Goal: Task Accomplishment & Management: Manage account settings

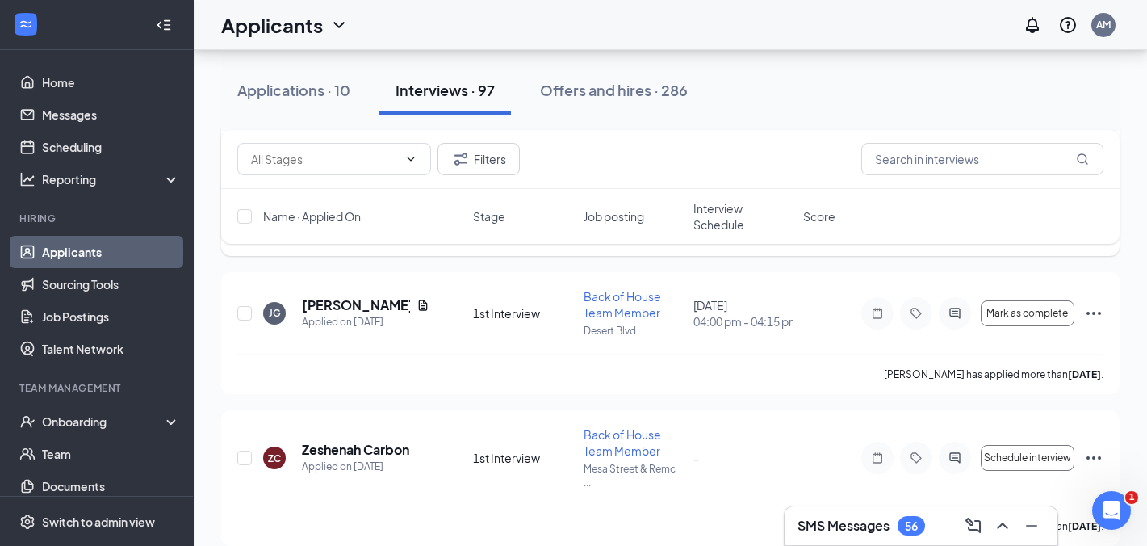
scroll to position [223, 0]
click at [364, 311] on h5 "[PERSON_NAME]" at bounding box center [356, 307] width 108 height 18
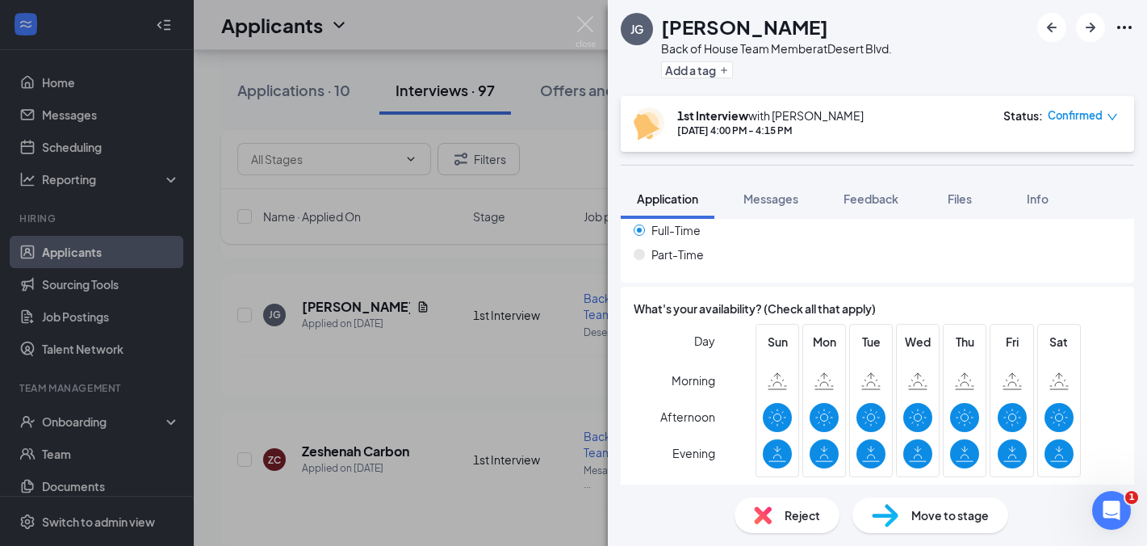
scroll to position [1398, 0]
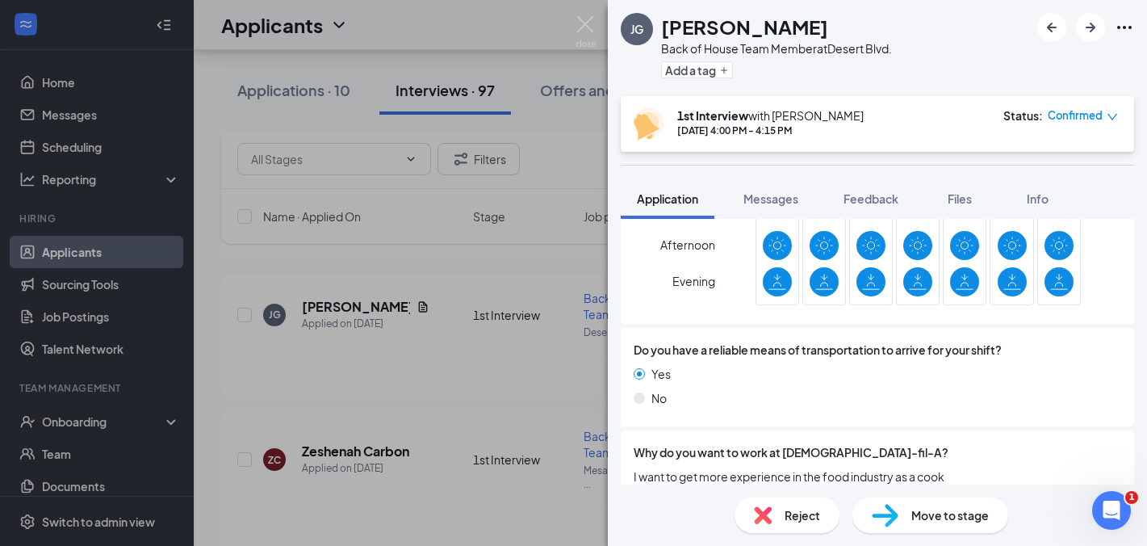
click at [416, 323] on div "[PERSON_NAME] Back of House Team Member at [GEOGRAPHIC_DATA]. Add a tag 1st Int…" at bounding box center [573, 273] width 1147 height 546
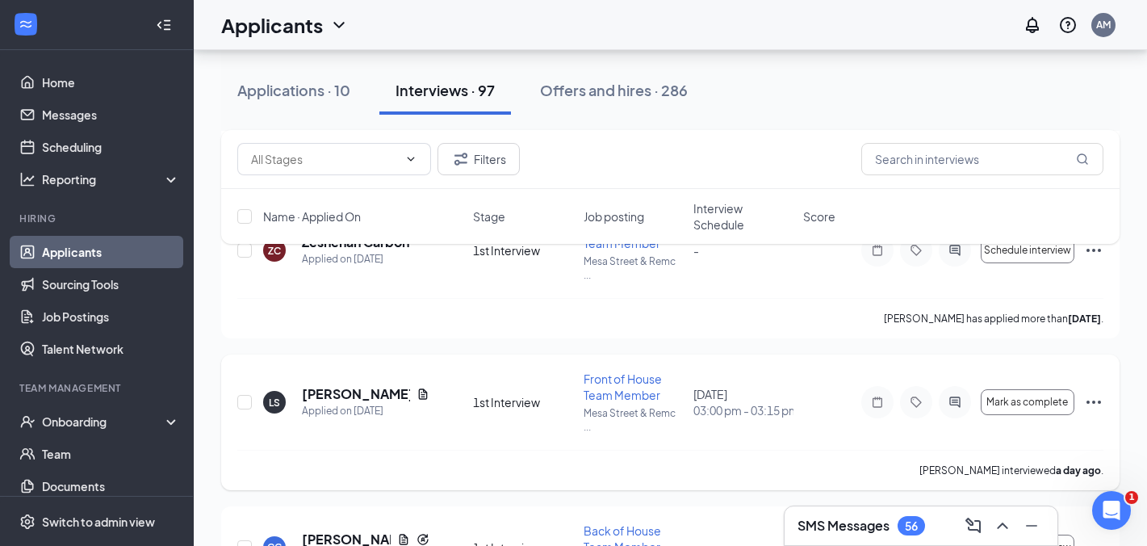
scroll to position [434, 0]
click at [417, 153] on span at bounding box center [334, 159] width 194 height 32
click at [402, 158] on span at bounding box center [409, 159] width 16 height 13
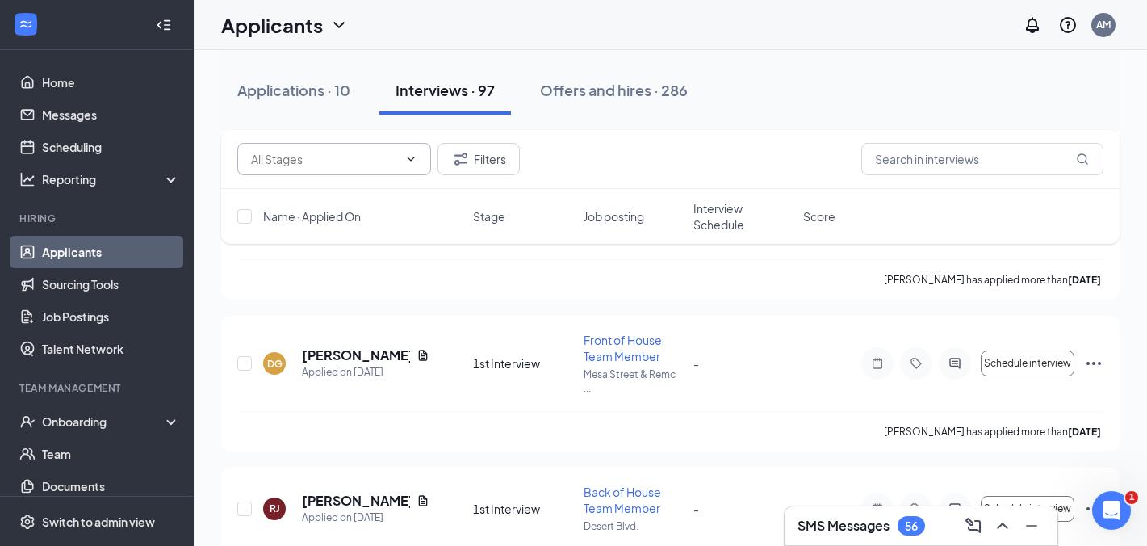
scroll to position [0, 0]
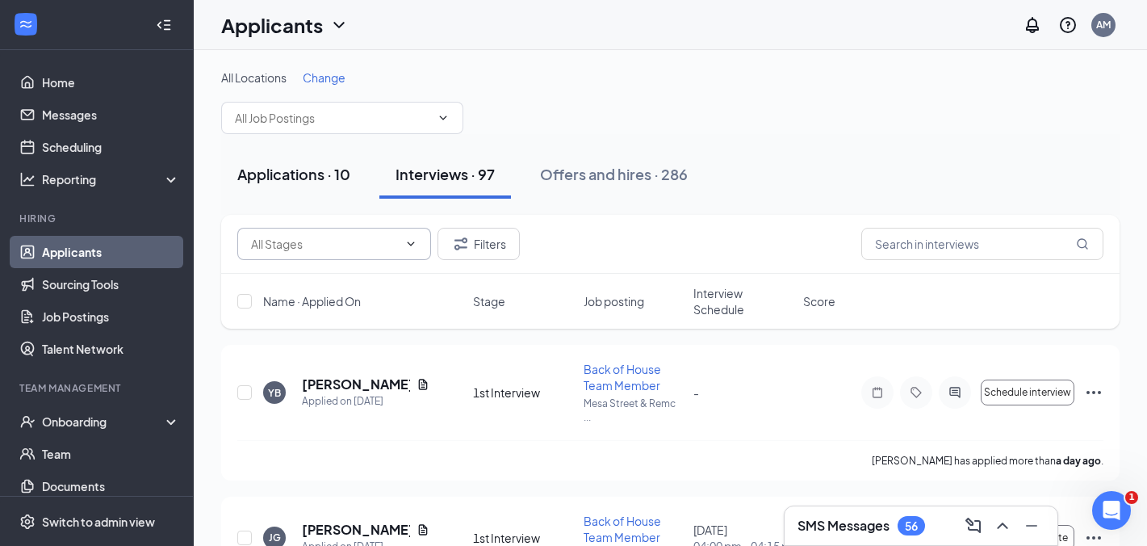
click at [295, 179] on div "Applications · 10" at bounding box center [293, 174] width 113 height 20
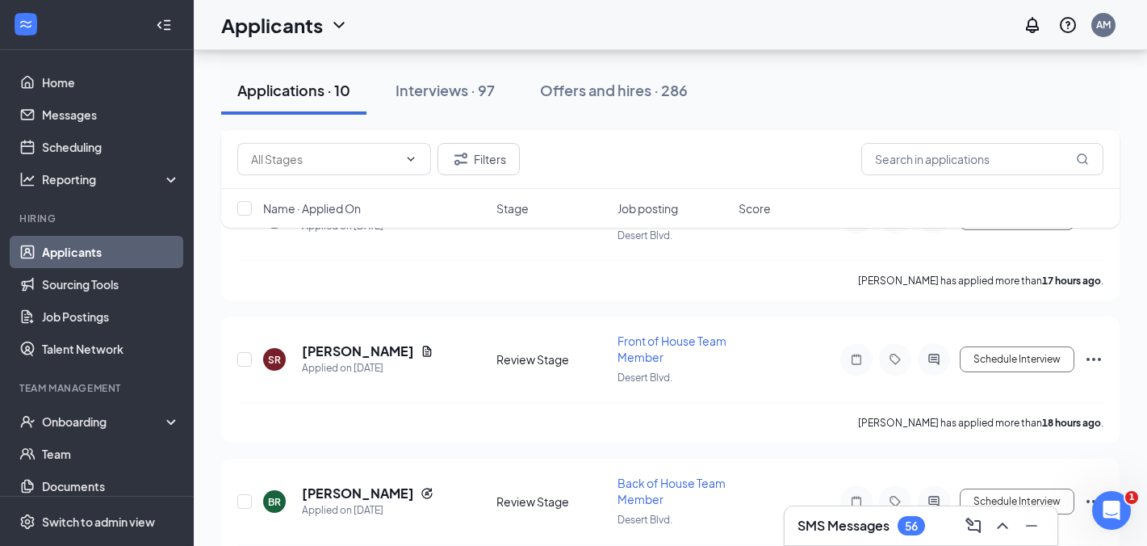
scroll to position [849, 0]
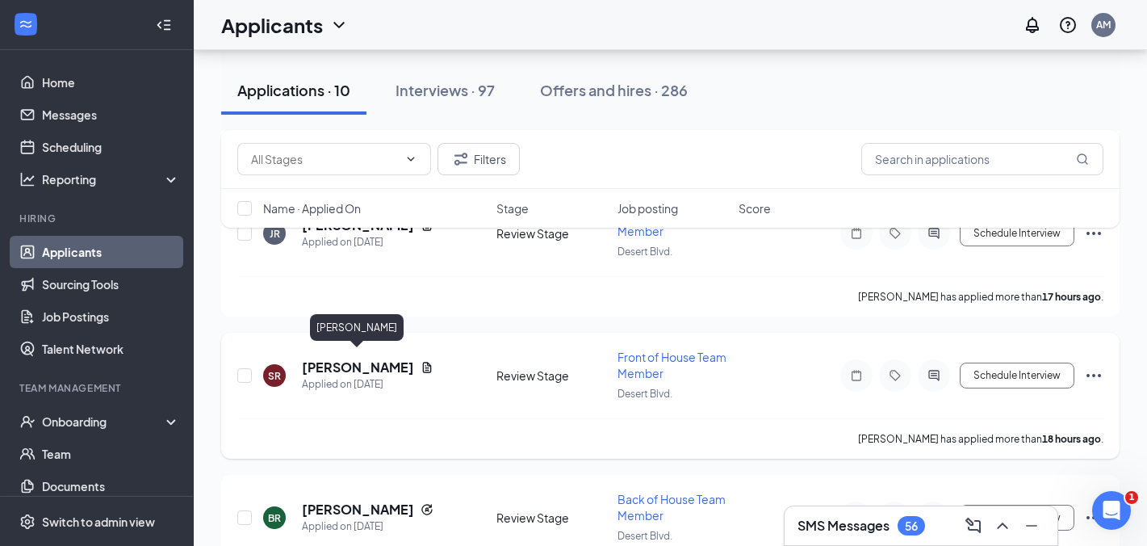
click at [340, 376] on div "Applied on [DATE]" at bounding box center [368, 384] width 132 height 16
click at [342, 363] on h5 "[PERSON_NAME]" at bounding box center [358, 367] width 112 height 18
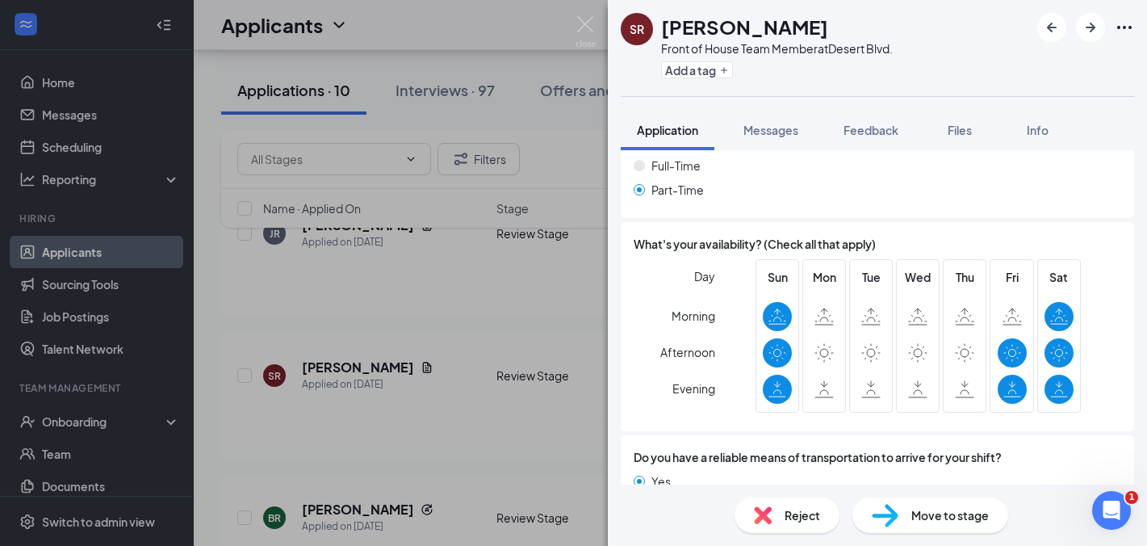
scroll to position [1259, 0]
click at [602, 279] on div "SR [PERSON_NAME] Front of House Team Member at [GEOGRAPHIC_DATA]. Add a tag App…" at bounding box center [573, 273] width 1147 height 546
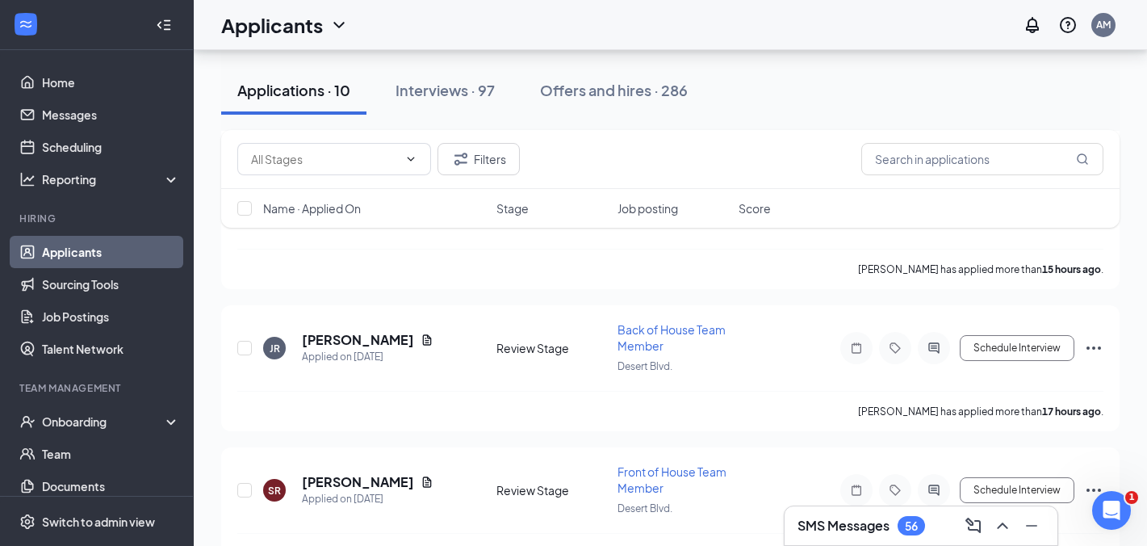
scroll to position [733, 0]
click at [349, 335] on h5 "[PERSON_NAME]" at bounding box center [358, 341] width 112 height 18
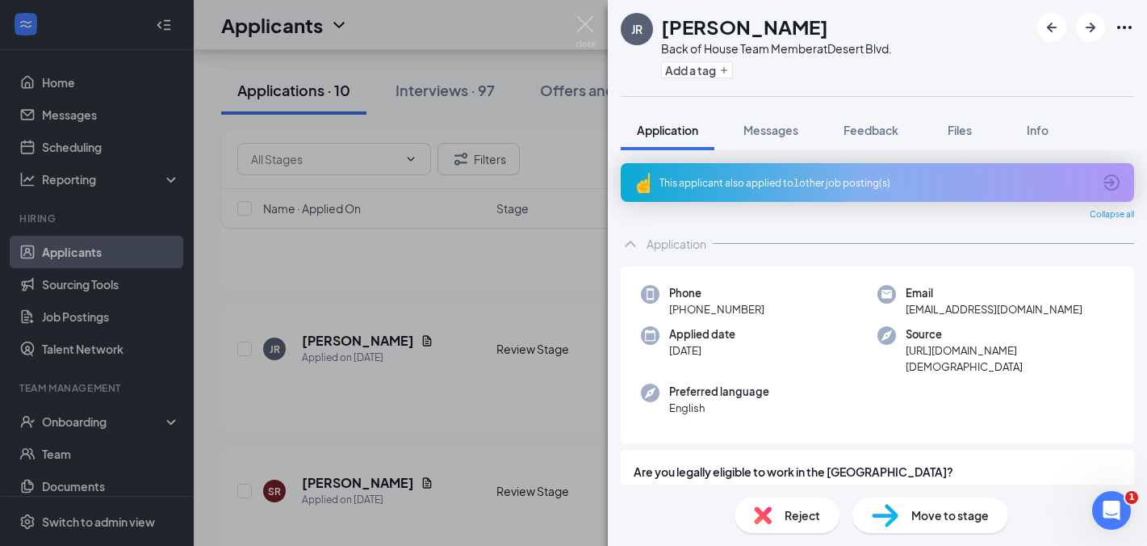
click at [1108, 187] on icon "ArrowCircle" at bounding box center [1111, 182] width 19 height 19
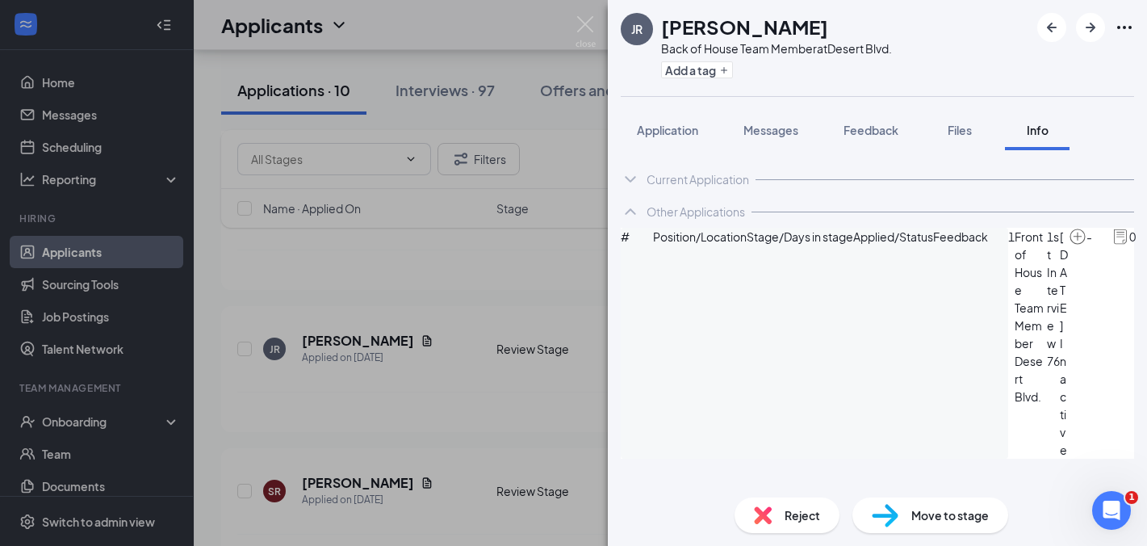
click at [631, 212] on icon "ChevronUp" at bounding box center [630, 211] width 19 height 19
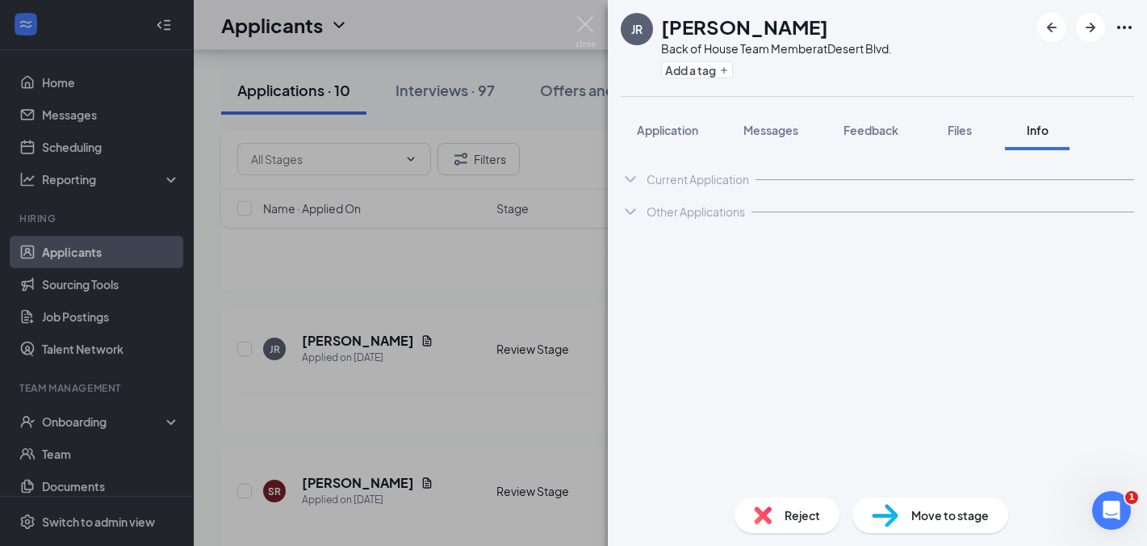
click at [627, 218] on icon "ChevronDown" at bounding box center [630, 211] width 19 height 19
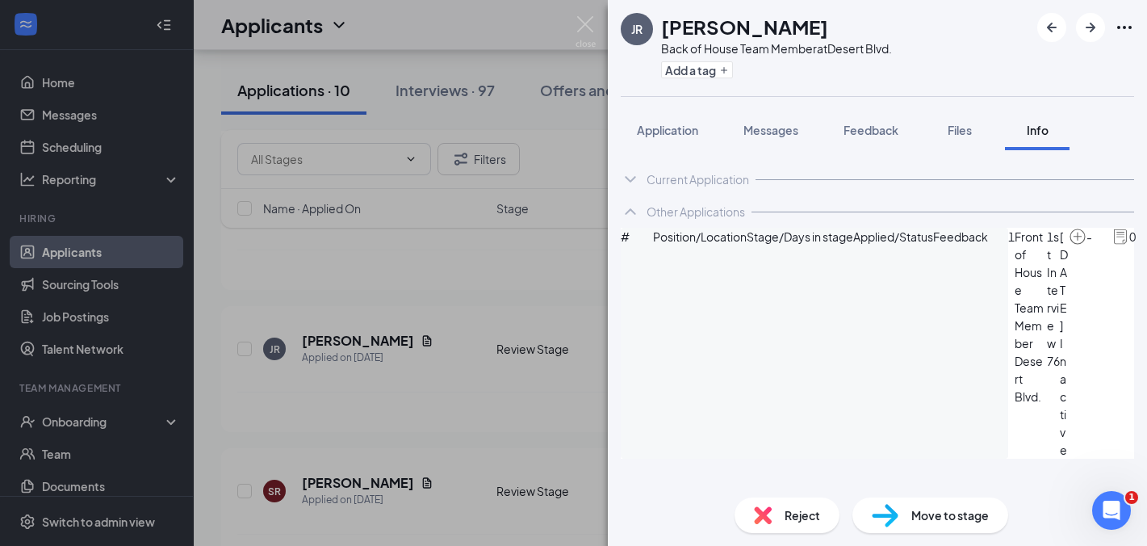
click at [633, 182] on icon "ChevronDown" at bounding box center [630, 179] width 19 height 19
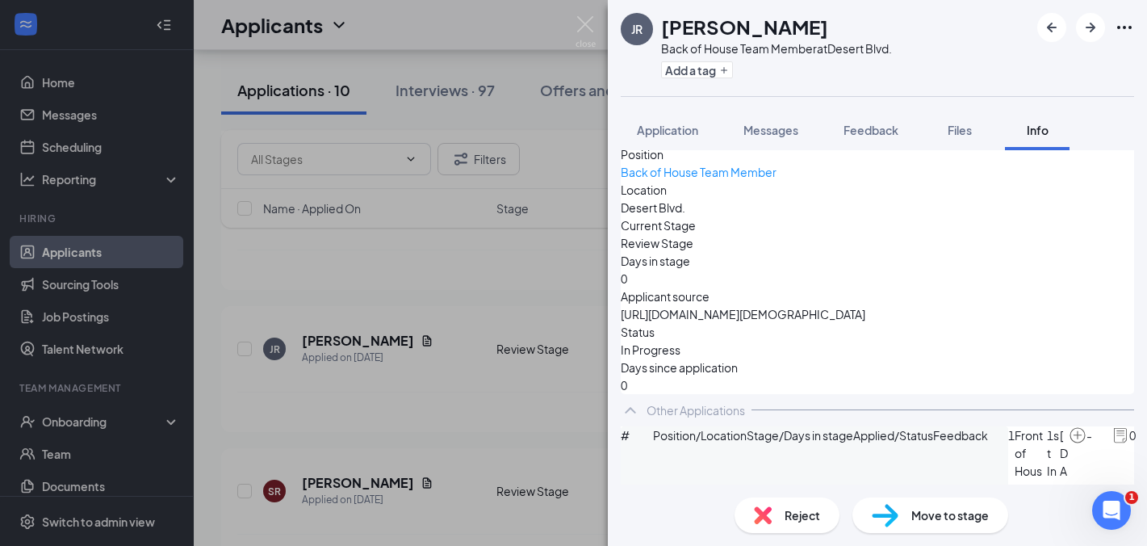
scroll to position [269, 0]
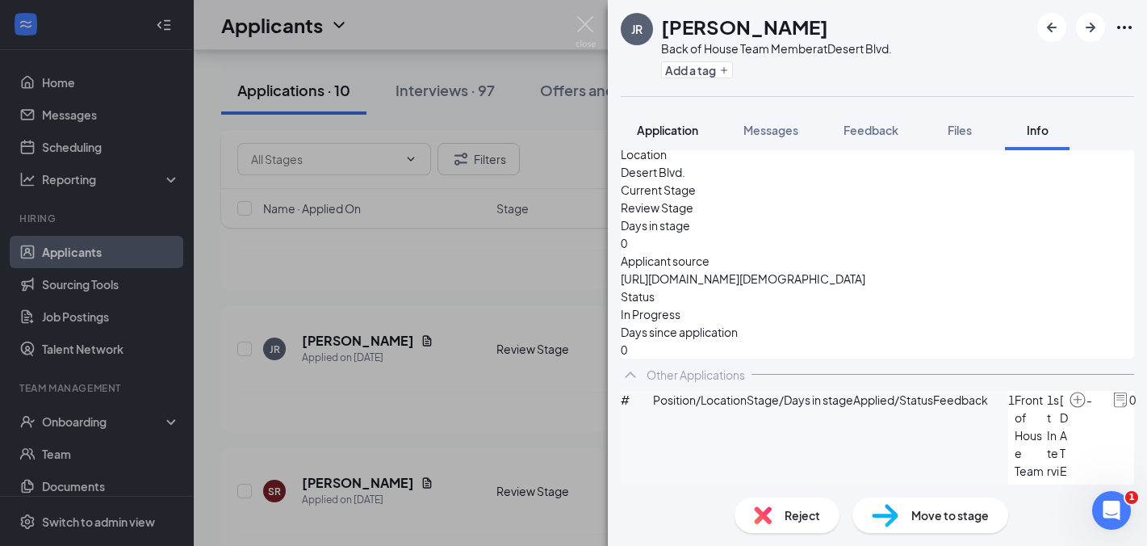
click at [670, 128] on span "Application" at bounding box center [667, 130] width 61 height 15
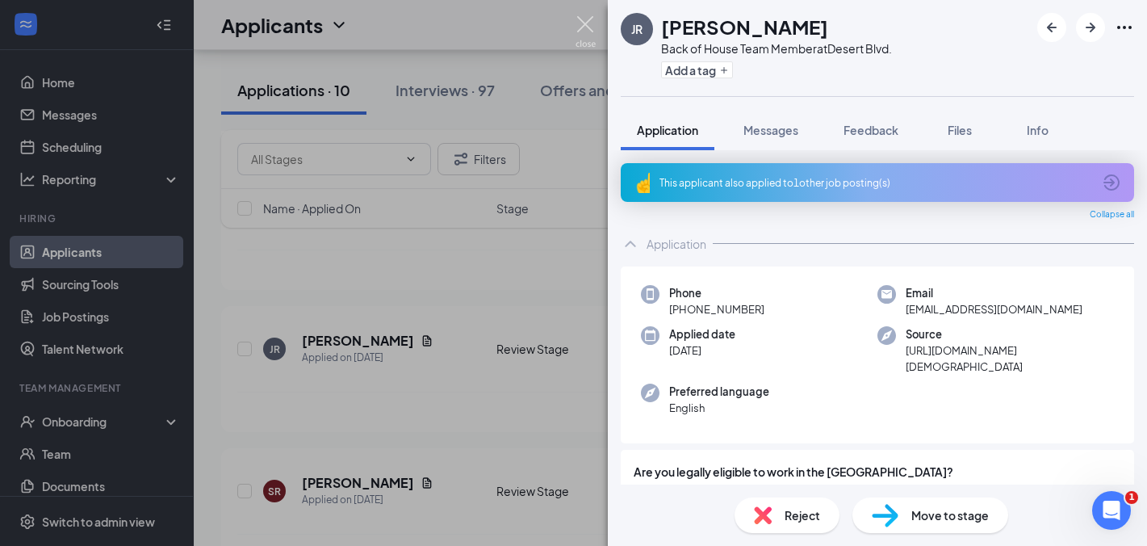
click at [582, 25] on img at bounding box center [586, 31] width 20 height 31
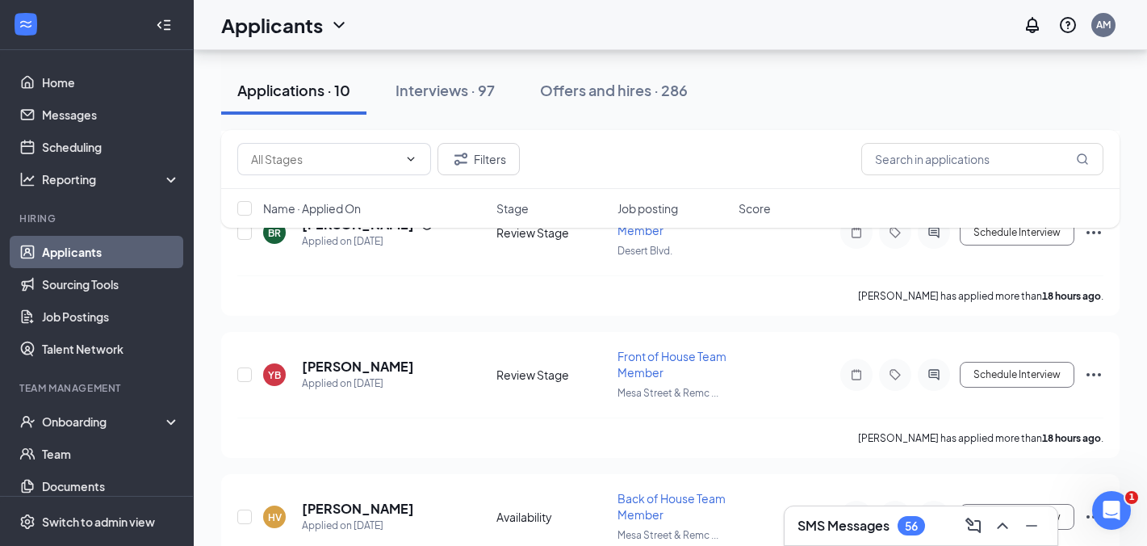
scroll to position [1195, 0]
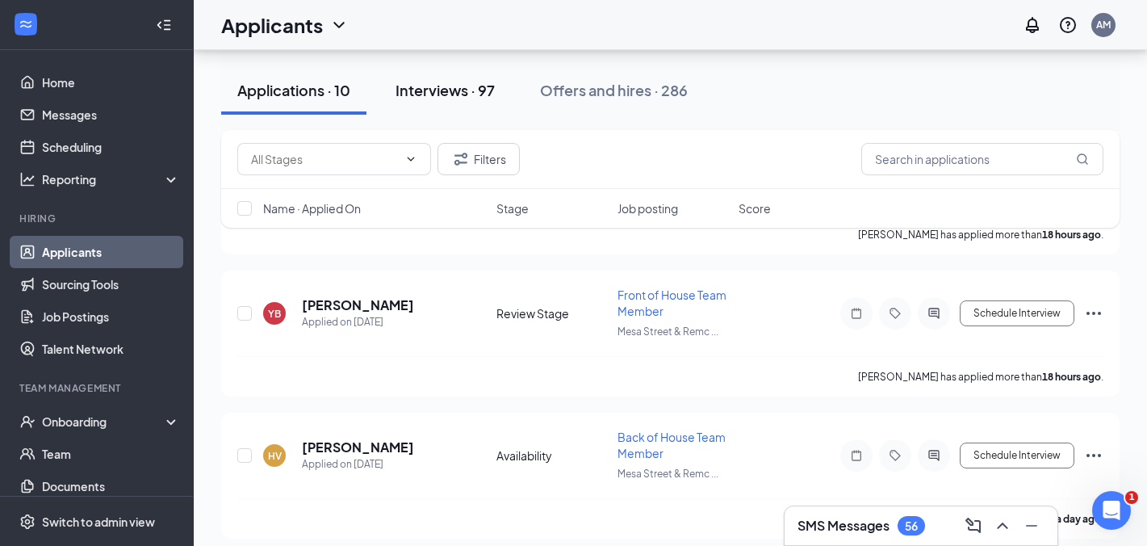
click at [442, 98] on div "Interviews · 97" at bounding box center [445, 90] width 99 height 20
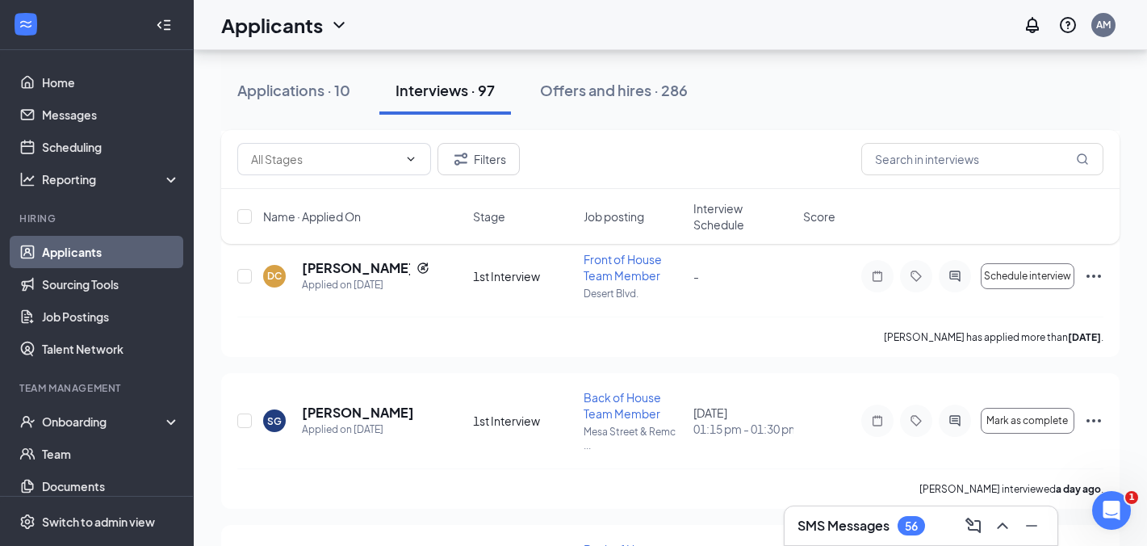
scroll to position [979, 0]
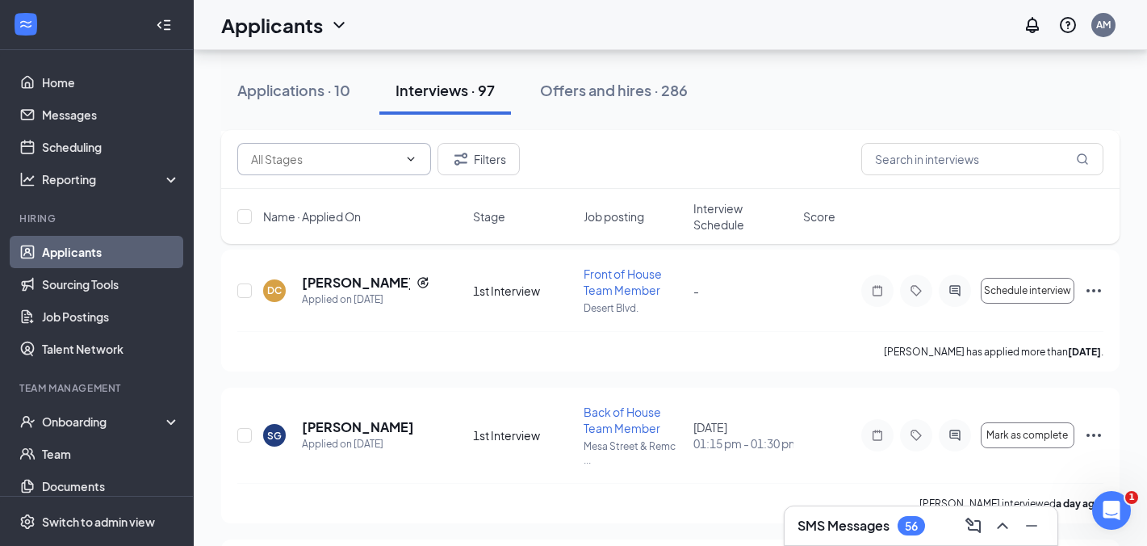
click at [409, 172] on span at bounding box center [334, 159] width 194 height 32
click at [411, 161] on icon "ChevronDown" at bounding box center [411, 159] width 13 height 13
click at [325, 208] on div "2nd Interview (9)" at bounding box center [294, 199] width 86 height 18
type input "2nd Interview (9)"
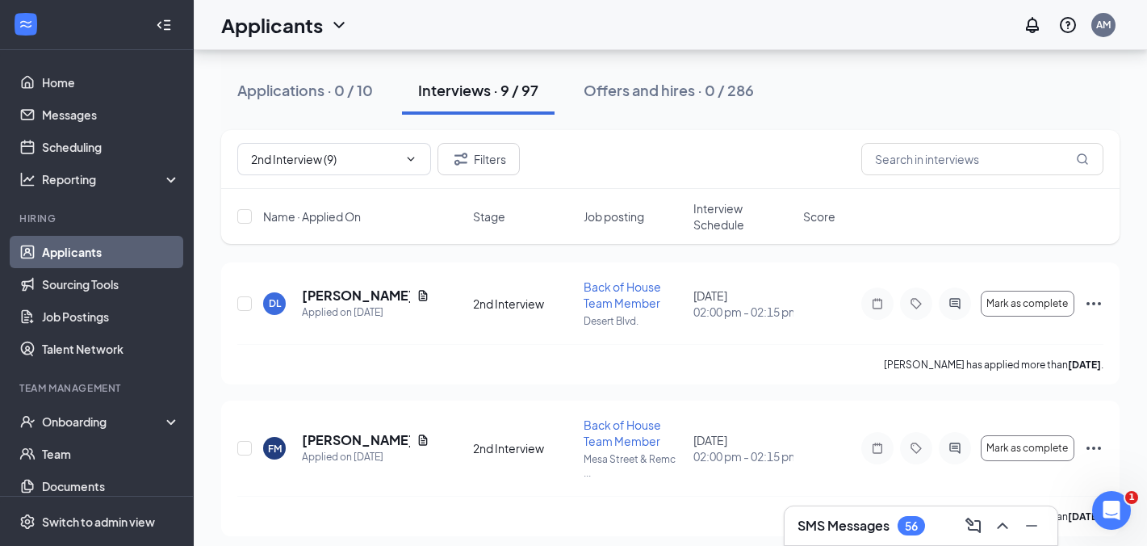
scroll to position [84, 0]
click at [325, 296] on h5 "[PERSON_NAME]" at bounding box center [356, 294] width 108 height 18
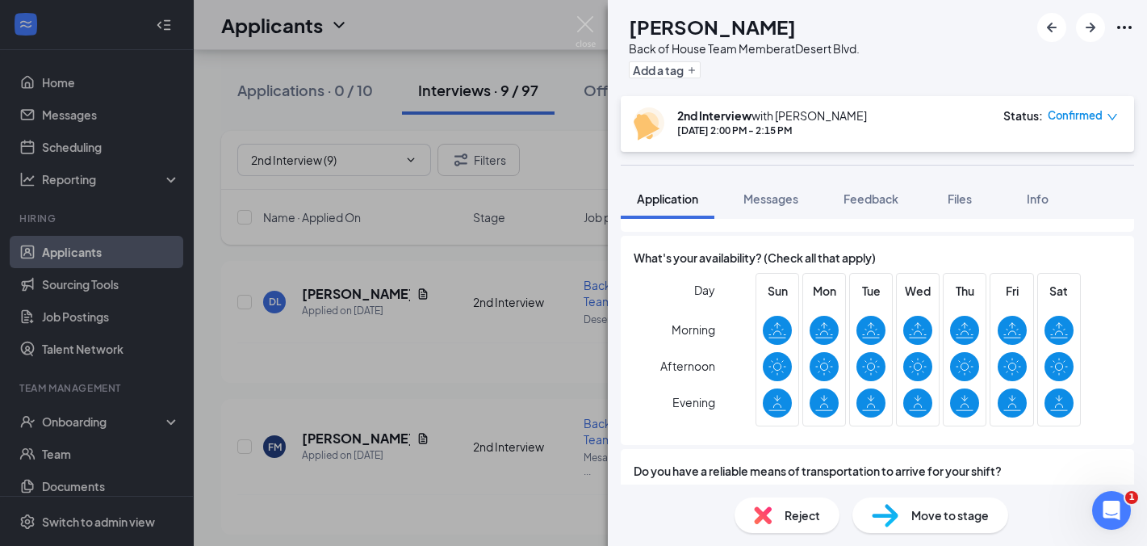
scroll to position [1298, 0]
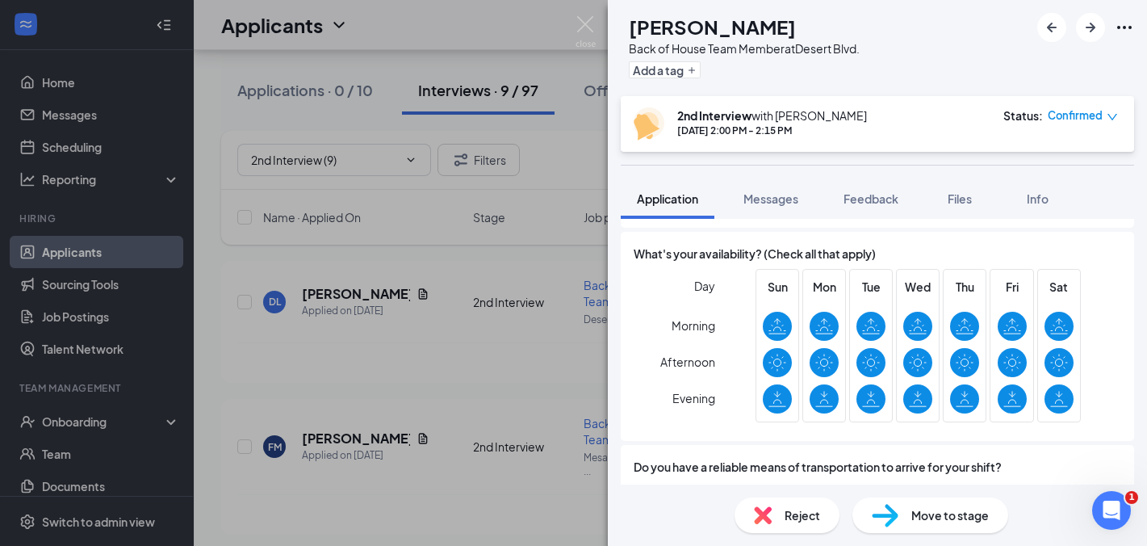
click at [558, 345] on div "DL [PERSON_NAME] Back of House Team Member at [GEOGRAPHIC_DATA]. Add a tag 2nd …" at bounding box center [573, 273] width 1147 height 546
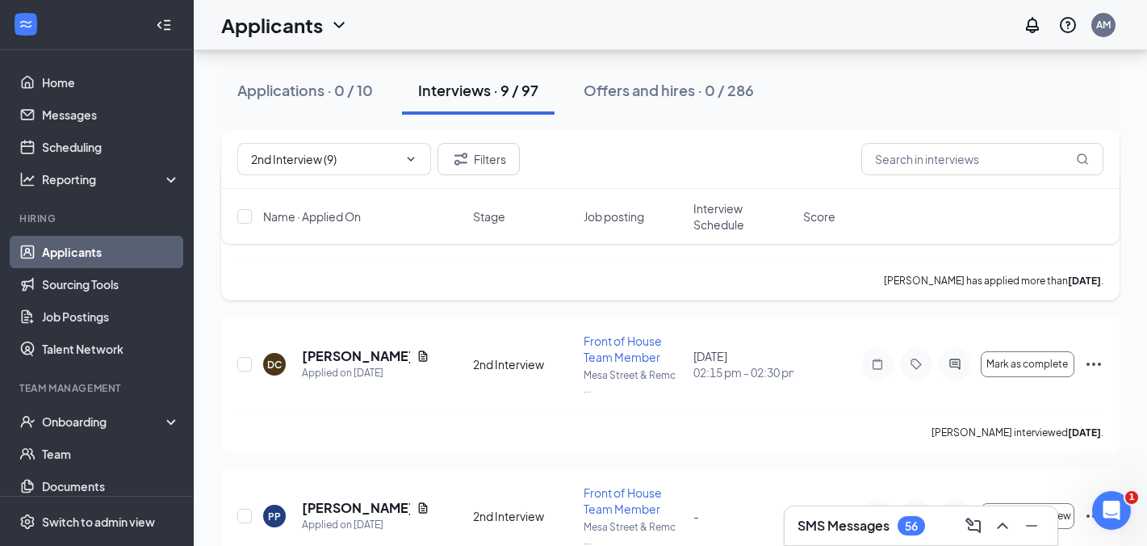
scroll to position [320, 0]
click at [350, 355] on h5 "[PERSON_NAME]" at bounding box center [356, 355] width 108 height 18
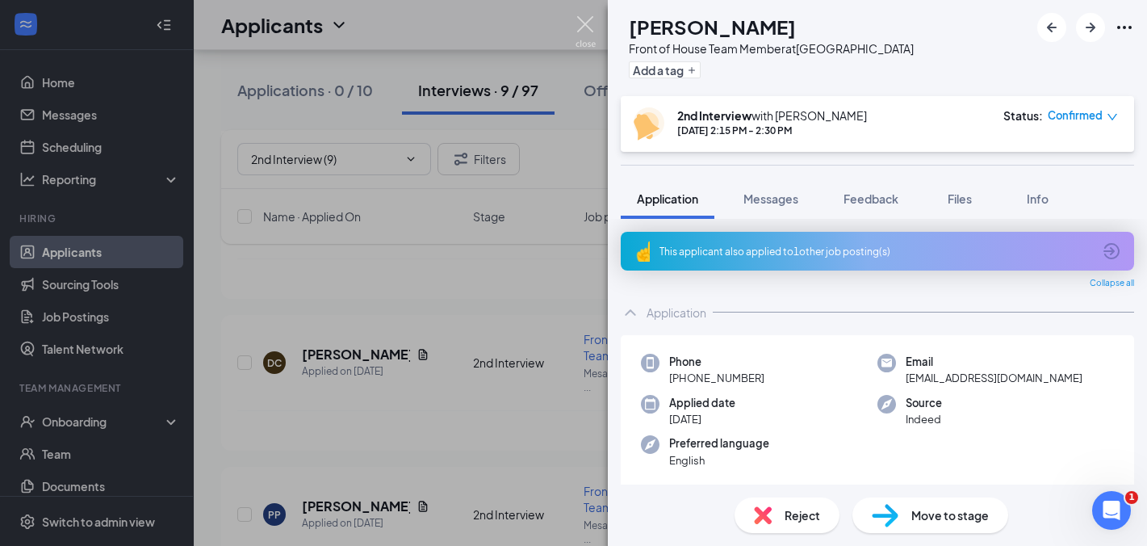
click at [584, 26] on img at bounding box center [586, 31] width 20 height 31
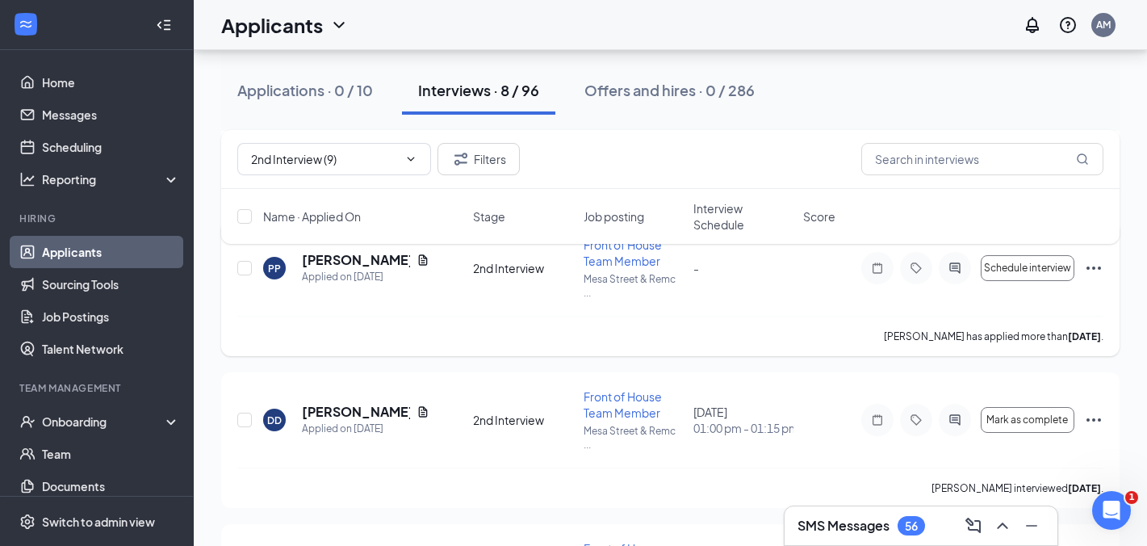
scroll to position [702, 0]
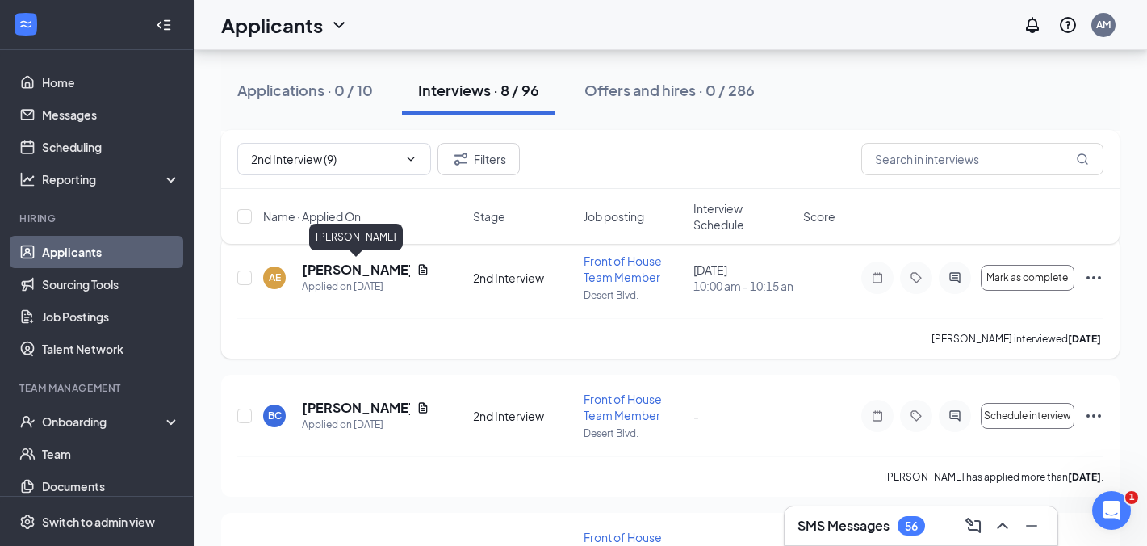
click at [328, 271] on h5 "[PERSON_NAME]" at bounding box center [356, 270] width 108 height 18
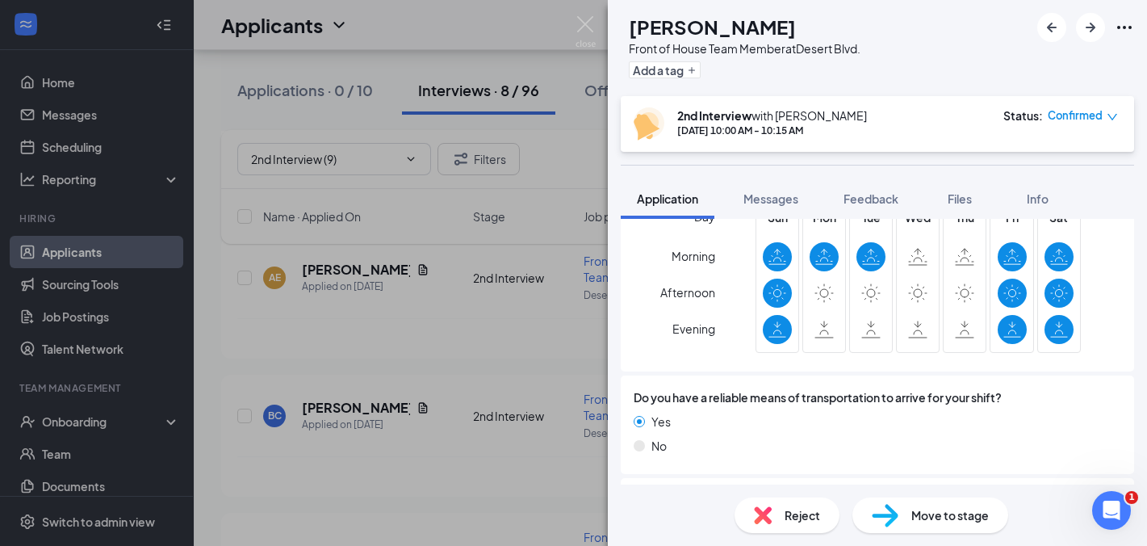
scroll to position [1392, 0]
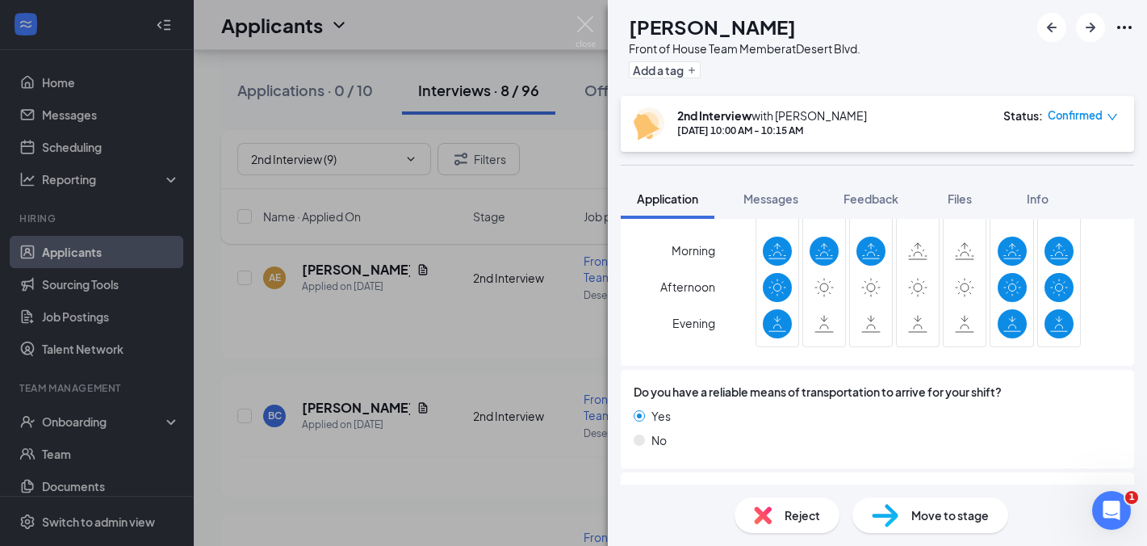
click at [489, 364] on div "AE [PERSON_NAME] Front of House Team Member at [GEOGRAPHIC_DATA]. Add a tag 2nd…" at bounding box center [573, 273] width 1147 height 546
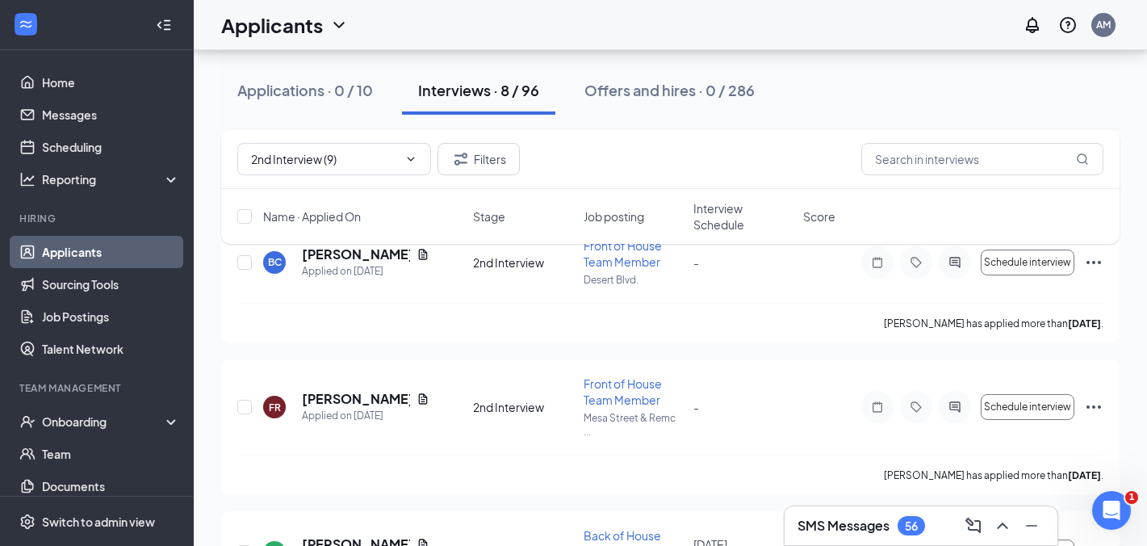
scroll to position [962, 0]
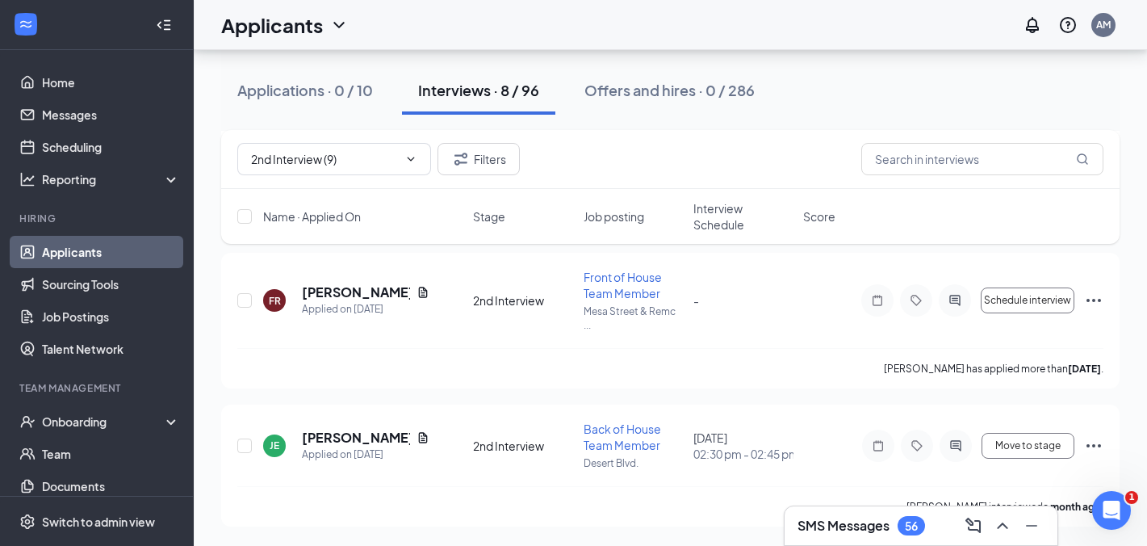
click at [892, 524] on div "SMS Messages 56" at bounding box center [862, 525] width 128 height 19
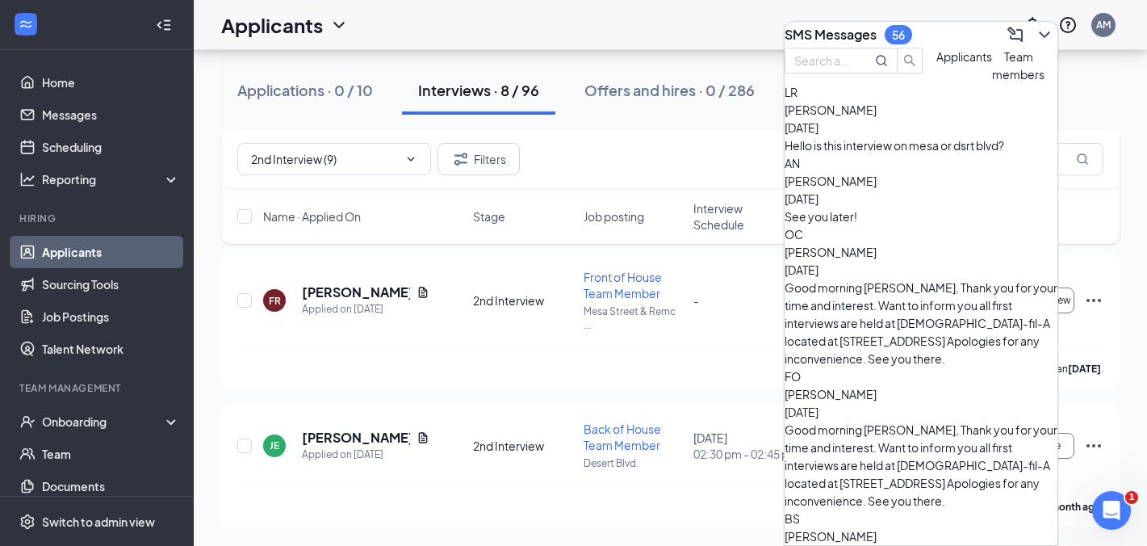
click at [893, 154] on div "Hello is this interview on mesa or dsrt blvd?" at bounding box center [921, 145] width 273 height 18
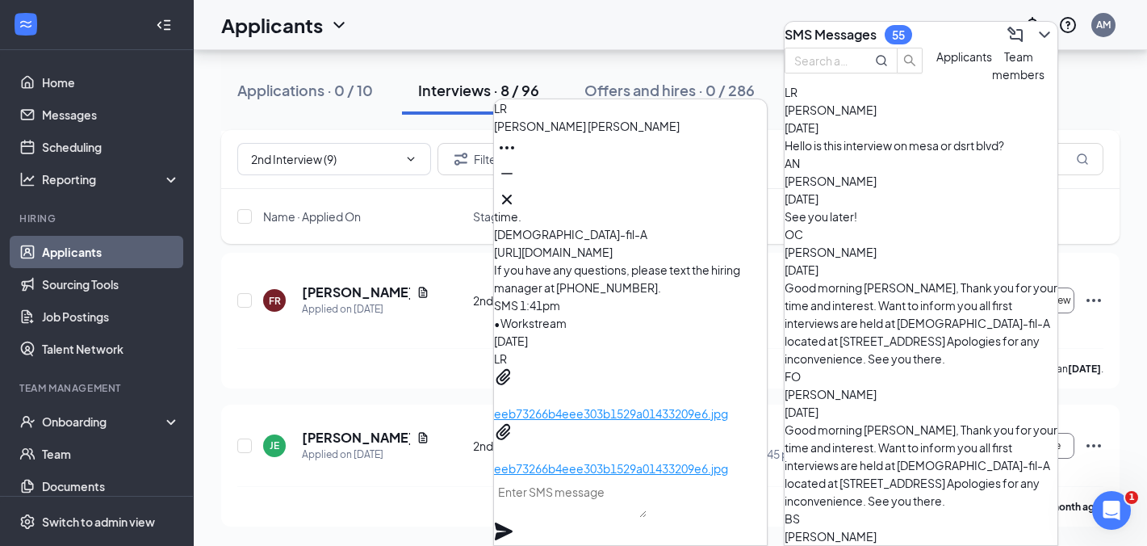
scroll to position [0, 0]
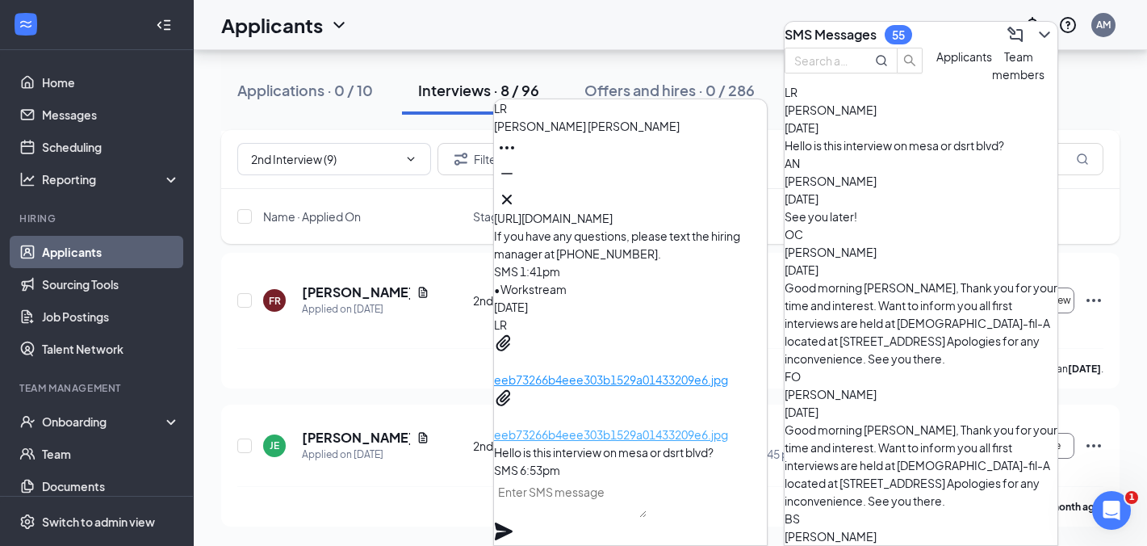
click at [617, 426] on p "eeb73266b4eee303b1529a01433209e6.jpg" at bounding box center [630, 435] width 273 height 18
click at [517, 195] on icon "Cross" at bounding box center [506, 199] width 19 height 19
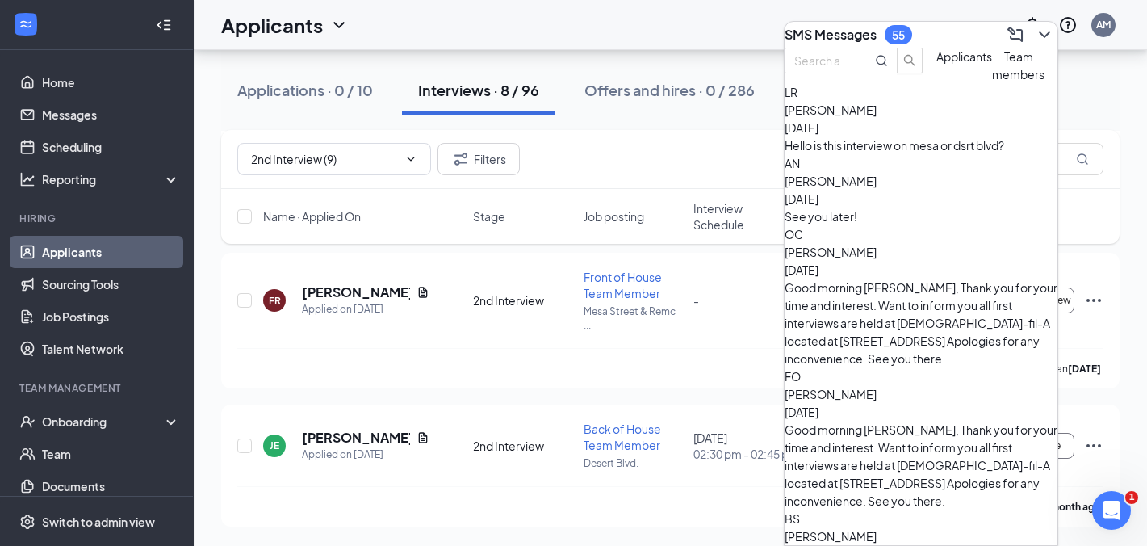
click at [1039, 31] on icon "ChevronDown" at bounding box center [1044, 34] width 10 height 6
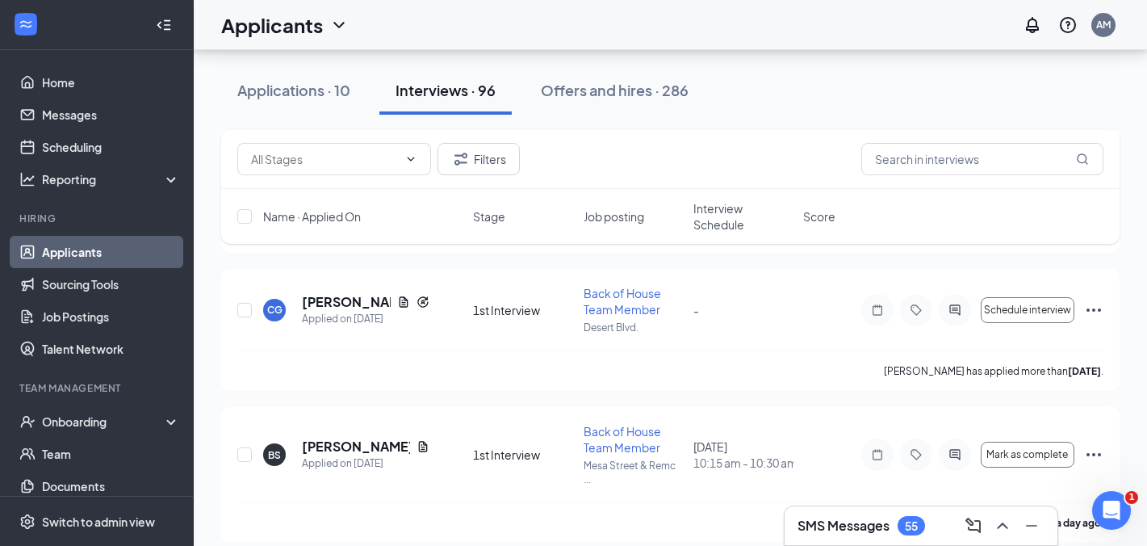
scroll to position [670, 0]
click at [1116, 506] on icon "Open Intercom Messenger" at bounding box center [1109, 508] width 27 height 27
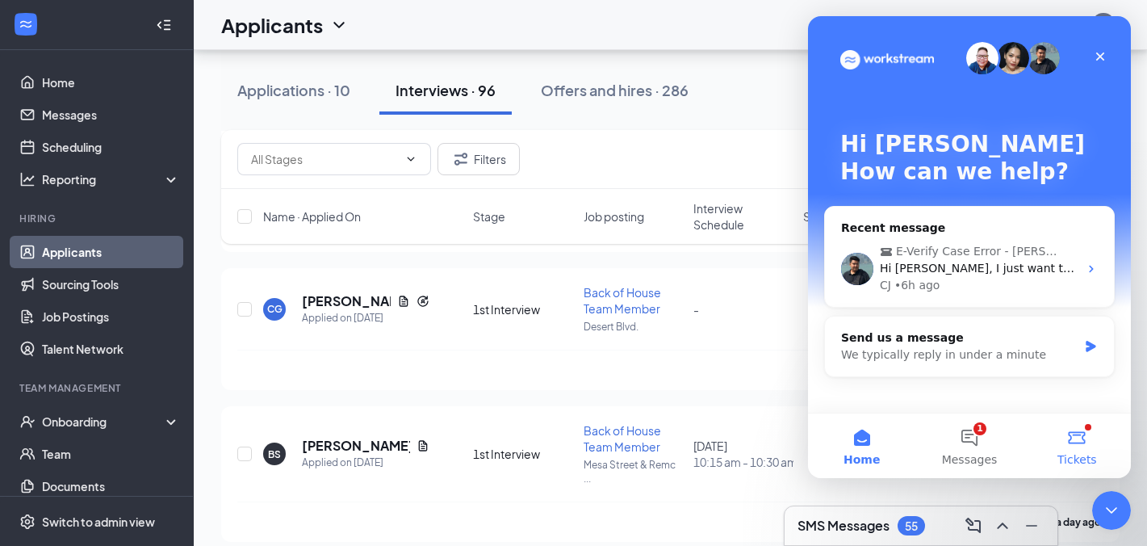
scroll to position [0, 0]
click at [975, 443] on button "1 Messages" at bounding box center [969, 445] width 107 height 65
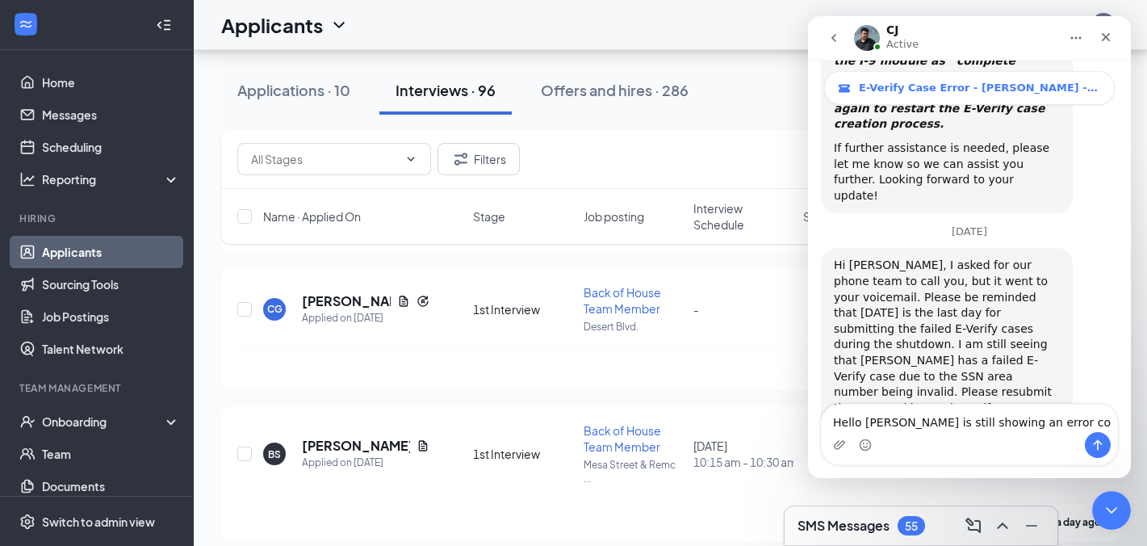
scroll to position [3351, 0]
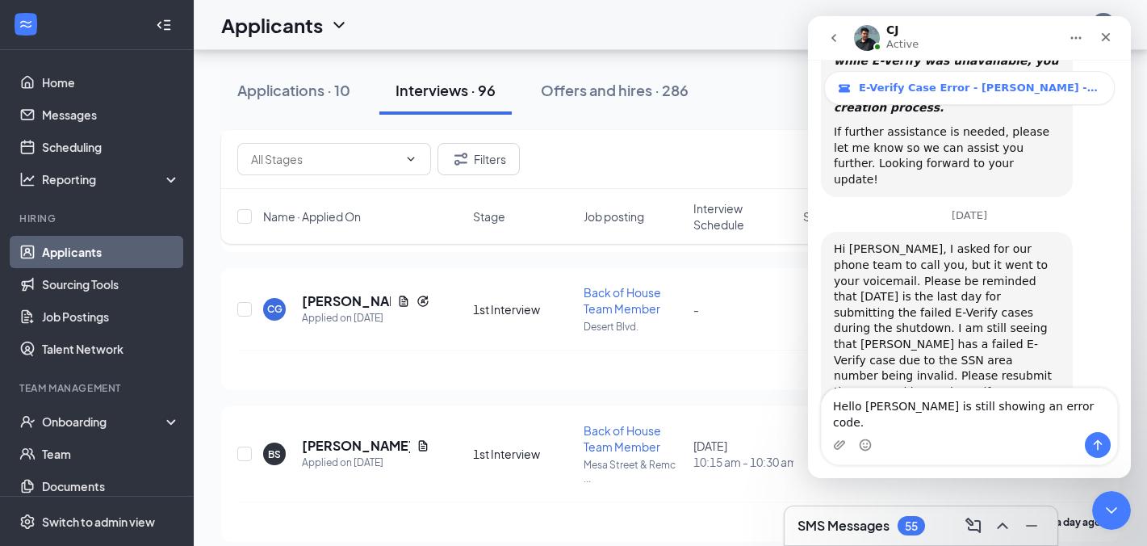
type textarea "Hello alejandro bustamante is still showing an error code."
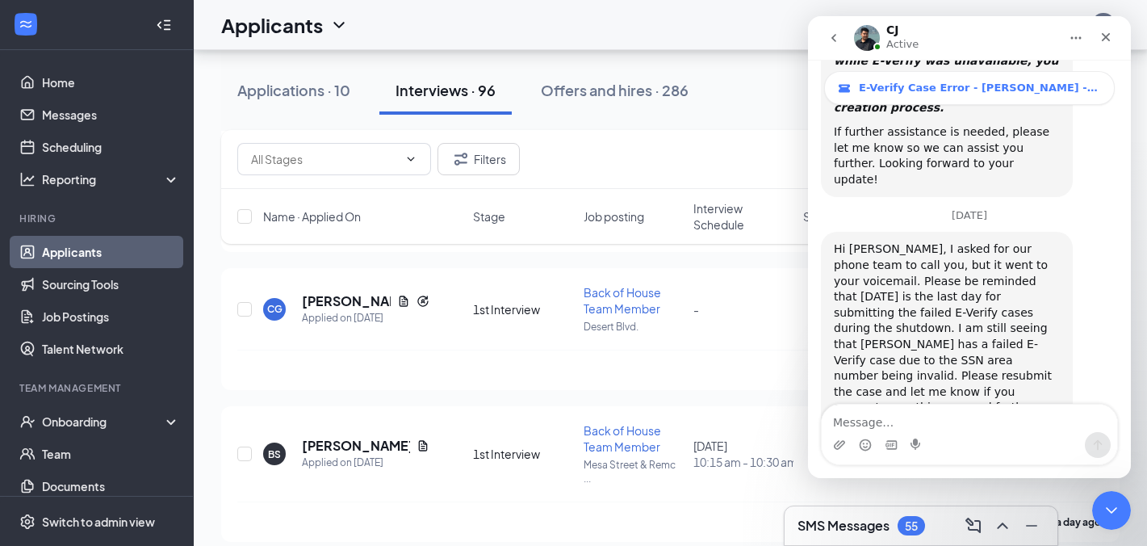
scroll to position [3398, 0]
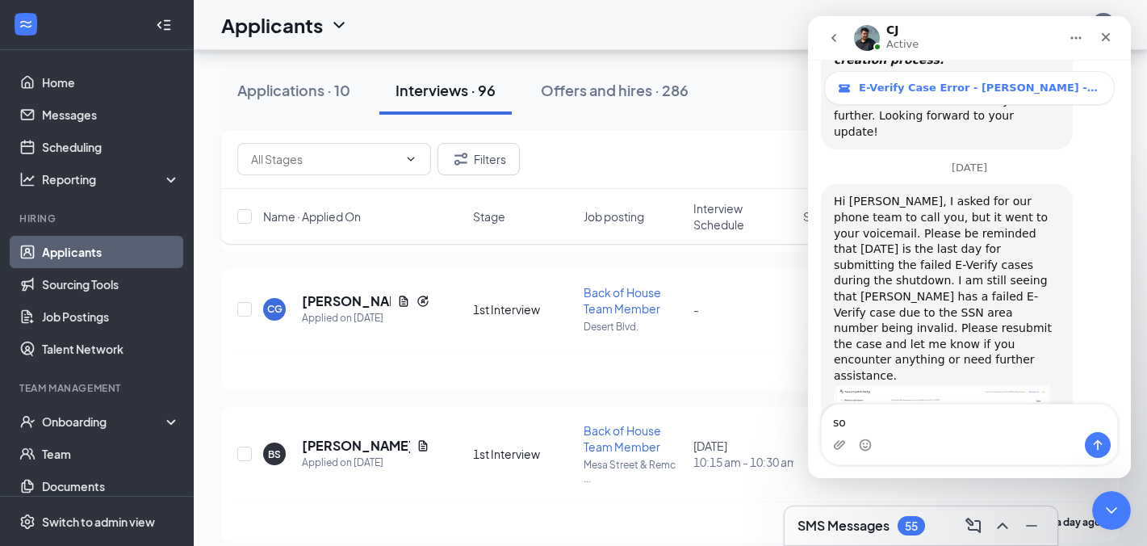
type textarea "s"
click at [765, 107] on div "Applications · 10 Interviews · 96 Offers and hires · 286" at bounding box center [670, 90] width 899 height 48
click at [833, 36] on icon "go back" at bounding box center [834, 38] width 5 height 8
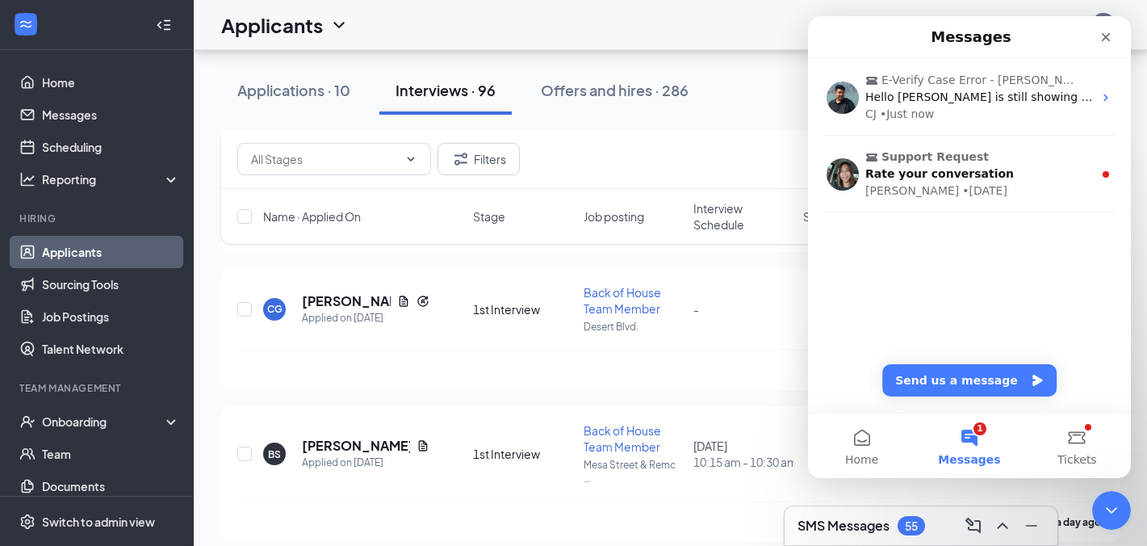
scroll to position [0, 0]
click at [86, 430] on div "Onboarding" at bounding box center [97, 421] width 194 height 32
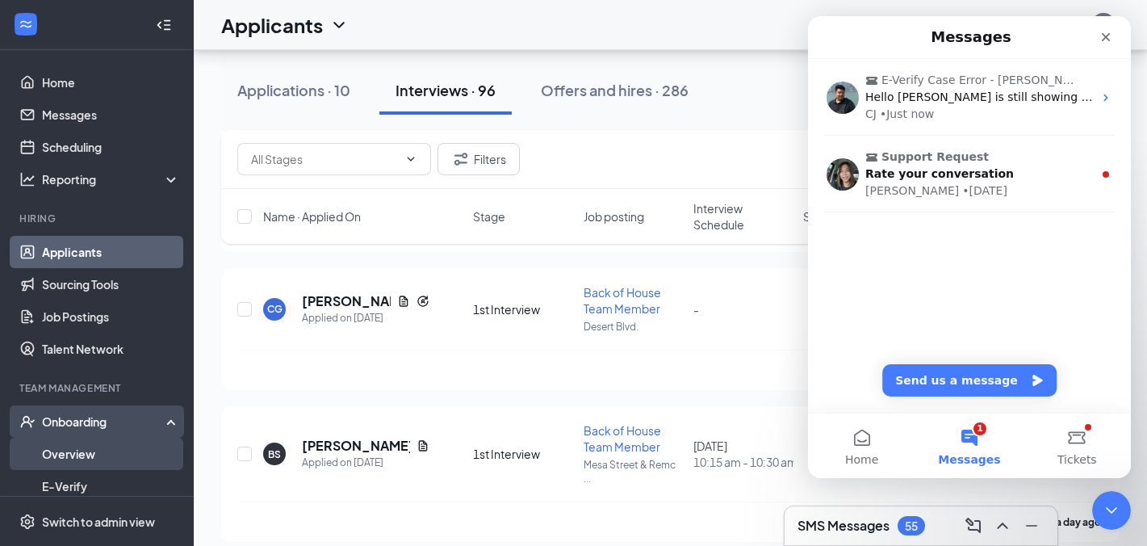
click at [73, 461] on link "Overview" at bounding box center [111, 454] width 138 height 32
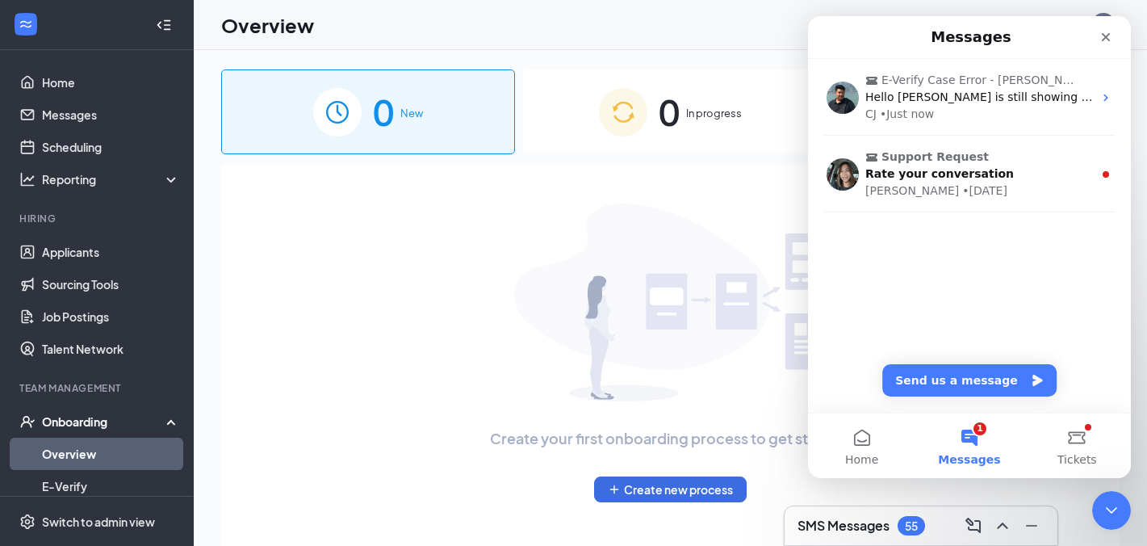
scroll to position [65, 0]
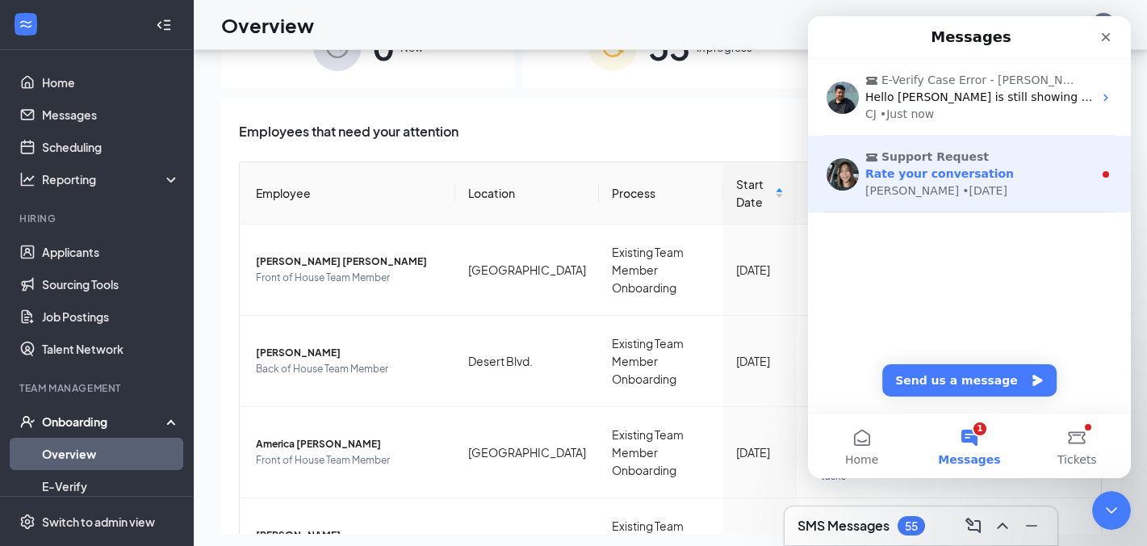
click at [982, 162] on span "Support Request" at bounding box center [972, 157] width 212 height 17
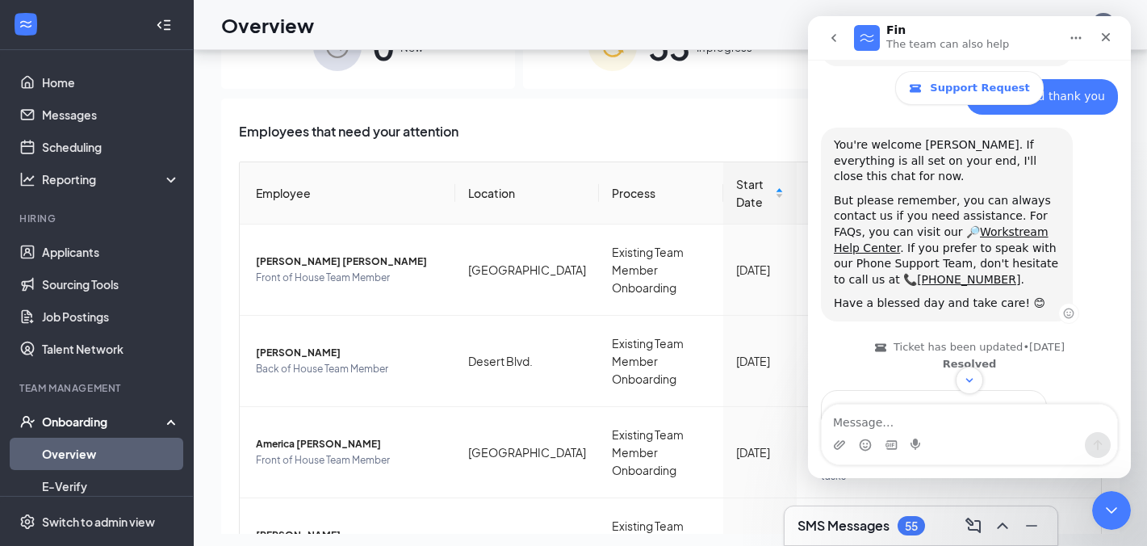
scroll to position [472, 0]
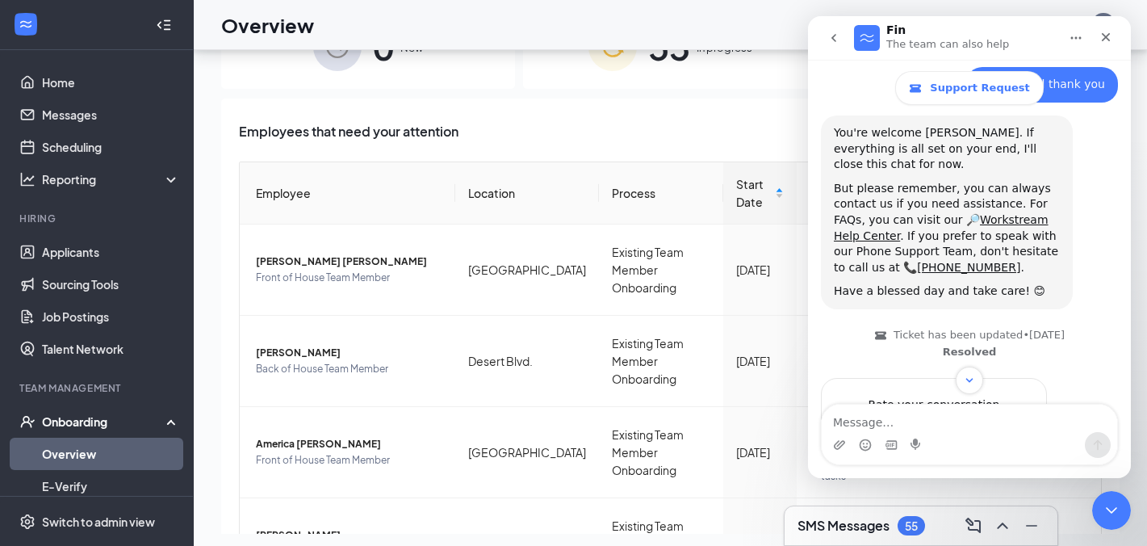
click at [839, 38] on icon "go back" at bounding box center [834, 37] width 13 height 13
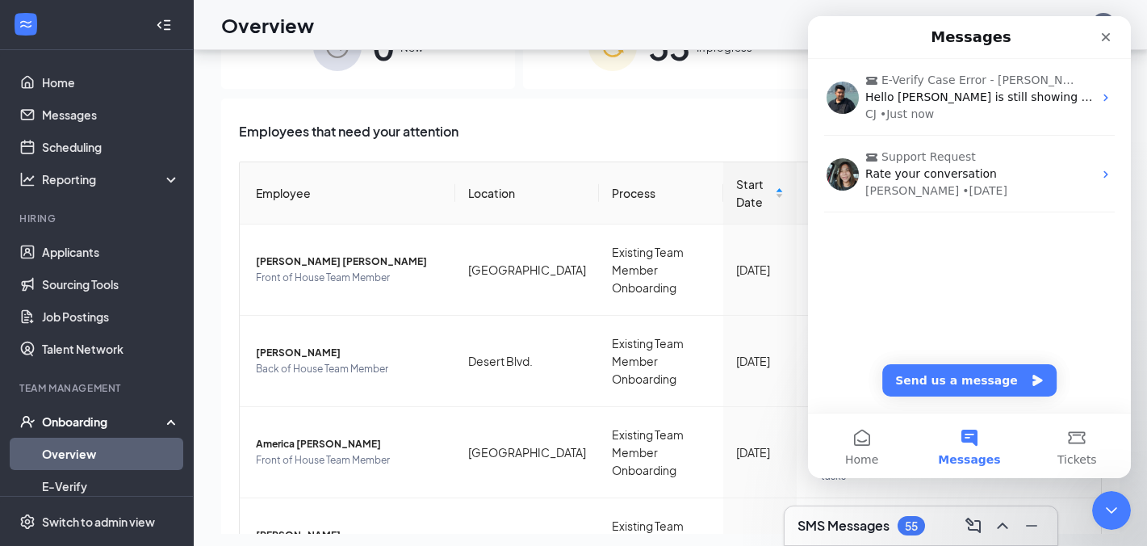
click at [652, 138] on div "Employees that need your attention" at bounding box center [670, 137] width 863 height 32
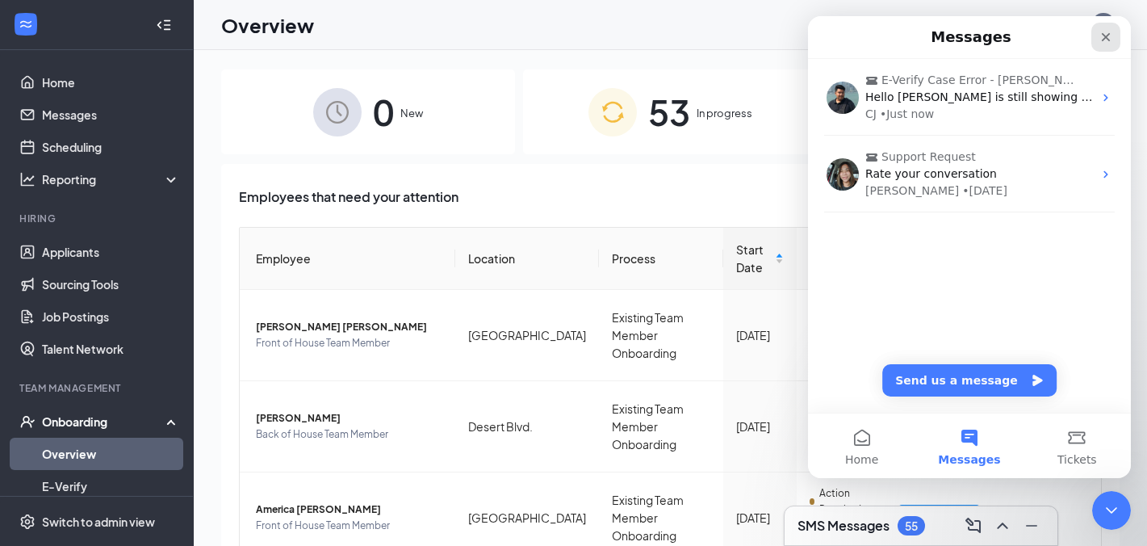
click at [1111, 36] on icon "Close" at bounding box center [1106, 37] width 13 height 13
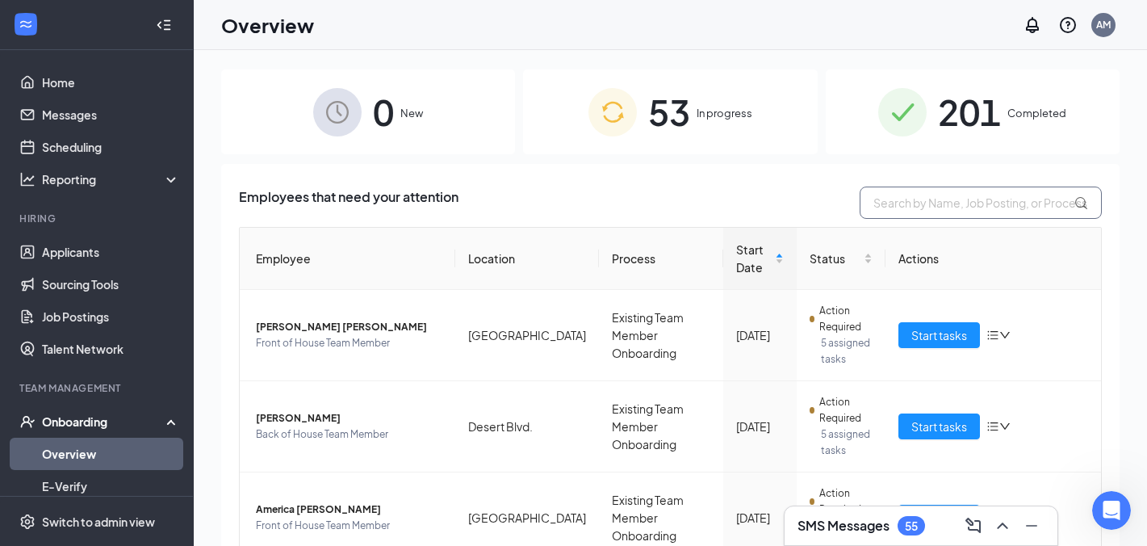
click at [944, 197] on input "text" at bounding box center [981, 203] width 242 height 32
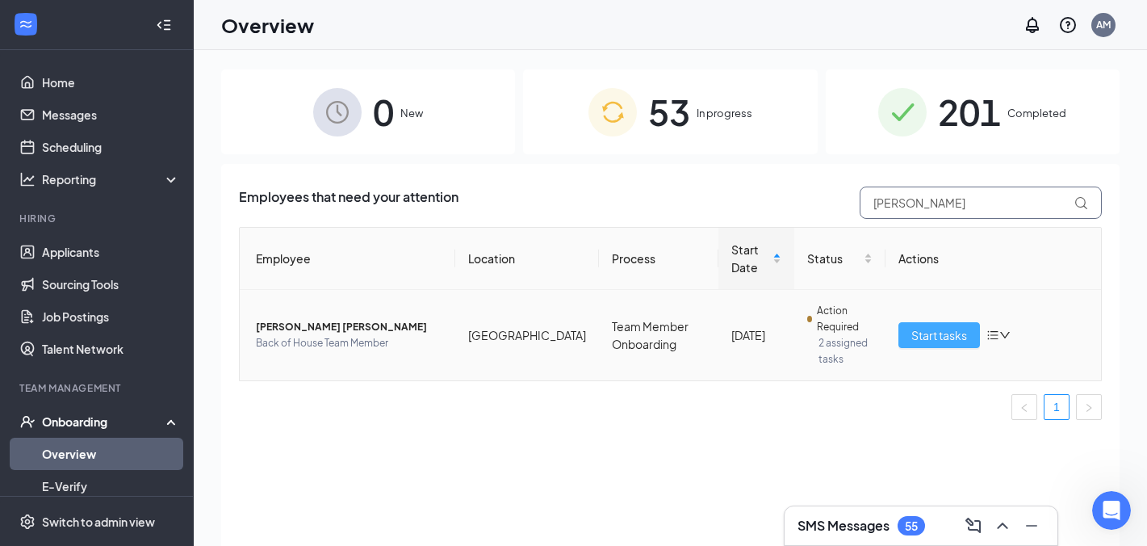
type input "alejandro b"
click at [935, 331] on span "Start tasks" at bounding box center [940, 335] width 56 height 18
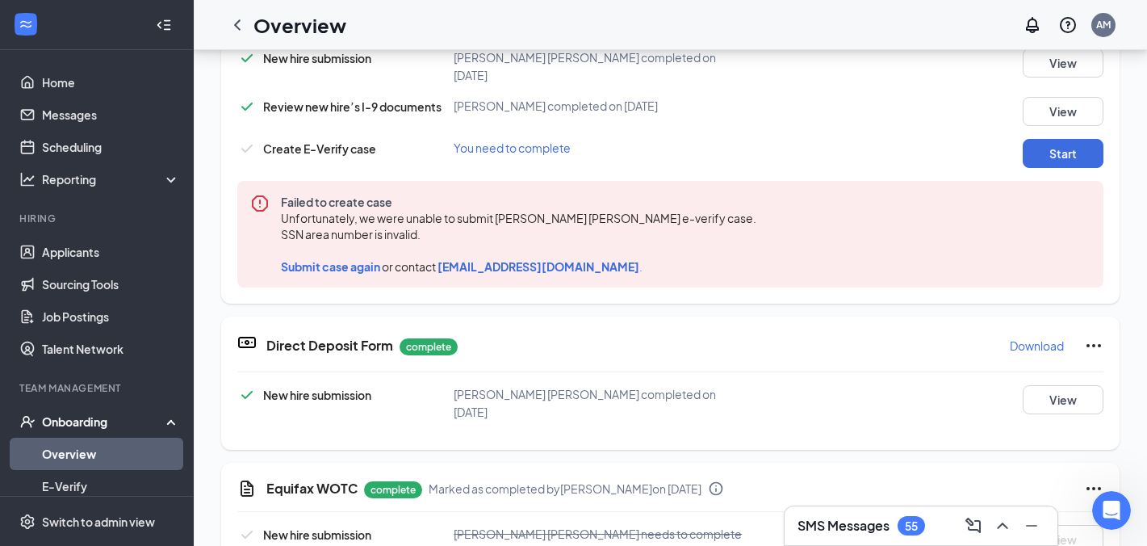
scroll to position [503, 0]
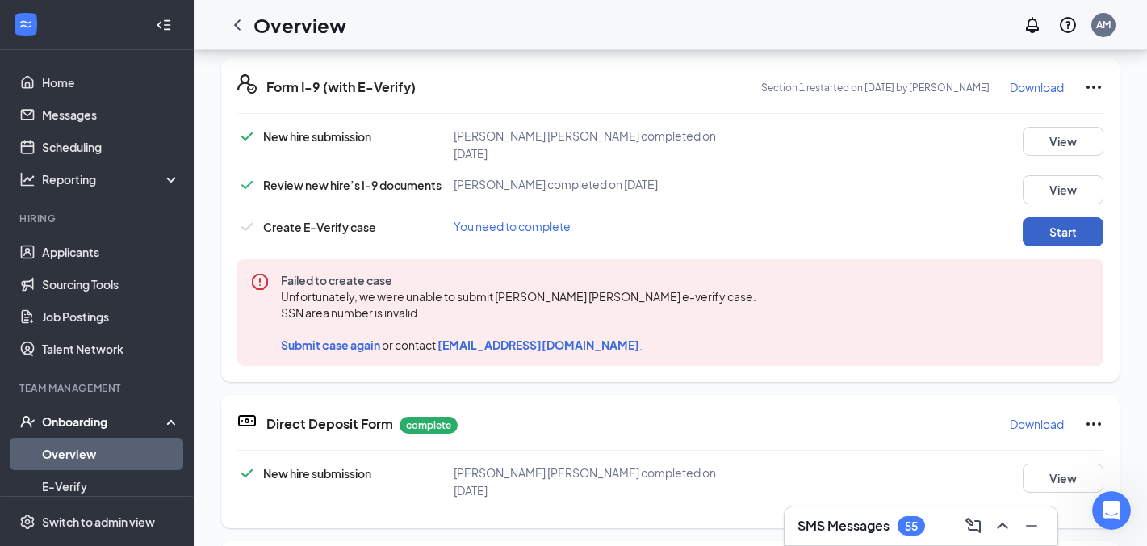
click at [1063, 217] on button "Start" at bounding box center [1063, 231] width 81 height 29
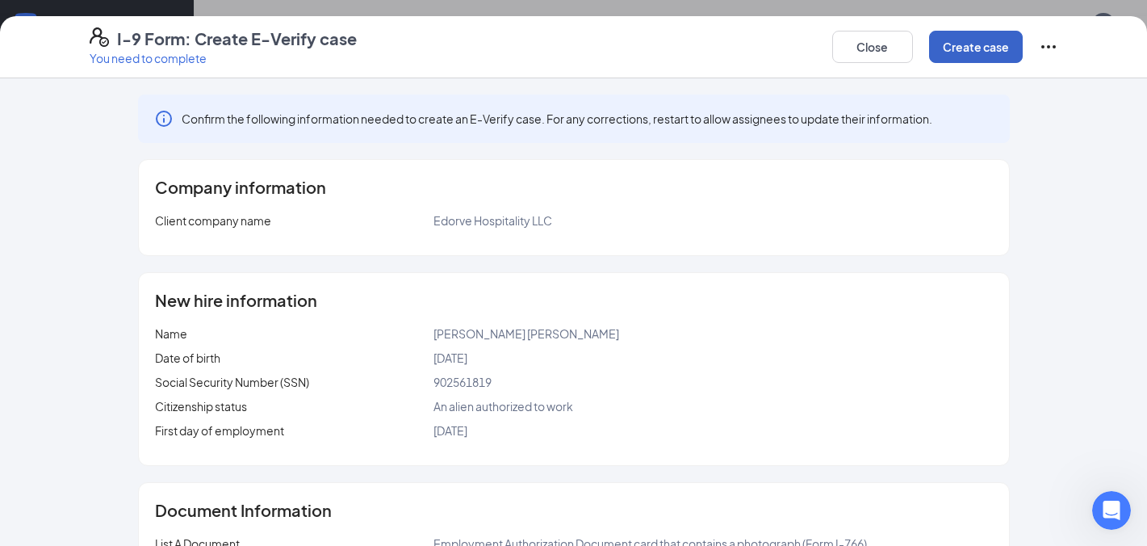
click at [975, 46] on button "Create case" at bounding box center [976, 47] width 94 height 32
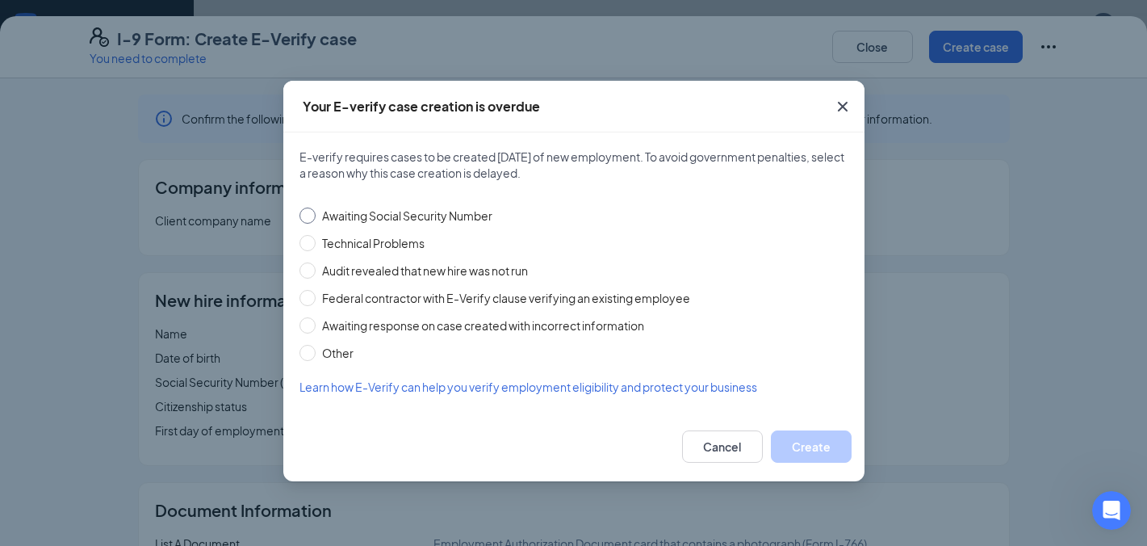
click at [308, 222] on input "Awaiting Social Security Number" at bounding box center [308, 216] width 16 height 16
radio input "true"
click at [820, 451] on button "Create" at bounding box center [811, 446] width 81 height 32
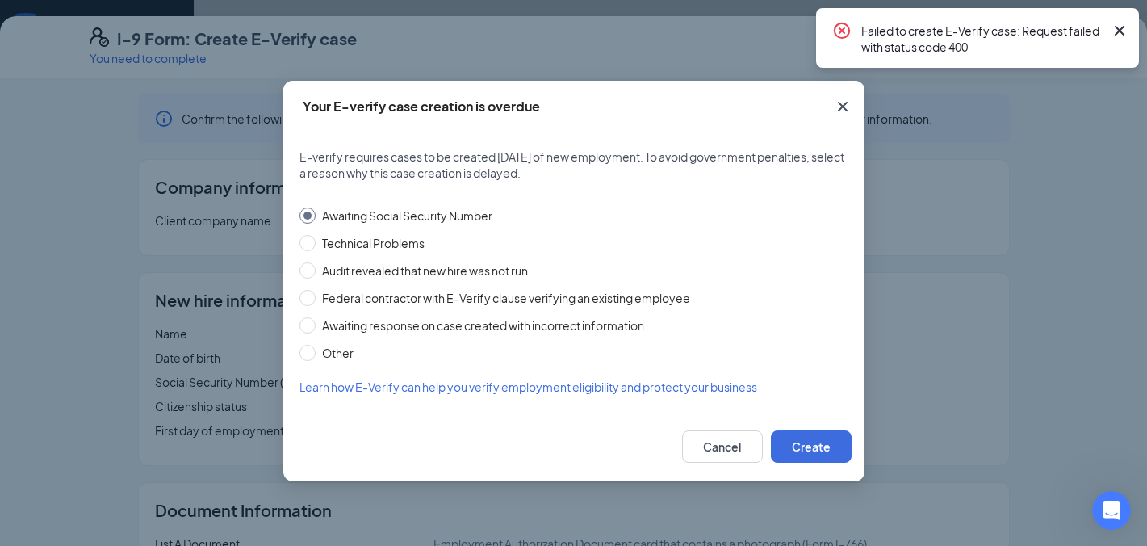
click at [1121, 31] on icon "Cross" at bounding box center [1120, 31] width 10 height 10
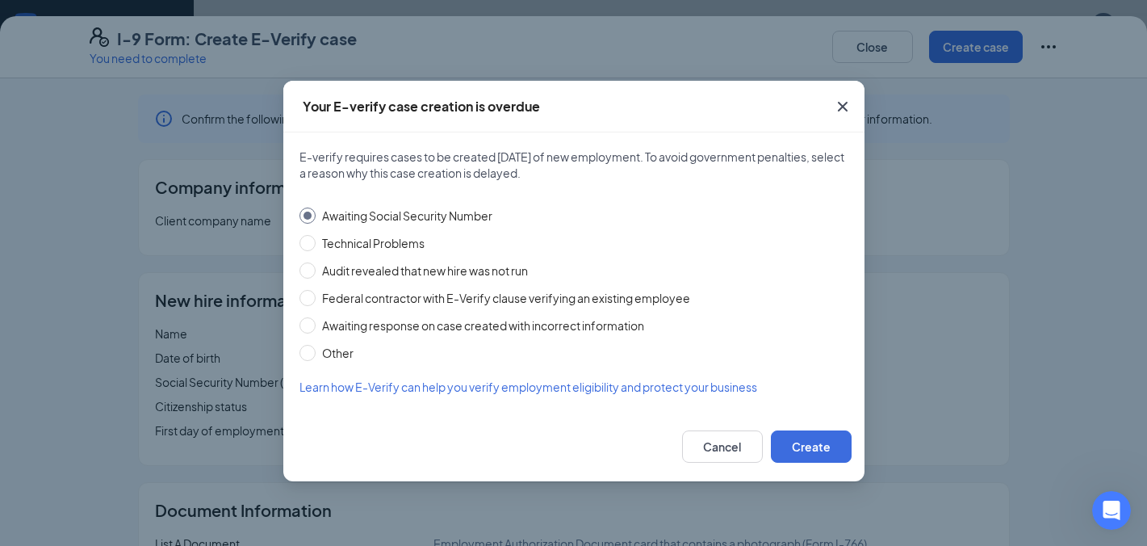
click at [844, 107] on icon "Cross" at bounding box center [842, 106] width 19 height 19
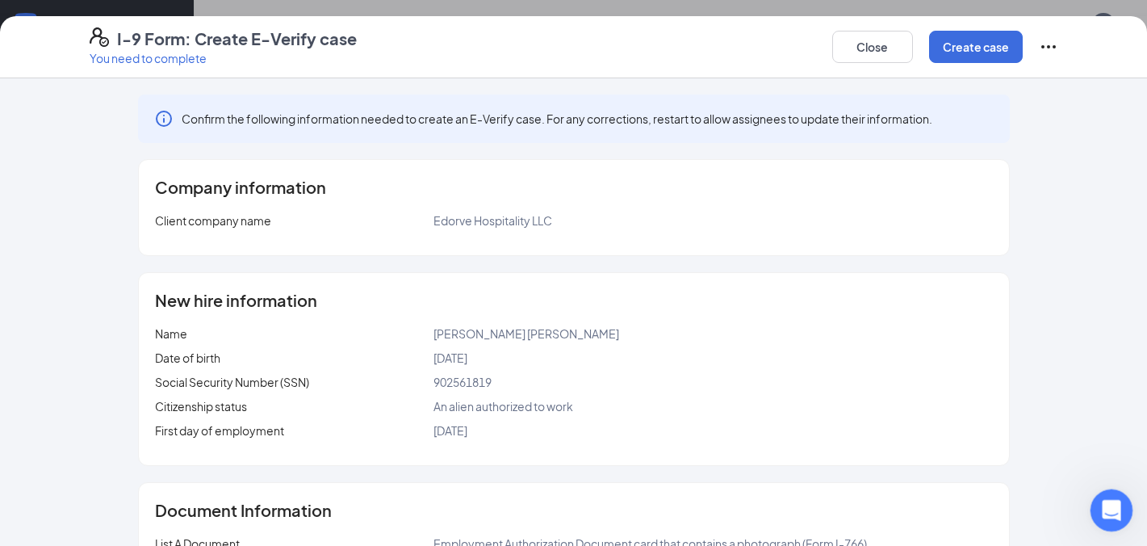
click at [1110, 495] on div "Open Intercom Messenger" at bounding box center [1109, 507] width 53 height 53
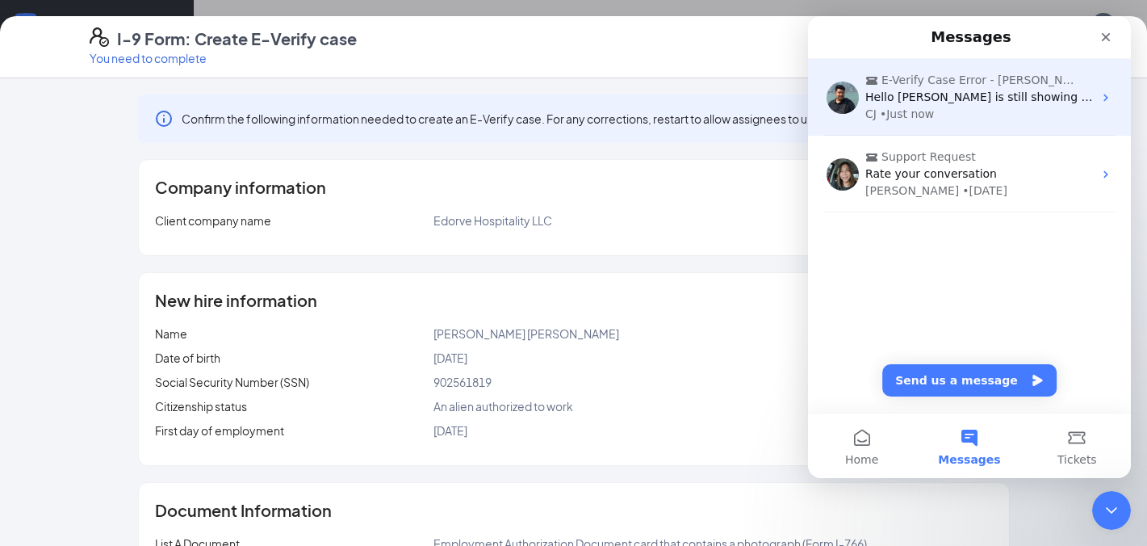
click at [966, 99] on span "Hello alejandro bustamante is still showing an error code." at bounding box center [1014, 96] width 296 height 13
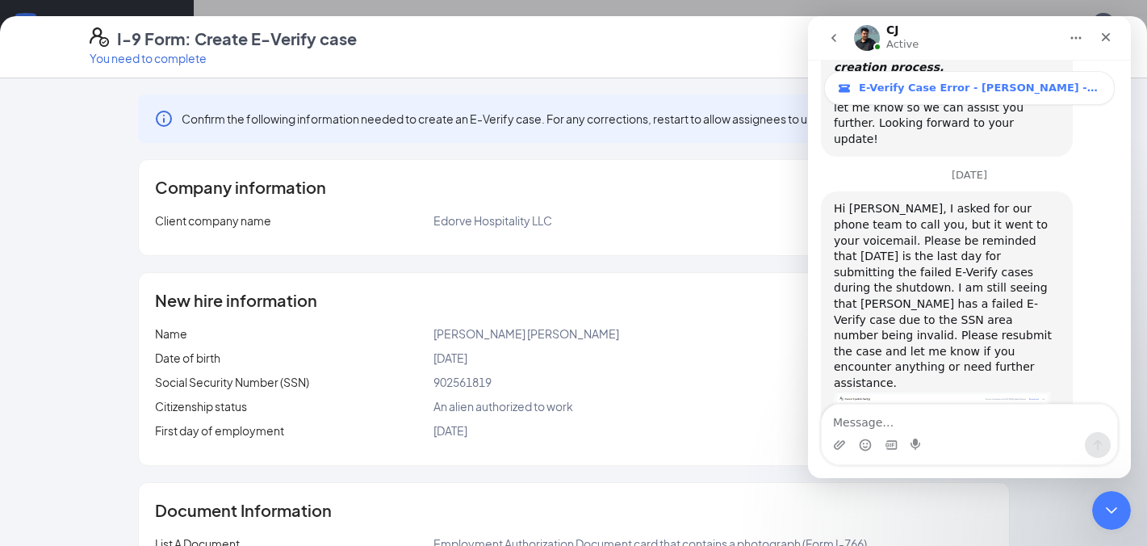
scroll to position [3398, 0]
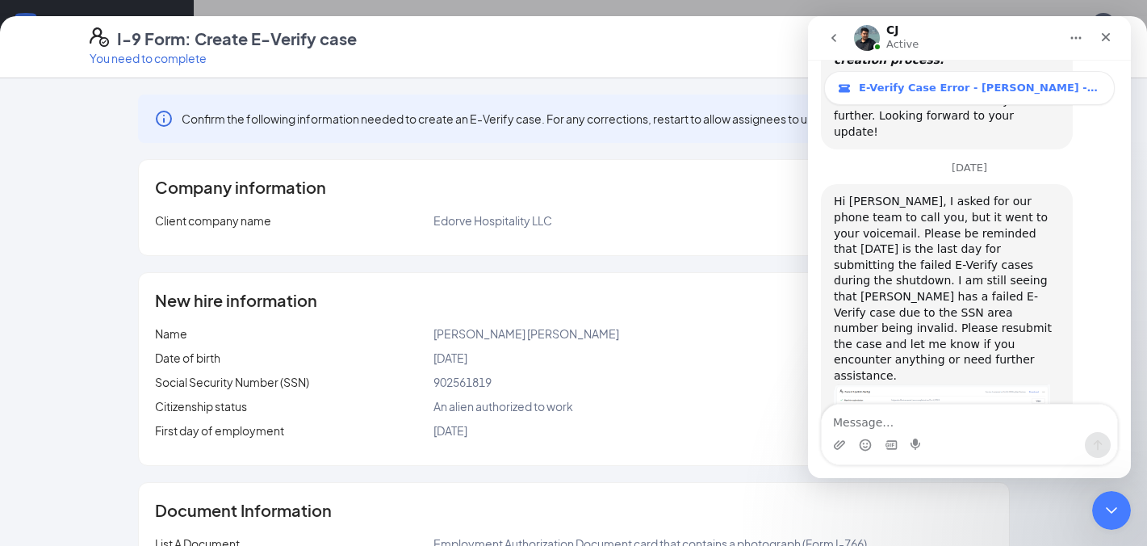
click at [706, 197] on div "Company information Client company name Edorve Hospitality LLC" at bounding box center [574, 207] width 870 height 95
click at [833, 36] on icon "go back" at bounding box center [834, 38] width 5 height 8
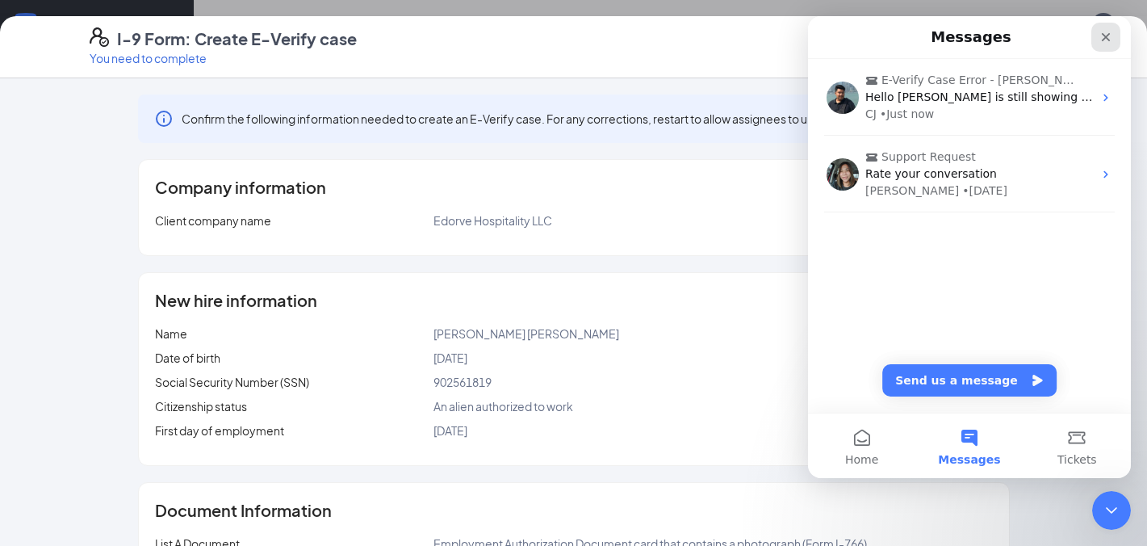
click at [1109, 43] on icon "Close" at bounding box center [1106, 37] width 13 height 13
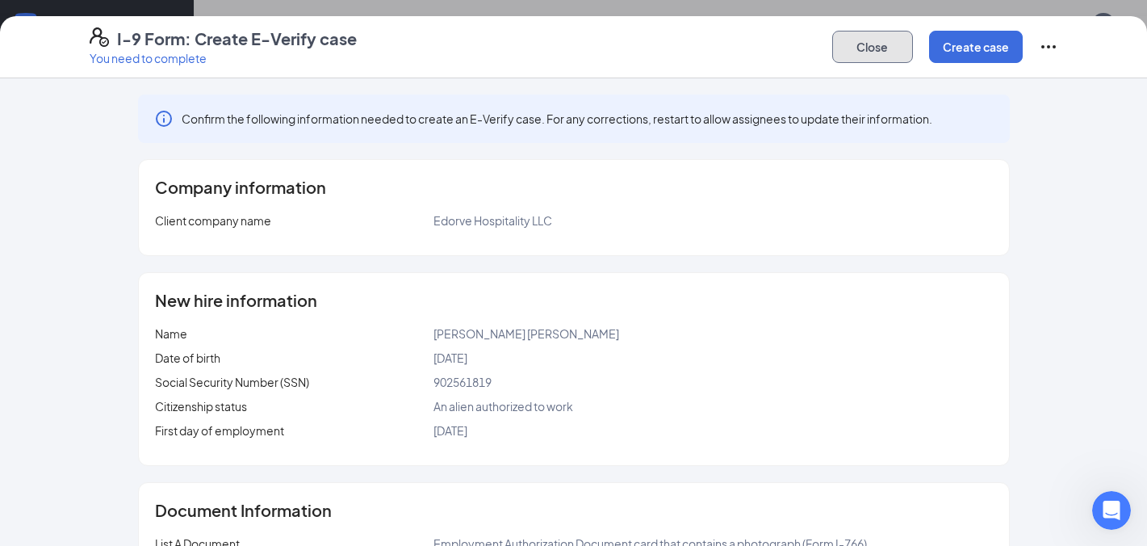
click at [867, 45] on button "Close" at bounding box center [872, 47] width 81 height 32
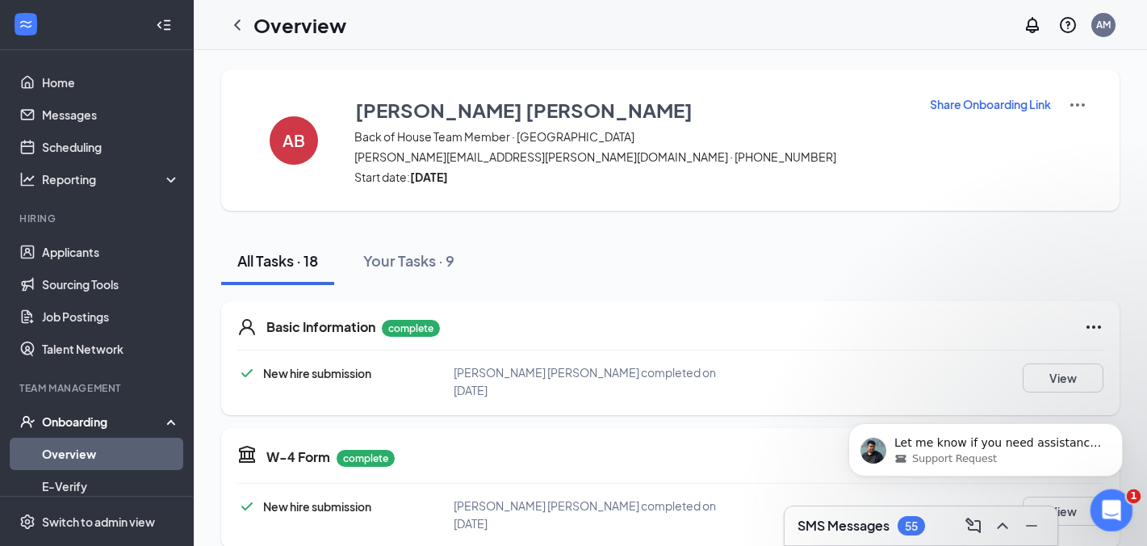
click at [1108, 502] on icon "Open Intercom Messenger" at bounding box center [1109, 508] width 27 height 27
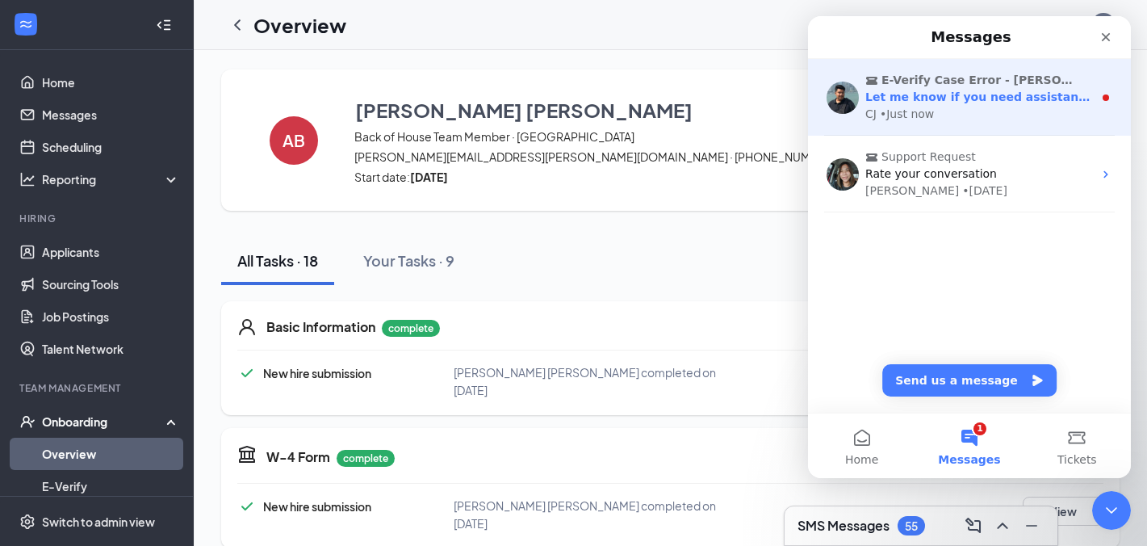
click at [1004, 107] on div "CJ • Just now" at bounding box center [980, 114] width 228 height 17
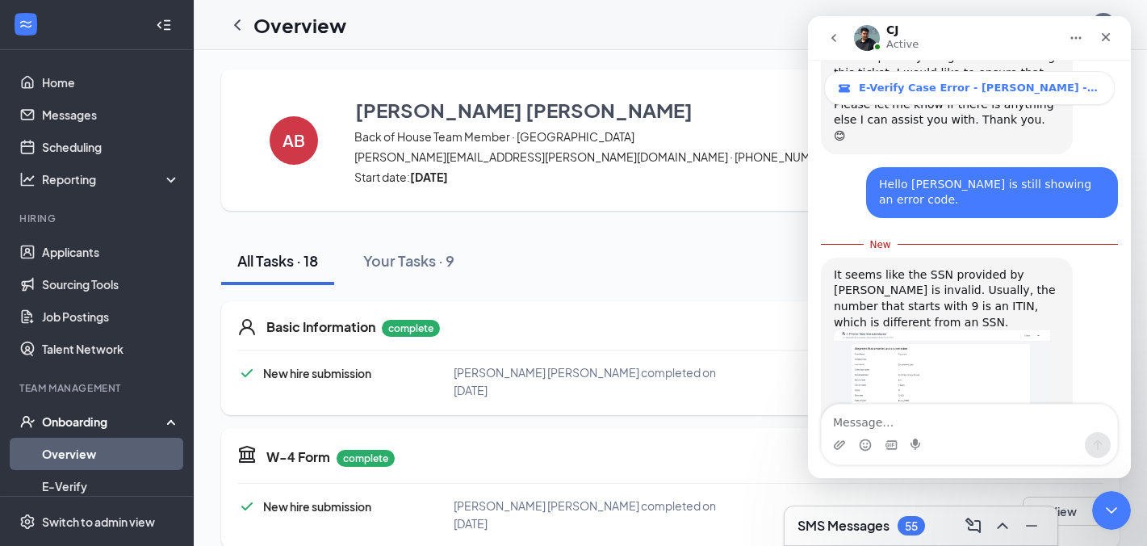
scroll to position [3863, 0]
click at [887, 419] on textarea "Message…" at bounding box center [970, 418] width 296 height 27
type textarea "S"
type textarea "I"
type textarea "i"
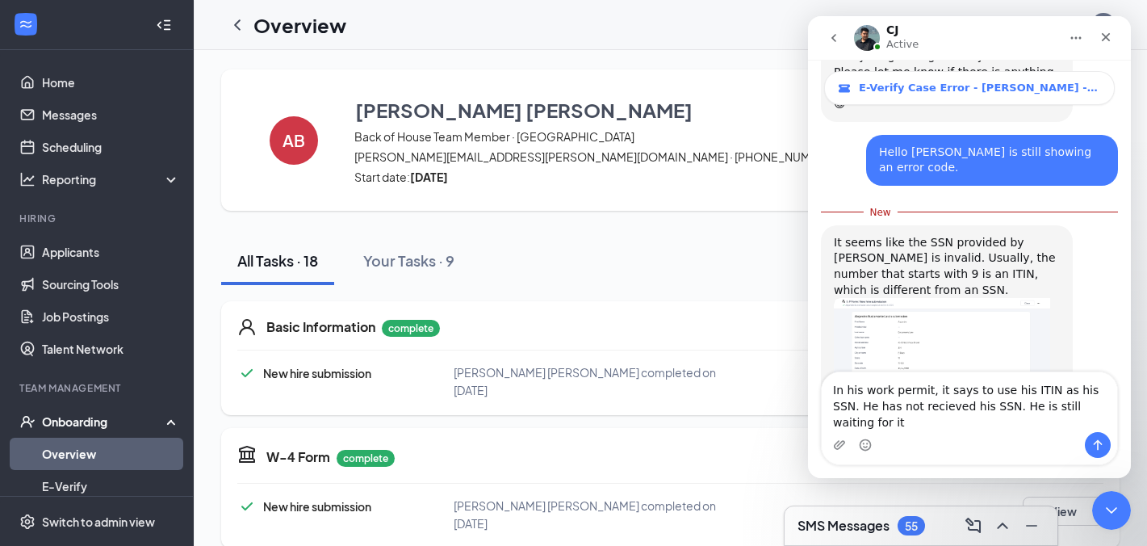
scroll to position [3880, 0]
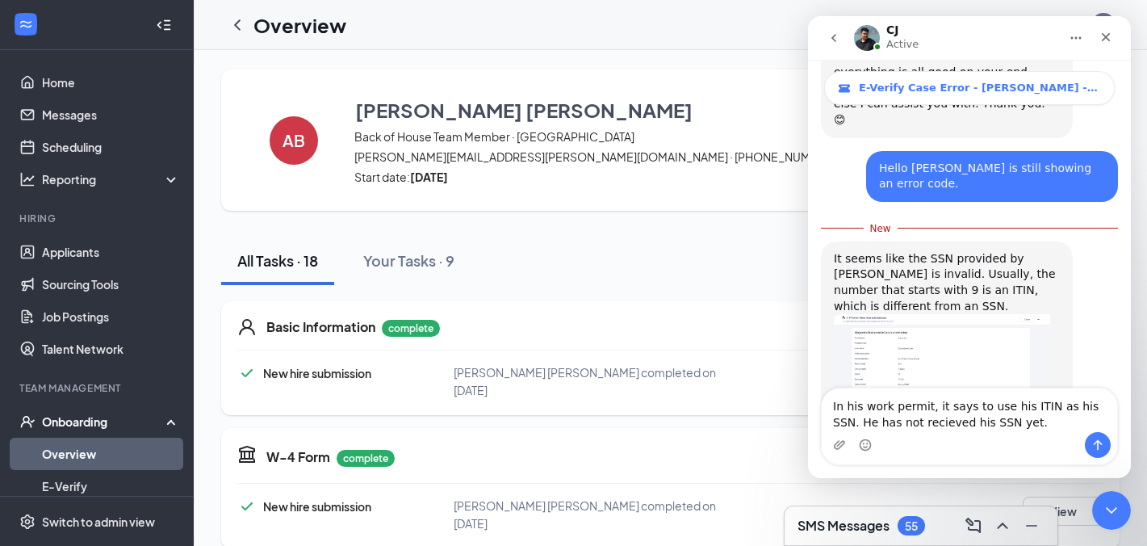
type textarea "In his work permit, it says to use his ITIN as his SSN. He has not recieved his…"
click at [1099, 441] on icon "Send a message…" at bounding box center [1098, 445] width 9 height 10
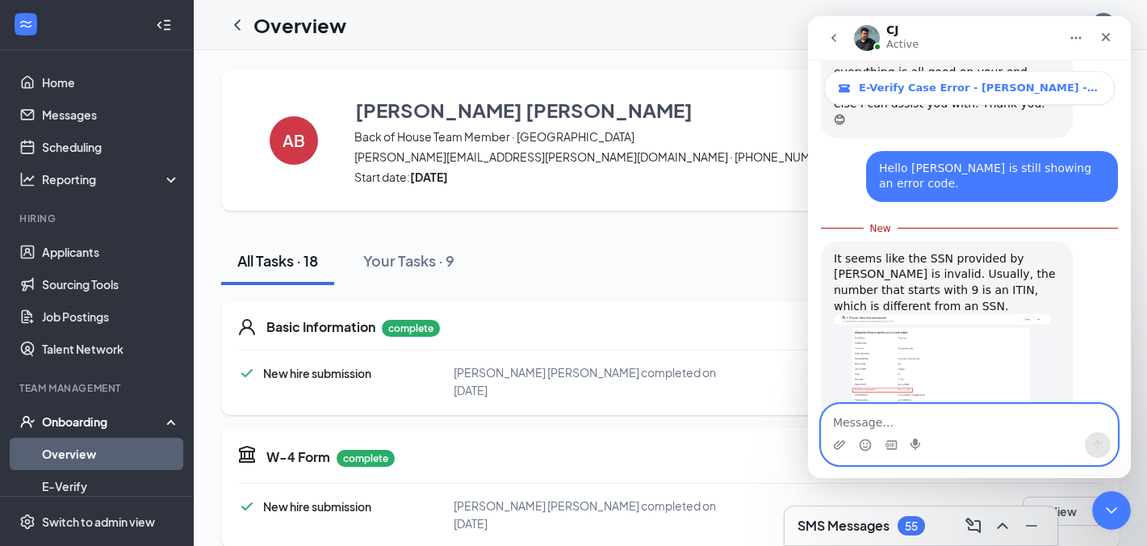
scroll to position [3902, 0]
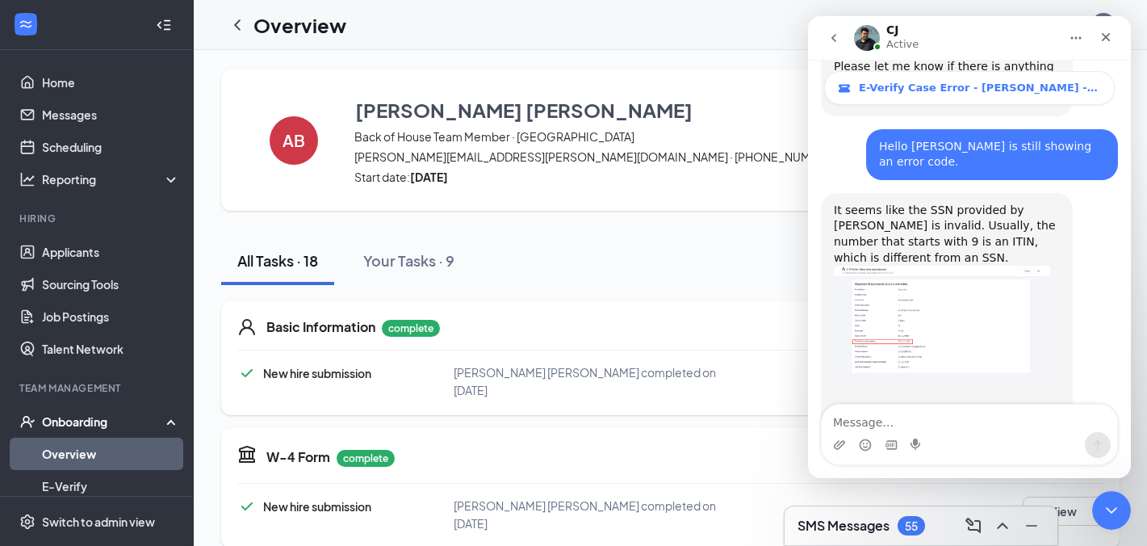
click at [753, 326] on div "Basic Information complete" at bounding box center [684, 326] width 837 height 19
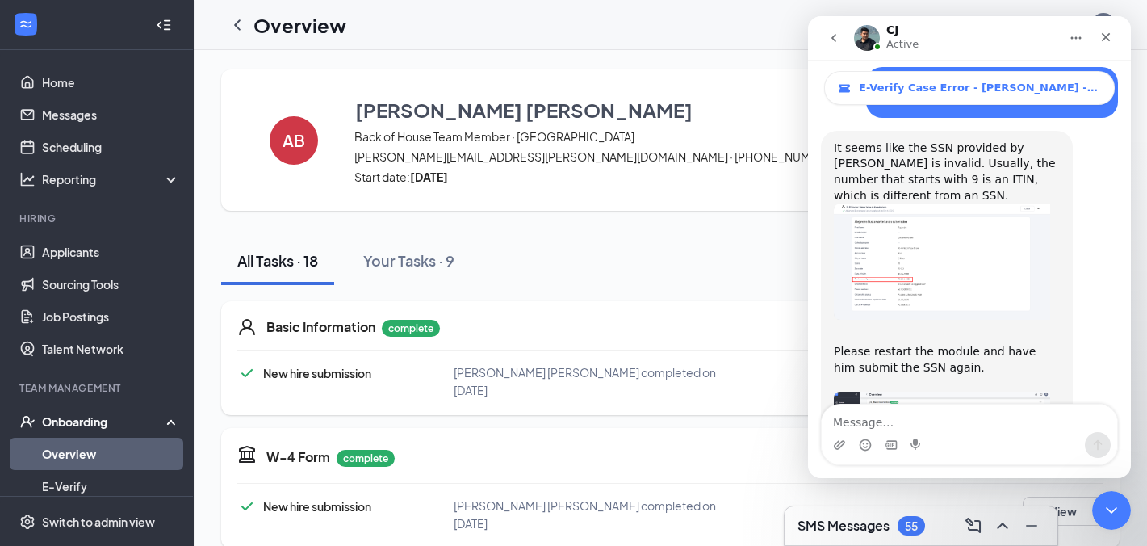
scroll to position [3966, 0]
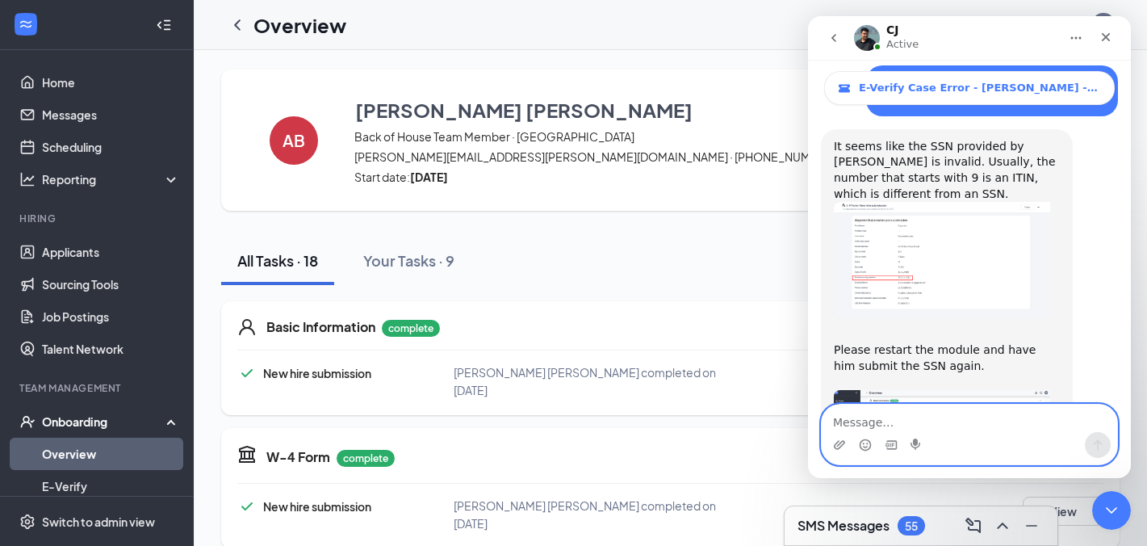
click at [860, 424] on textarea "Message…" at bounding box center [970, 418] width 296 height 27
type textarea "y"
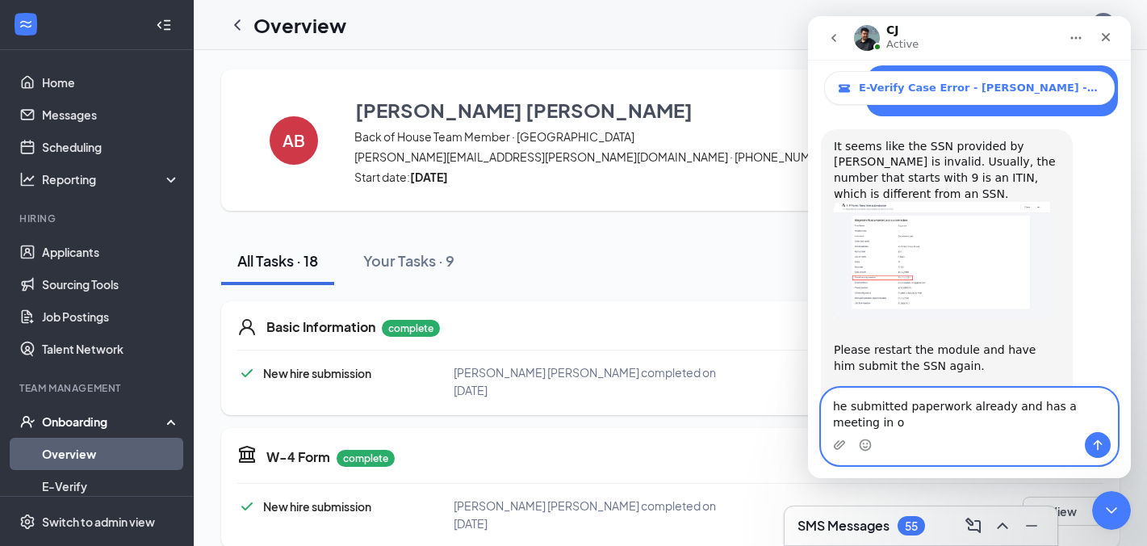
scroll to position [3982, 0]
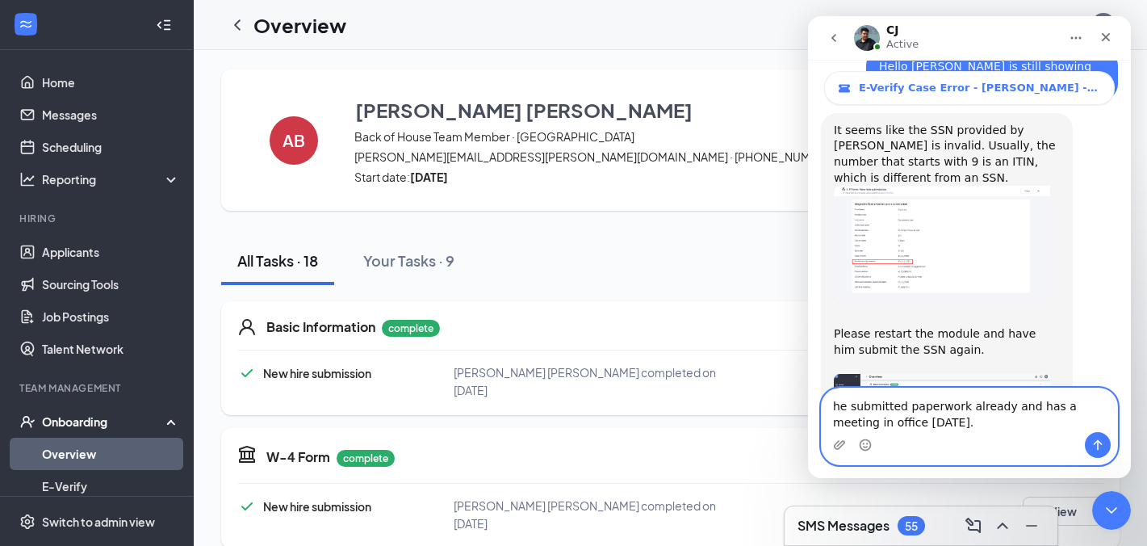
type textarea "he submitted paperwork already and has a meeting in office tomorrow."
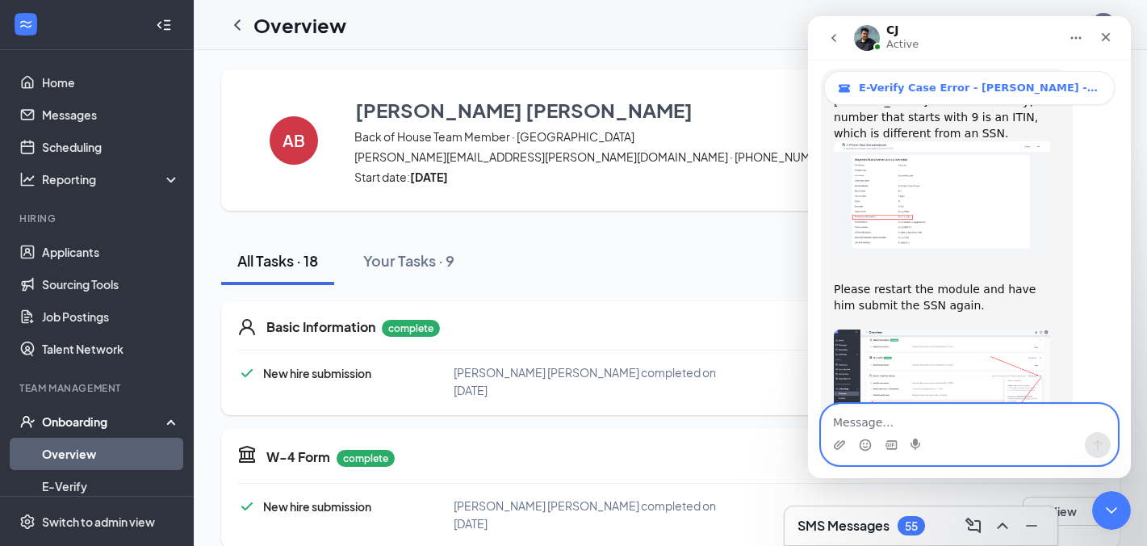
scroll to position [4030, 0]
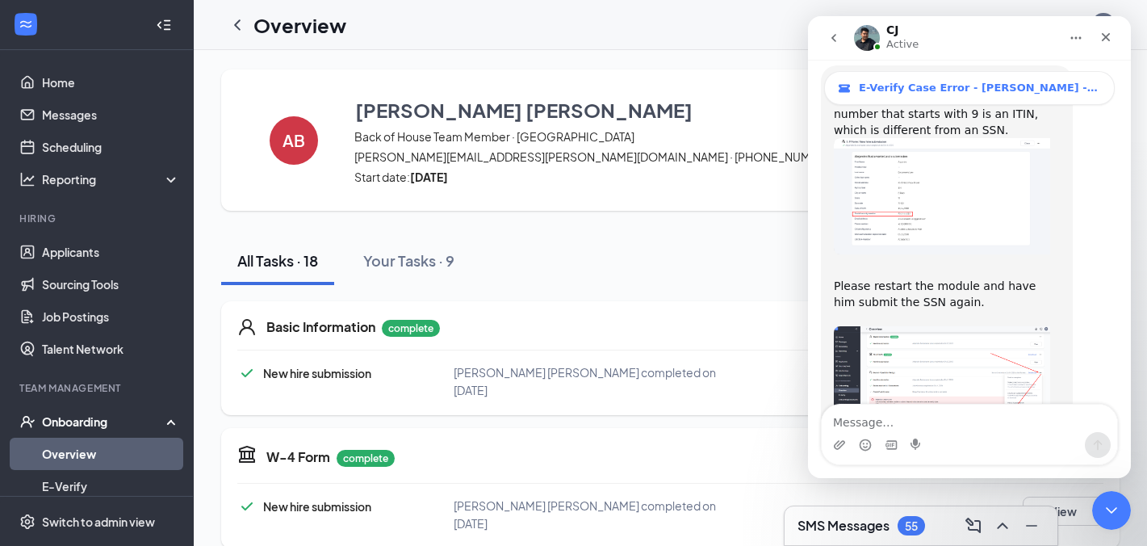
click at [835, 37] on icon "go back" at bounding box center [834, 37] width 13 height 13
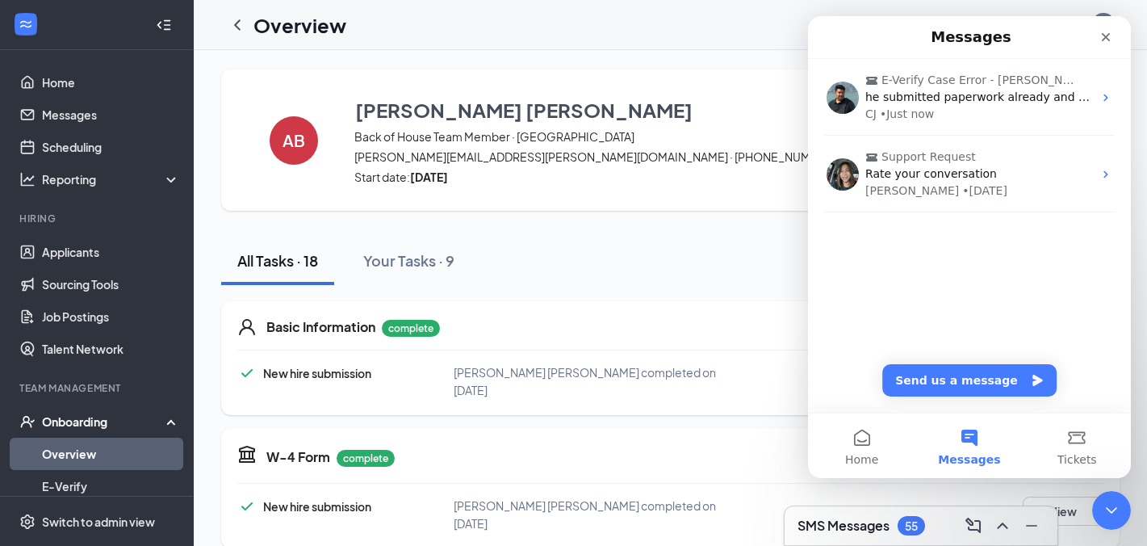
scroll to position [0, 0]
click at [1104, 33] on icon "Close" at bounding box center [1106, 37] width 13 height 13
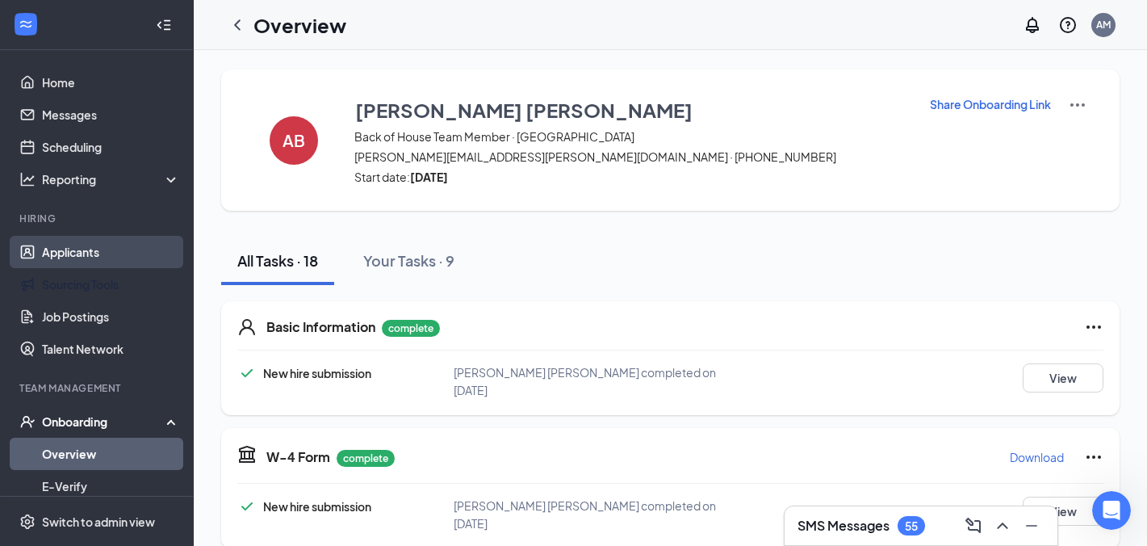
click at [76, 255] on link "Applicants" at bounding box center [111, 252] width 138 height 32
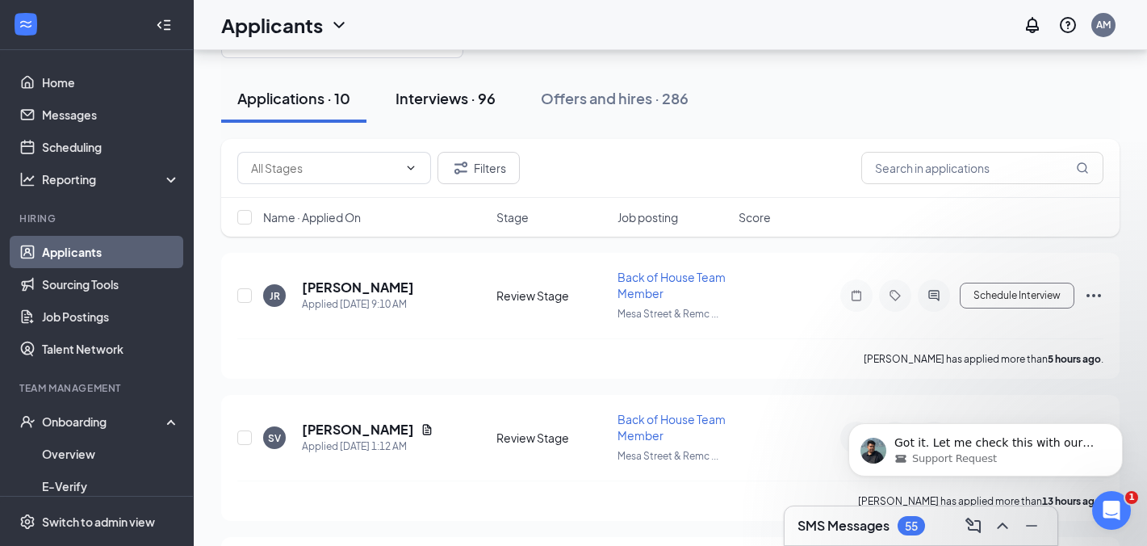
click at [445, 106] on div "Interviews · 96" at bounding box center [446, 98] width 100 height 20
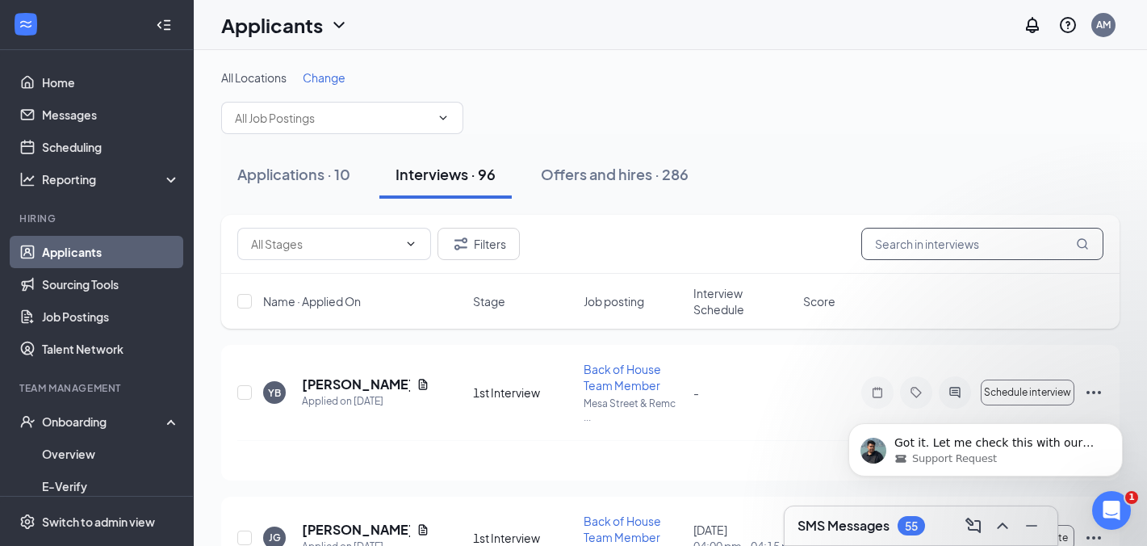
click at [952, 249] on input "text" at bounding box center [983, 244] width 242 height 32
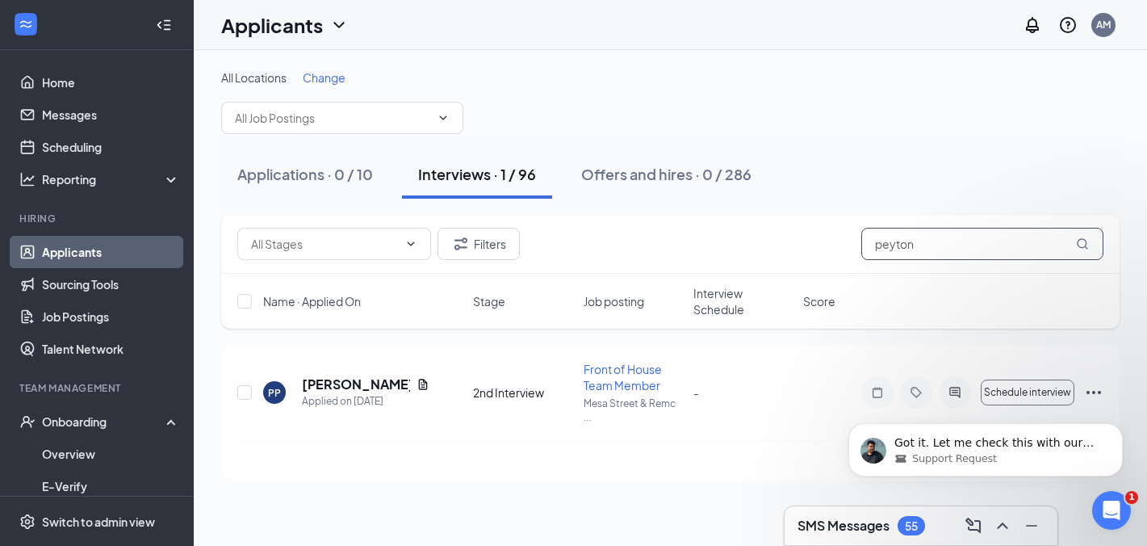
type input "peyton"
click at [1021, 395] on html "Got it. Let me check this with our team and get back to you as soon as I hear f…" at bounding box center [985, 445] width 323 height 113
click at [1026, 392] on div "Got it. Let me check this with our team and get back to you as soon as I hear f…" at bounding box center [985, 376] width 297 height 202
click at [1123, 426] on button "Dismiss notification" at bounding box center [1118, 427] width 21 height 21
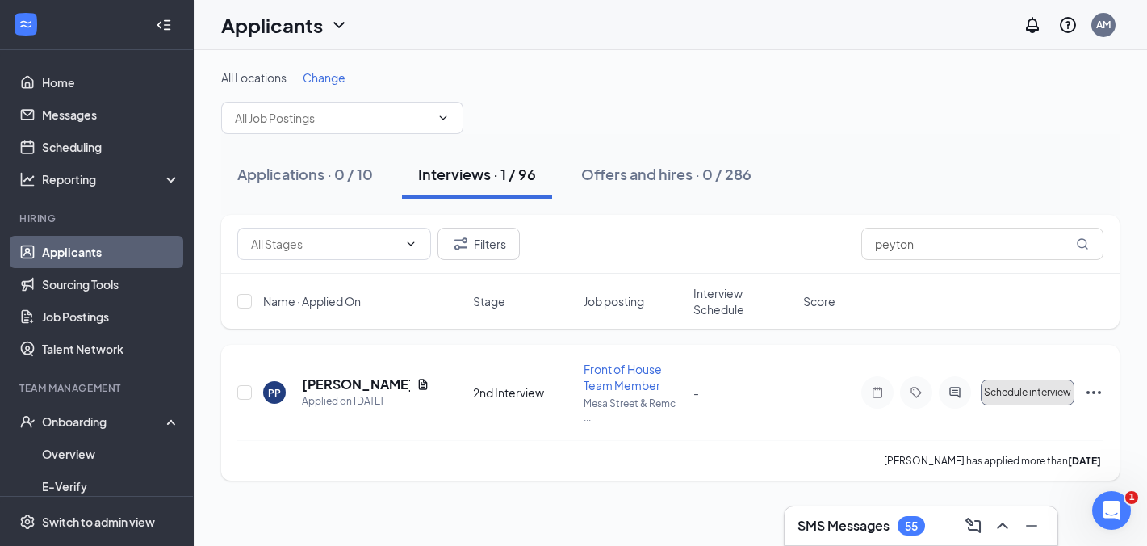
click at [1017, 391] on span "Schedule interview" at bounding box center [1027, 392] width 87 height 11
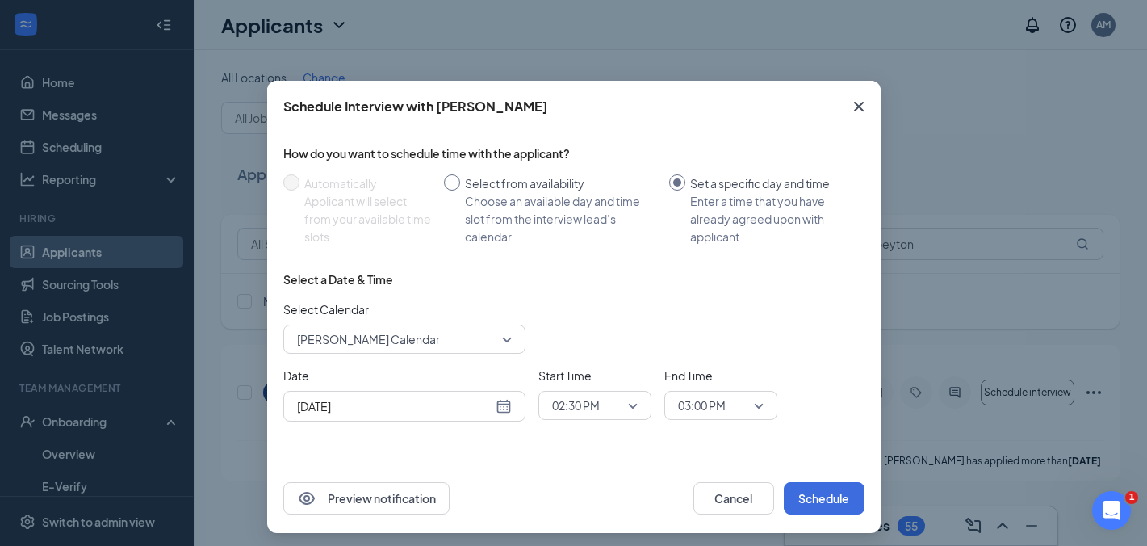
click at [453, 182] on input "Select from availability Choose an available day and time slot from the intervi…" at bounding box center [452, 182] width 16 height 16
radio input "true"
radio input "false"
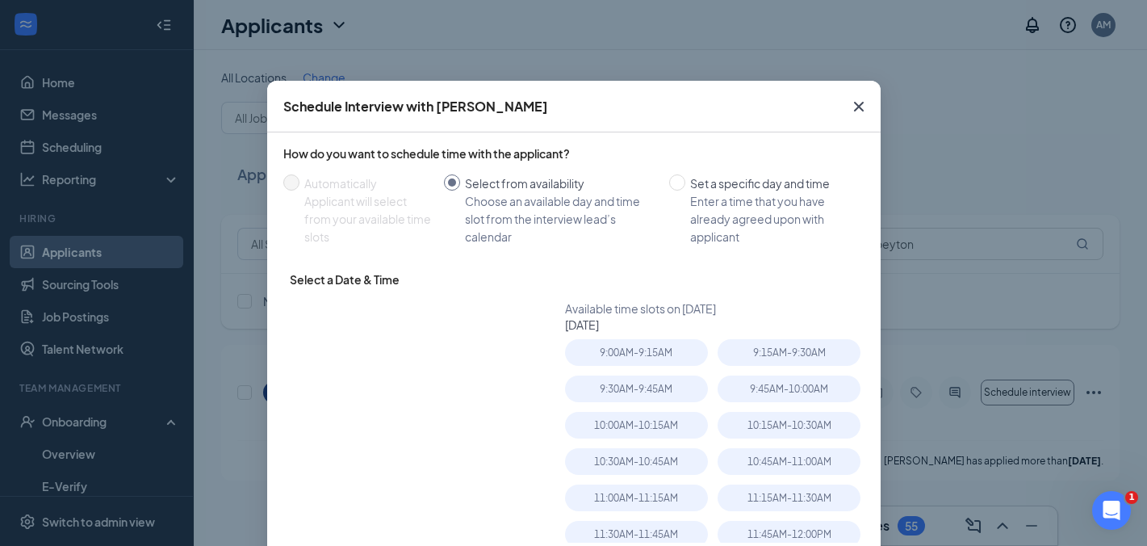
type input "Oct 16, 2025"
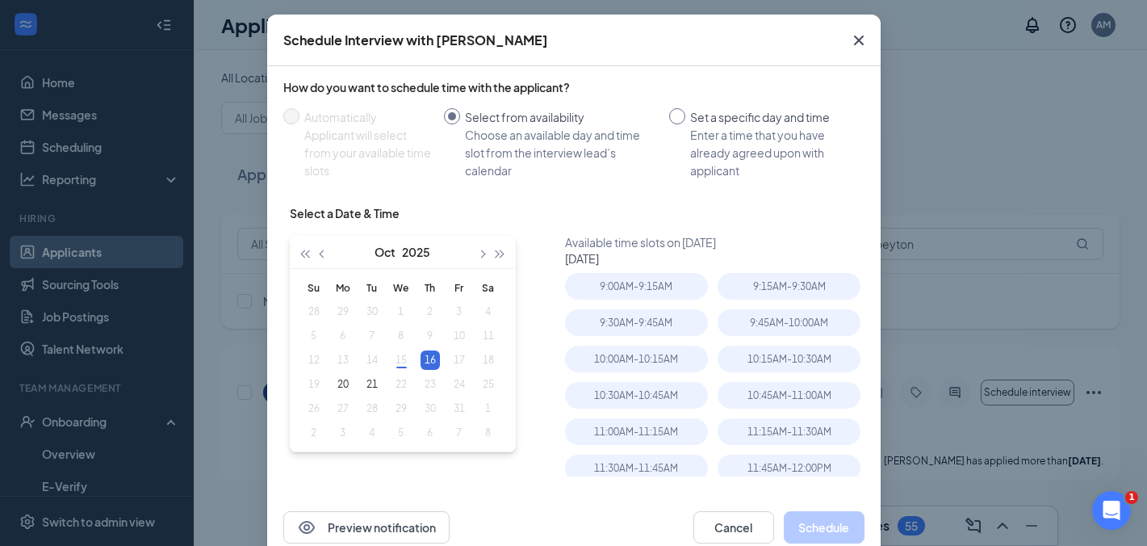
click at [681, 119] on input "Set a specific day and time Enter a time that you have already agreed upon with…" at bounding box center [677, 116] width 16 height 16
radio input "true"
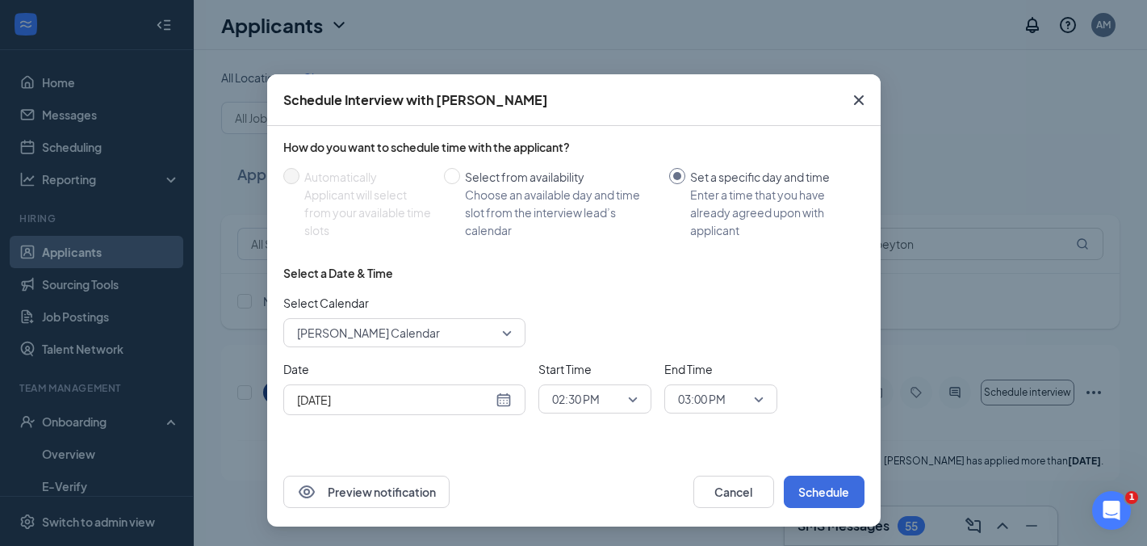
scroll to position [6, 0]
click at [681, 176] on input "Set a specific day and time Enter a time that you have already agreed upon with…" at bounding box center [677, 176] width 16 height 16
click at [452, 178] on input "Select from availability Choose an available day and time slot from the intervi…" at bounding box center [452, 176] width 16 height 16
radio input "true"
radio input "false"
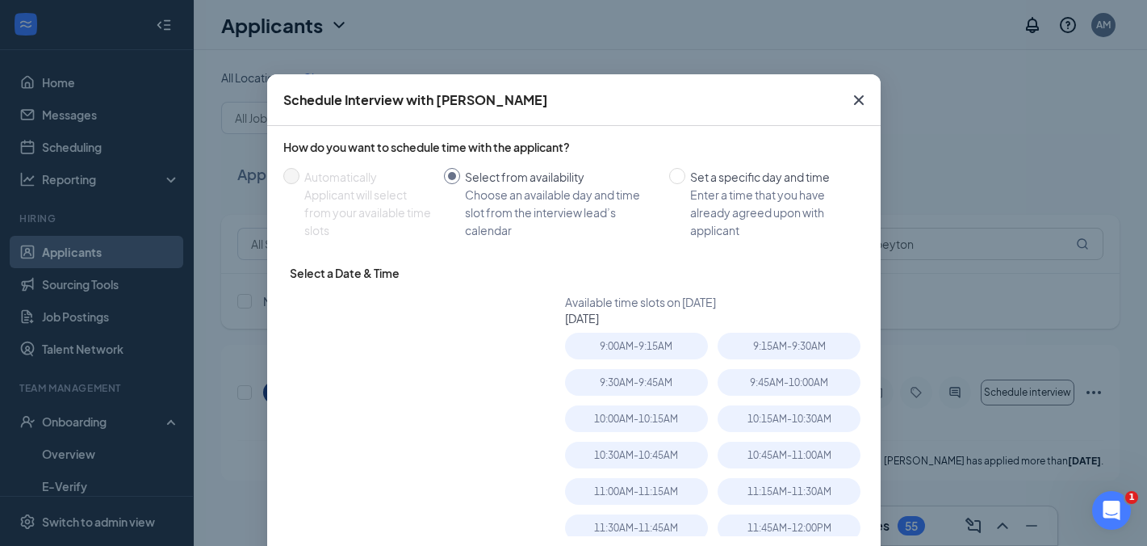
type input "Oct 16, 2025"
click at [674, 178] on input "Set a specific day and time Enter a time that you have already agreed upon with…" at bounding box center [677, 176] width 16 height 16
radio input "true"
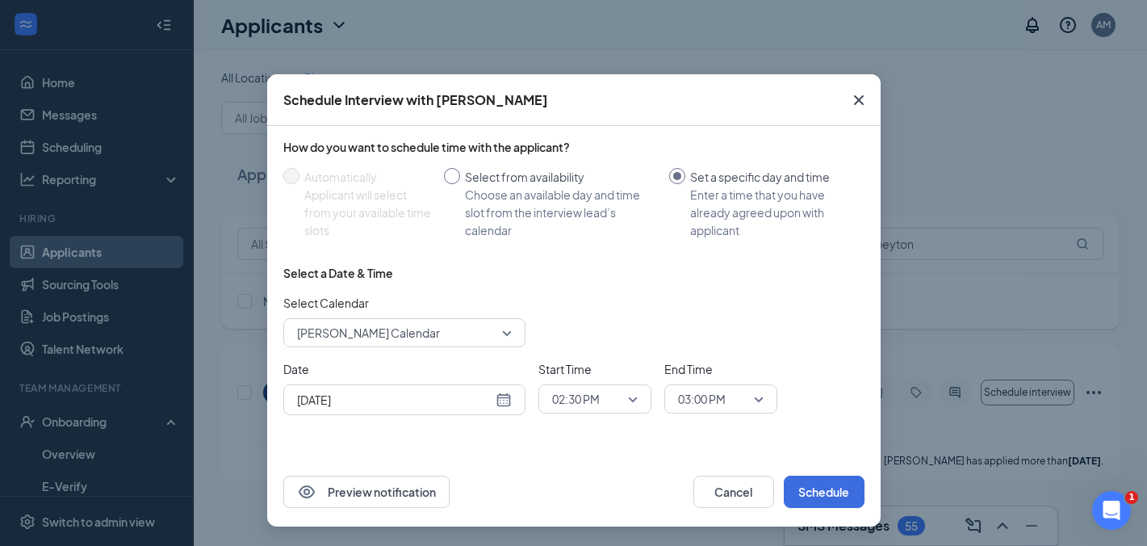
click at [455, 170] on input "Select from availability Choose an available day and time slot from the intervi…" at bounding box center [452, 176] width 16 height 16
radio input "true"
radio input "false"
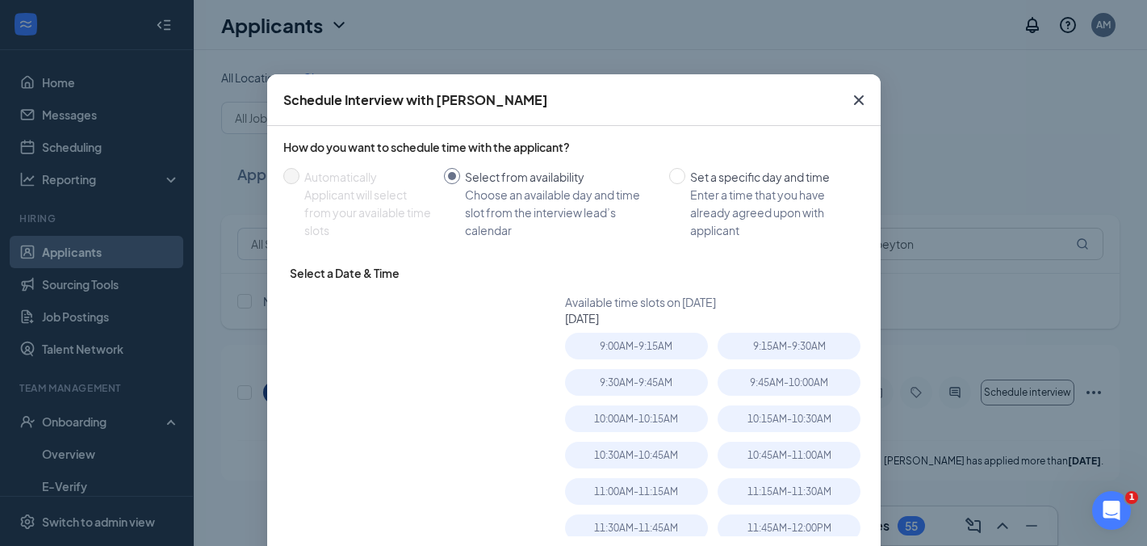
type input "Oct 16, 2025"
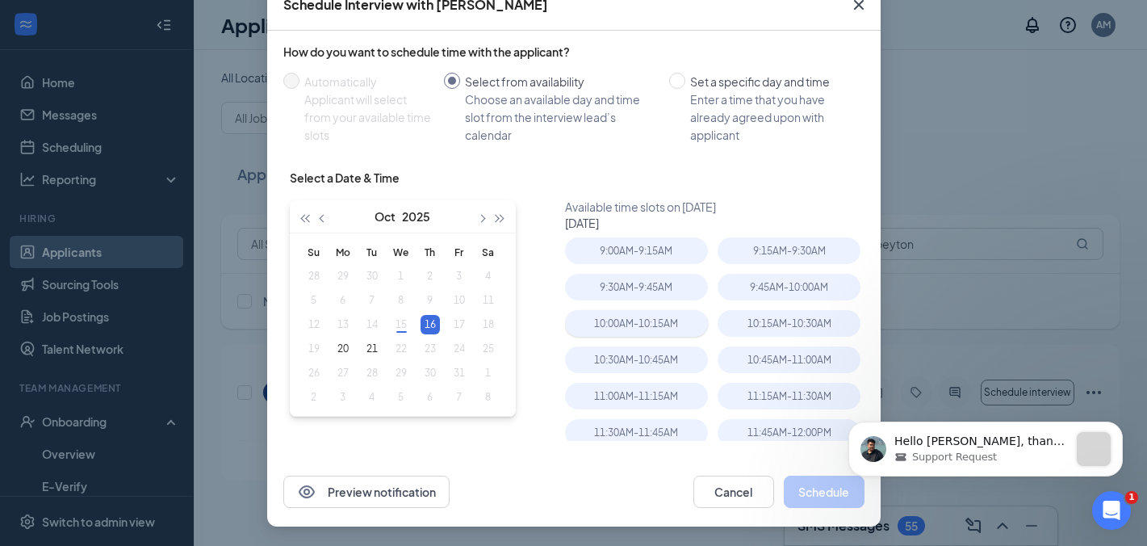
scroll to position [0, 0]
click at [862, 6] on icon "Cross" at bounding box center [858, 4] width 19 height 19
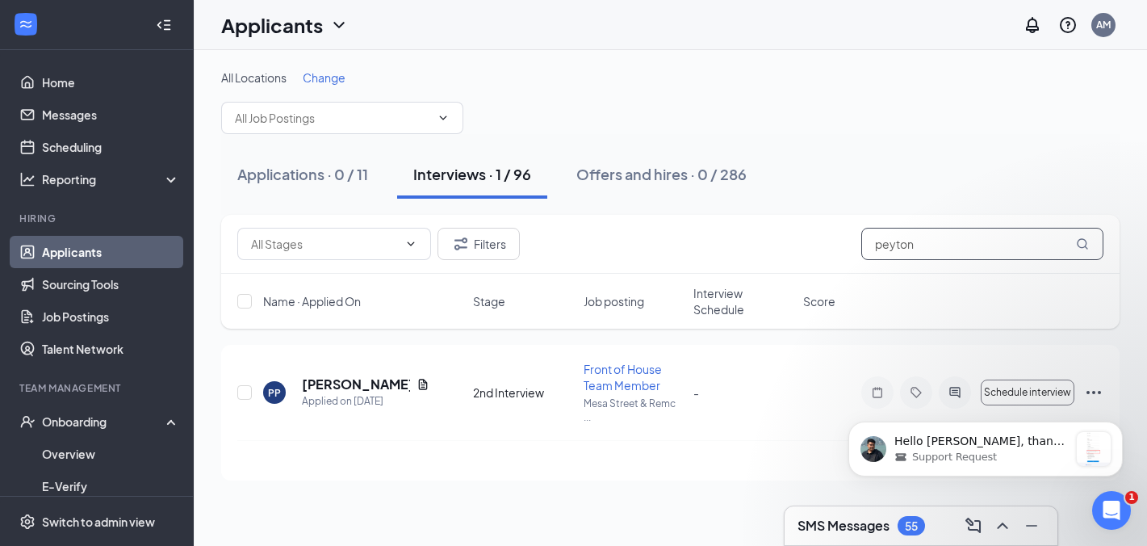
click at [962, 249] on input "peyton" at bounding box center [983, 244] width 242 height 32
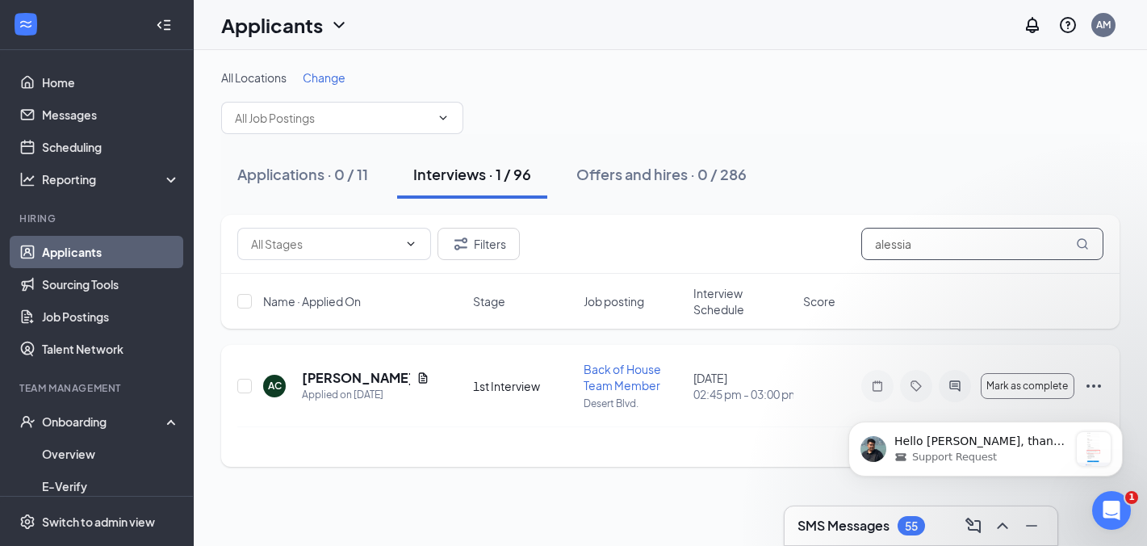
type input "alessia"
click at [1096, 380] on icon "Ellipses" at bounding box center [1093, 385] width 19 height 19
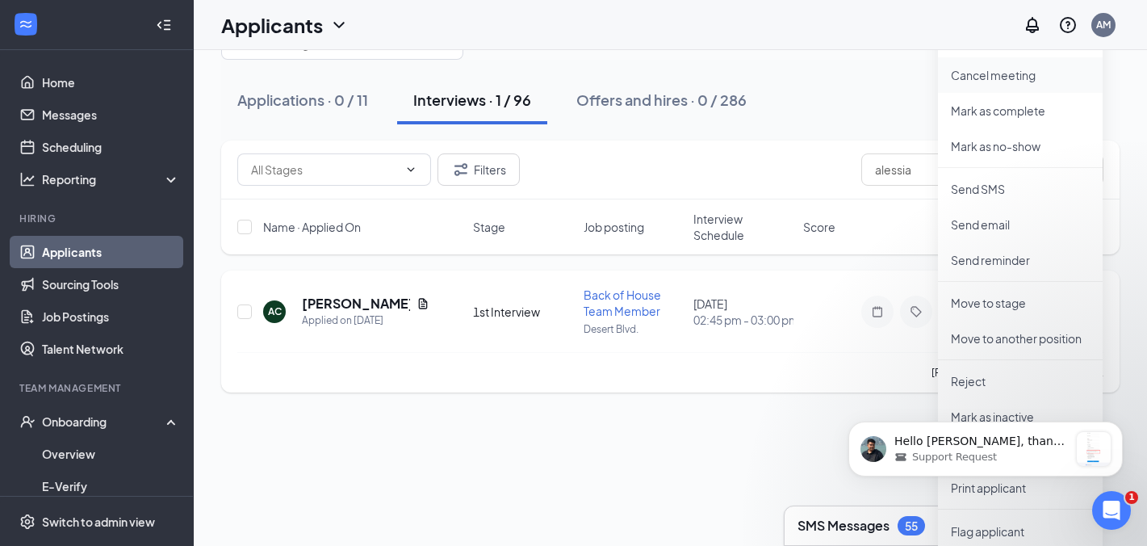
scroll to position [85, 0]
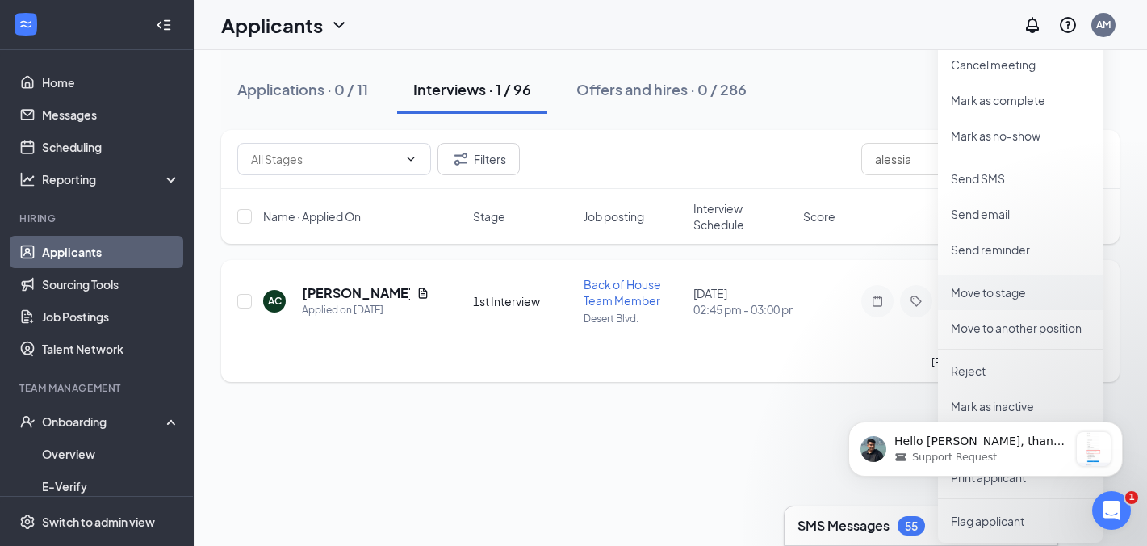
click at [1008, 291] on p "Move to stage" at bounding box center [1020, 292] width 139 height 16
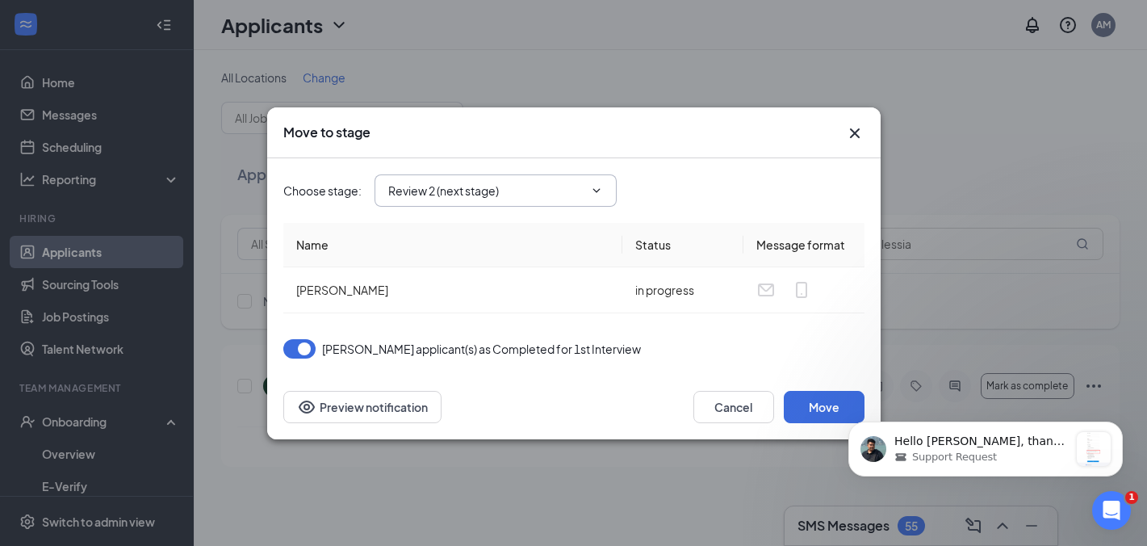
click at [587, 190] on span at bounding box center [595, 190] width 16 height 13
click at [536, 196] on input "Review 2 (next stage)" at bounding box center [485, 191] width 195 height 18
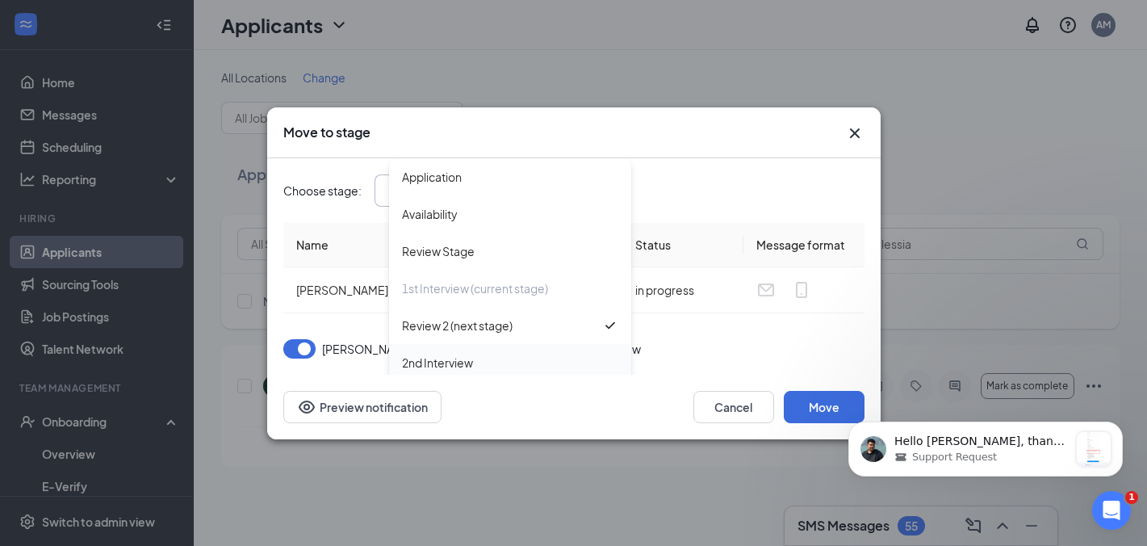
click at [464, 361] on div "2nd Interview" at bounding box center [437, 363] width 71 height 18
type input "2nd Interview"
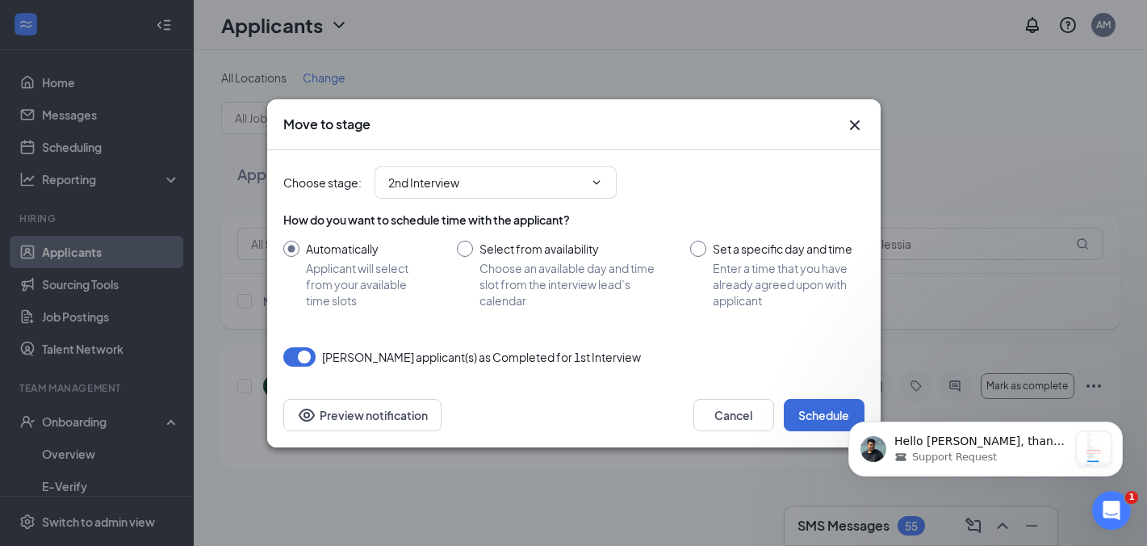
click at [469, 249] on input "Select from availability Choose an available day and time slot from the intervi…" at bounding box center [558, 275] width 202 height 68
radio input "true"
radio input "false"
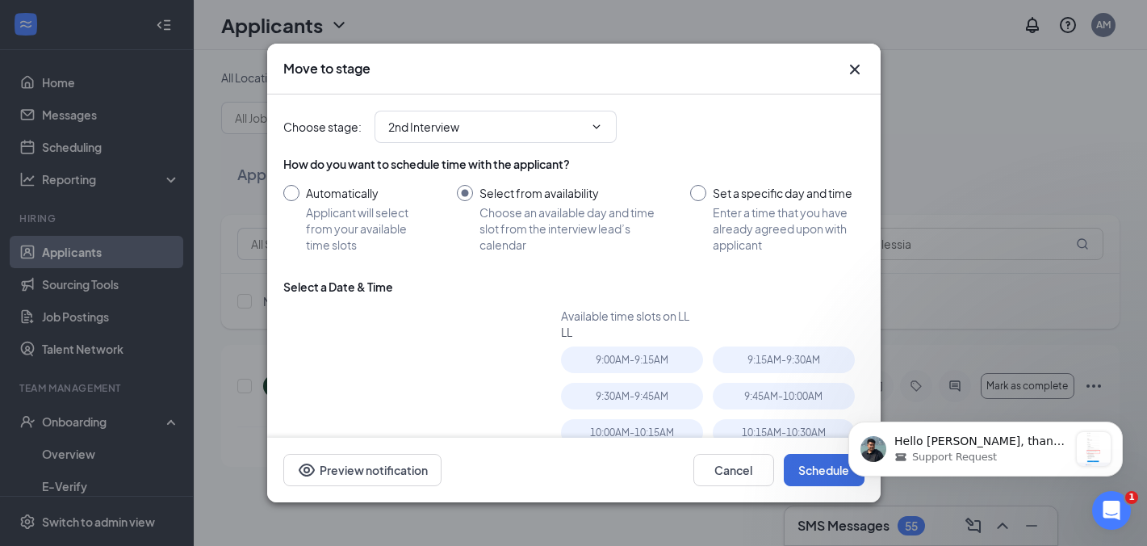
type input "Oct 16, 2025"
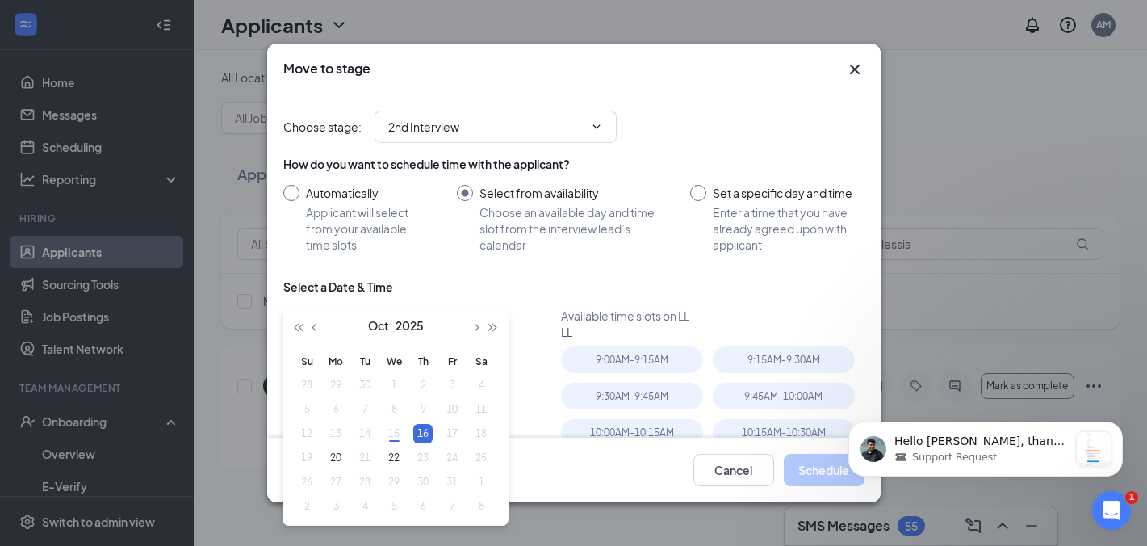
click at [656, 291] on div "Select a Date & Time" at bounding box center [573, 293] width 581 height 29
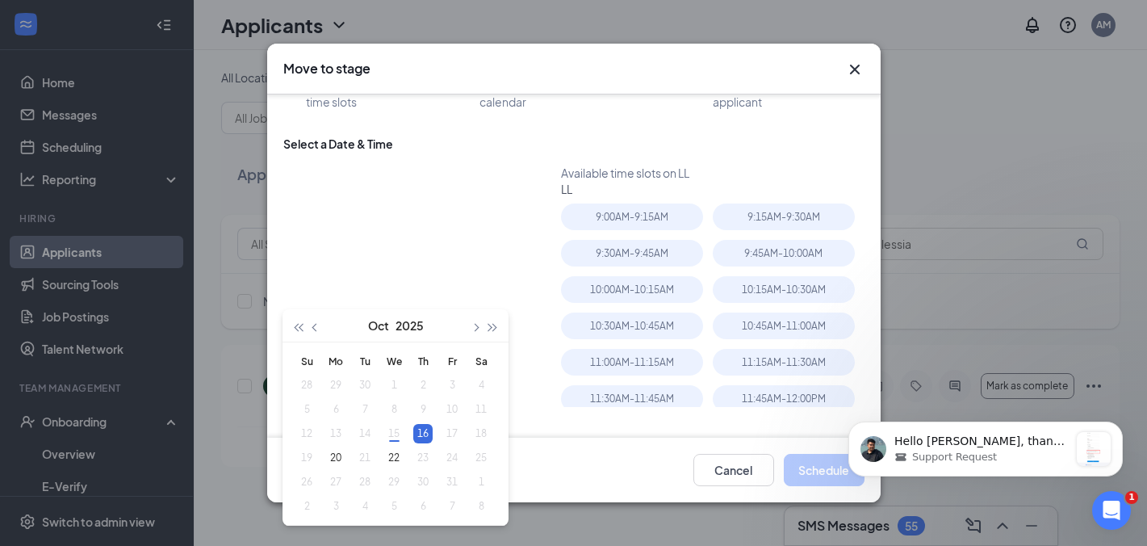
scroll to position [174, 0]
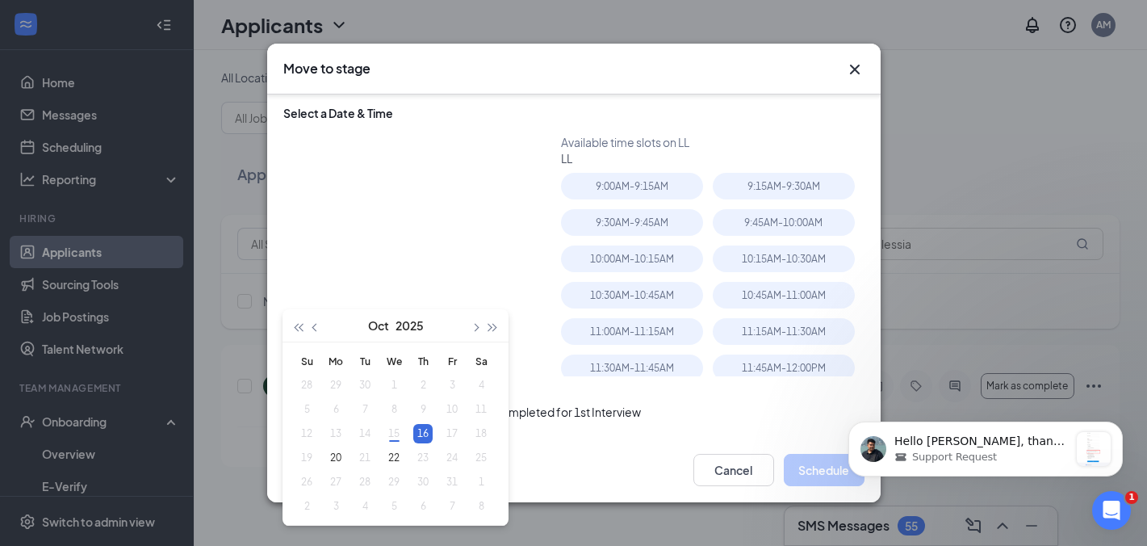
click at [547, 402] on span "Mark applicant(s) as Completed for 1st Interview" at bounding box center [481, 411] width 319 height 19
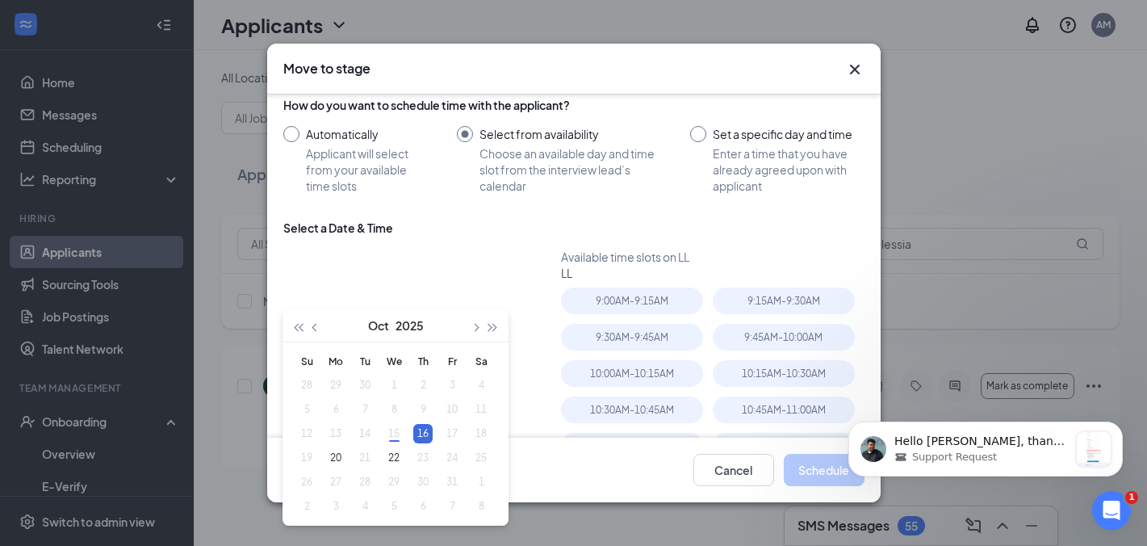
scroll to position [53, 0]
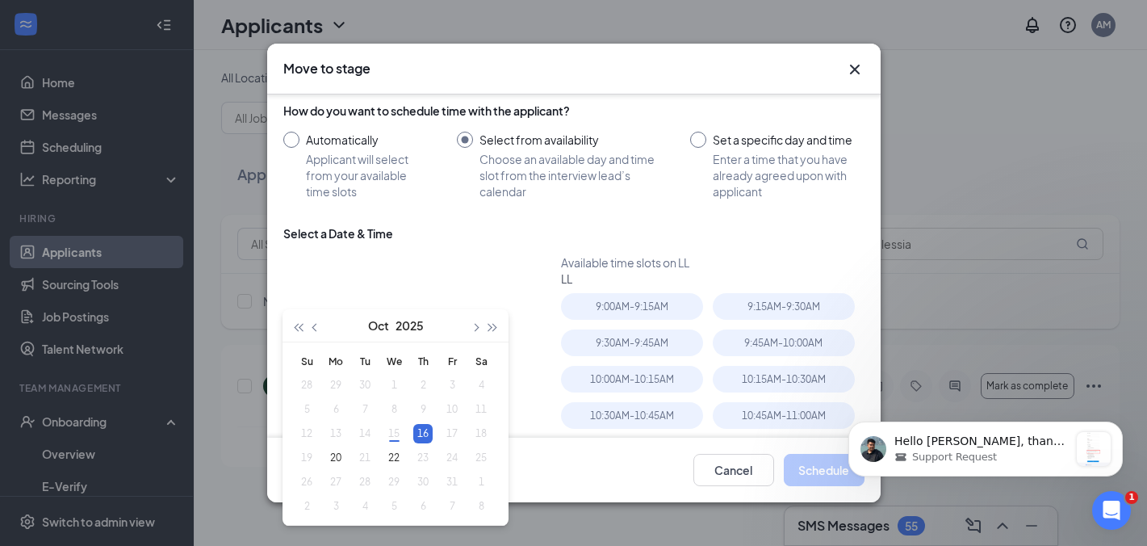
click at [700, 147] on input "Set a specific day and time Enter a time that you have already agreed upon with…" at bounding box center [777, 166] width 174 height 68
radio input "true"
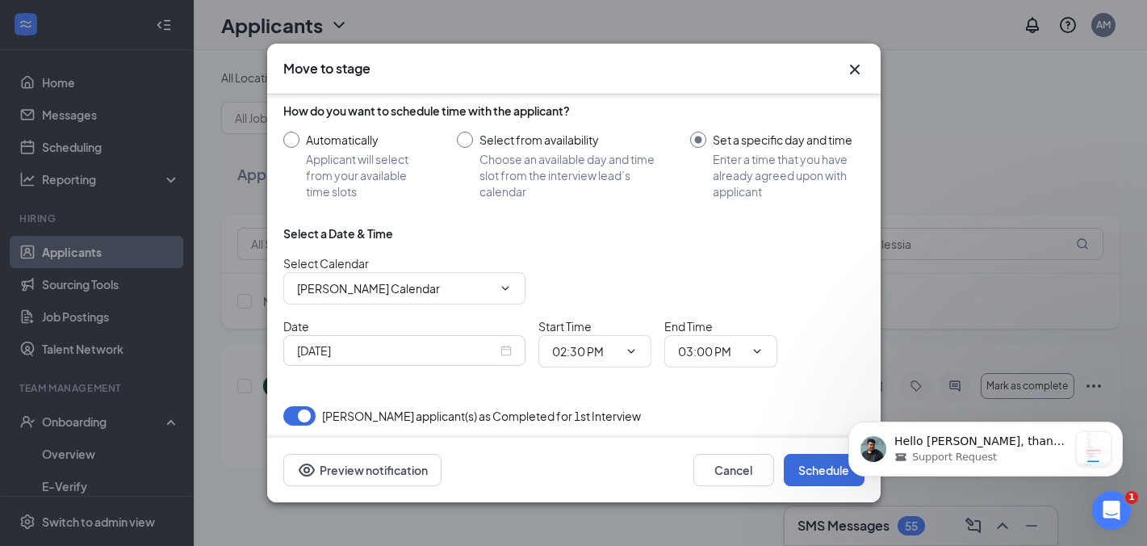
scroll to position [57, 0]
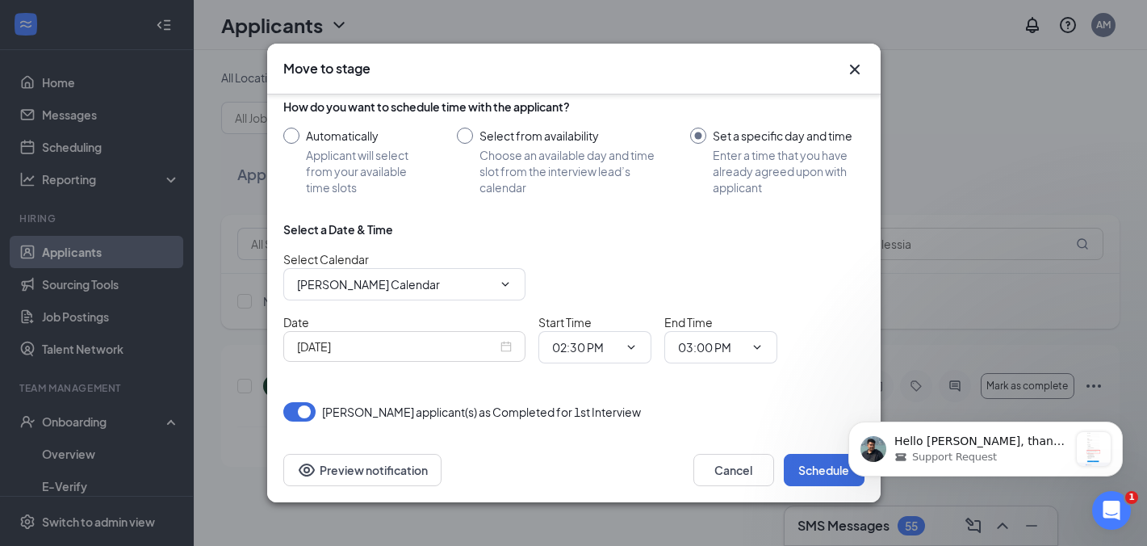
click at [469, 132] on input "Select from availability Choose an available day and time slot from the intervi…" at bounding box center [558, 162] width 202 height 68
radio input "true"
radio input "false"
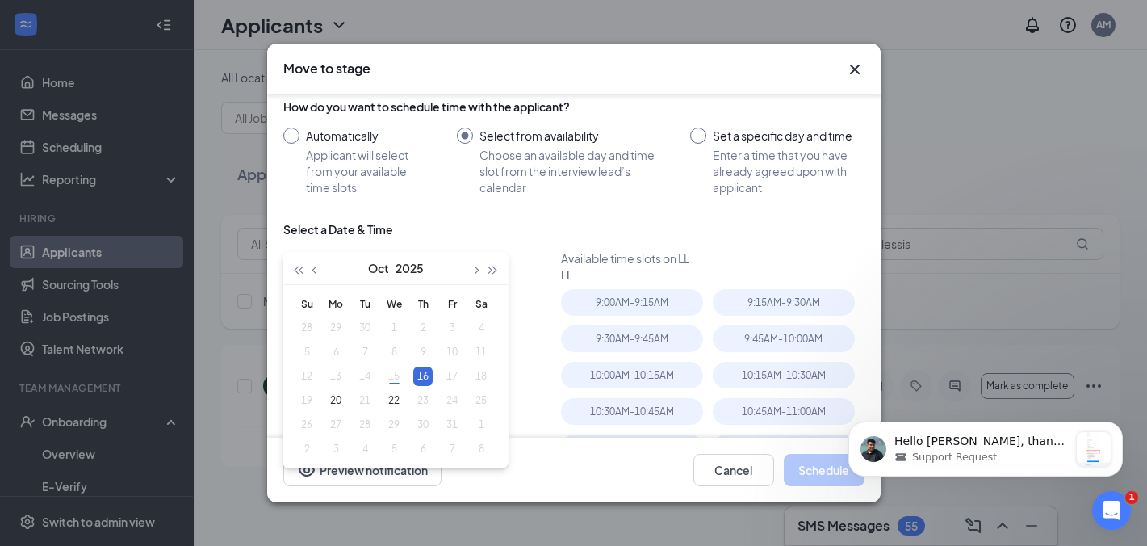
scroll to position [100, 0]
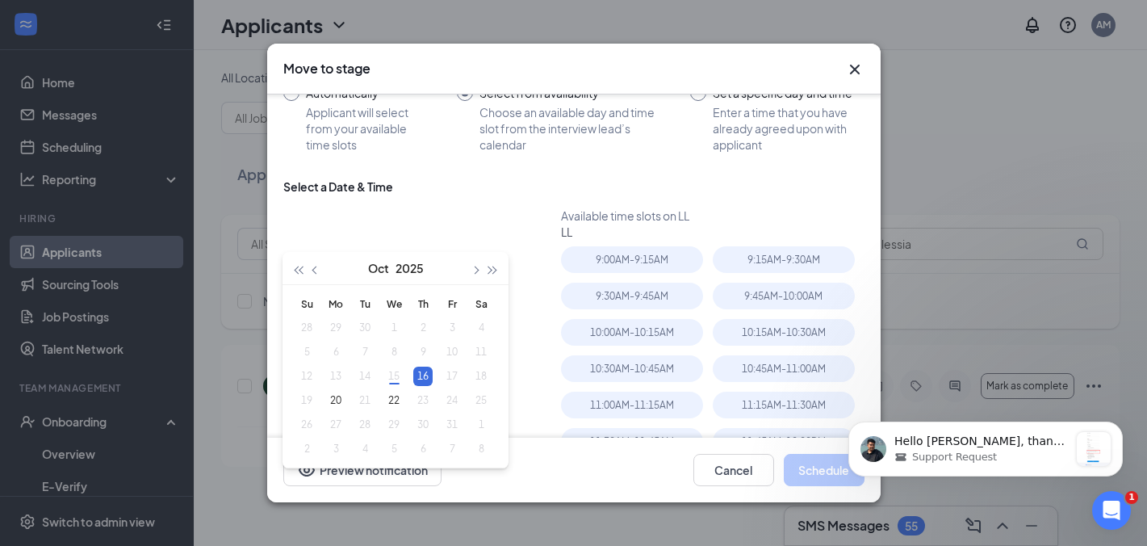
click at [421, 379] on div "16" at bounding box center [422, 376] width 19 height 19
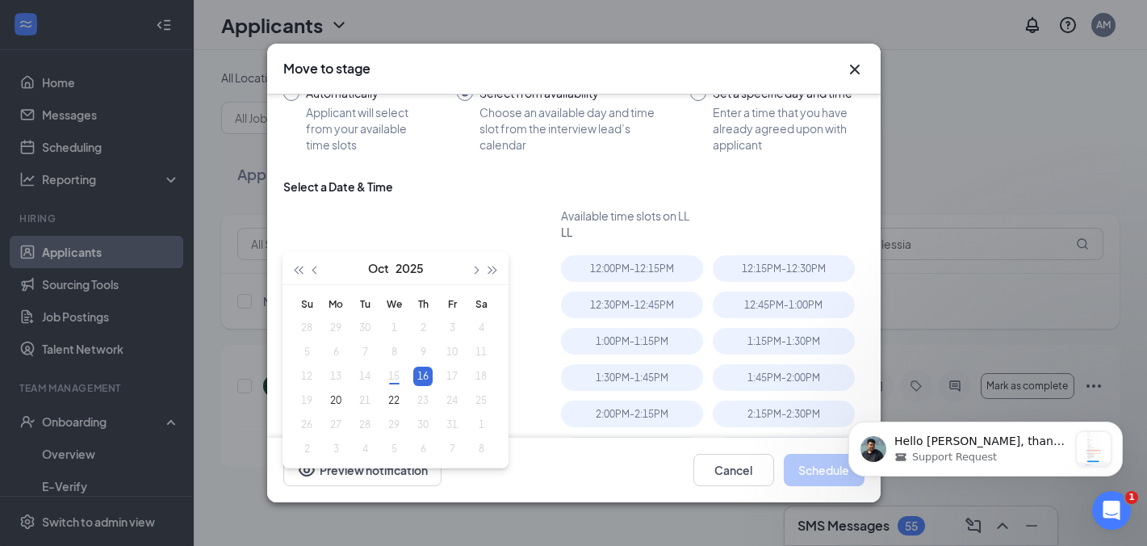
scroll to position [219, 0]
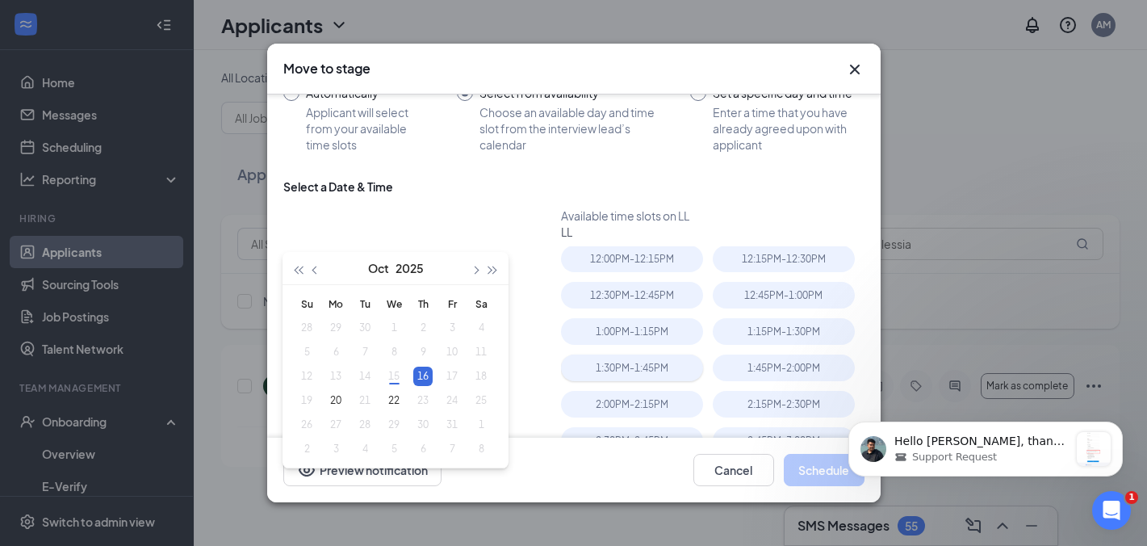
click at [621, 370] on div "1:30PM - 1:45PM" at bounding box center [632, 367] width 142 height 27
click at [828, 474] on button "Schedule" at bounding box center [824, 470] width 81 height 32
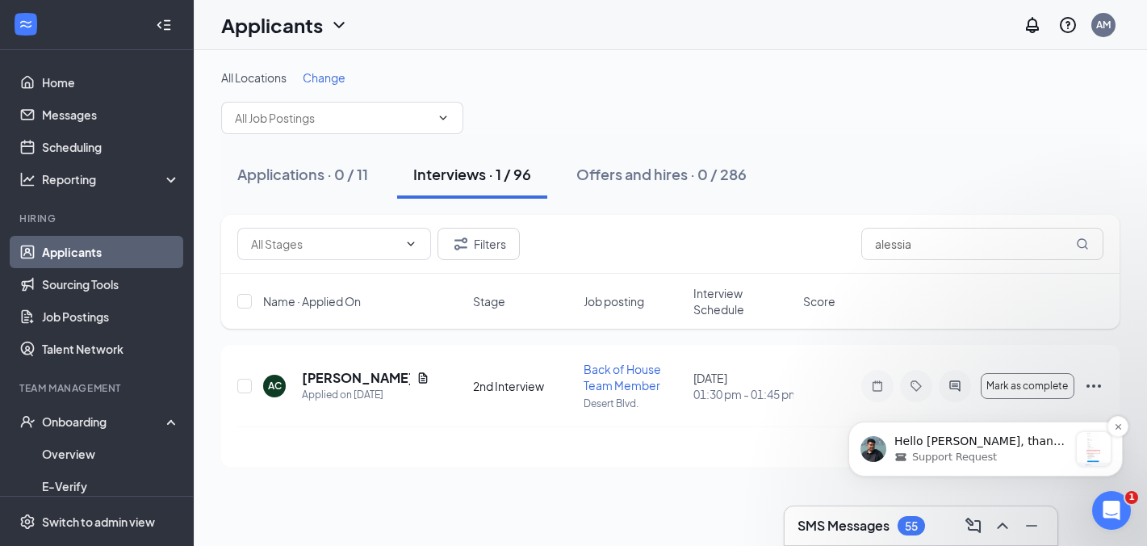
click at [1048, 442] on span "Hello Alan, thank you for waiting. Upon checking, when a team member fills out …" at bounding box center [980, 544] width 170 height 221
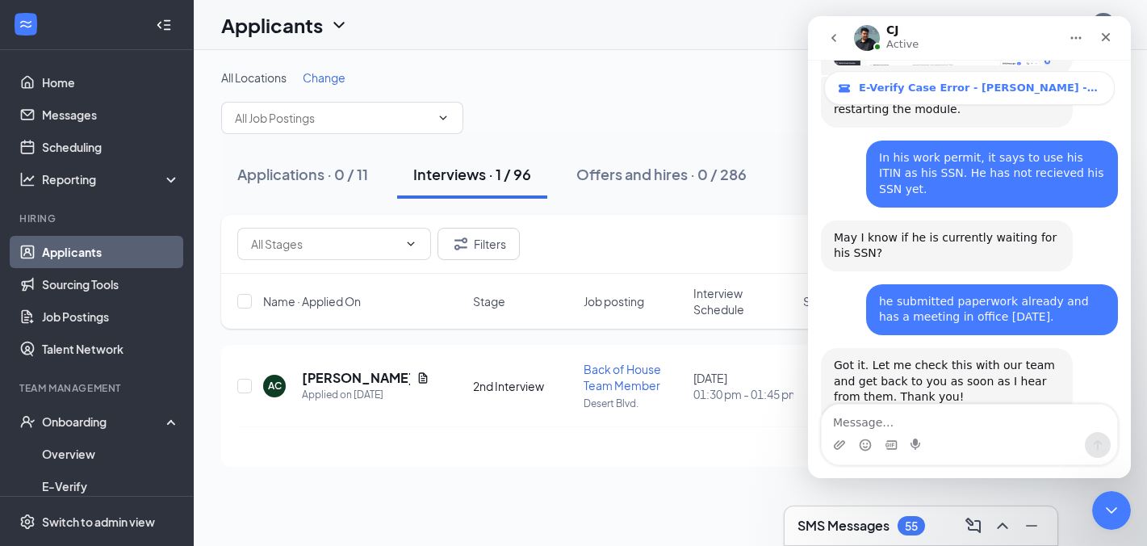
scroll to position [4422, 0]
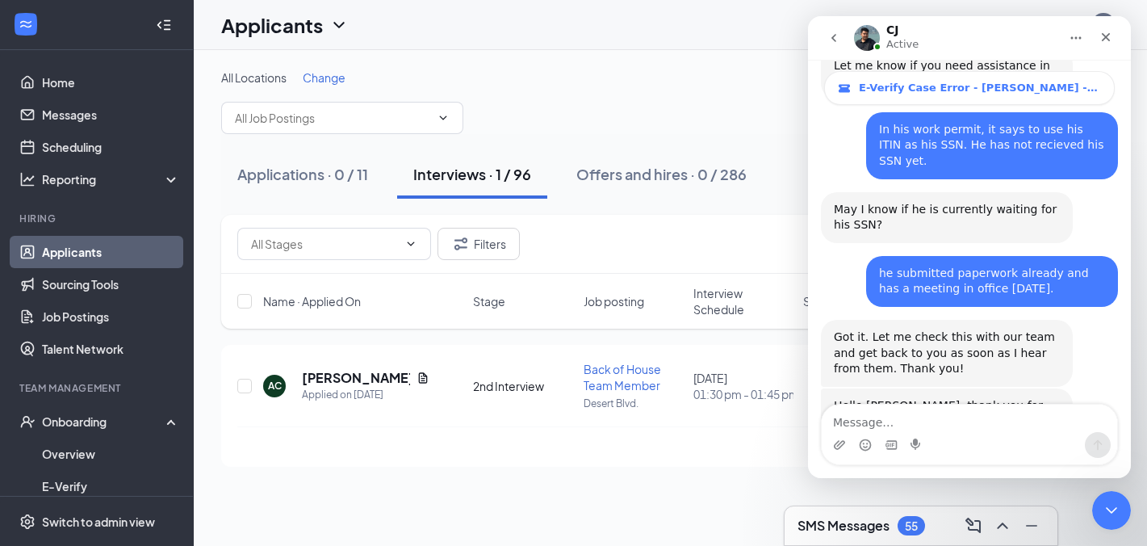
click at [903, 416] on textarea "Message…" at bounding box center [970, 418] width 296 height 27
type textarea "yes"
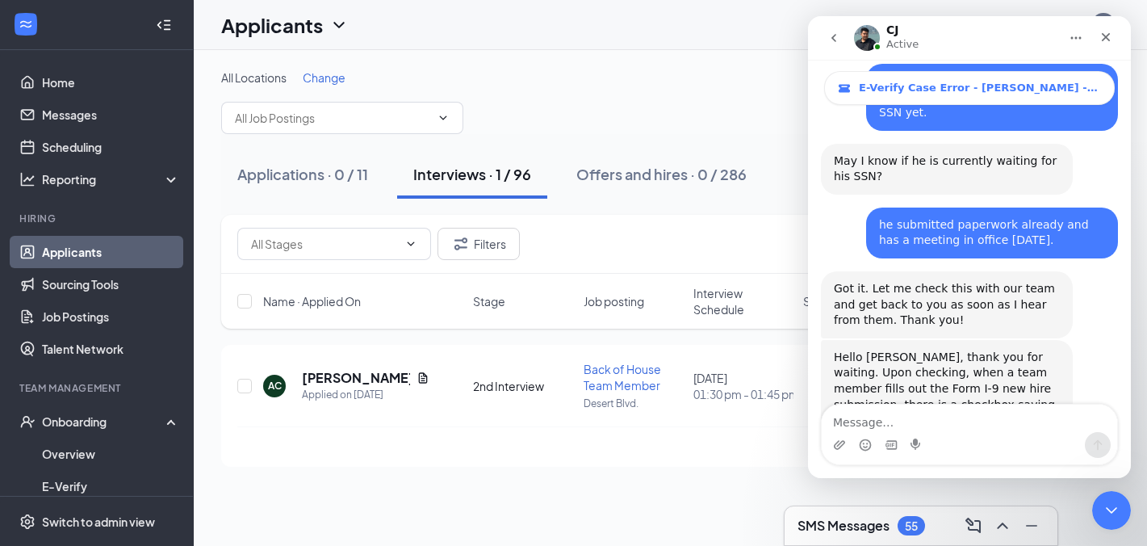
click at [477, 477] on div "All Locations Change Applications · 0 / 11 Interviews · 1 / 96 Offers and hires…" at bounding box center [671, 268] width 954 height 436
click at [589, 123] on div "All Locations Change" at bounding box center [670, 101] width 899 height 65
click at [836, 39] on icon "go back" at bounding box center [834, 37] width 13 height 13
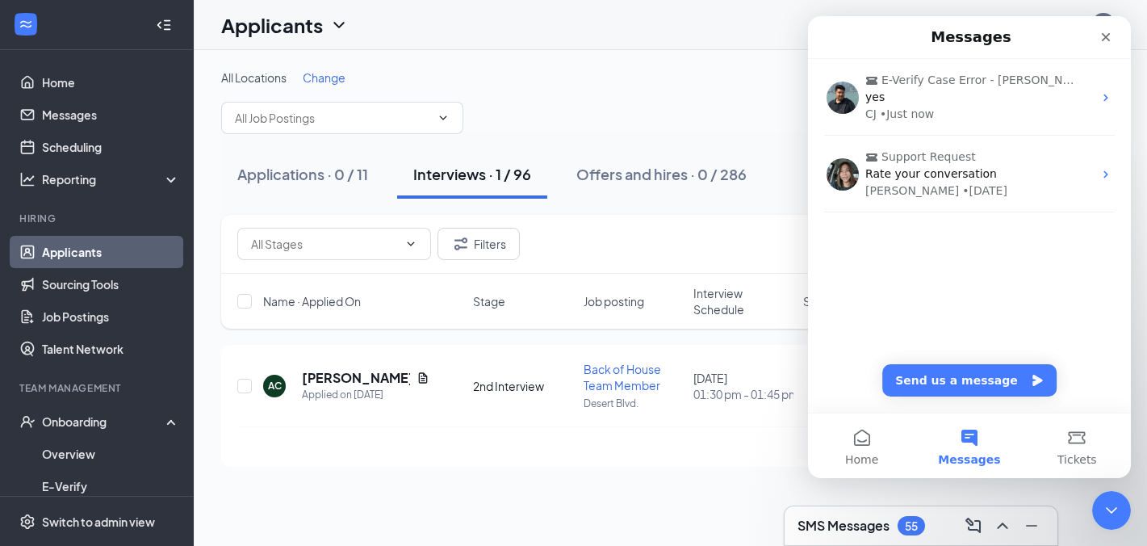
scroll to position [0, 0]
click at [1111, 39] on icon "Close" at bounding box center [1106, 37] width 13 height 13
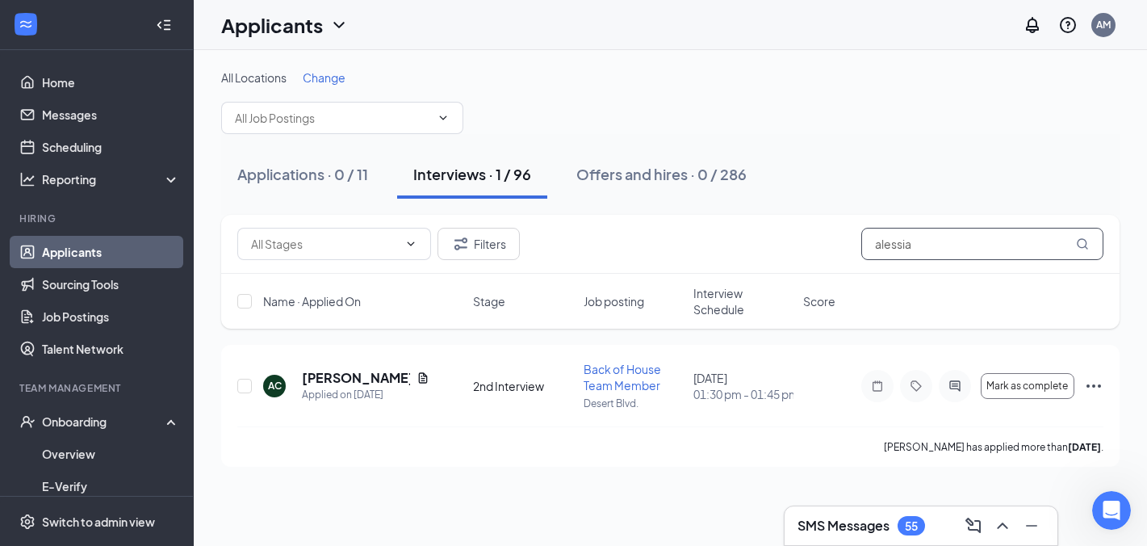
click at [941, 243] on input "alessia" at bounding box center [983, 244] width 242 height 32
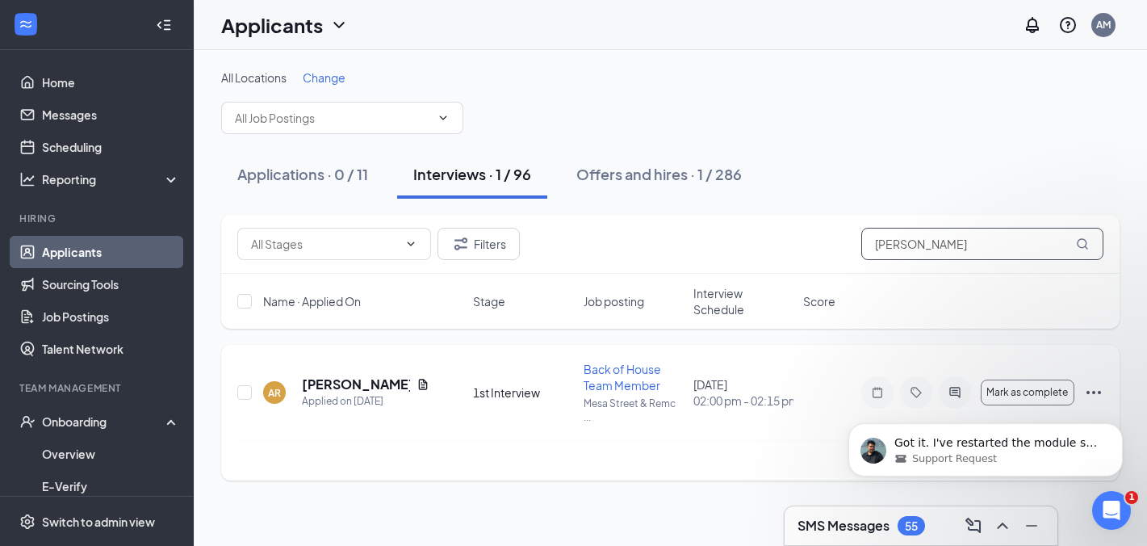
type input "andres"
click at [1118, 431] on icon "Dismiss notification" at bounding box center [1118, 427] width 9 height 9
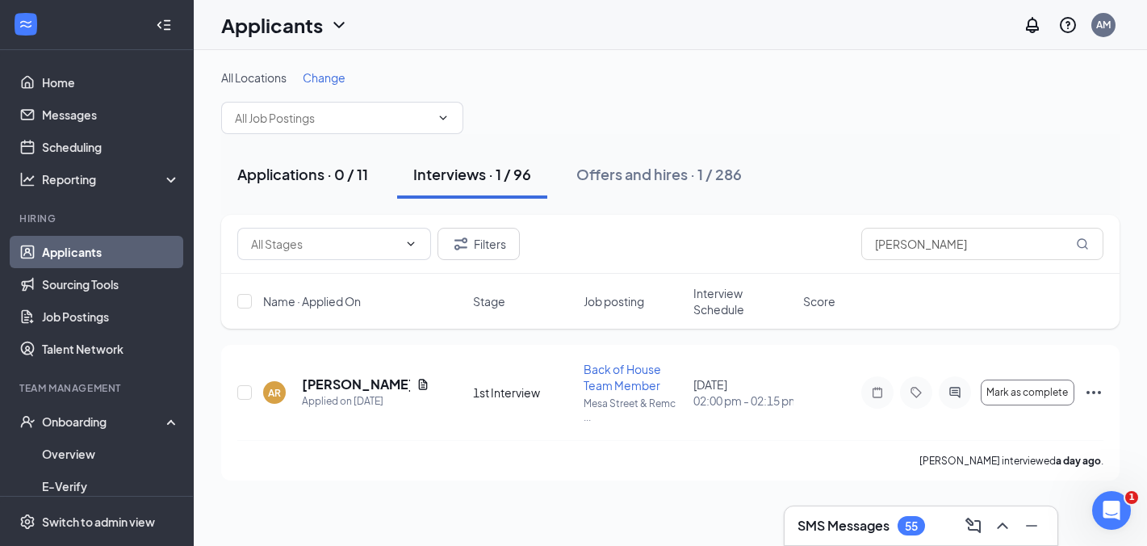
click at [311, 174] on div "Applications · 0 / 11" at bounding box center [302, 174] width 131 height 20
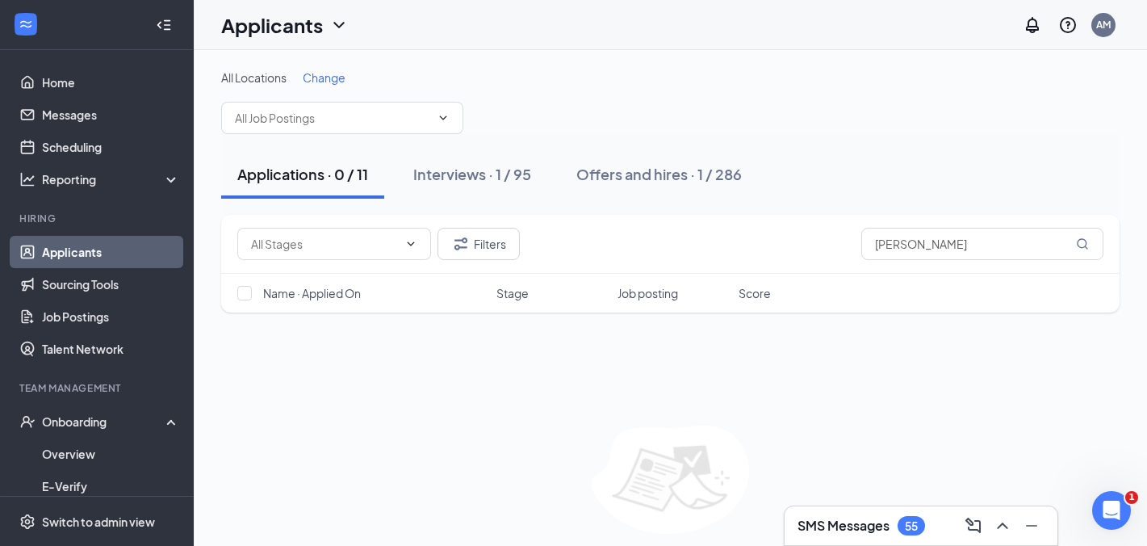
scroll to position [56, 0]
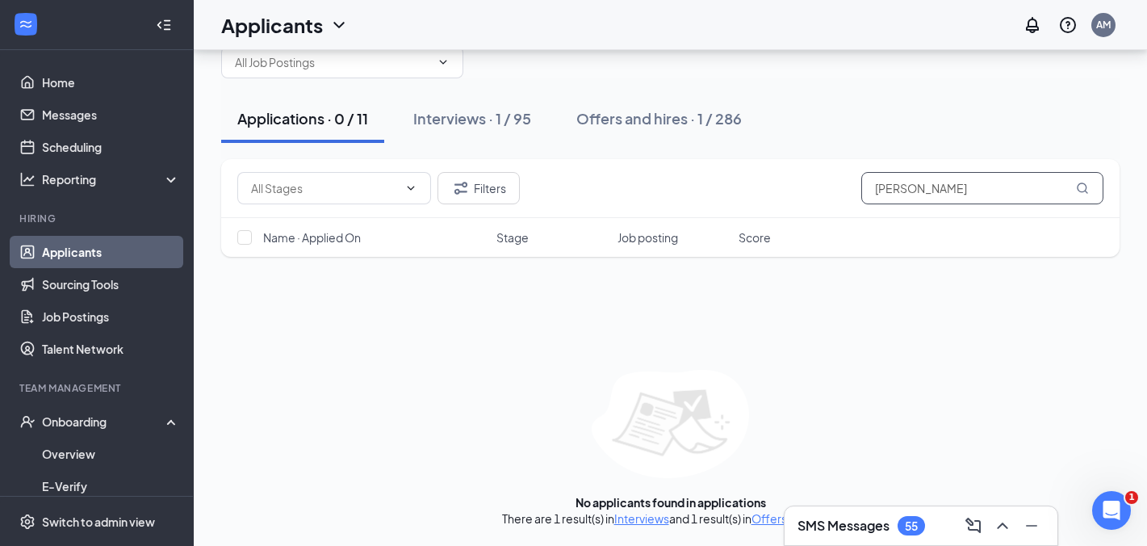
click at [1007, 181] on input "andres" at bounding box center [983, 188] width 242 height 32
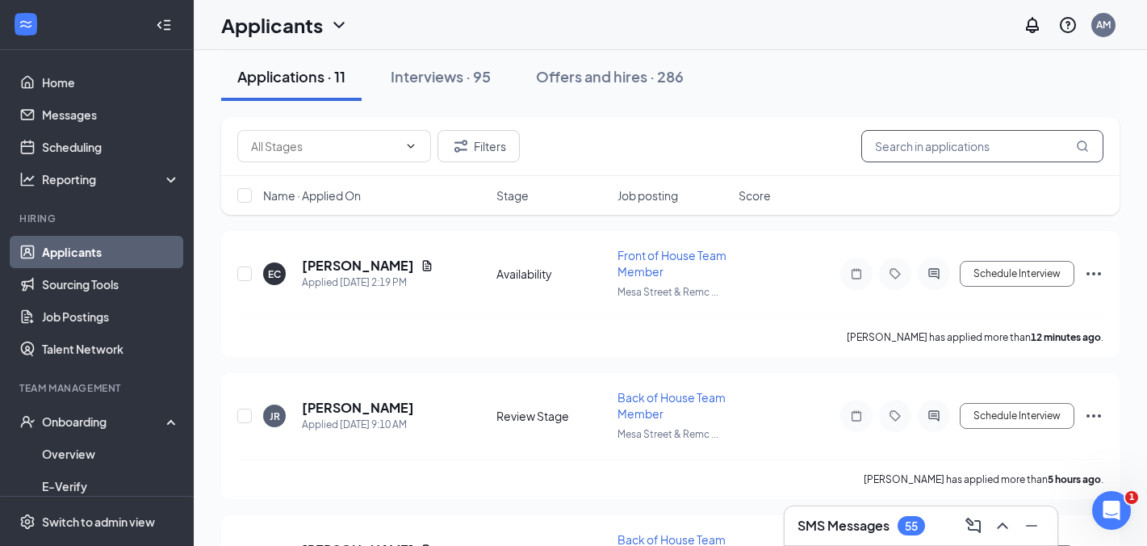
scroll to position [99, 0]
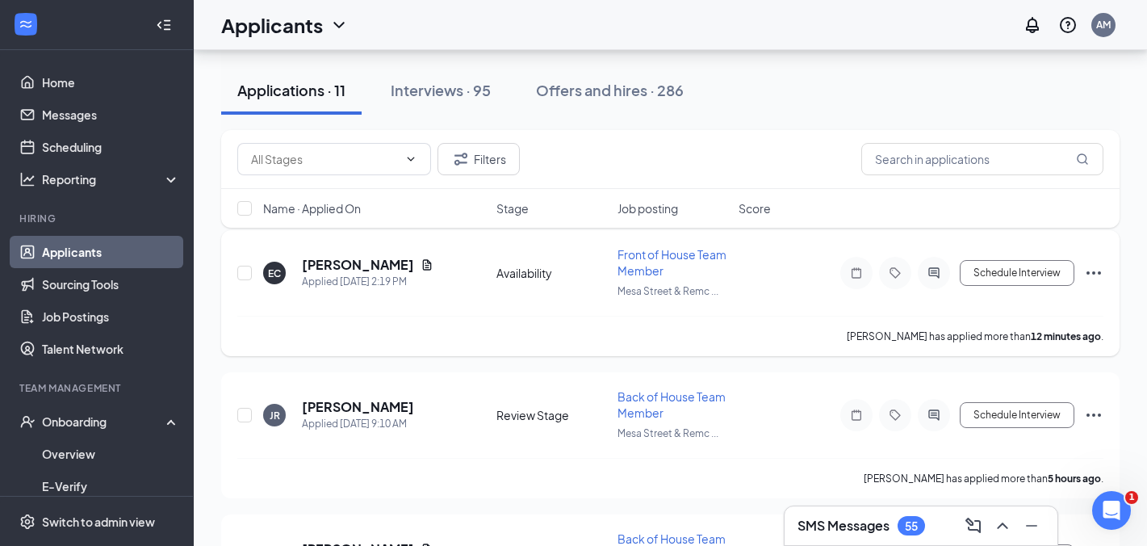
click at [522, 262] on div "EC Emily Contreras Applied Today 2:19 PM Availability Front of House Team Membe…" at bounding box center [670, 280] width 866 height 69
click at [351, 267] on h5 "Emily Contreras" at bounding box center [358, 265] width 112 height 18
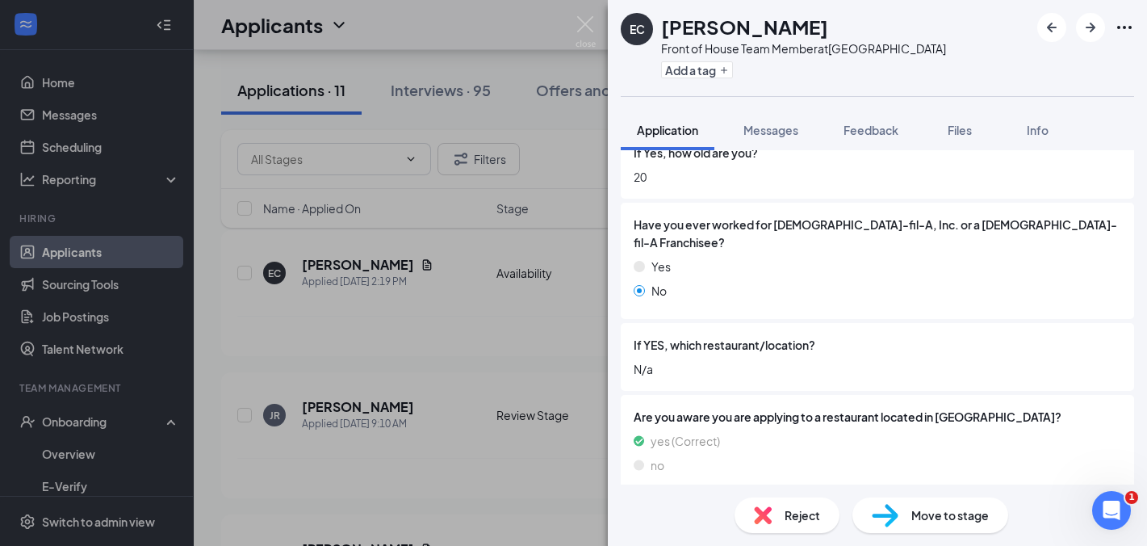
scroll to position [768, 0]
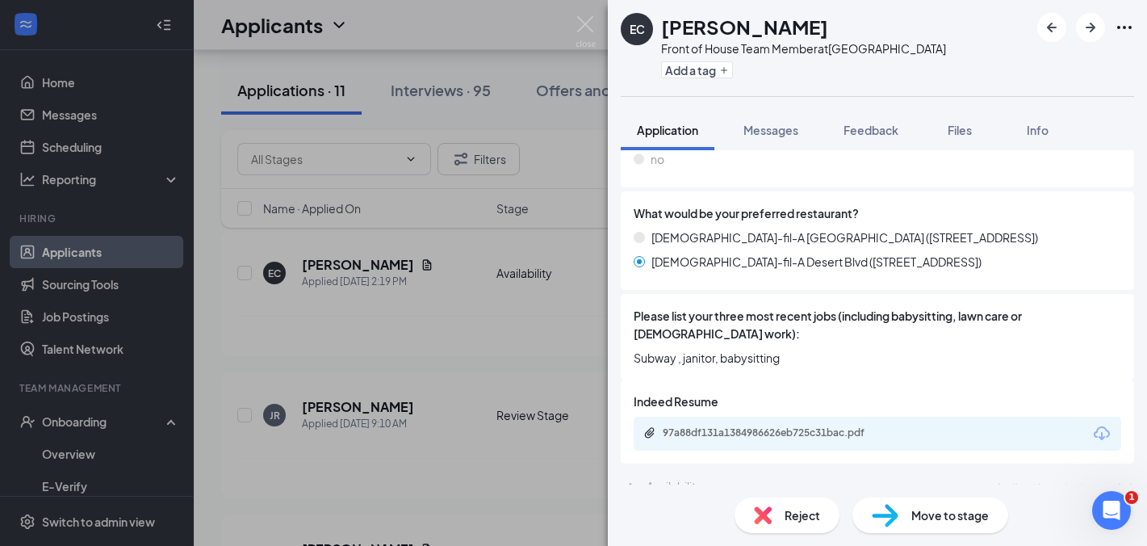
click at [687, 478] on div "Availability" at bounding box center [675, 486] width 56 height 16
click at [646, 470] on div "Availability Applicant has not yet responded." at bounding box center [878, 486] width 514 height 32
click at [772, 426] on div "97a88df131a1384986626eb725c31bac.pdf" at bounding box center [776, 432] width 226 height 13
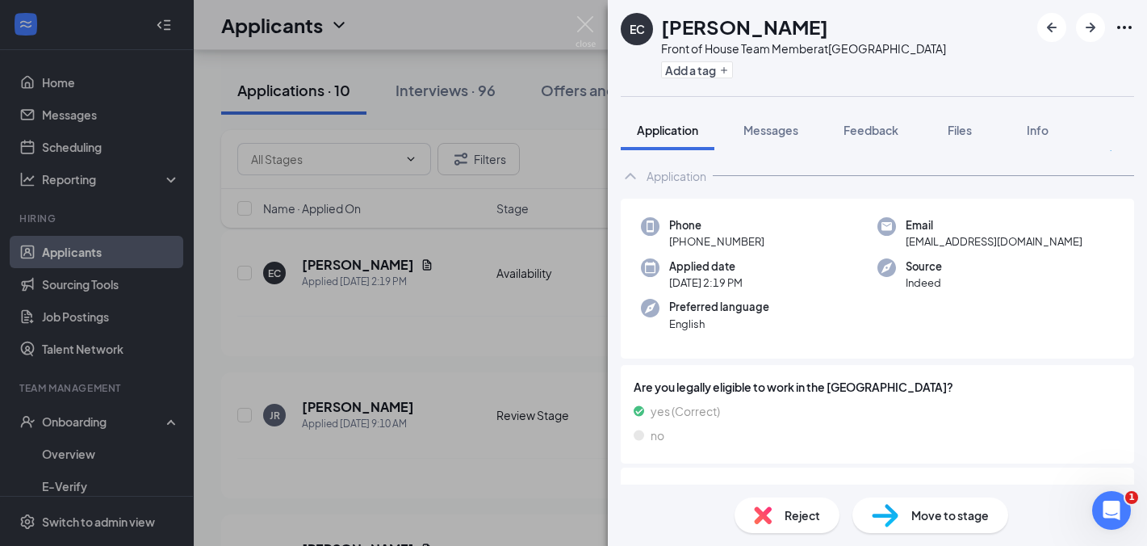
scroll to position [0, 0]
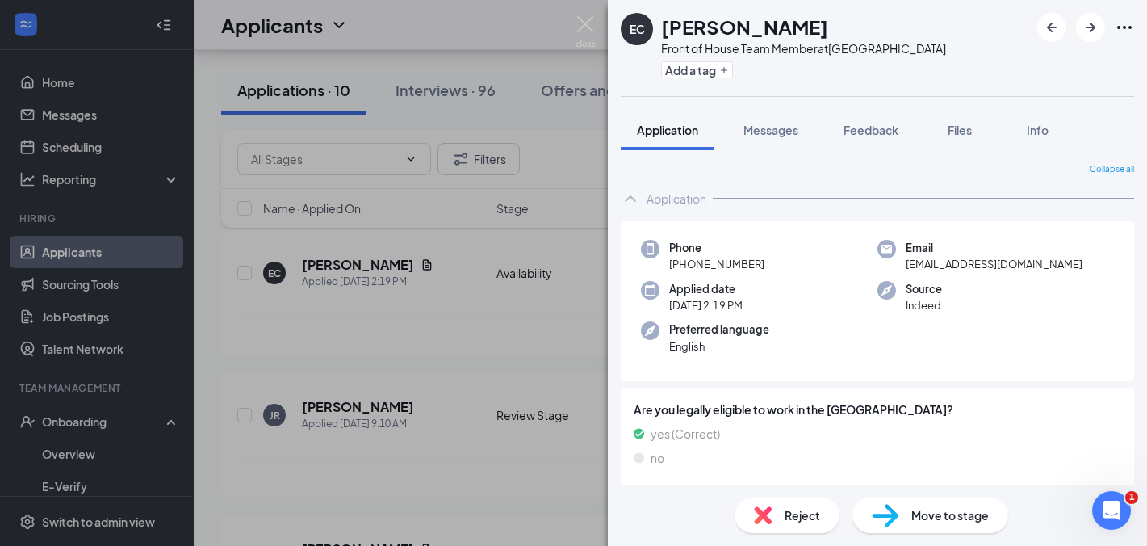
click at [568, 34] on div "EC Emily Contreras Front of House Team Member at Mesa Street & Remcon Circle Ad…" at bounding box center [573, 273] width 1147 height 546
click at [574, 31] on div "EC Emily Contreras Front of House Team Member at Mesa Street & Remcon Circle Ad…" at bounding box center [573, 273] width 1147 height 546
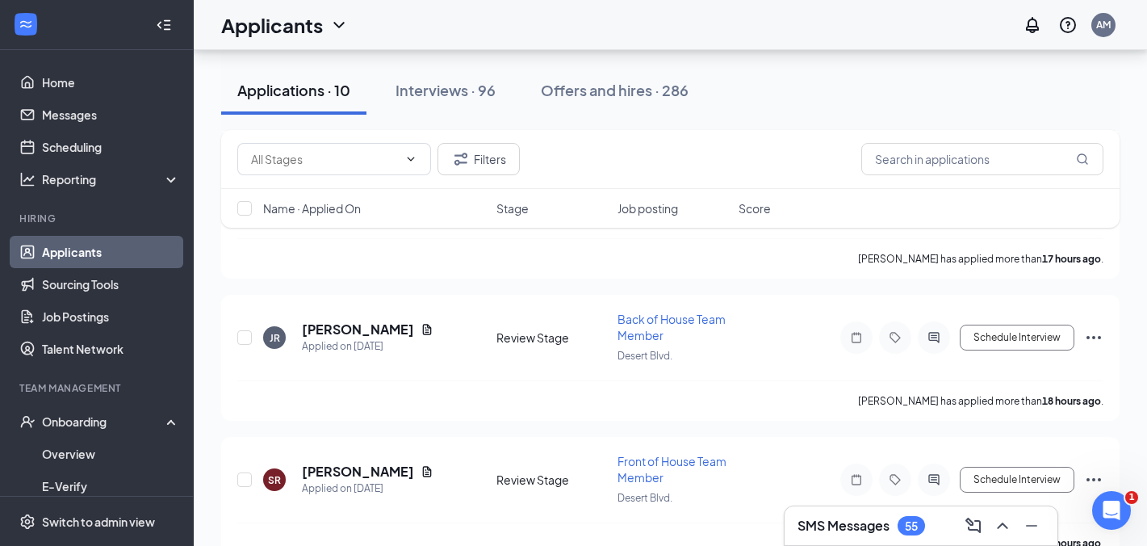
scroll to position [760, 0]
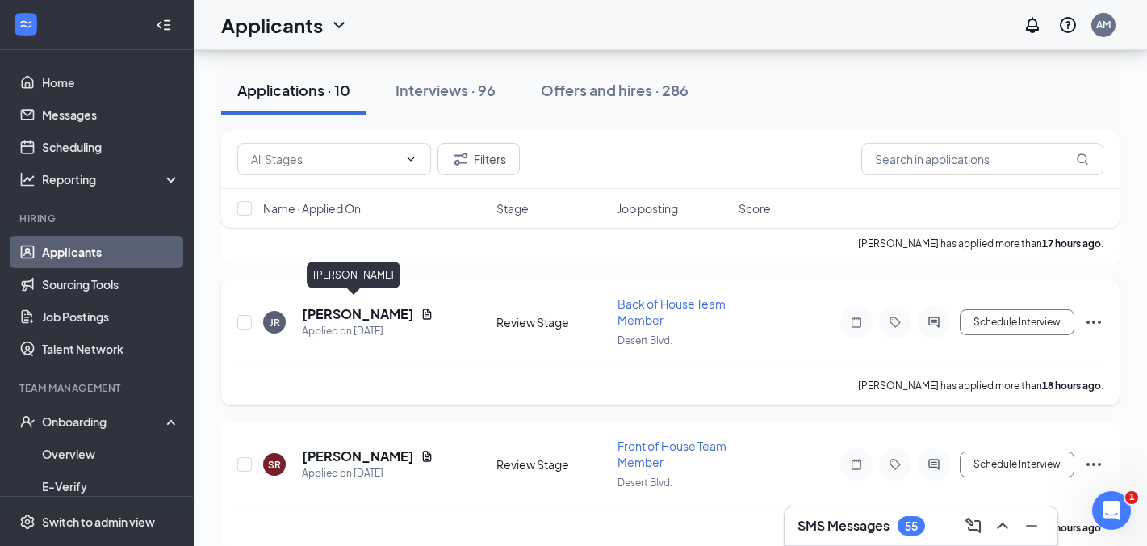
click at [360, 307] on h5 "[PERSON_NAME]" at bounding box center [358, 314] width 112 height 18
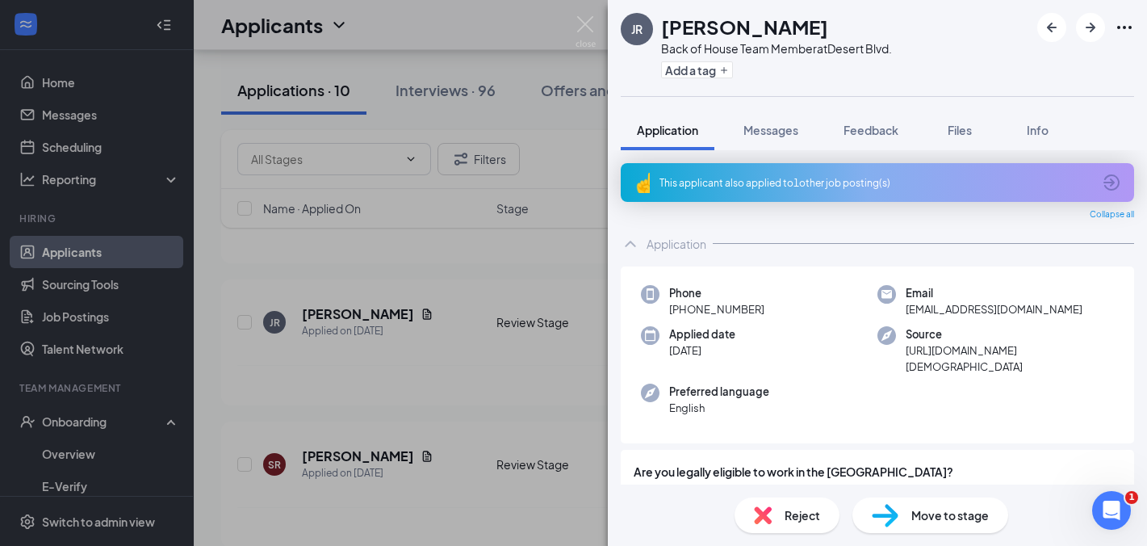
scroll to position [10, 0]
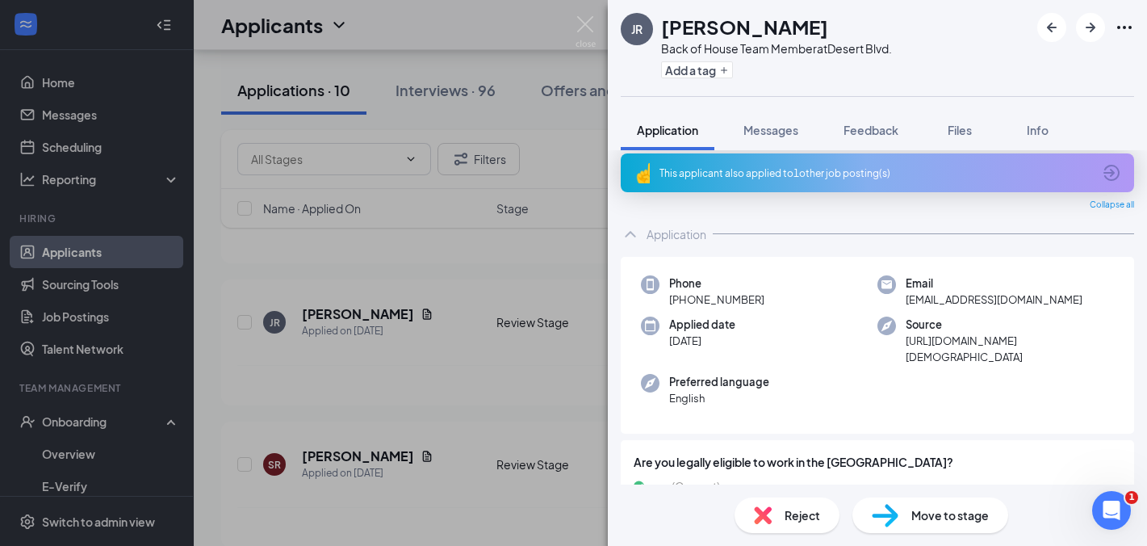
click at [858, 170] on div "This applicant also applied to 1 other job posting(s)" at bounding box center [876, 173] width 433 height 14
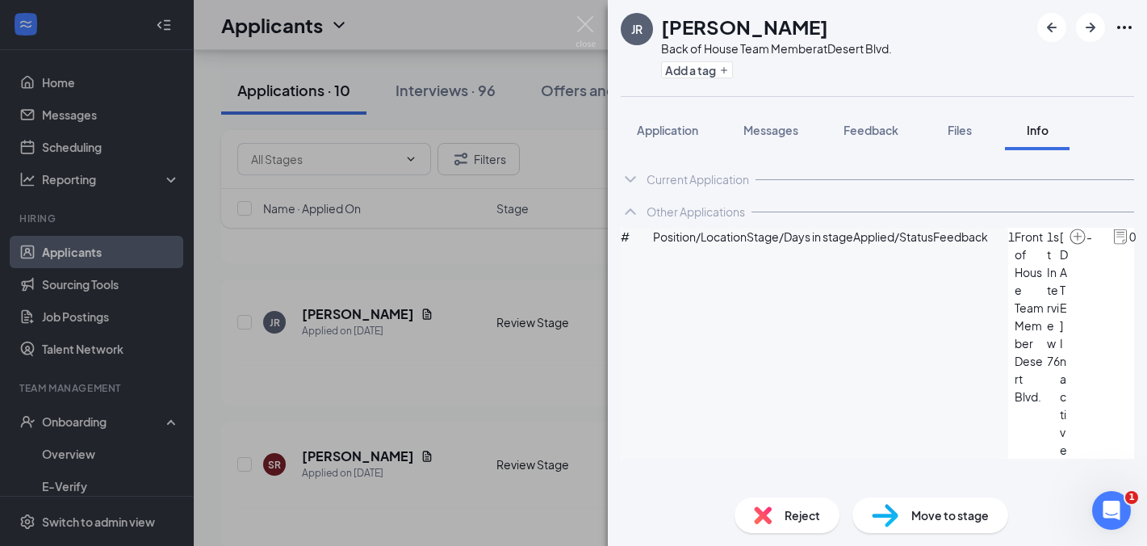
click at [677, 175] on div "Current Application" at bounding box center [698, 179] width 103 height 16
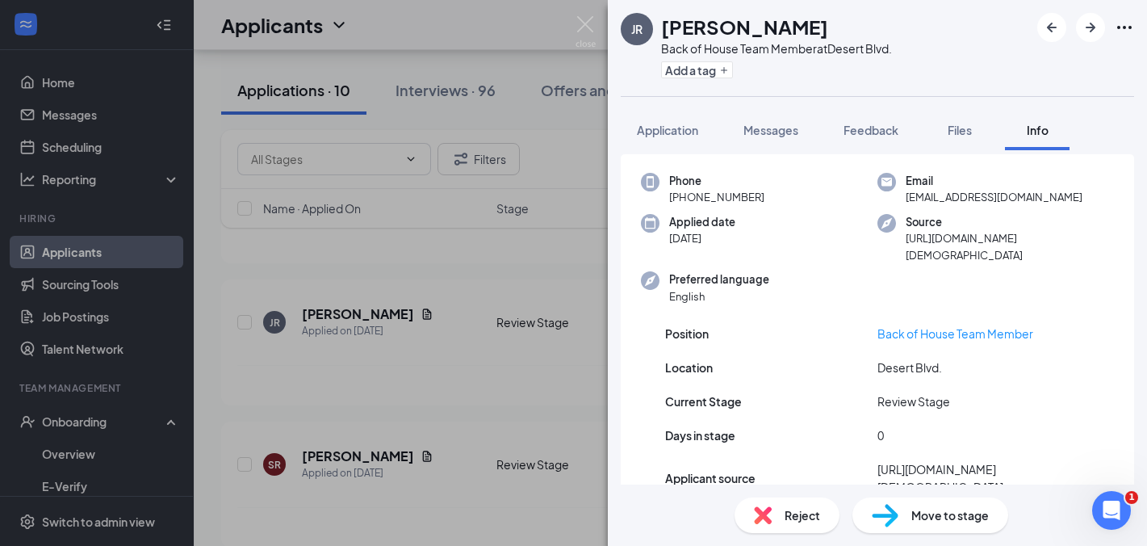
scroll to position [44, 0]
click at [665, 131] on span "Application" at bounding box center [667, 130] width 61 height 15
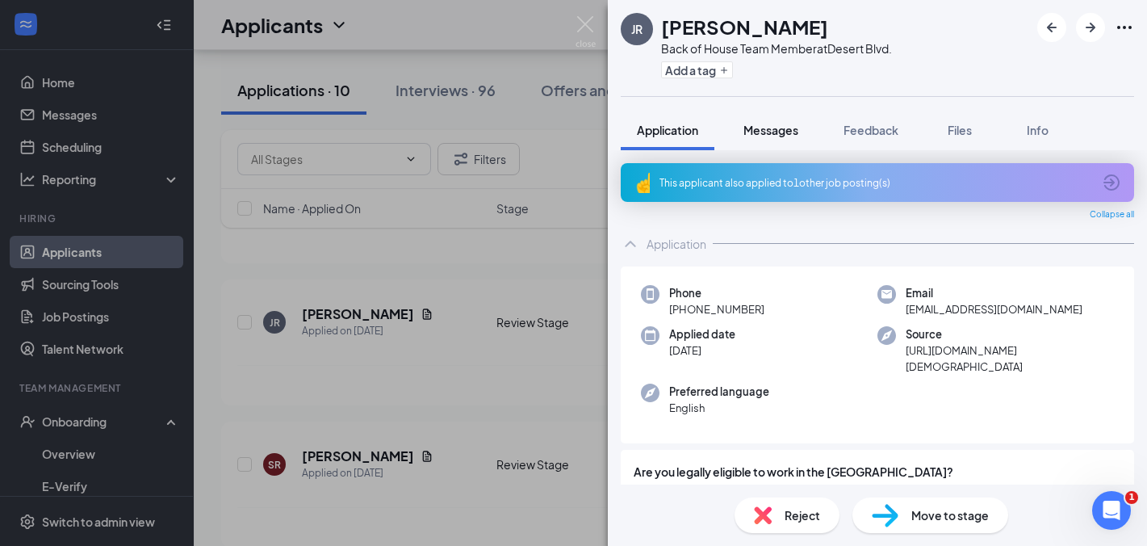
click at [779, 128] on span "Messages" at bounding box center [771, 130] width 55 height 15
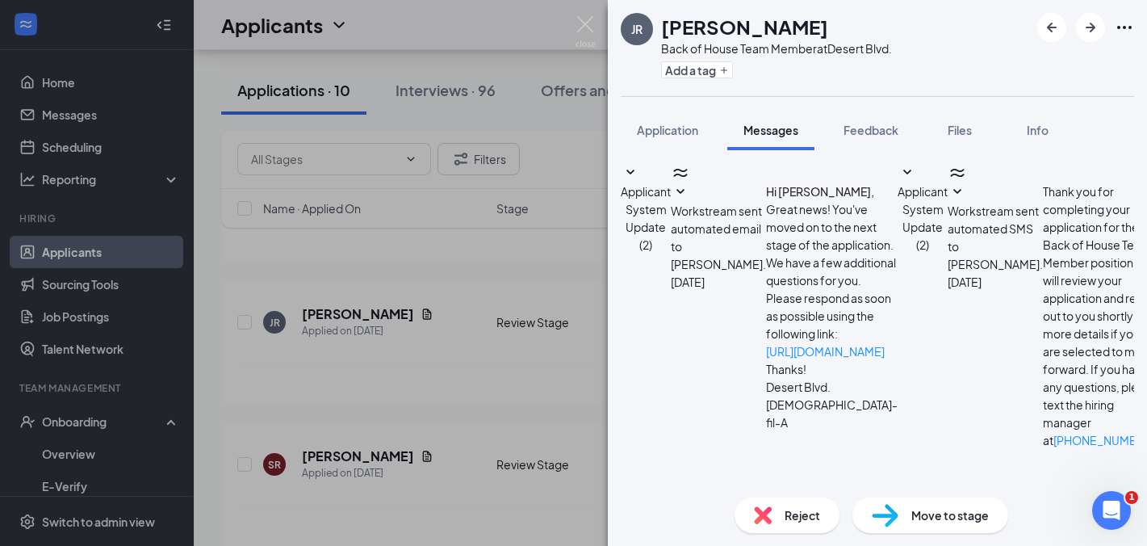
scroll to position [166, 0]
click at [661, 132] on span "Application" at bounding box center [667, 130] width 61 height 15
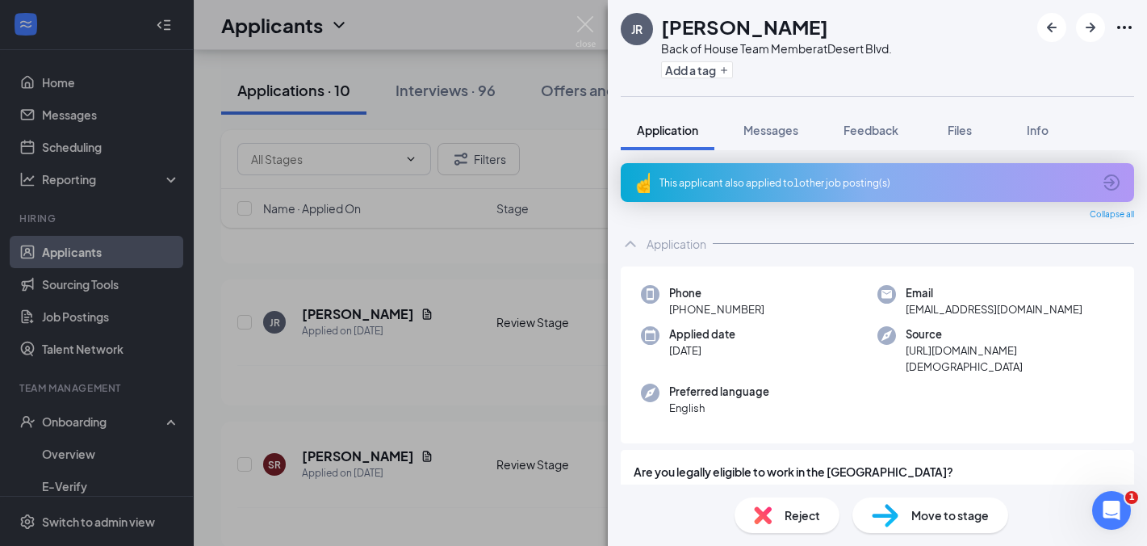
click at [475, 281] on div "JR [PERSON_NAME] Back of House Team Member at [GEOGRAPHIC_DATA]. Add a tag Appl…" at bounding box center [573, 273] width 1147 height 546
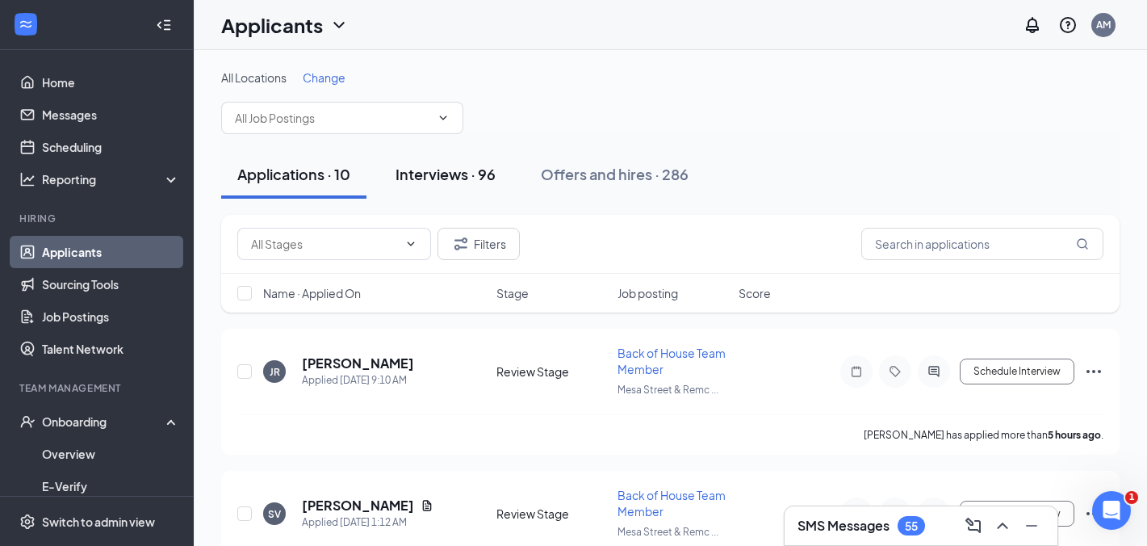
click at [455, 184] on button "Interviews · 96" at bounding box center [445, 174] width 132 height 48
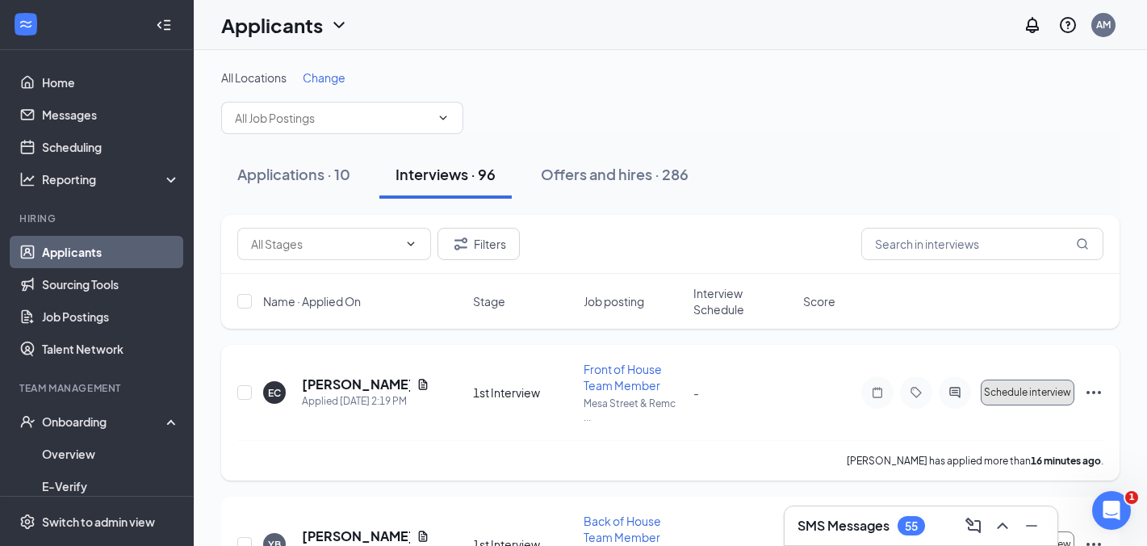
click at [1052, 392] on span "Schedule interview" at bounding box center [1027, 392] width 87 height 11
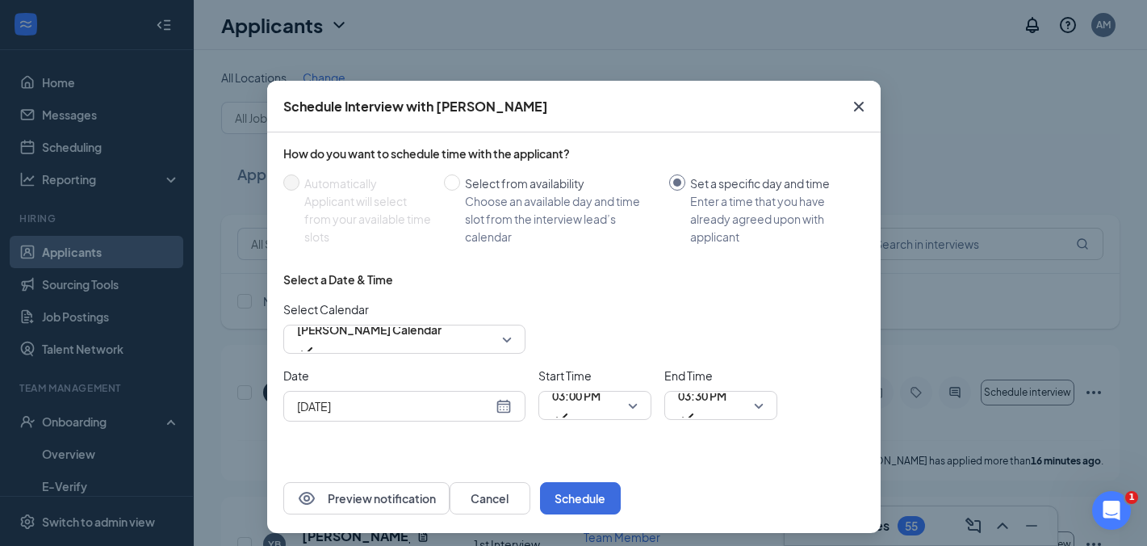
click at [501, 408] on div "Oct 15, 2025" at bounding box center [404, 406] width 215 height 18
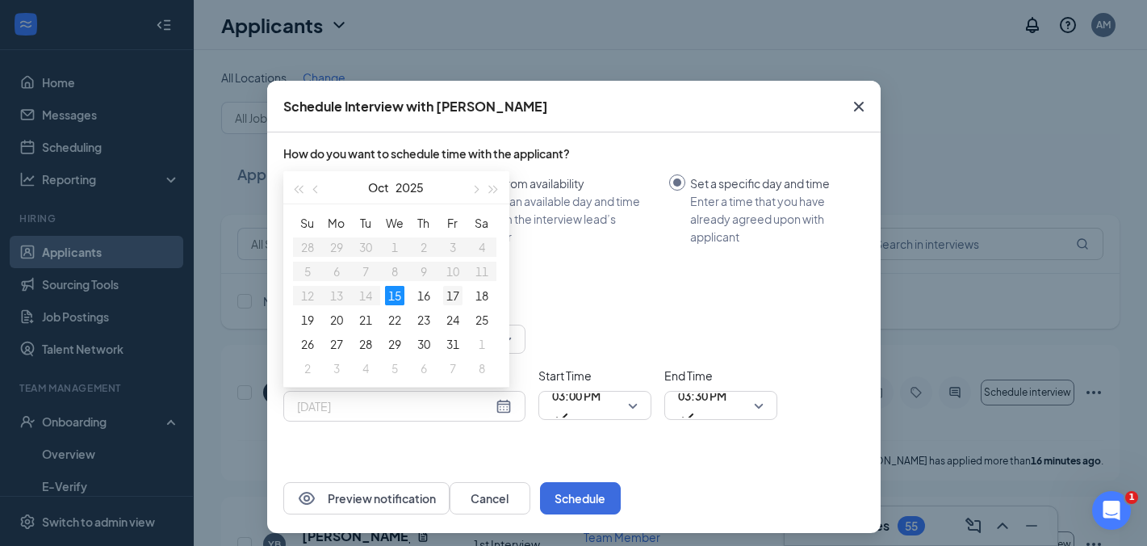
type input "Oct 17, 2025"
click at [453, 298] on div "17" at bounding box center [452, 295] width 19 height 19
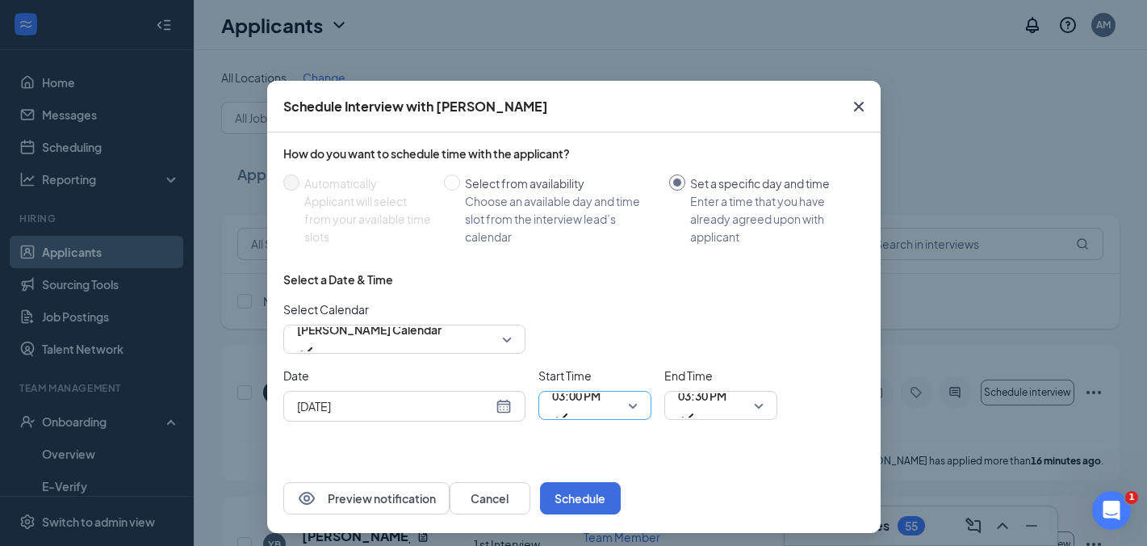
click at [636, 411] on span "03:00 PM" at bounding box center [595, 405] width 86 height 24
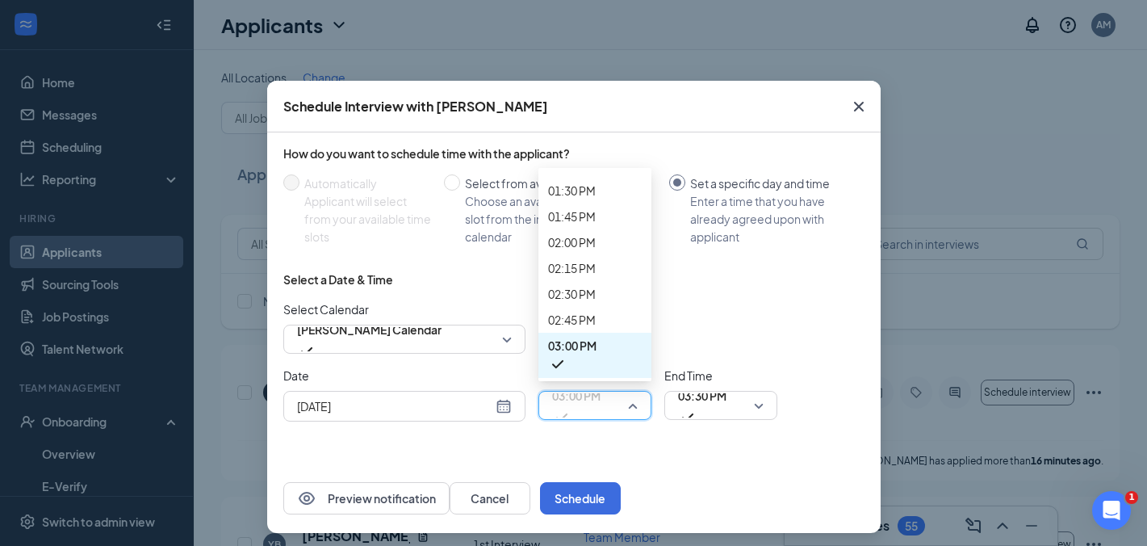
scroll to position [1390, 0]
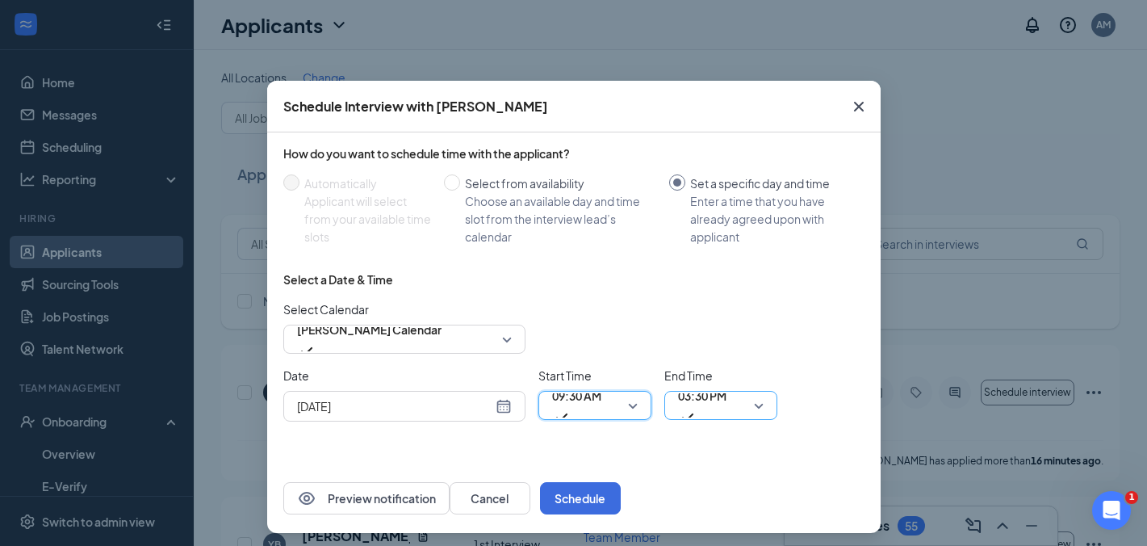
click at [759, 406] on span "03:30 PM" at bounding box center [721, 405] width 86 height 24
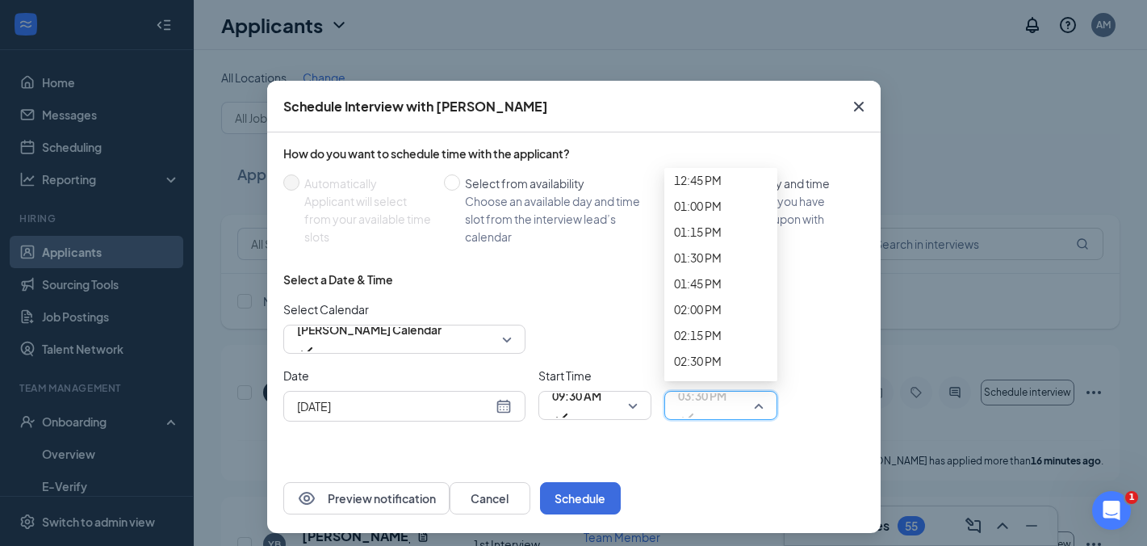
scroll to position [1323, 0]
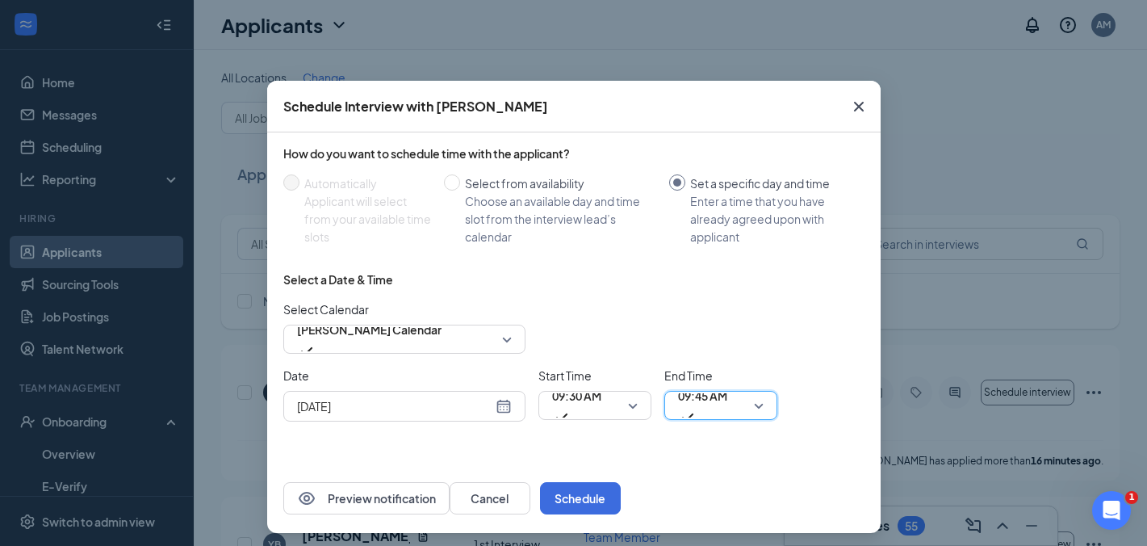
scroll to position [6, 0]
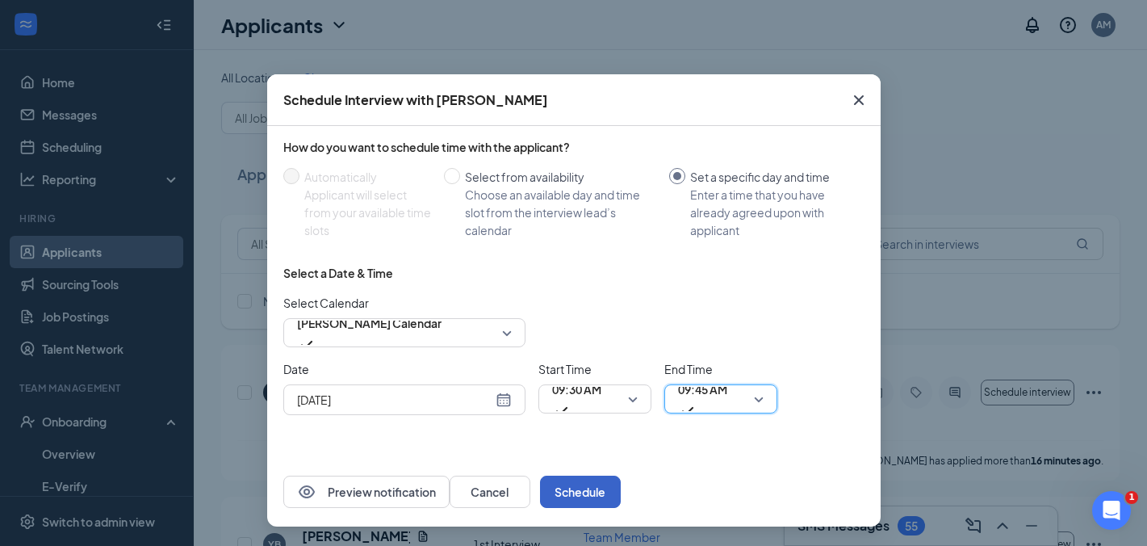
click at [621, 488] on button "Schedule" at bounding box center [580, 492] width 81 height 32
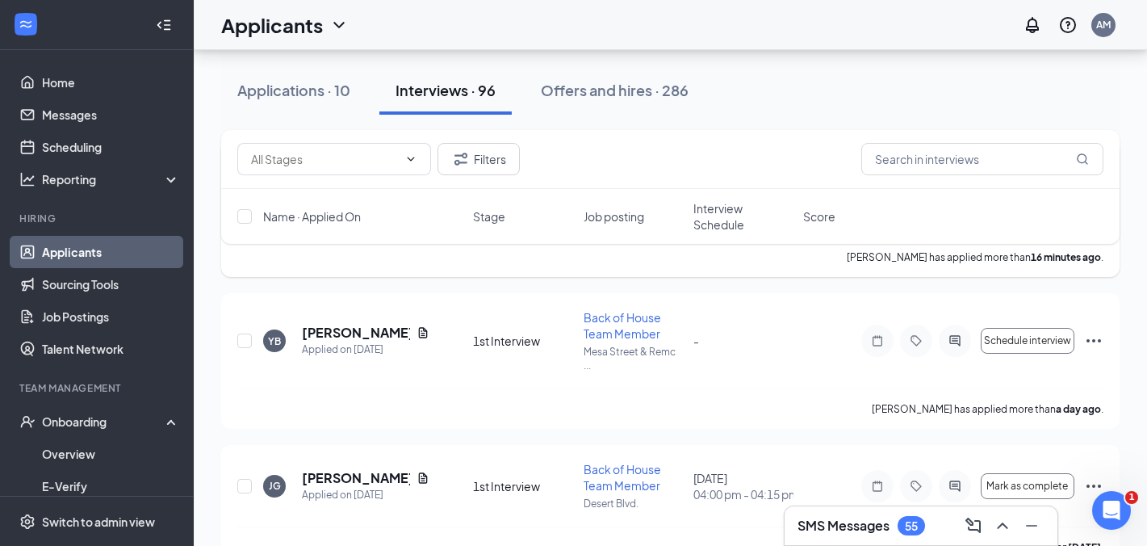
scroll to position [210, 0]
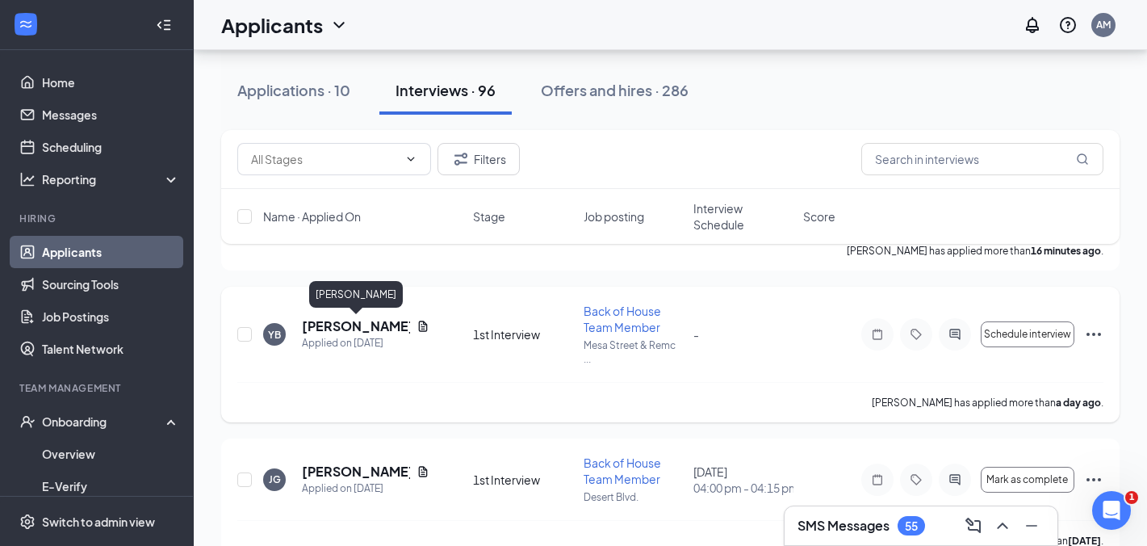
click at [337, 329] on h5 "[PERSON_NAME]" at bounding box center [356, 326] width 108 height 18
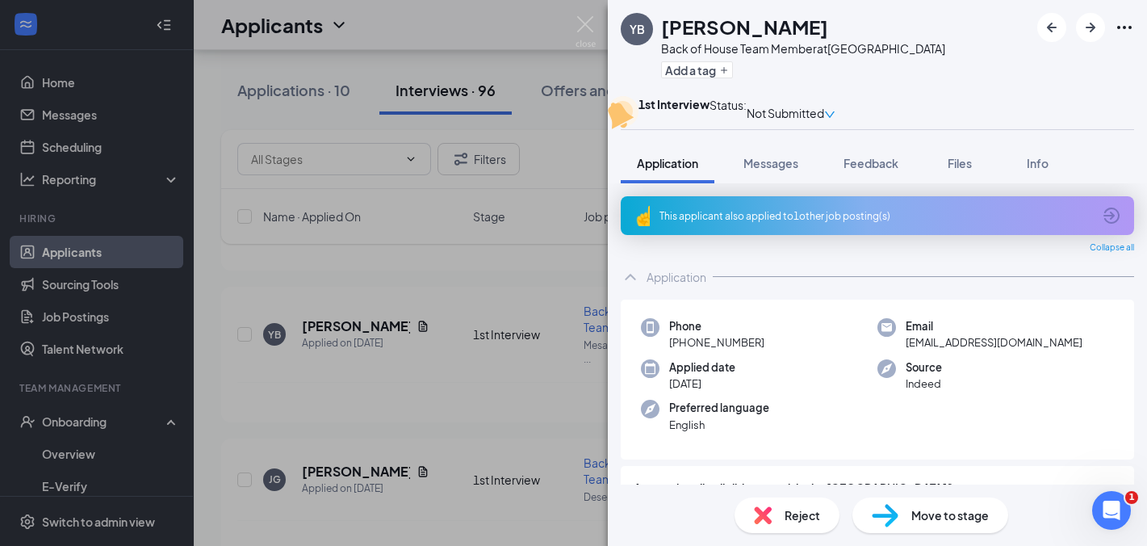
click at [879, 223] on div "This applicant also applied to 1 other job posting(s)" at bounding box center [876, 216] width 433 height 14
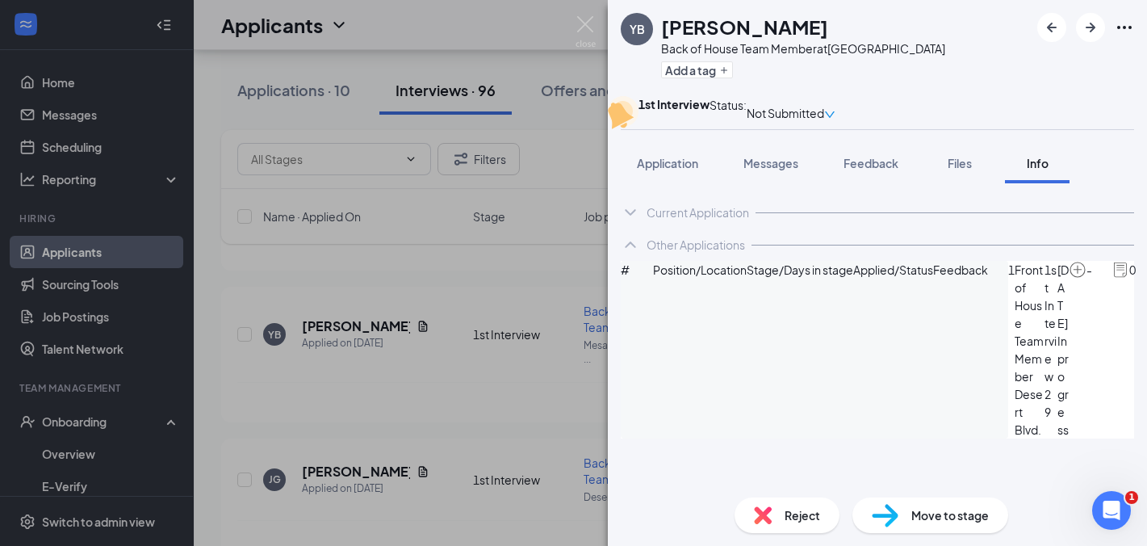
click at [634, 222] on icon "ChevronDown" at bounding box center [630, 212] width 19 height 19
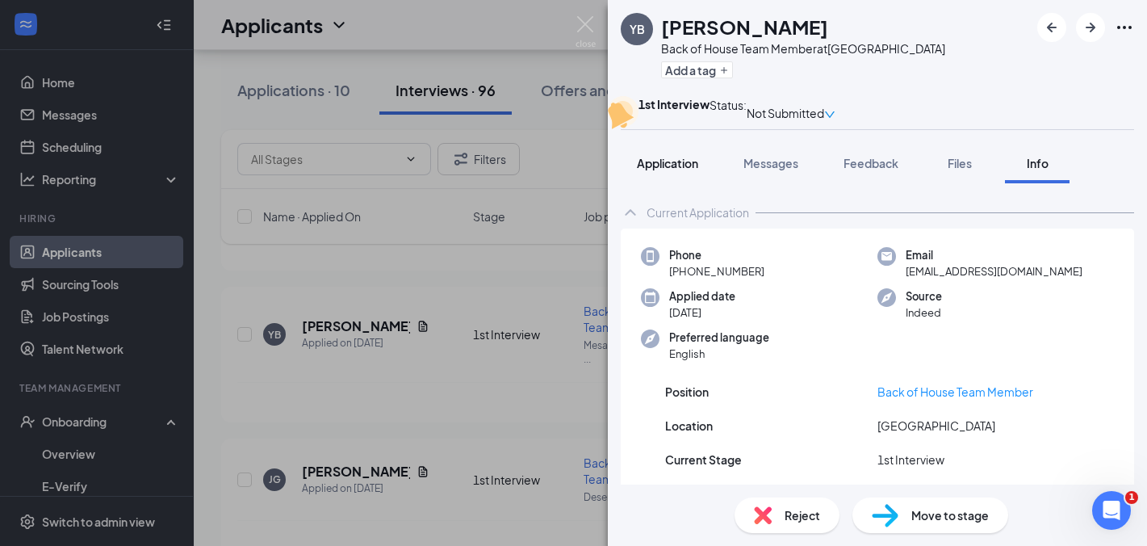
click at [669, 183] on button "Application" at bounding box center [668, 163] width 94 height 40
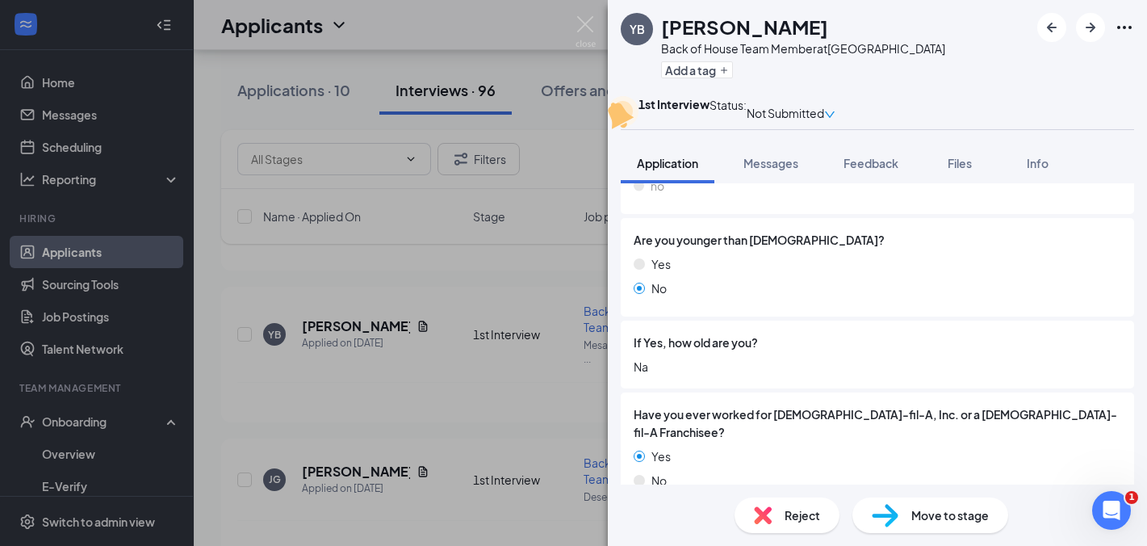
scroll to position [361, 0]
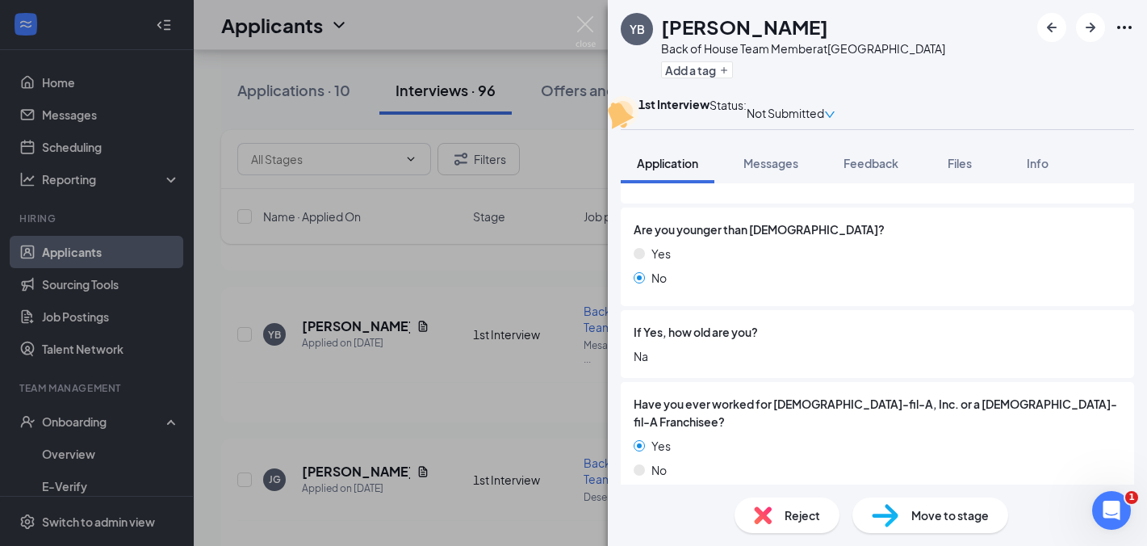
click at [499, 381] on div "YB YVETTE BECERRIL Back of House Team Member at Mesa Street & Remcon Circle Add…" at bounding box center [573, 273] width 1147 height 546
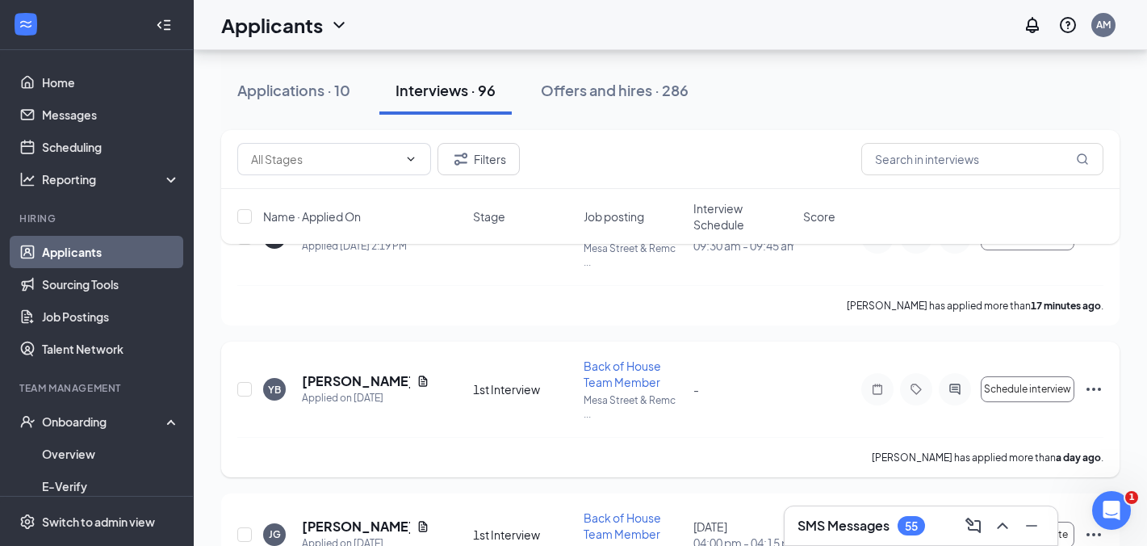
scroll to position [159, 0]
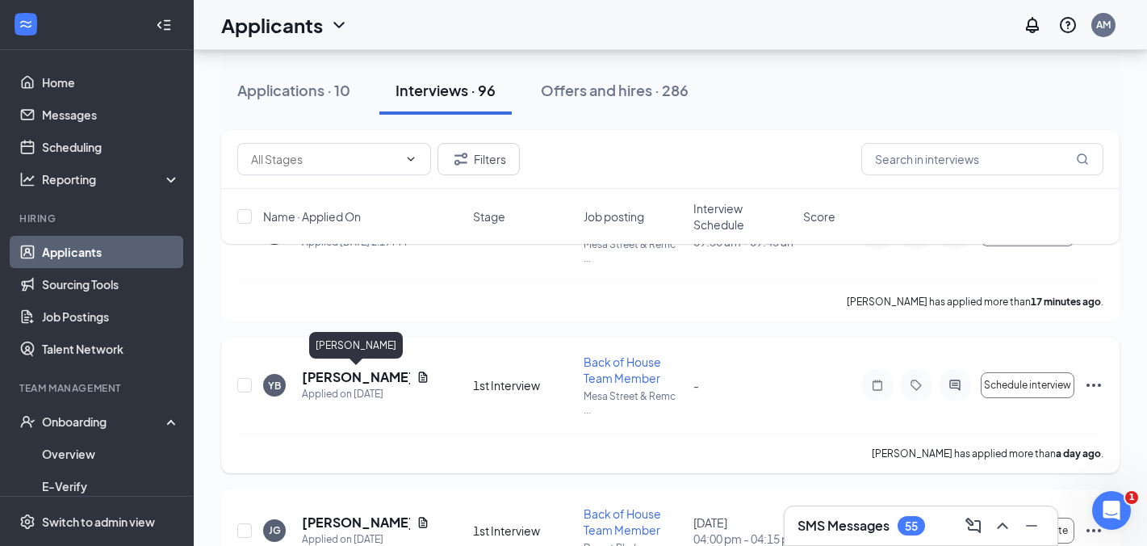
click at [334, 377] on h5 "[PERSON_NAME]" at bounding box center [356, 377] width 108 height 18
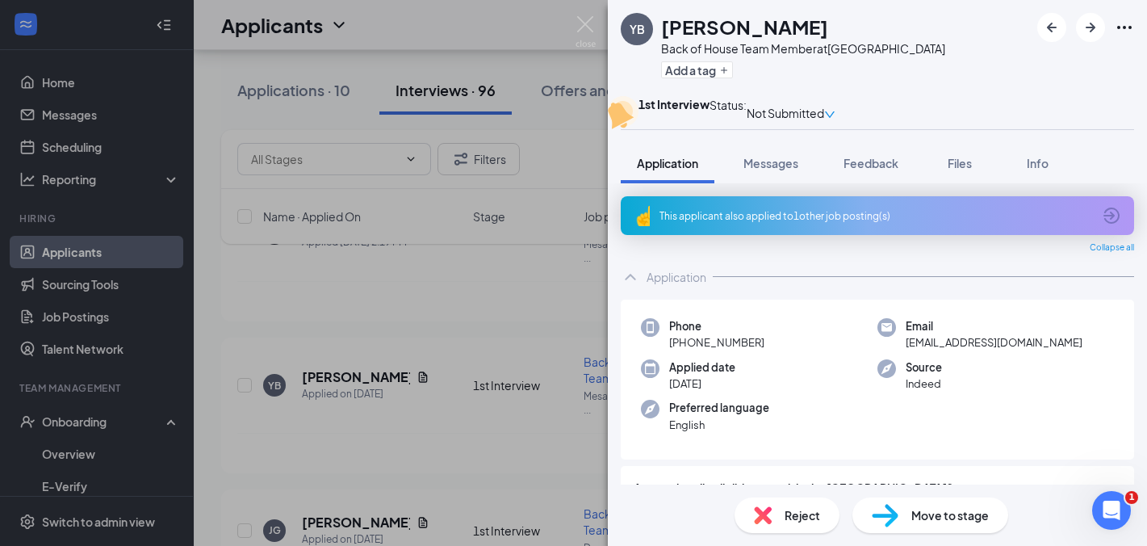
click at [491, 281] on div "YB YVETTE BECERRIL Back of House Team Member at Mesa Street & Remcon Circle Add…" at bounding box center [573, 273] width 1147 height 546
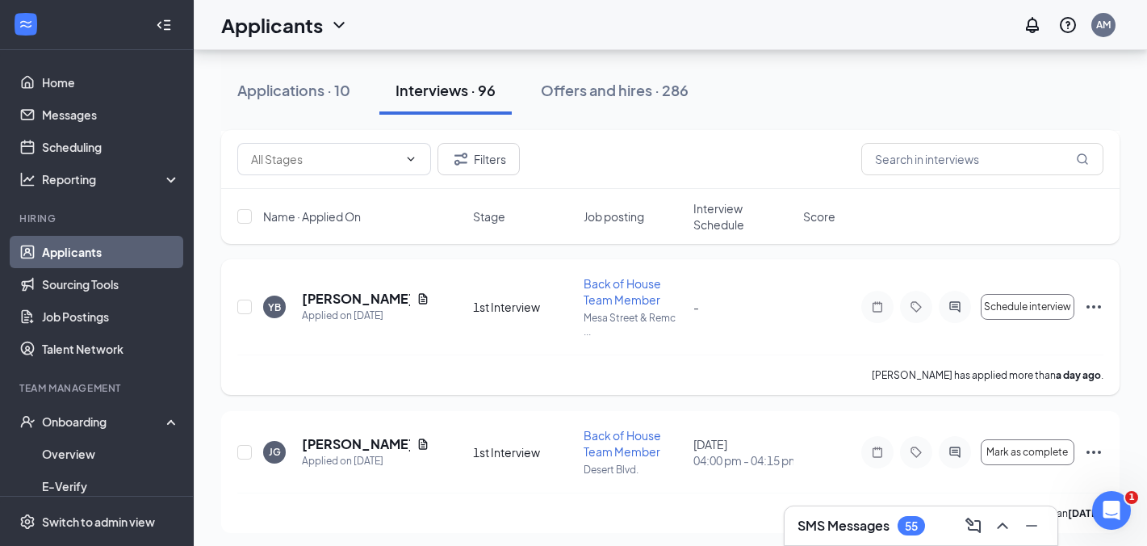
scroll to position [223, 0]
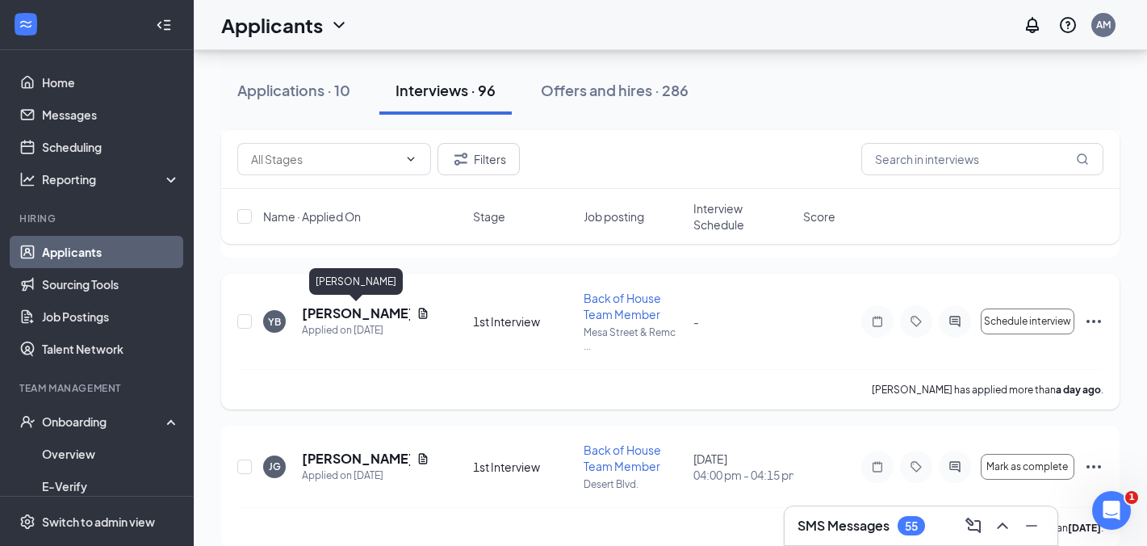
click at [324, 314] on h5 "[PERSON_NAME]" at bounding box center [356, 313] width 108 height 18
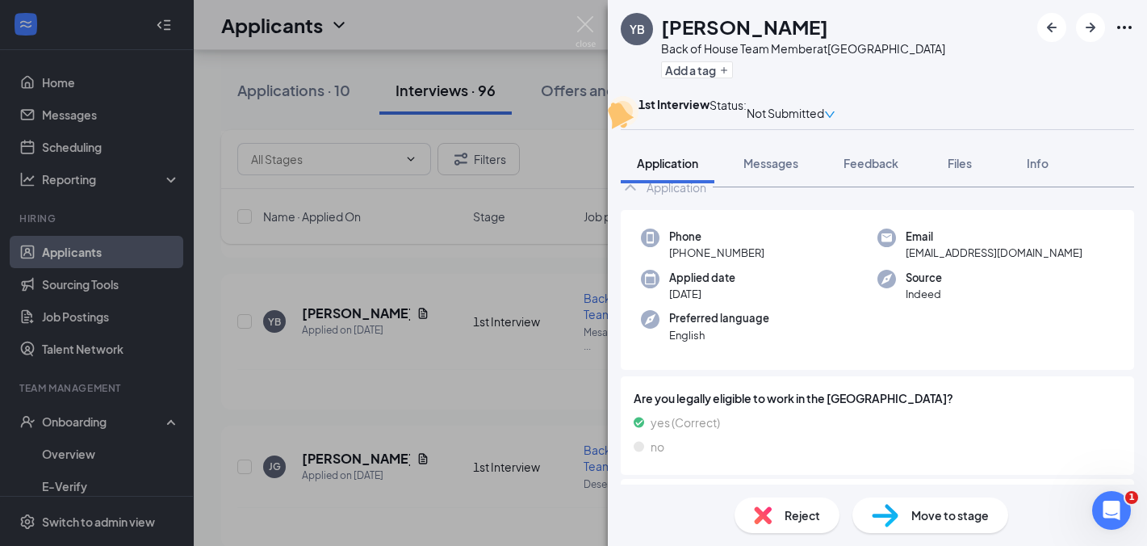
scroll to position [86, 0]
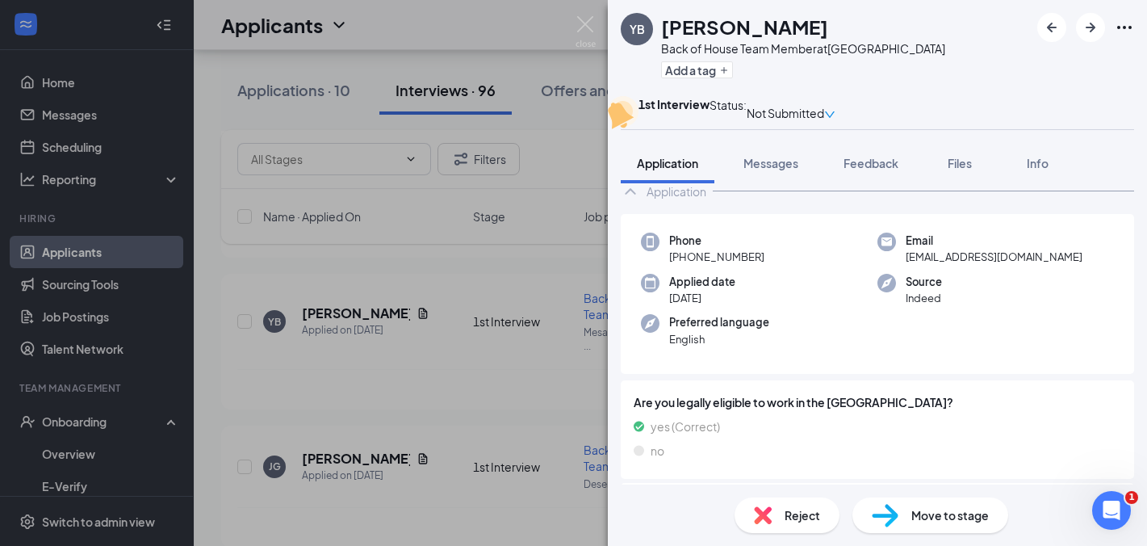
click at [542, 382] on div "YB YVETTE BECERRIL Back of House Team Member at Mesa Street & Remcon Circle Add…" at bounding box center [573, 273] width 1147 height 546
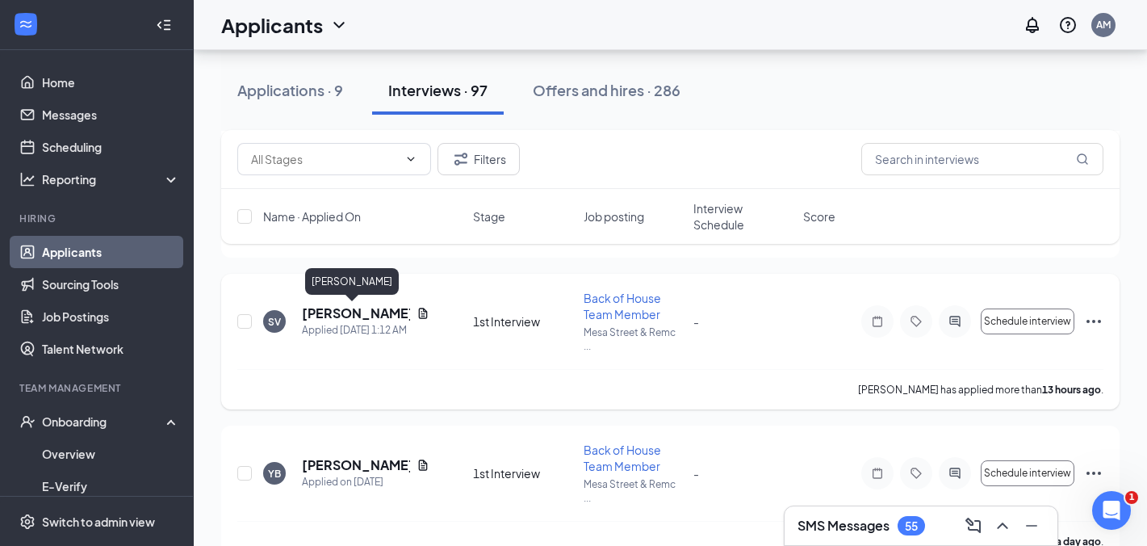
click at [343, 316] on h5 "[PERSON_NAME]" at bounding box center [356, 313] width 108 height 18
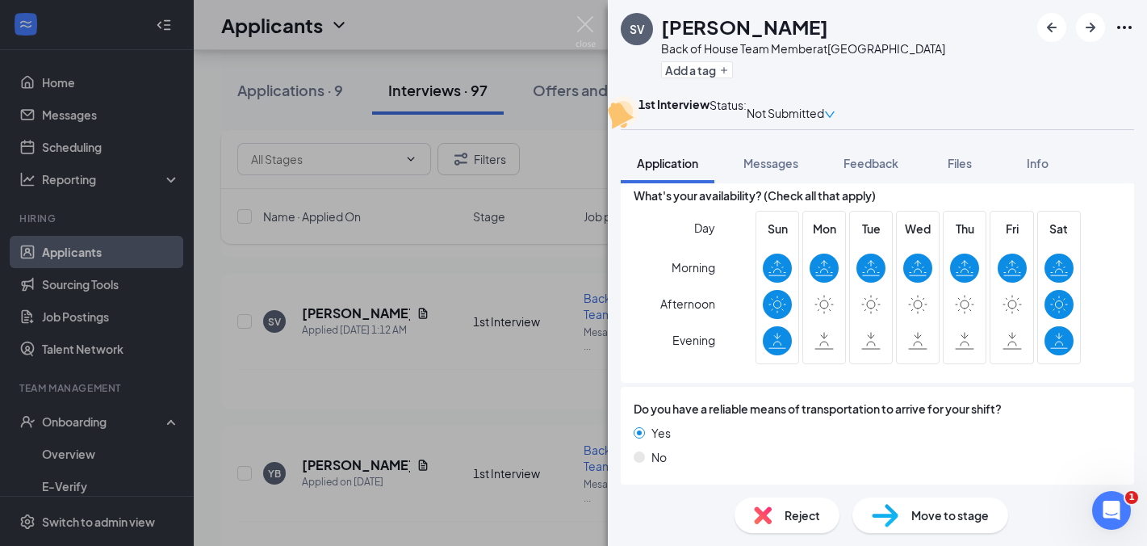
scroll to position [1398, 0]
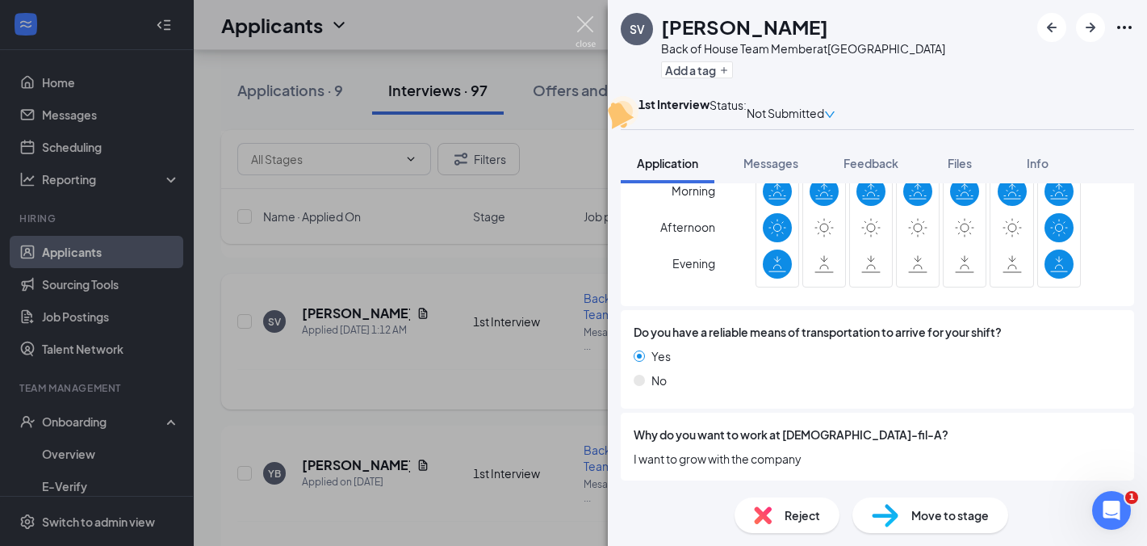
drag, startPoint x: 592, startPoint y: 30, endPoint x: 444, endPoint y: 375, distance: 375.8
click at [593, 30] on img at bounding box center [586, 31] width 20 height 31
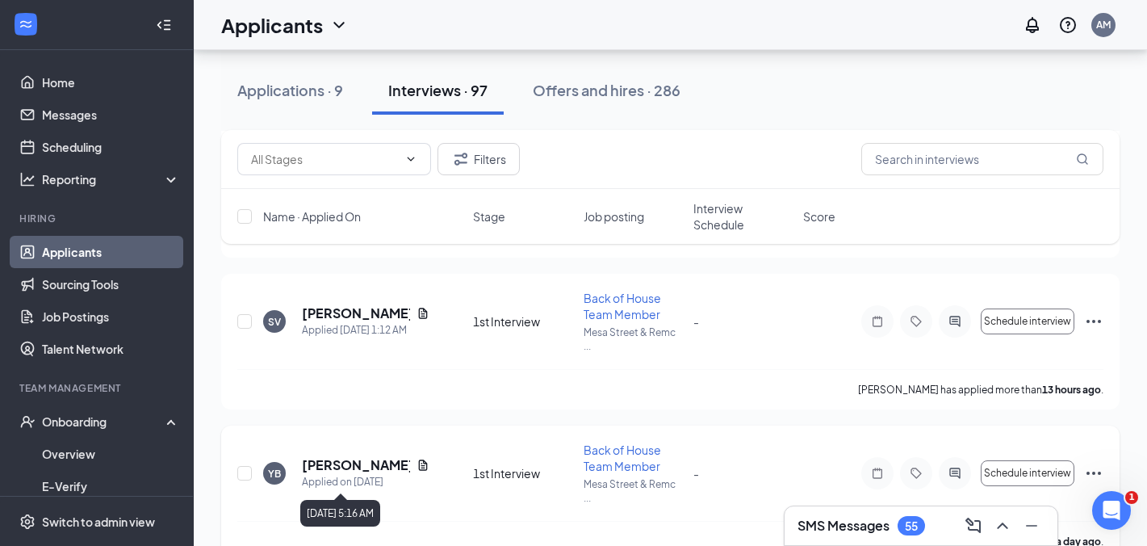
click at [335, 470] on h5 "[PERSON_NAME]" at bounding box center [356, 465] width 108 height 18
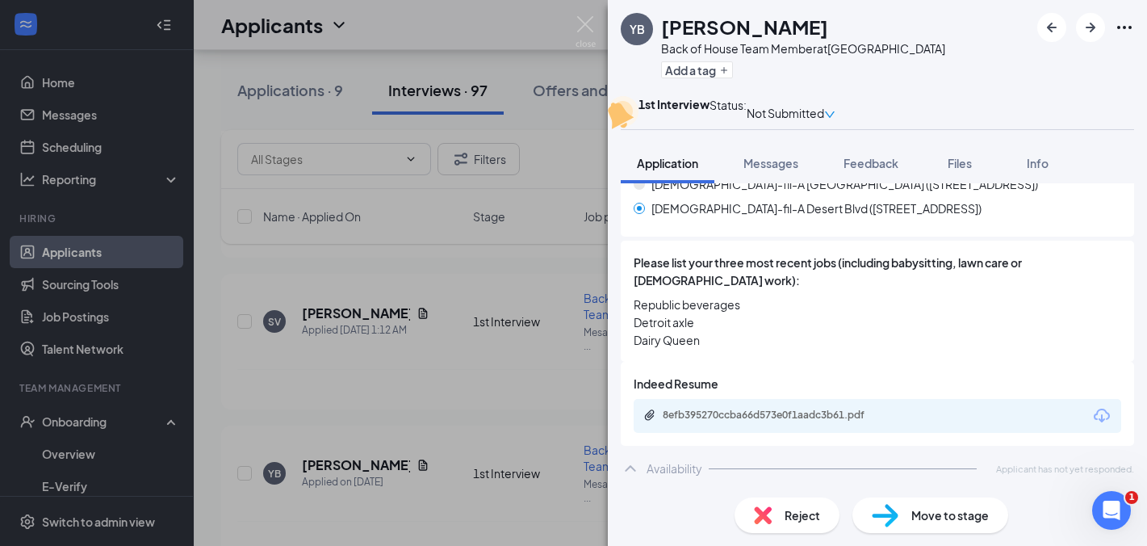
scroll to position [866, 0]
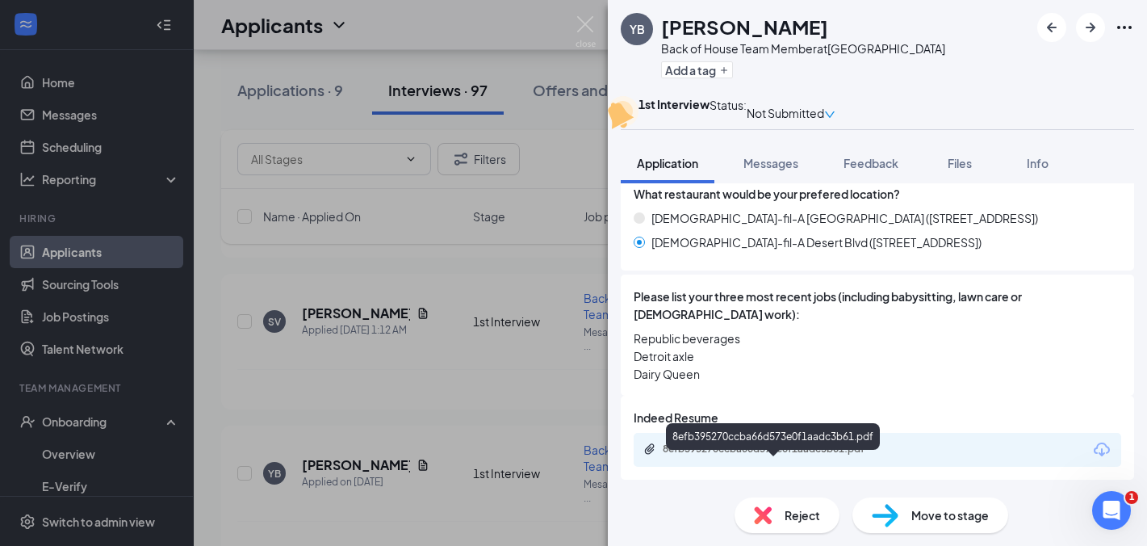
click at [736, 455] on div "8efb395270ccba66d573e0f1aadc3b61.pdf" at bounding box center [776, 448] width 226 height 13
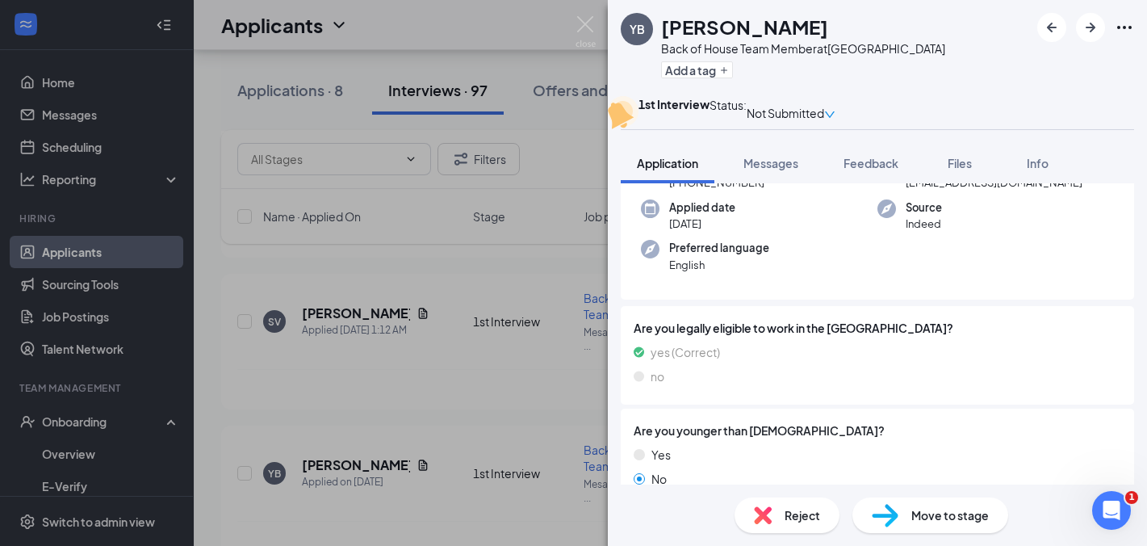
scroll to position [0, 0]
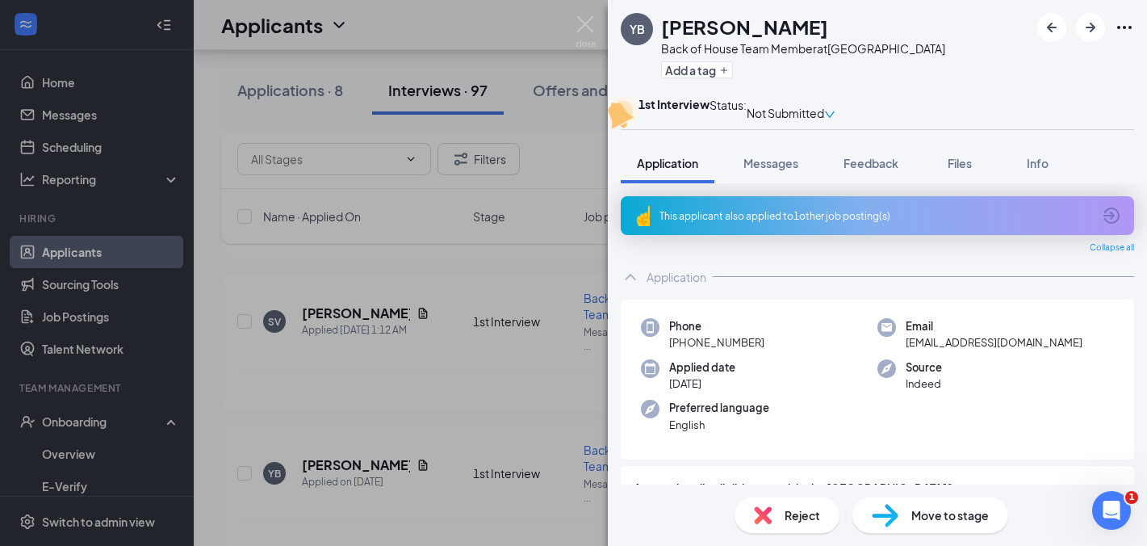
click at [900, 509] on div "Move to stage" at bounding box center [931, 515] width 156 height 36
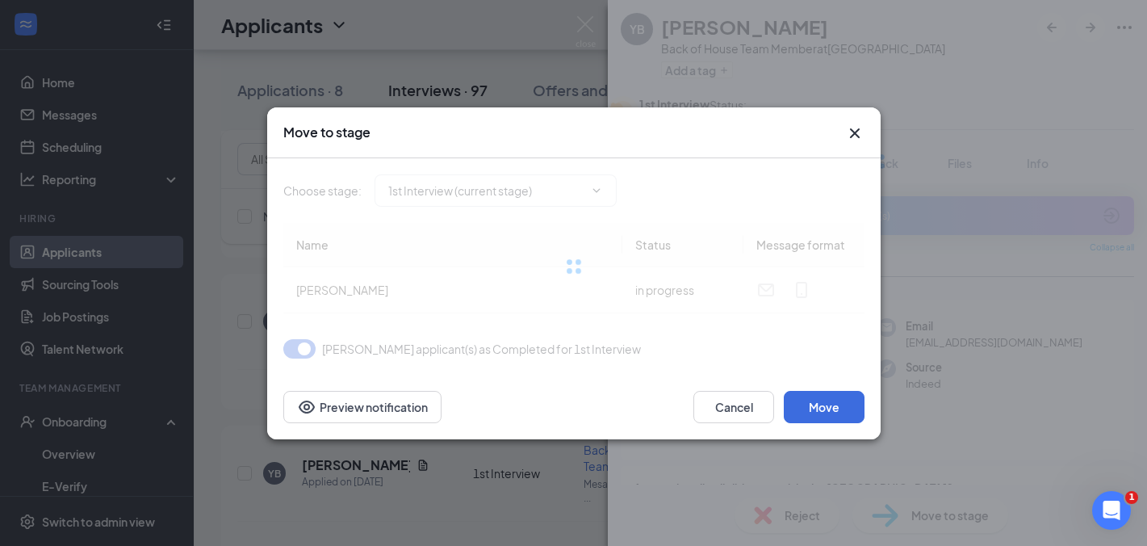
type input "Review 2 (next stage)"
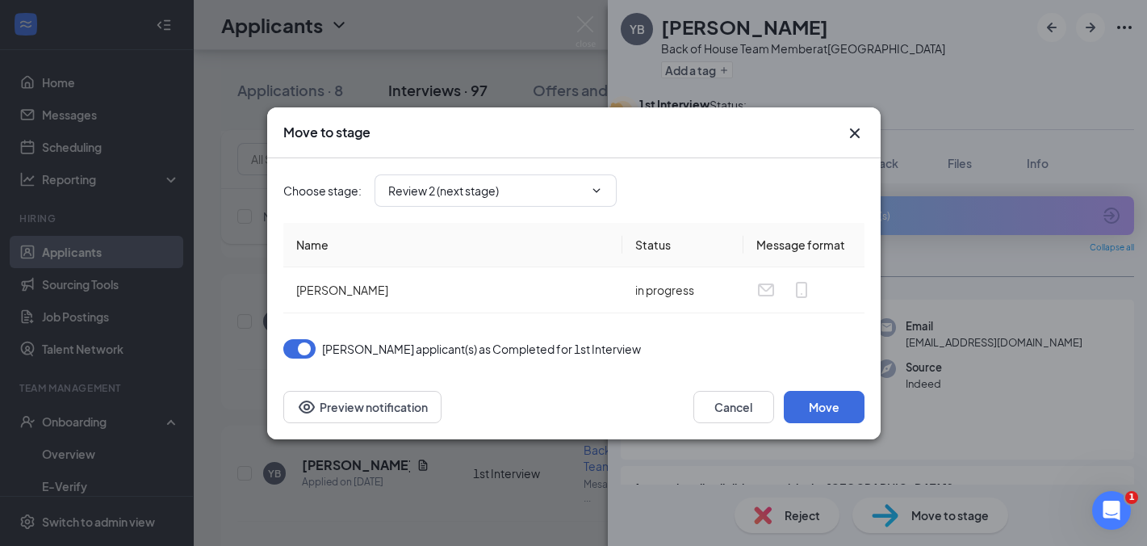
click at [855, 132] on icon "Cross" at bounding box center [854, 133] width 10 height 10
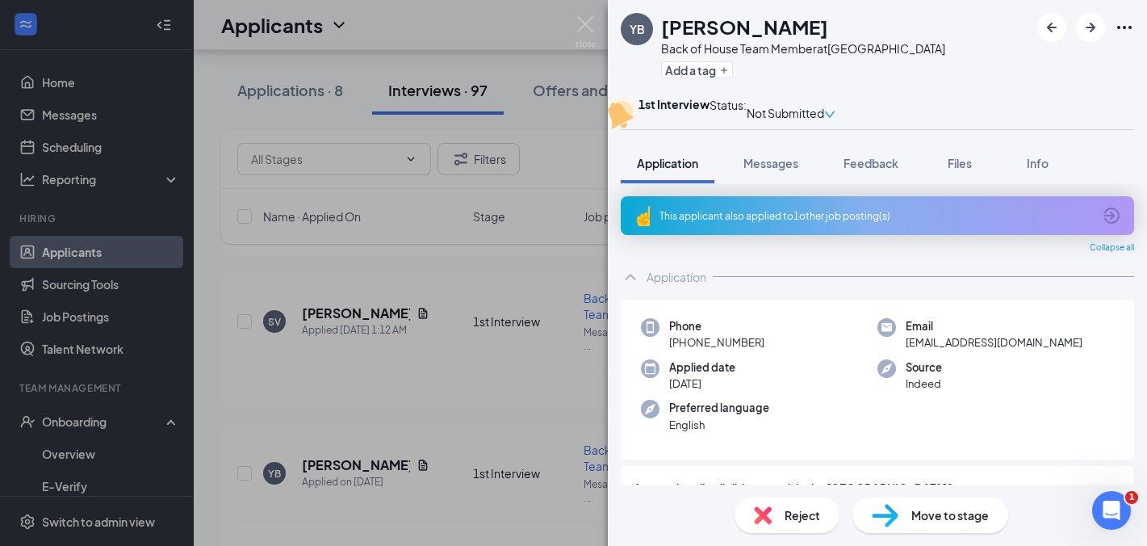
click at [588, 22] on img at bounding box center [586, 31] width 20 height 31
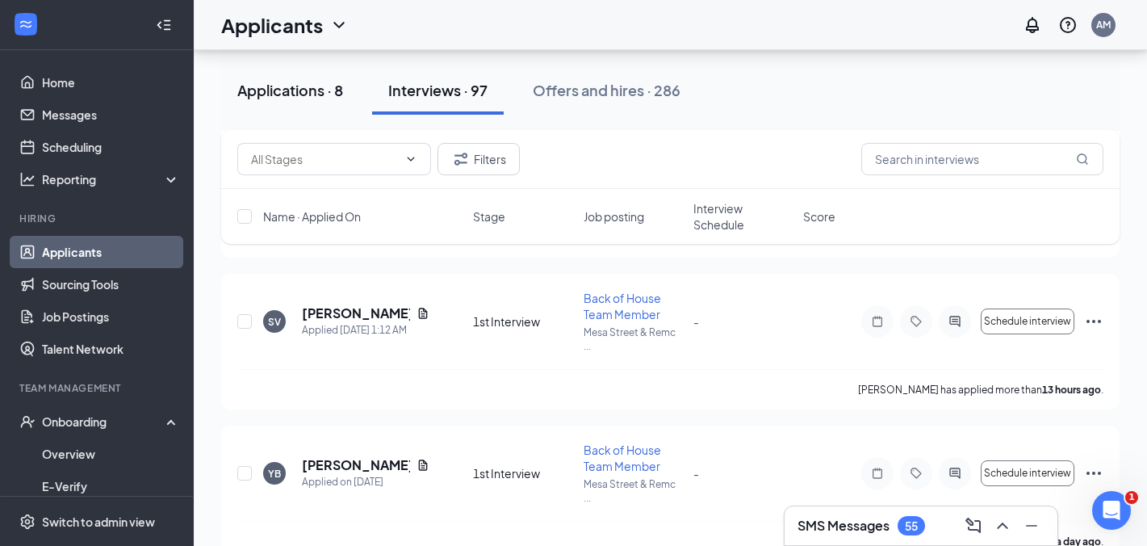
click at [287, 97] on div "Applications · 8" at bounding box center [290, 90] width 106 height 20
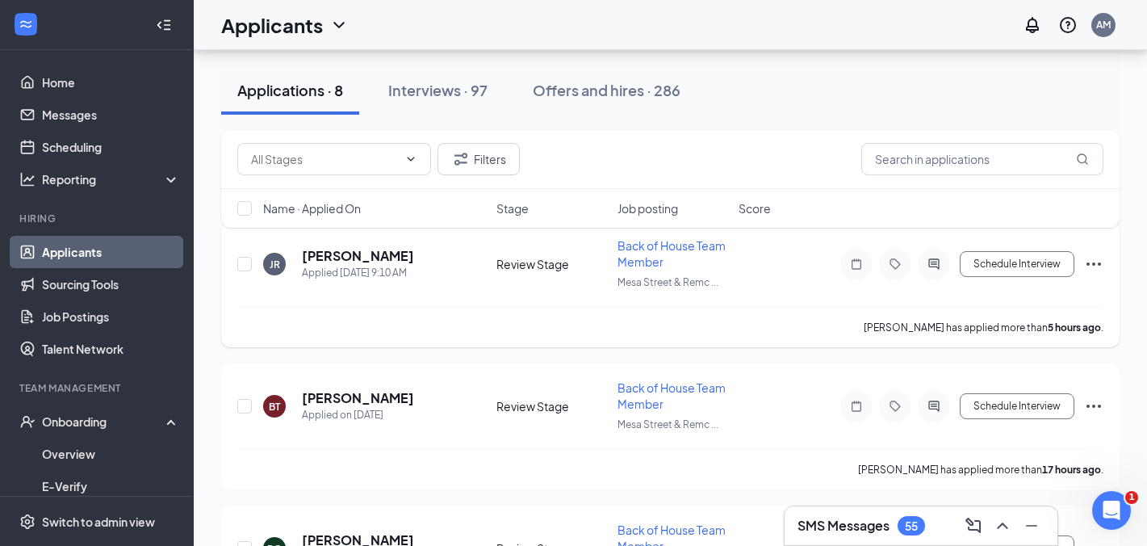
scroll to position [102, 0]
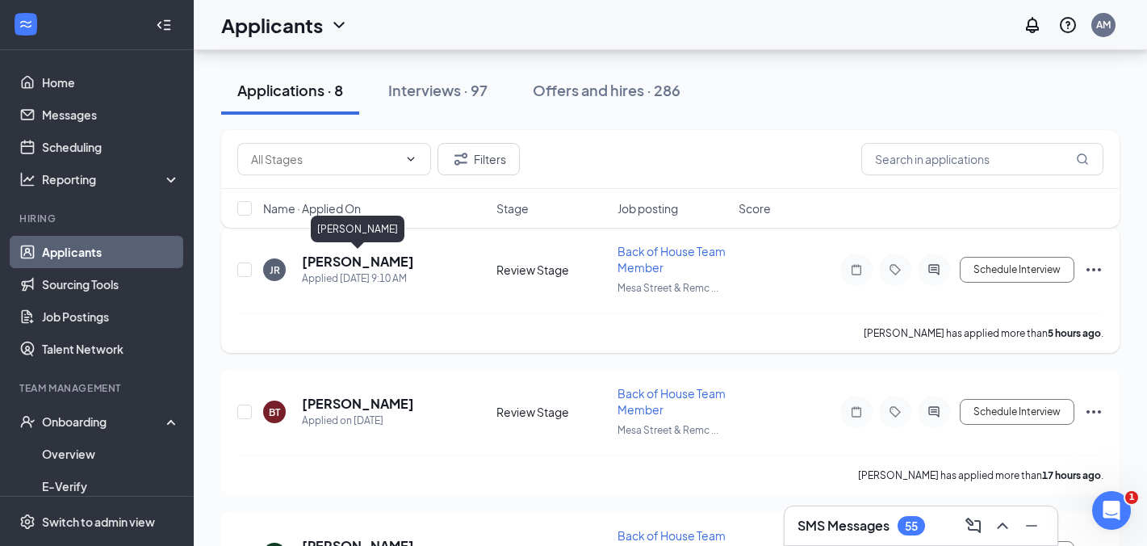
click at [366, 262] on h5 "[PERSON_NAME]" at bounding box center [358, 262] width 112 height 18
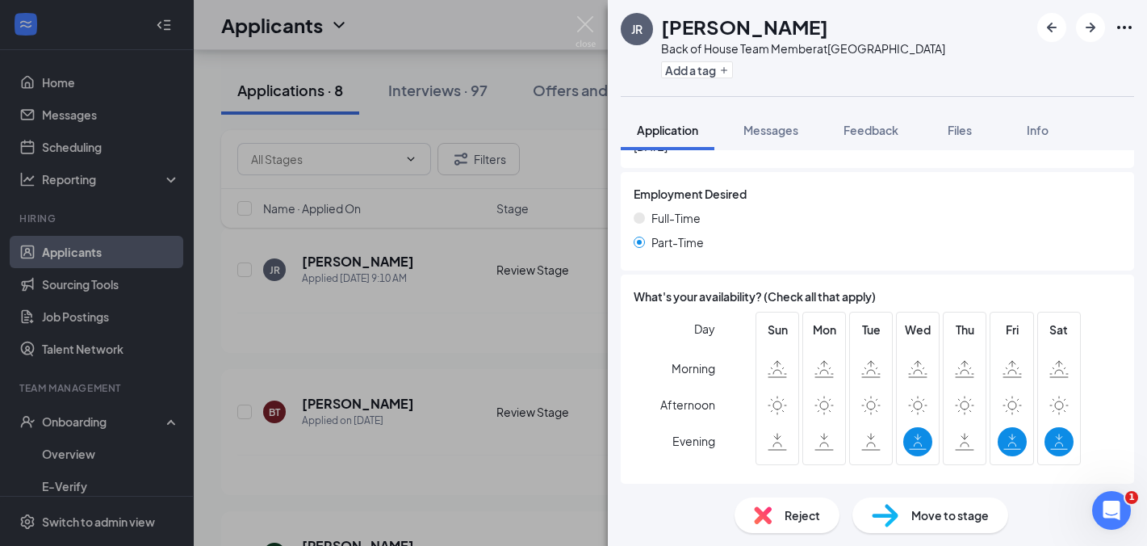
scroll to position [1104, 0]
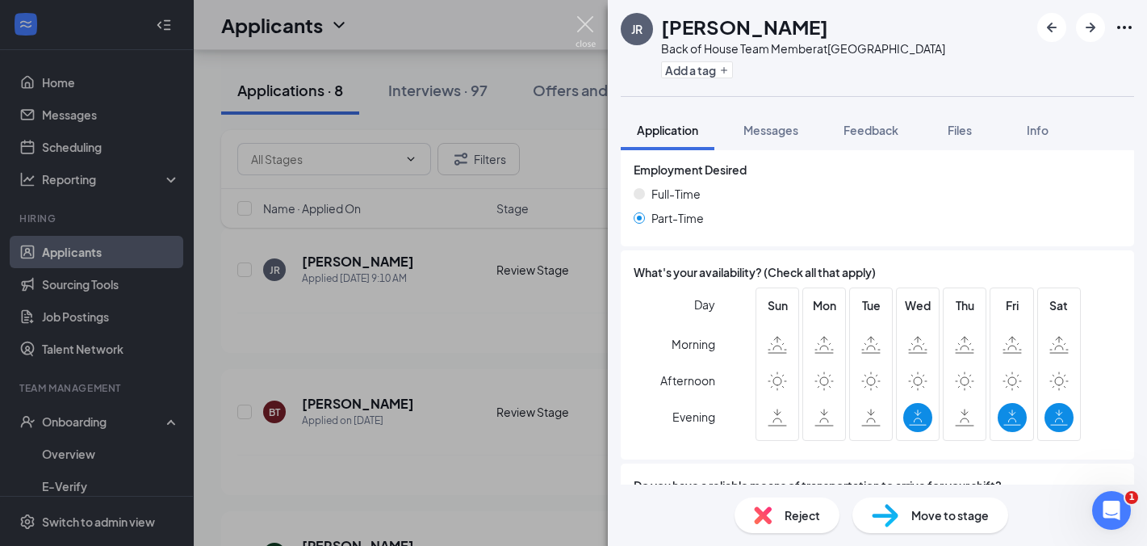
click at [583, 23] on img at bounding box center [586, 31] width 20 height 31
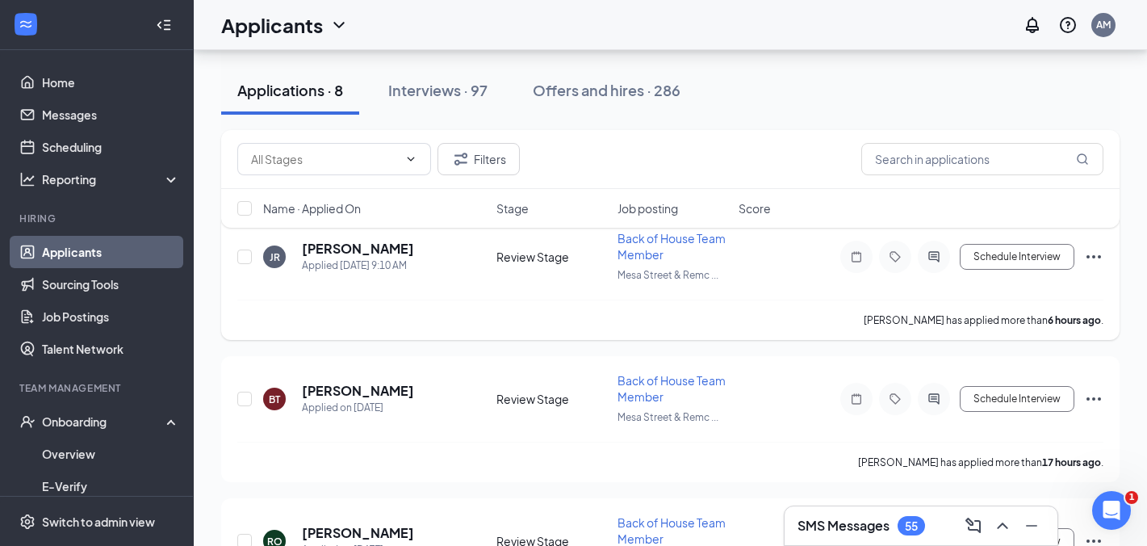
scroll to position [118, 0]
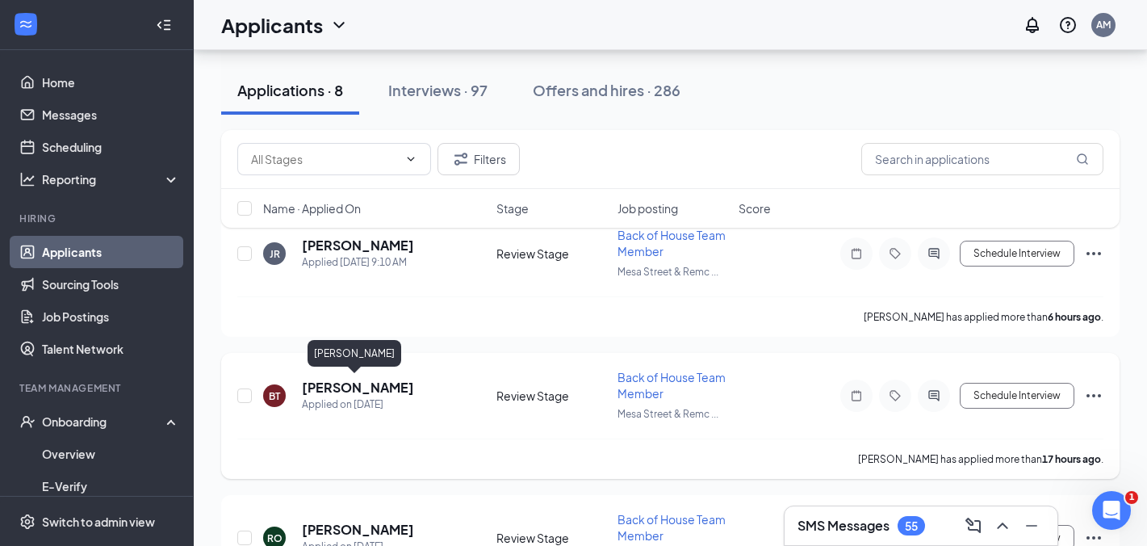
click at [346, 388] on h5 "[PERSON_NAME]" at bounding box center [358, 388] width 112 height 18
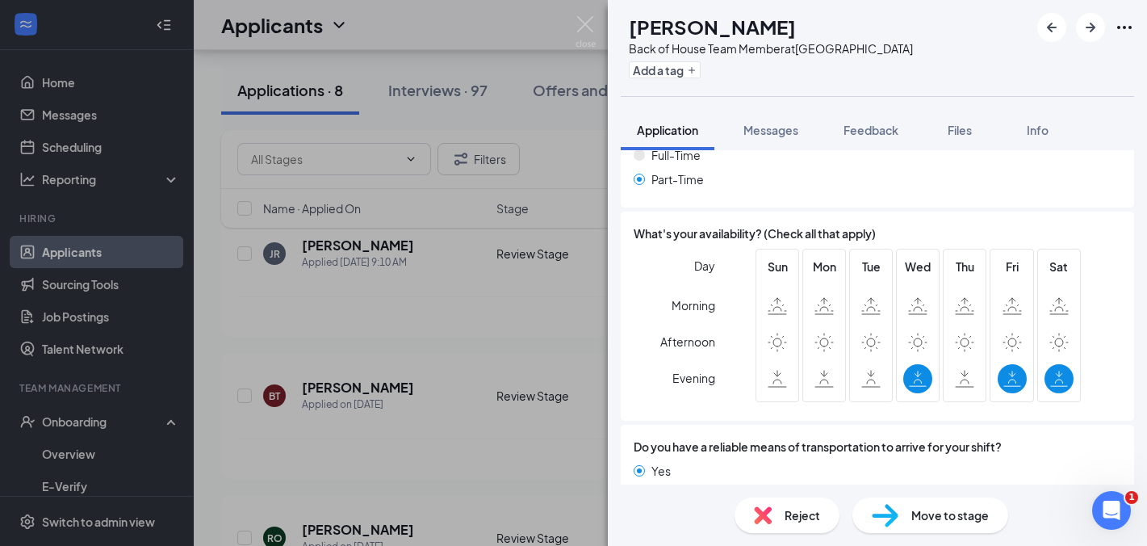
scroll to position [1141, 0]
click at [581, 27] on img at bounding box center [586, 31] width 20 height 31
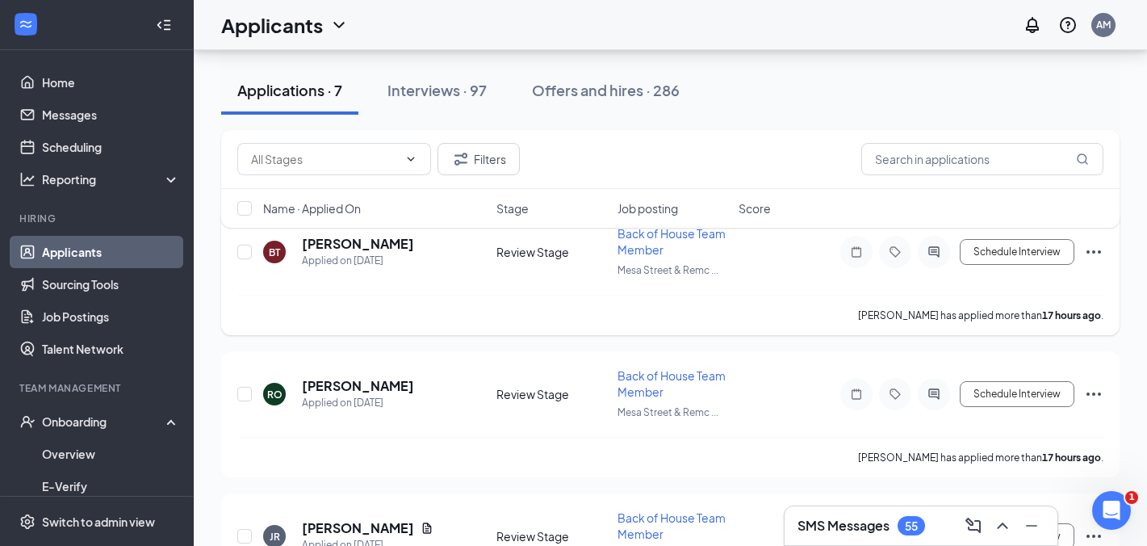
scroll to position [142, 0]
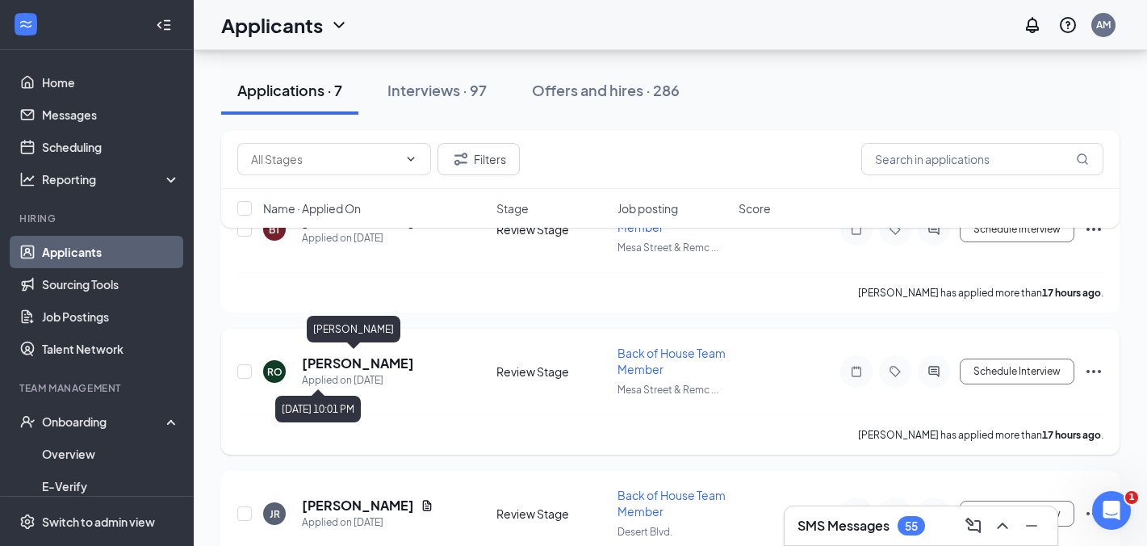
click at [364, 367] on h5 "[PERSON_NAME]" at bounding box center [358, 363] width 112 height 18
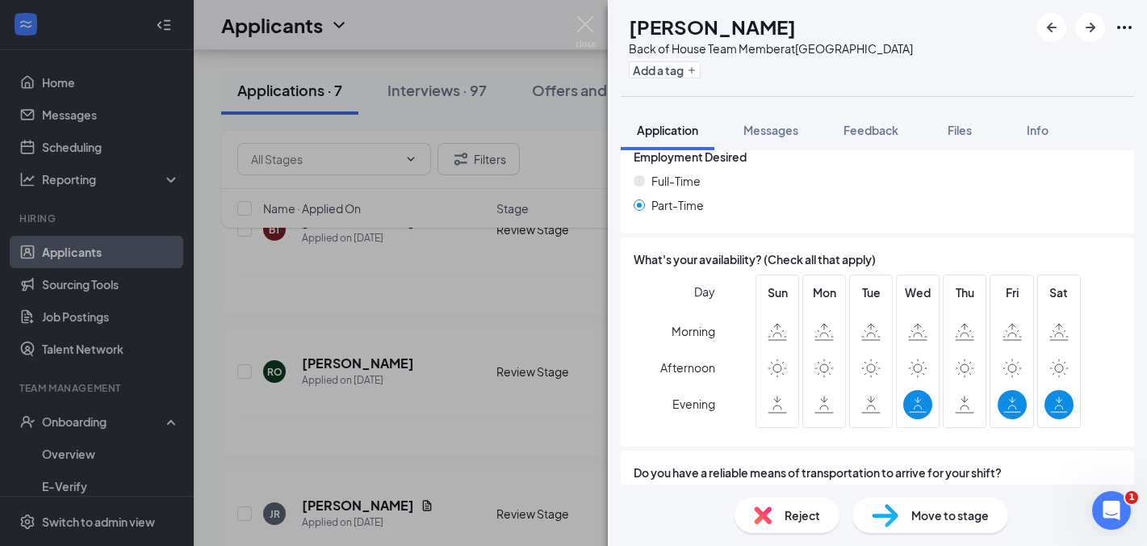
scroll to position [1120, 0]
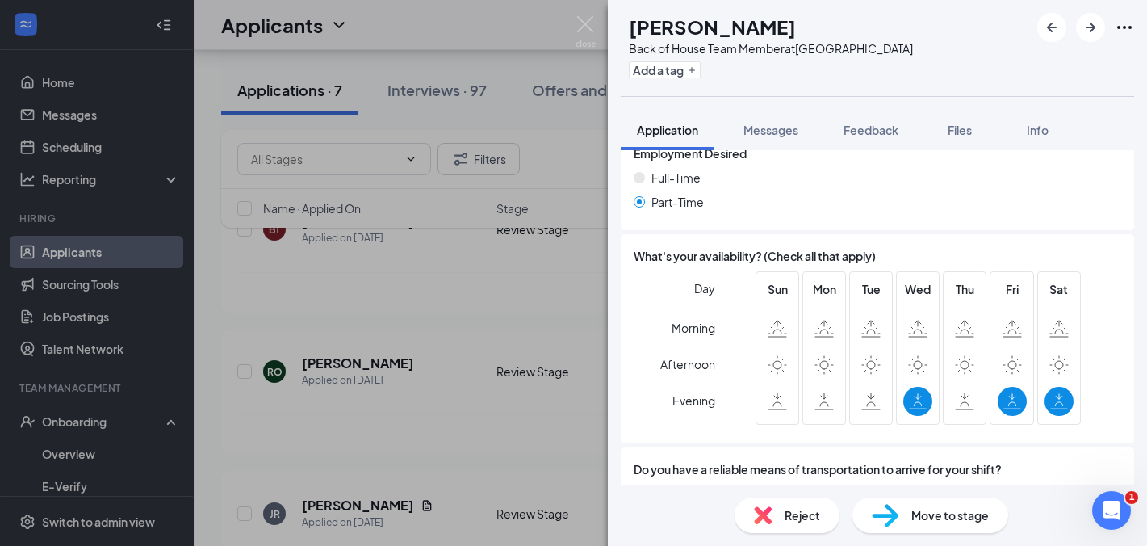
click at [530, 316] on div "RO Roman Ojeda Back of House Team Member at Mesa Street & Remcon Circle Add a t…" at bounding box center [573, 273] width 1147 height 546
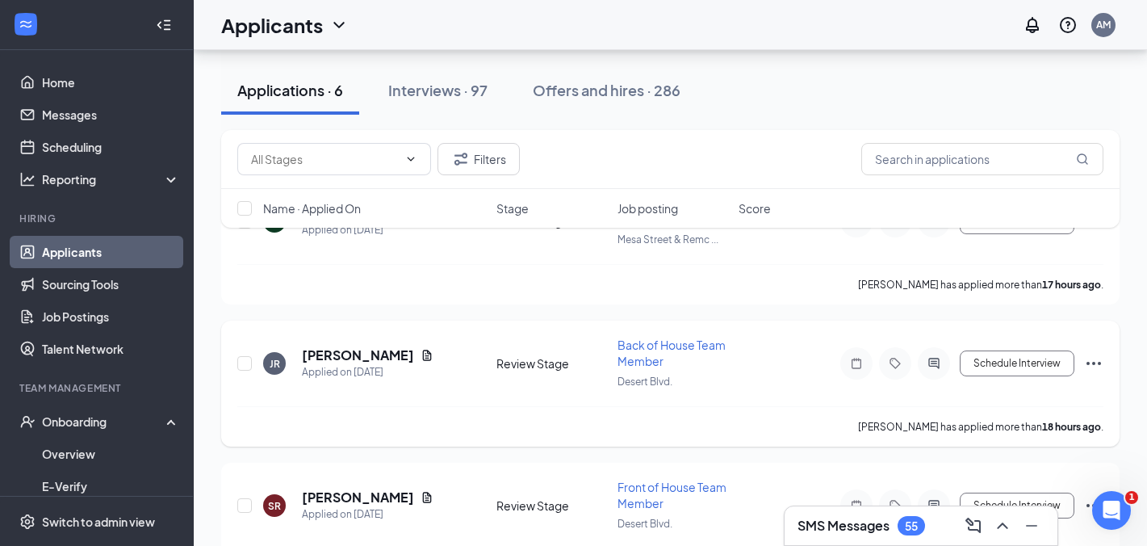
scroll to position [206, 0]
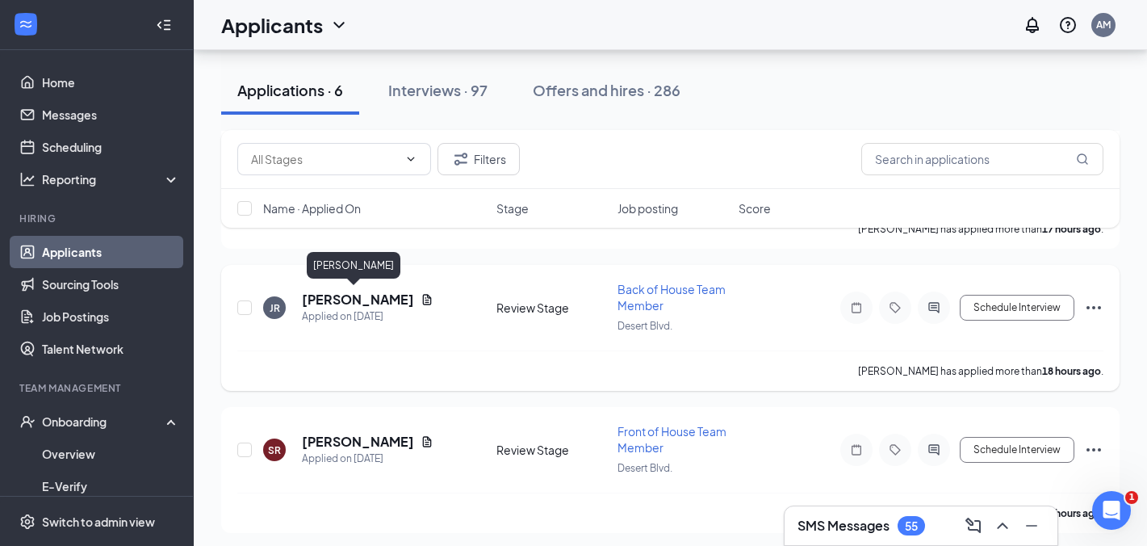
click at [359, 296] on h5 "[PERSON_NAME]" at bounding box center [358, 300] width 112 height 18
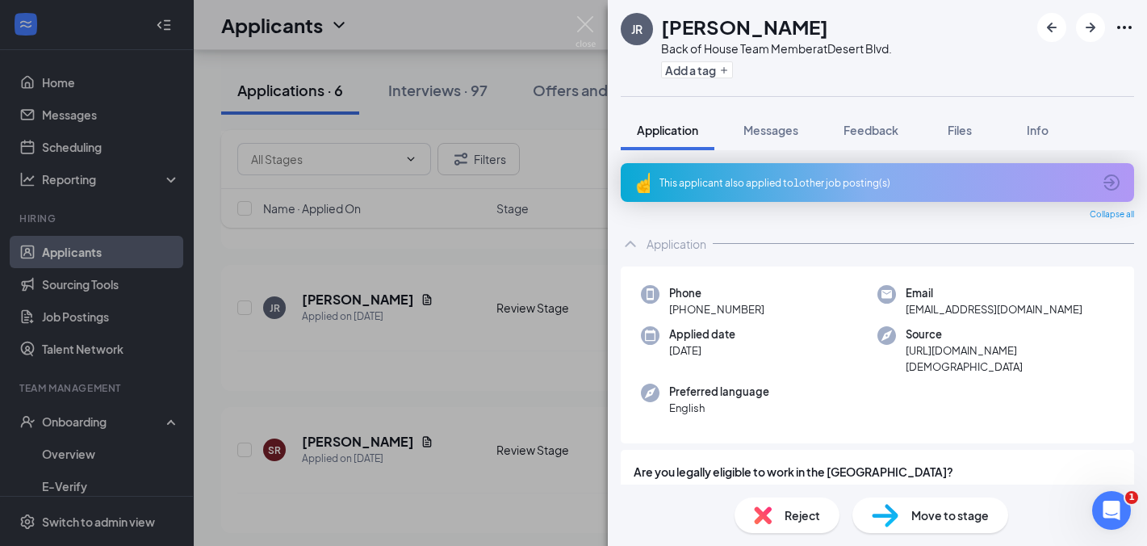
click at [827, 180] on div "This applicant also applied to 1 other job posting(s)" at bounding box center [876, 183] width 433 height 14
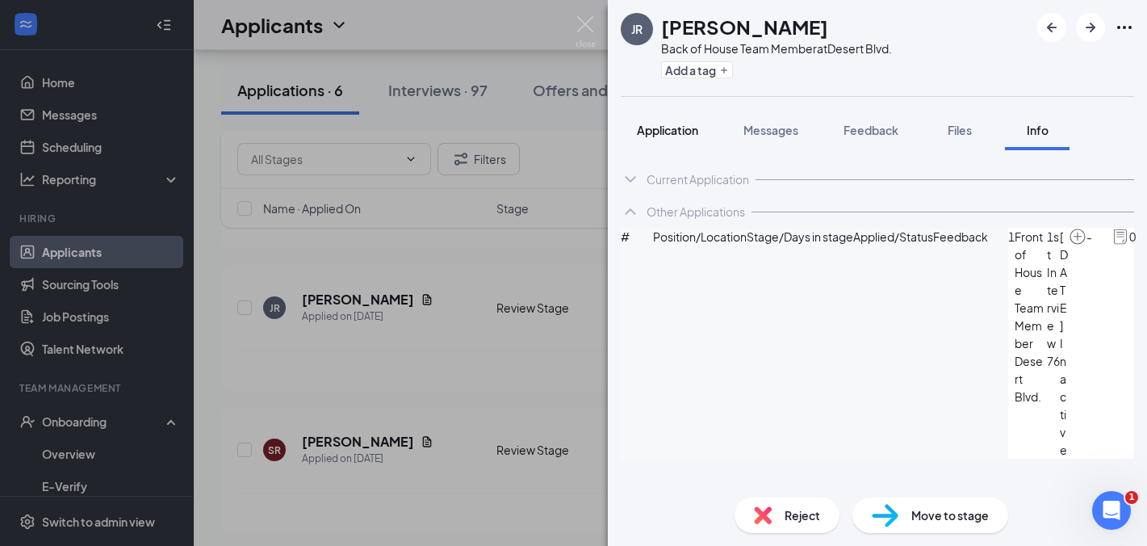
click at [682, 132] on span "Application" at bounding box center [667, 130] width 61 height 15
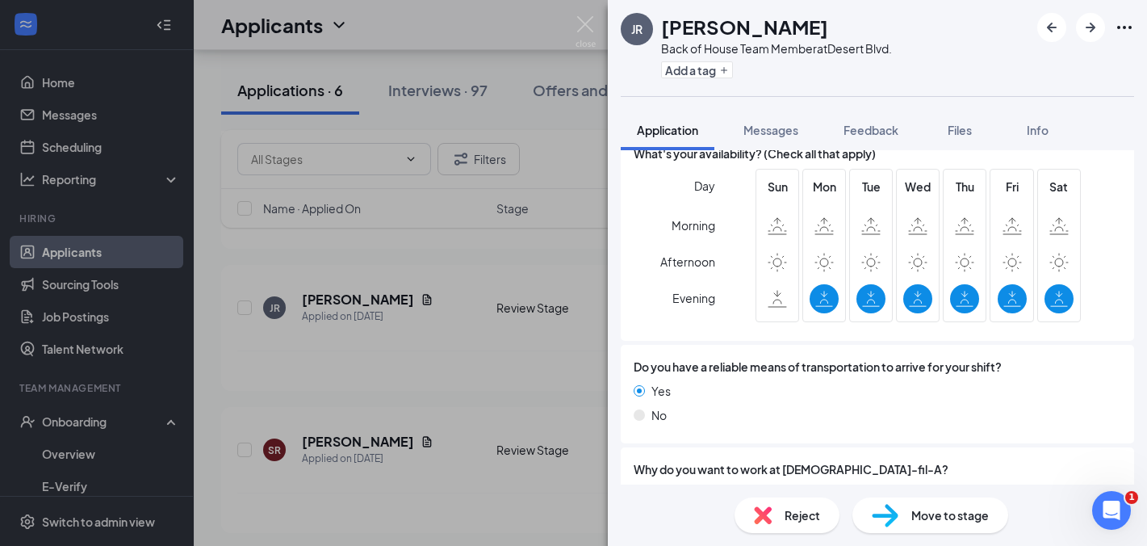
scroll to position [1360, 0]
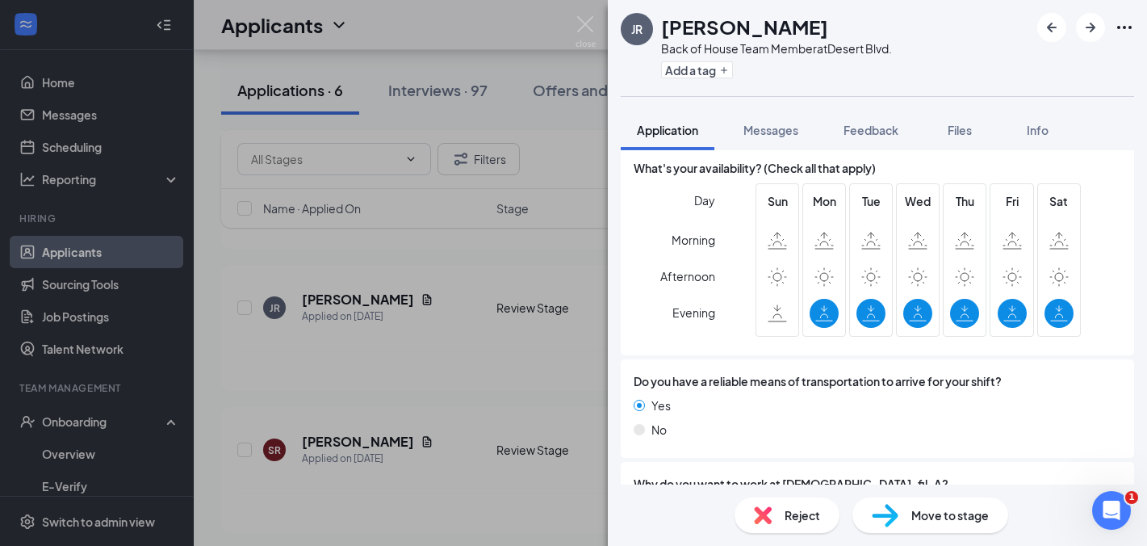
click at [544, 389] on div "JR [PERSON_NAME] Back of House Team Member at [GEOGRAPHIC_DATA]. Add a tag Appl…" at bounding box center [573, 273] width 1147 height 546
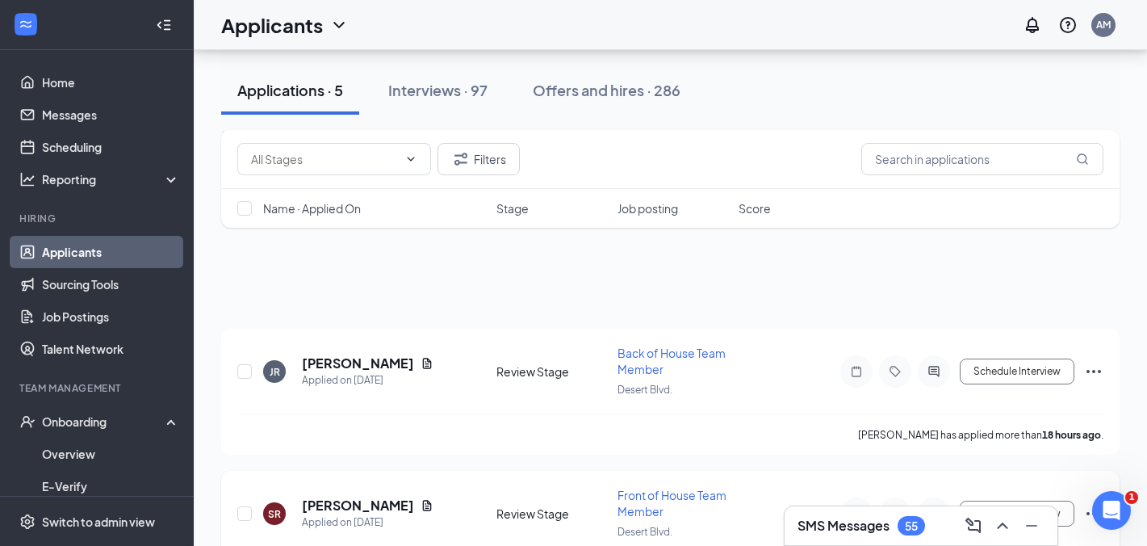
scroll to position [126, 0]
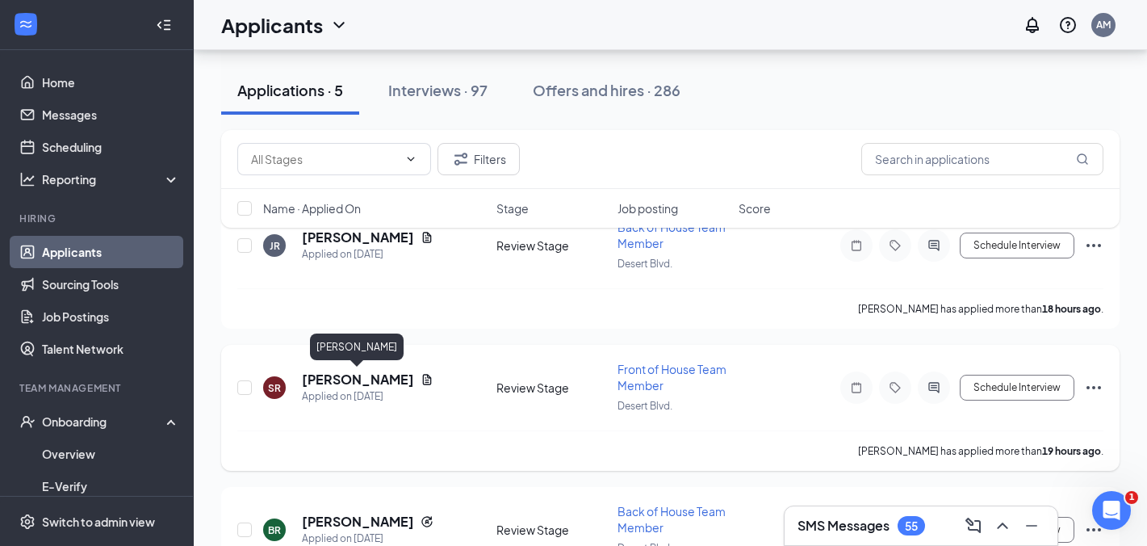
click at [363, 371] on h5 "[PERSON_NAME]" at bounding box center [358, 380] width 112 height 18
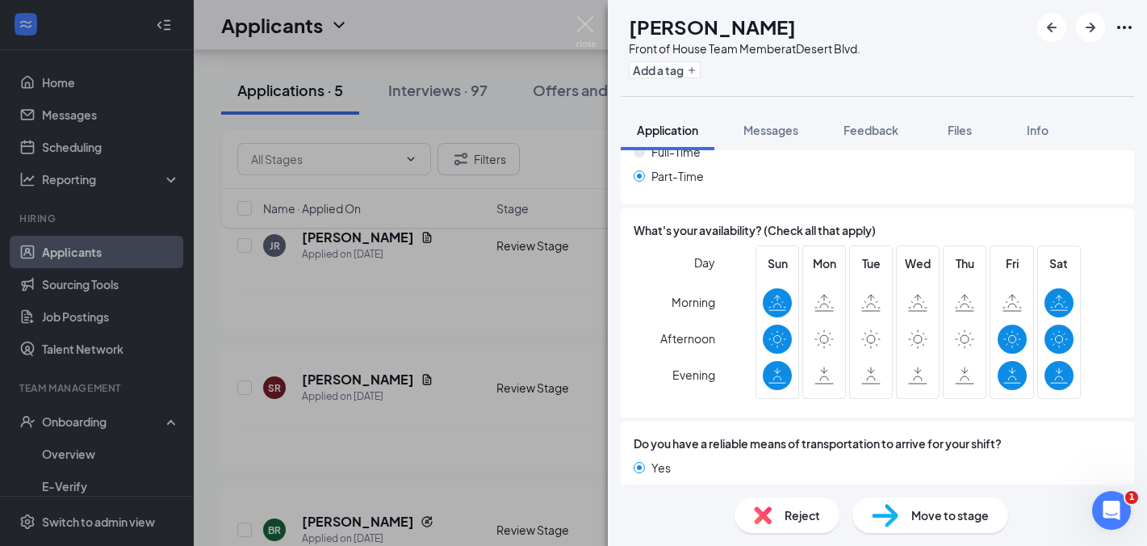
scroll to position [1265, 0]
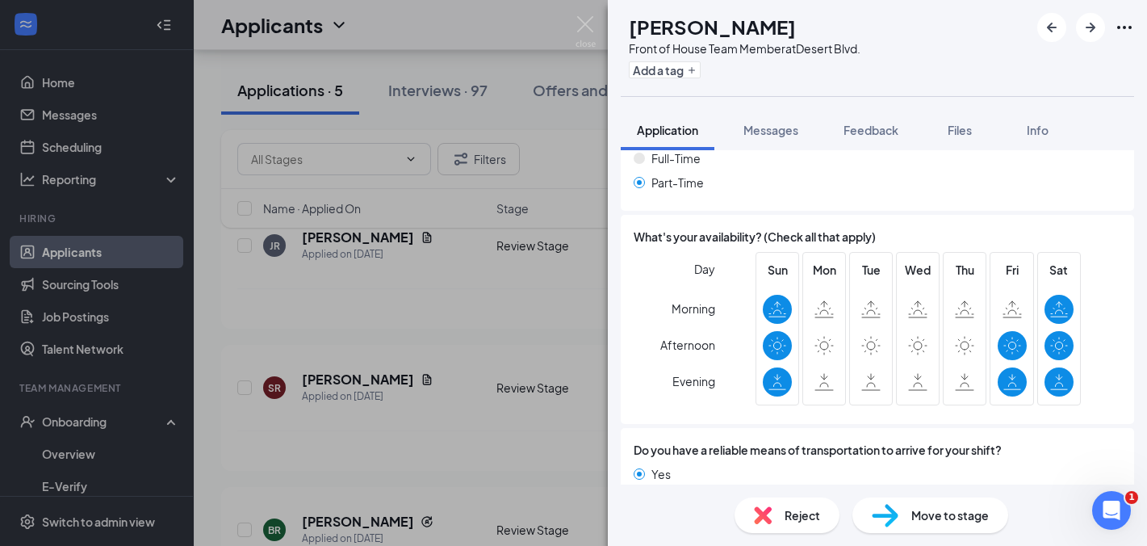
click at [561, 291] on div "SR [PERSON_NAME] Front of House Team Member at [GEOGRAPHIC_DATA]. Add a tag App…" at bounding box center [573, 273] width 1147 height 546
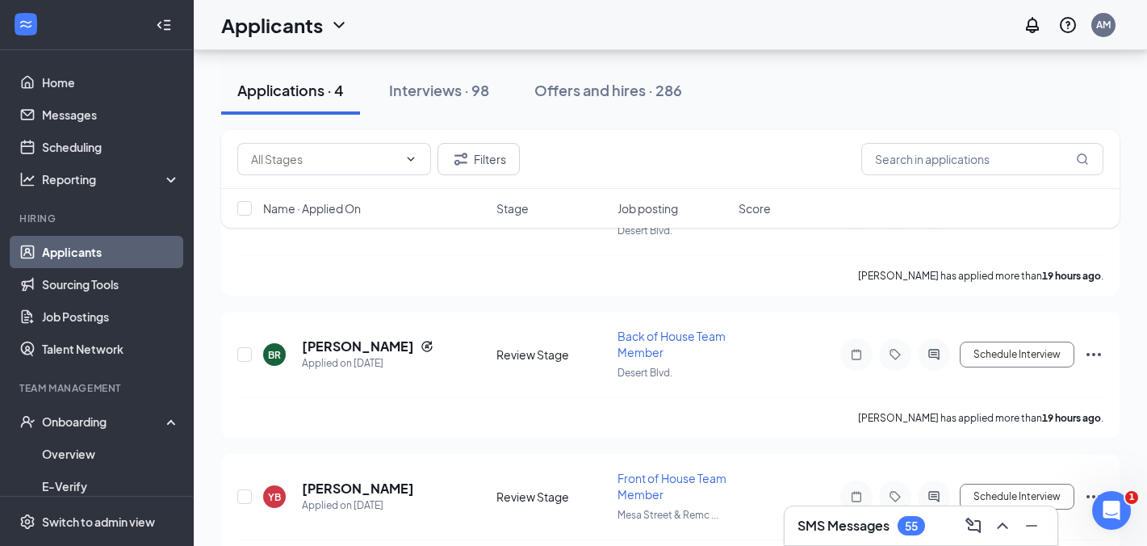
scroll to position [186, 0]
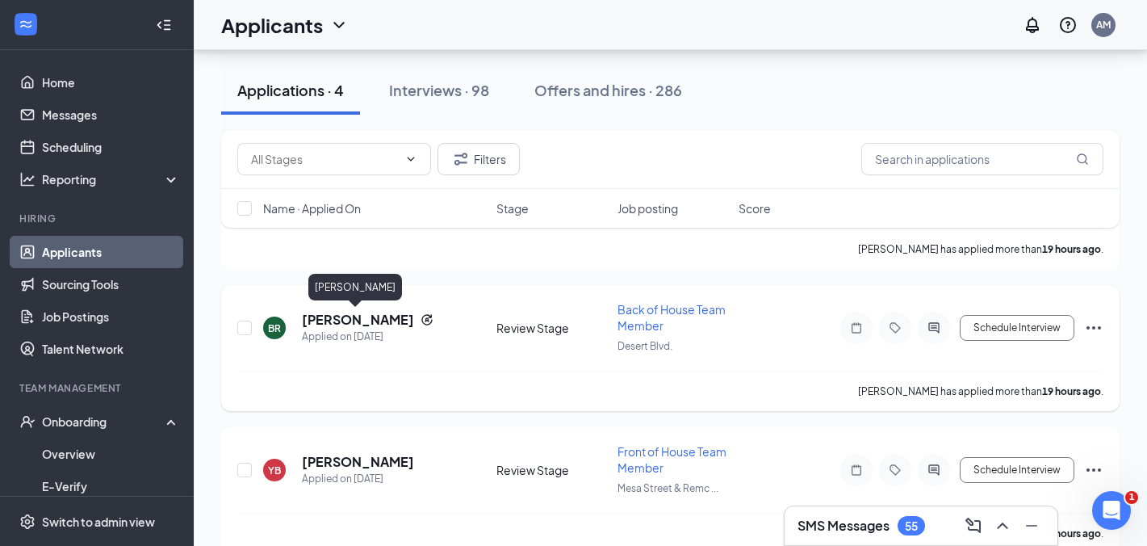
click at [379, 322] on h5 "[PERSON_NAME]" at bounding box center [358, 320] width 112 height 18
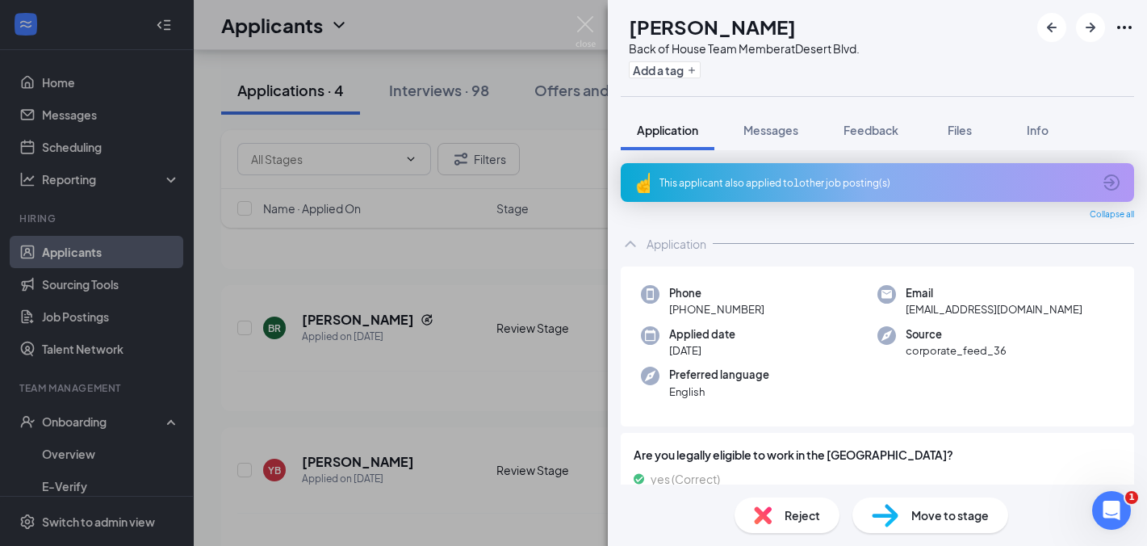
click at [814, 184] on div "This applicant also applied to 1 other job posting(s)" at bounding box center [876, 183] width 433 height 14
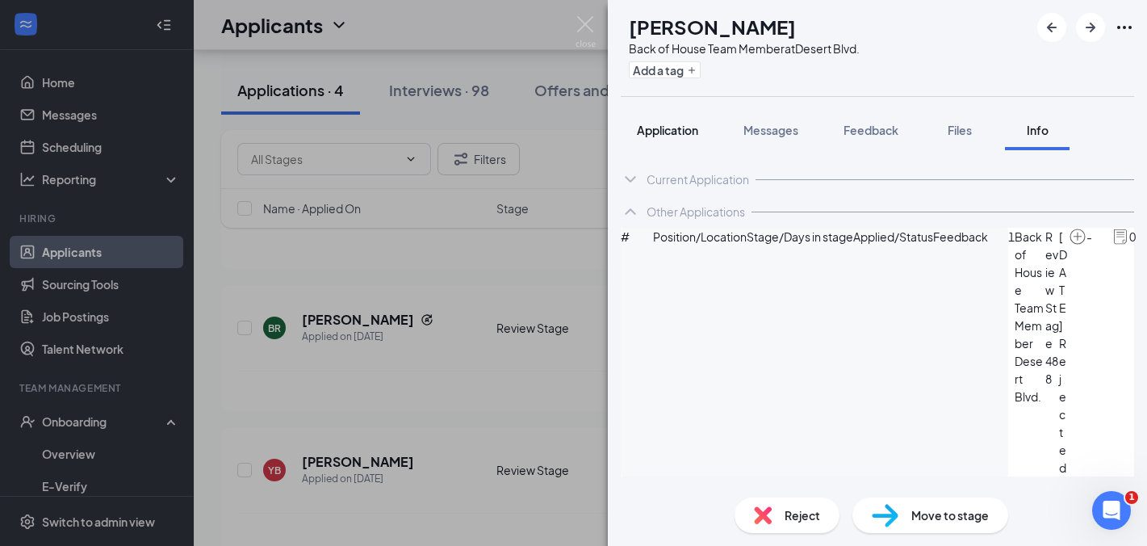
click at [667, 128] on span "Application" at bounding box center [667, 130] width 61 height 15
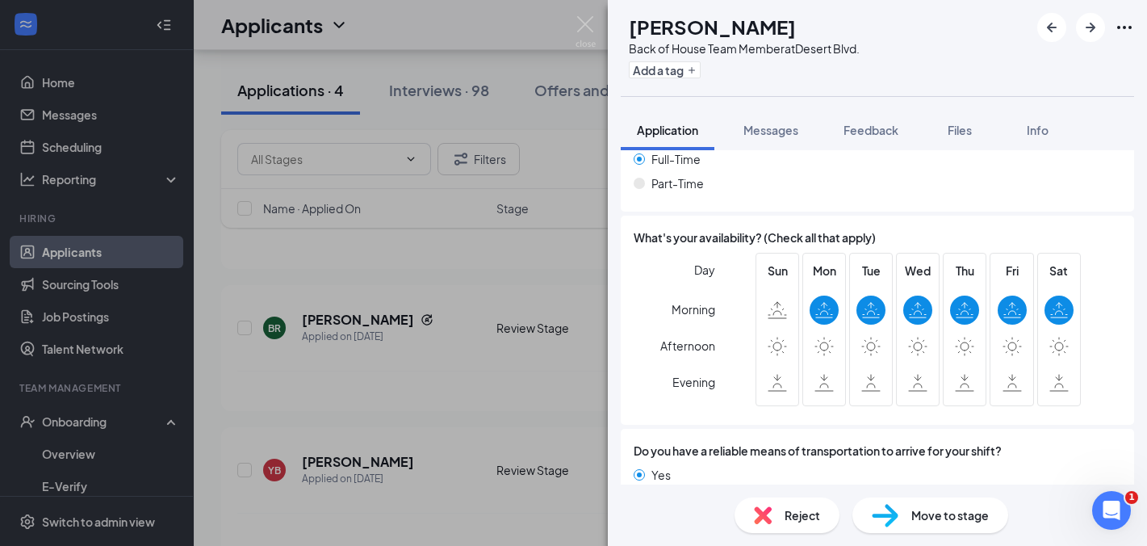
scroll to position [1192, 0]
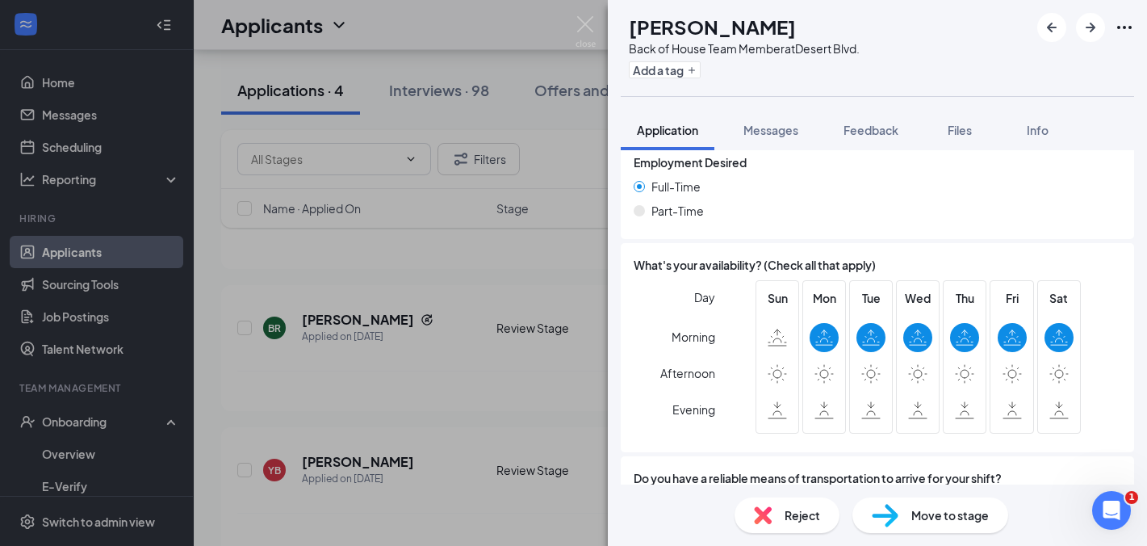
click at [570, 277] on div "BR Bertha Ramirez Back of House Team Member at Desert Blvd. Add a tag Applicati…" at bounding box center [573, 273] width 1147 height 546
click at [588, 38] on img at bounding box center [586, 31] width 20 height 31
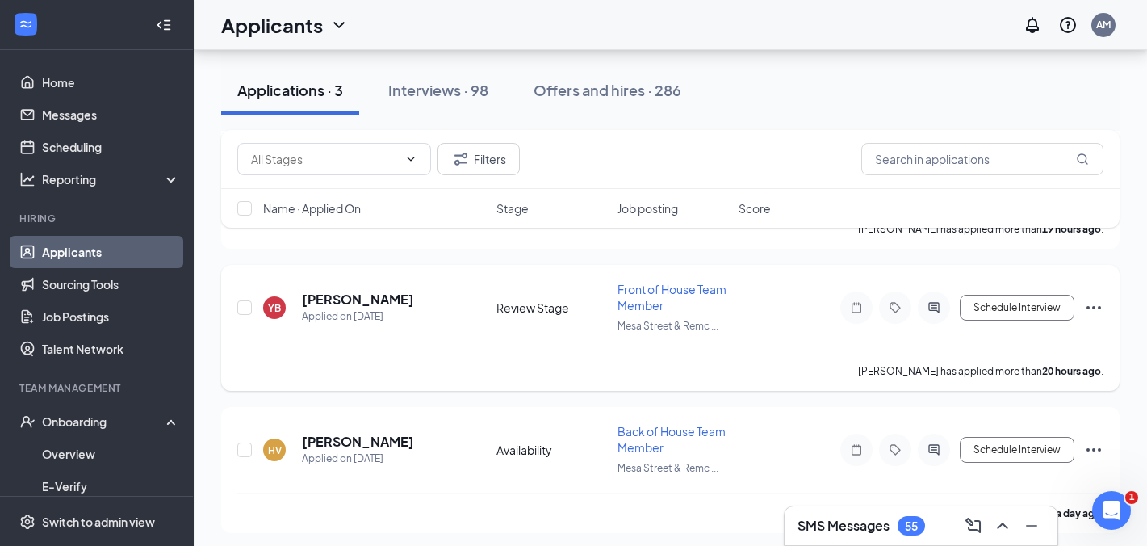
scroll to position [208, 0]
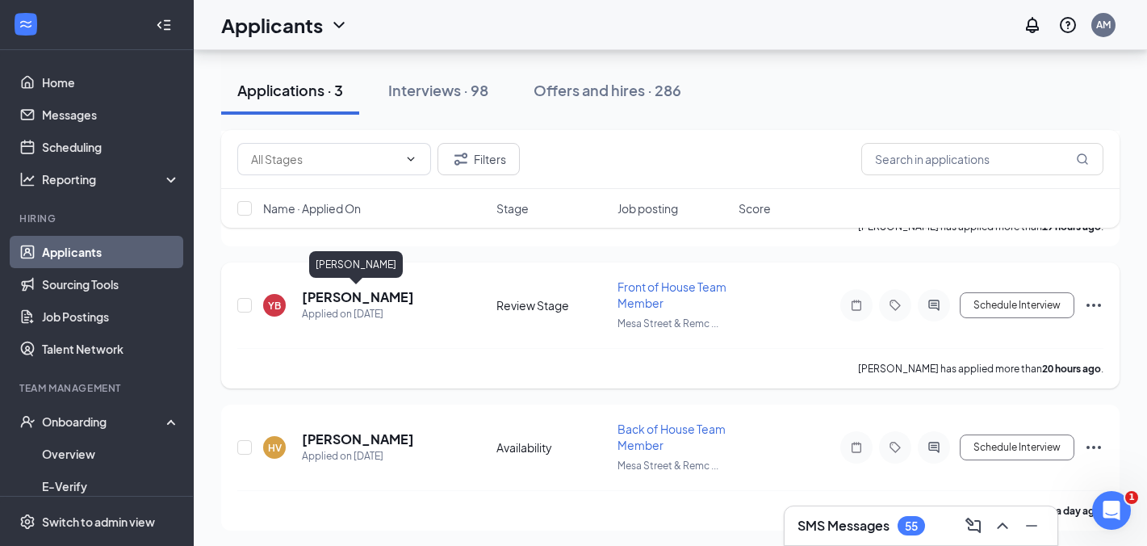
click at [371, 297] on h5 "[PERSON_NAME]" at bounding box center [358, 297] width 112 height 18
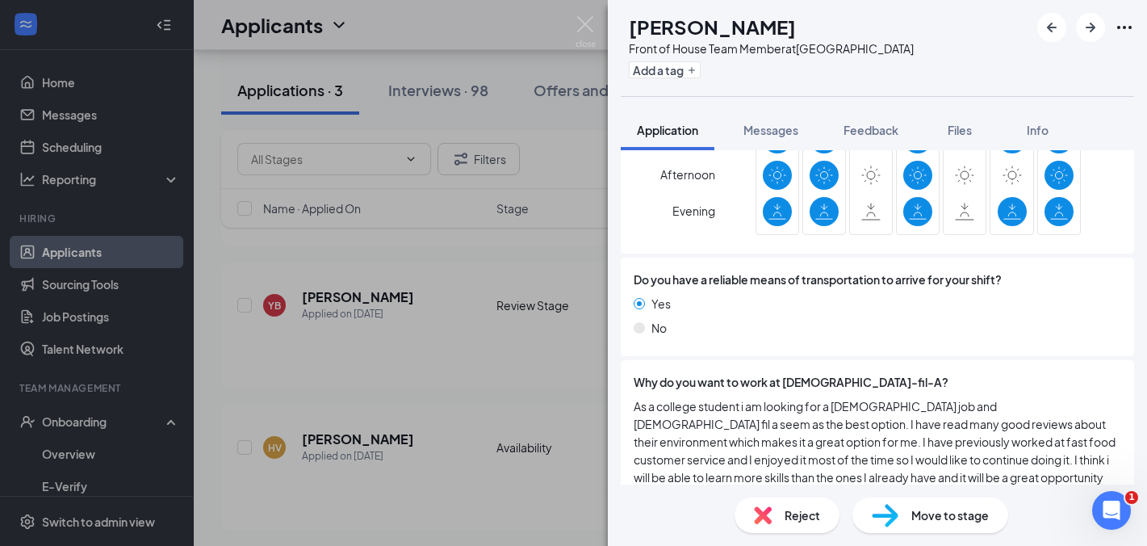
scroll to position [1310, 0]
click at [922, 526] on div "Move to stage" at bounding box center [931, 515] width 156 height 36
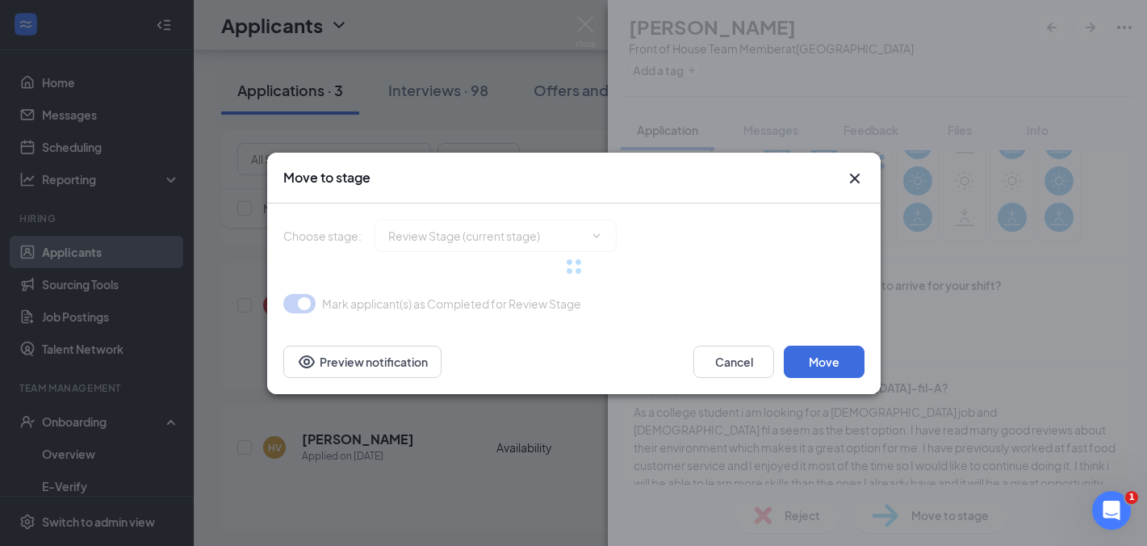
type input "1st Interview (next stage)"
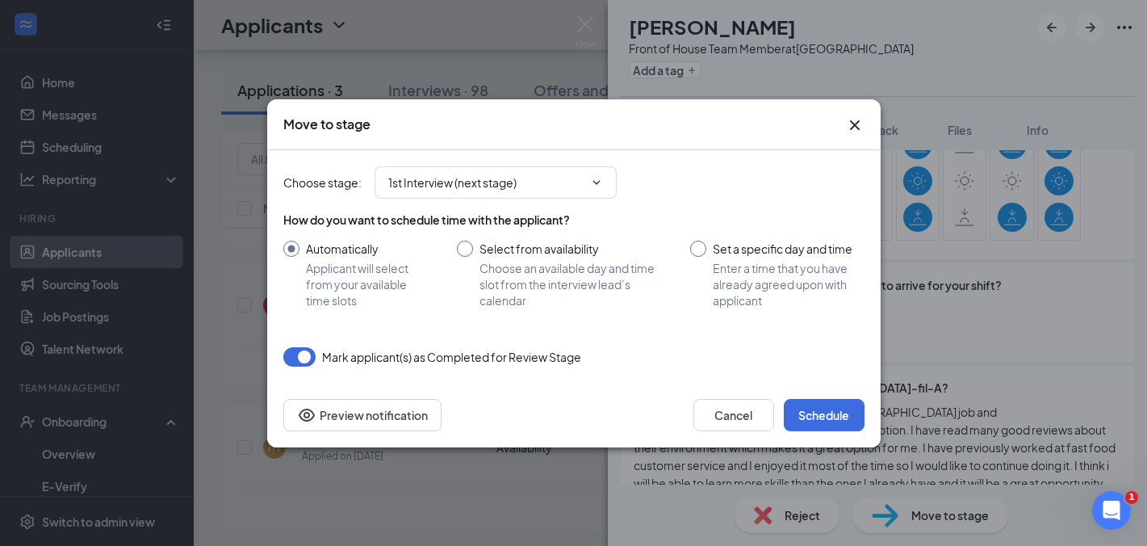
click at [697, 245] on input "Set a specific day and time Enter a time that you have already agreed upon with…" at bounding box center [777, 275] width 174 height 68
radio input "true"
radio input "false"
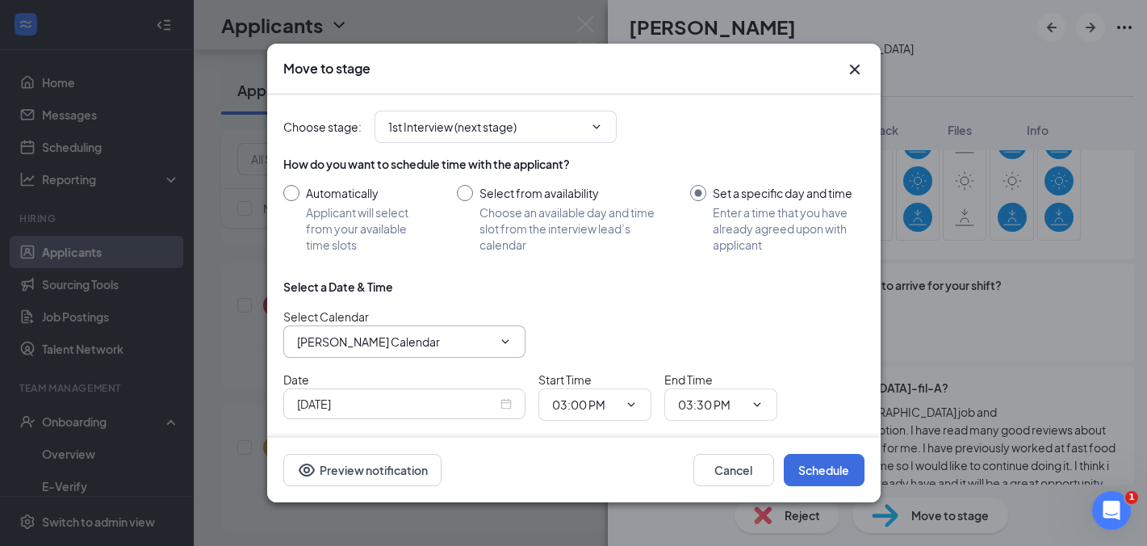
click at [505, 345] on icon "ChevronDown" at bounding box center [505, 341] width 13 height 13
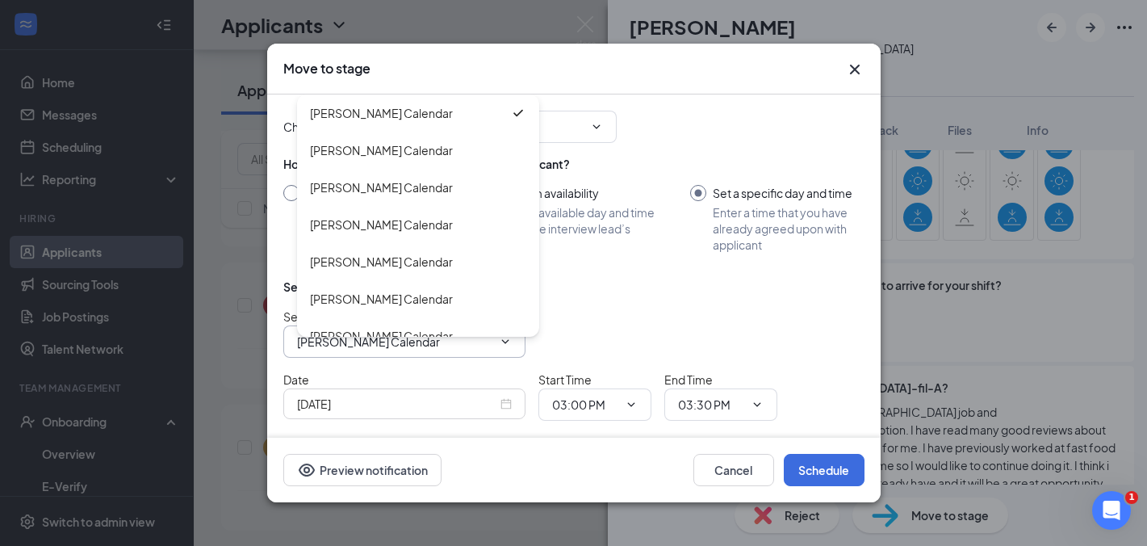
click at [634, 324] on div "Select Calendar Alan Martinez's Calendar Alan Martinez's Calendar Alejandra Riv…" at bounding box center [573, 333] width 581 height 50
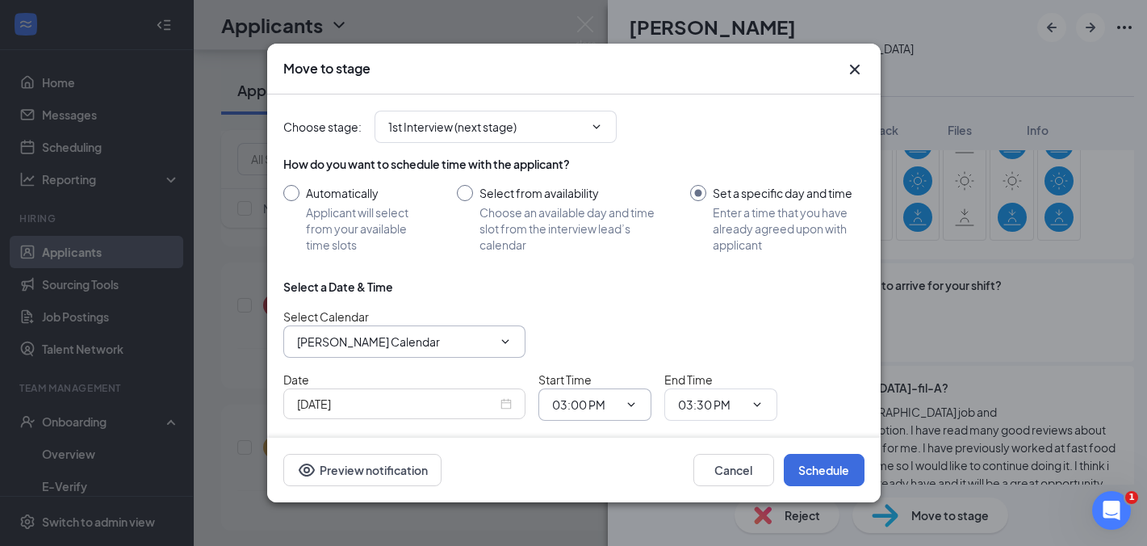
click at [632, 407] on icon "ChevronDown" at bounding box center [631, 404] width 13 height 13
click at [597, 296] on div "11:00 AM" at bounding box center [589, 290] width 48 height 18
type input "11:00 AM"
click at [761, 406] on icon "ChevronDown" at bounding box center [757, 404] width 13 height 13
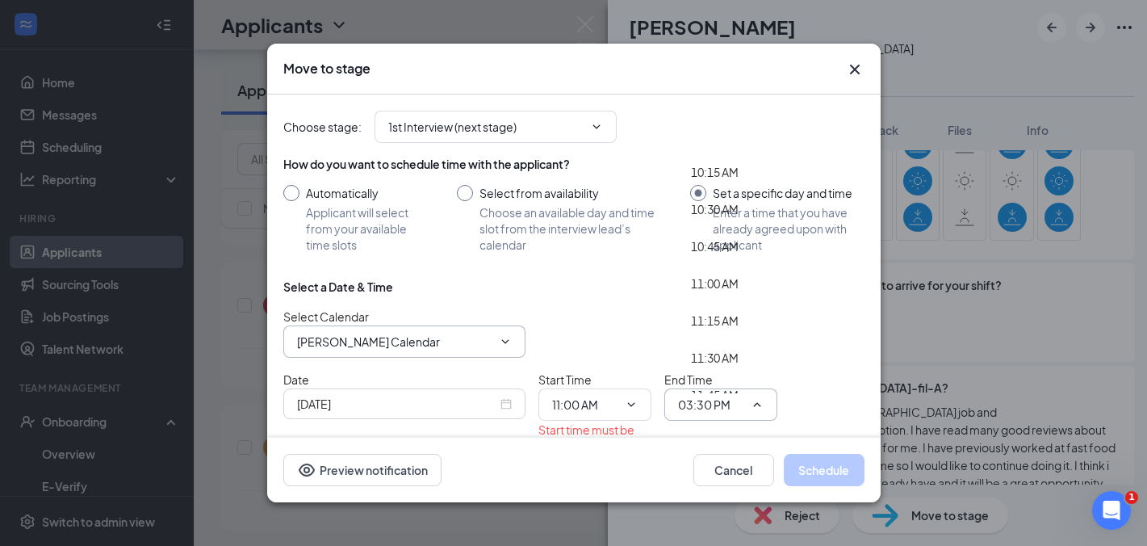
scroll to position [1521, 0]
click at [717, 317] on div "11:15 AM" at bounding box center [715, 320] width 48 height 18
type input "11:15 AM"
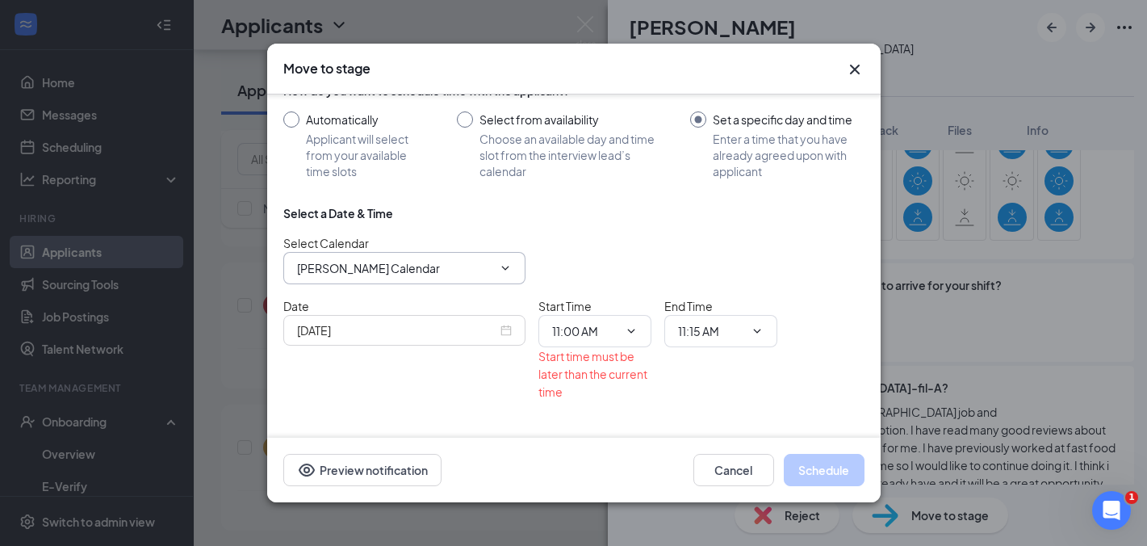
scroll to position [85, 0]
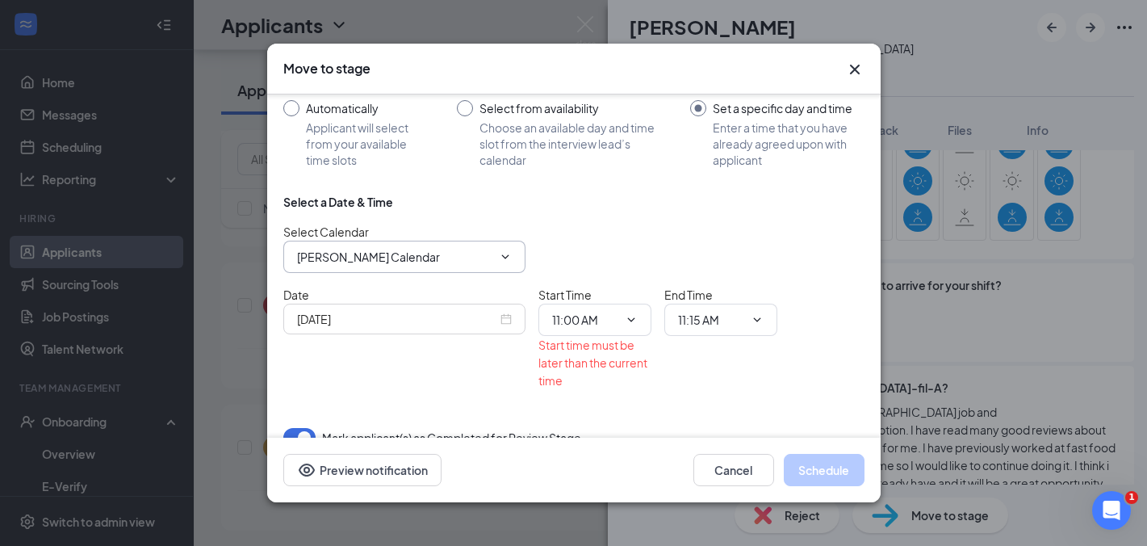
click at [810, 366] on div "Date Oct 15, 2025 Start Time 11:00 AM 12:00 AM 12:15 AM 12:30 AM 12:45 AM 01:00…" at bounding box center [573, 337] width 581 height 103
click at [512, 324] on div "Oct 15, 2025" at bounding box center [404, 319] width 242 height 31
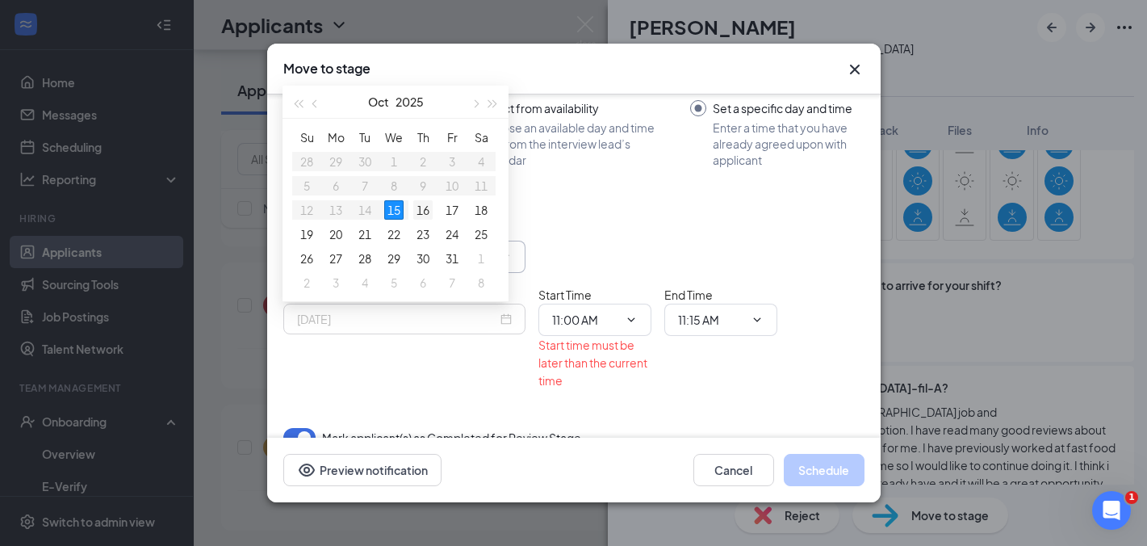
type input "Oct 16, 2025"
click at [423, 212] on div "16" at bounding box center [422, 209] width 19 height 19
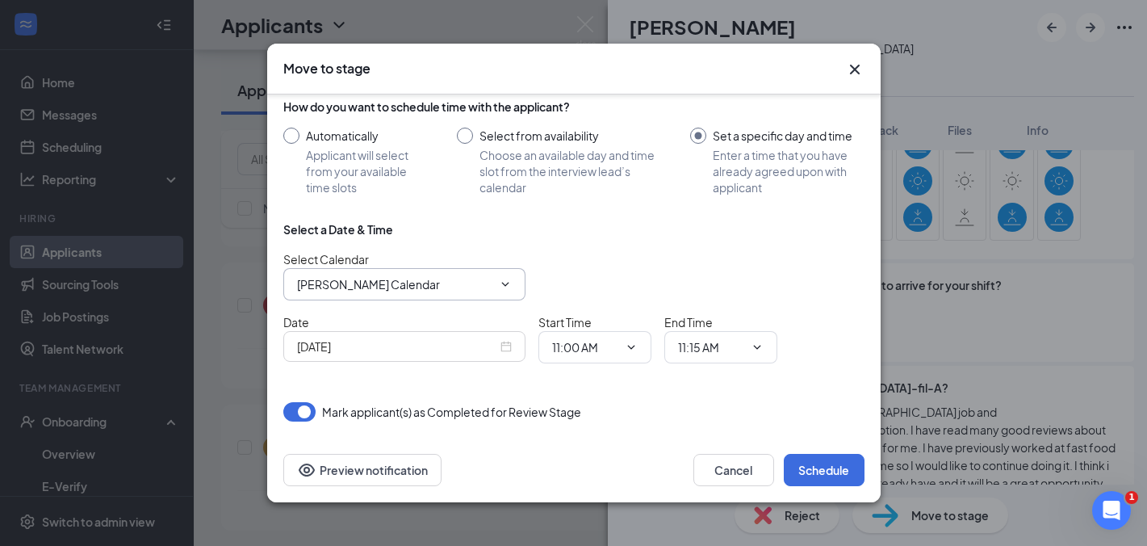
scroll to position [57, 0]
click at [650, 250] on div "Select Calendar Alan Martinez's Calendar Alan Martinez's Calendar Alejandra Riv…" at bounding box center [573, 275] width 581 height 50
click at [824, 469] on button "Schedule" at bounding box center [824, 470] width 81 height 32
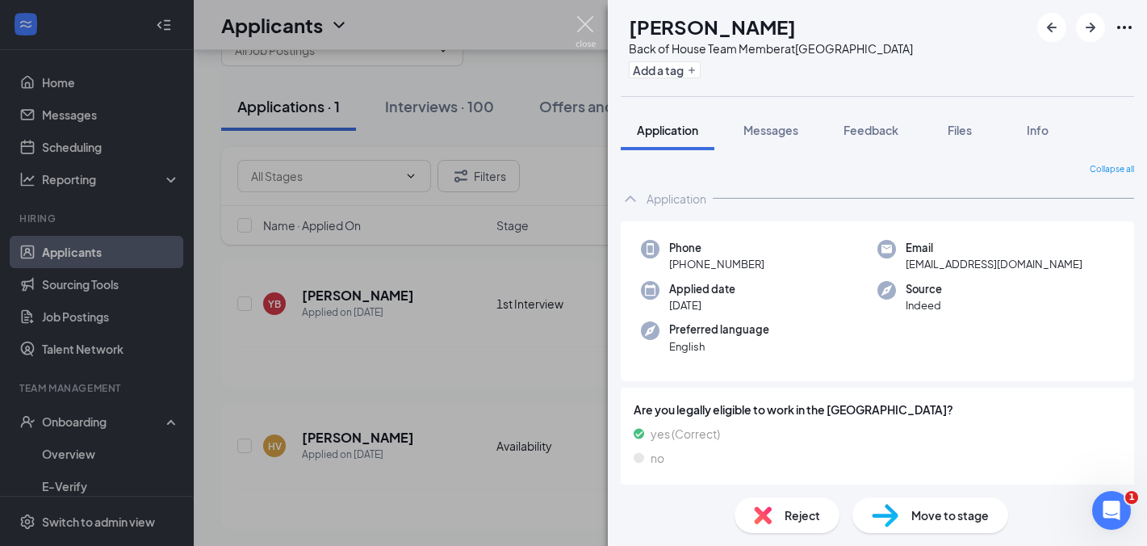
click at [585, 31] on img at bounding box center [586, 31] width 20 height 31
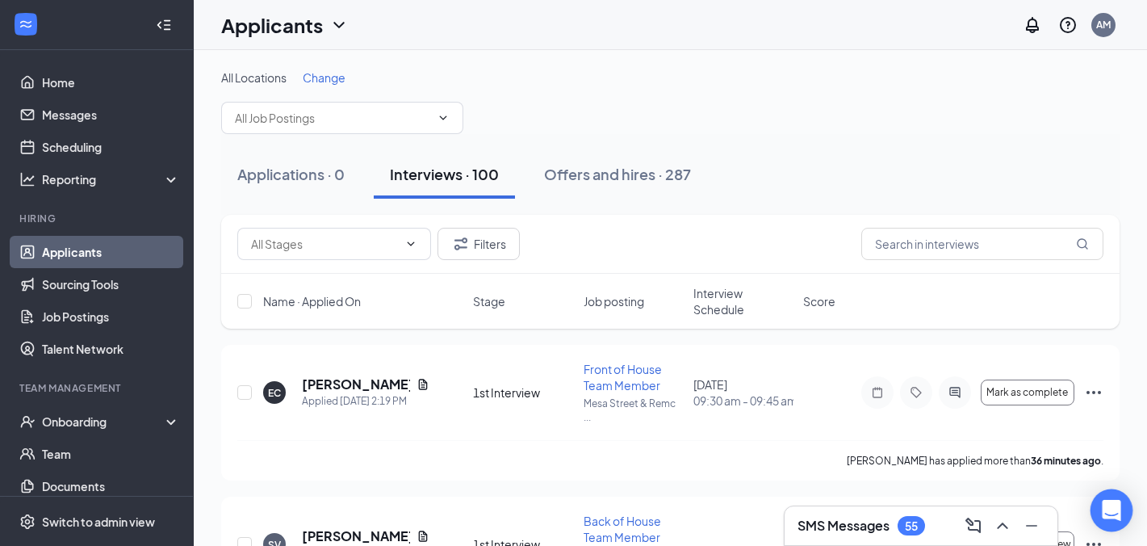
click at [1100, 507] on div "Open Intercom Messenger" at bounding box center [1112, 510] width 43 height 43
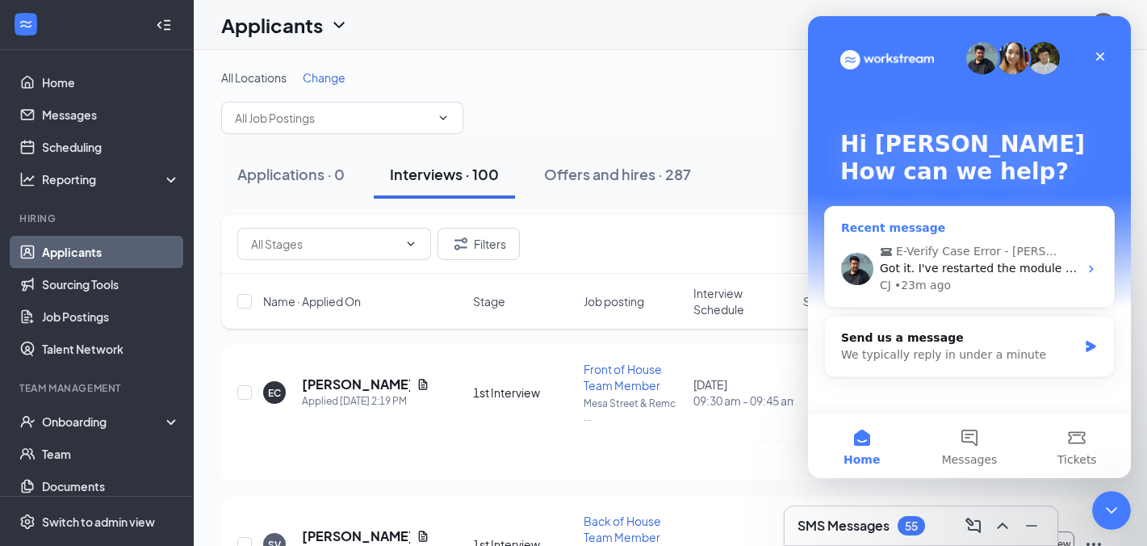
scroll to position [5, 0]
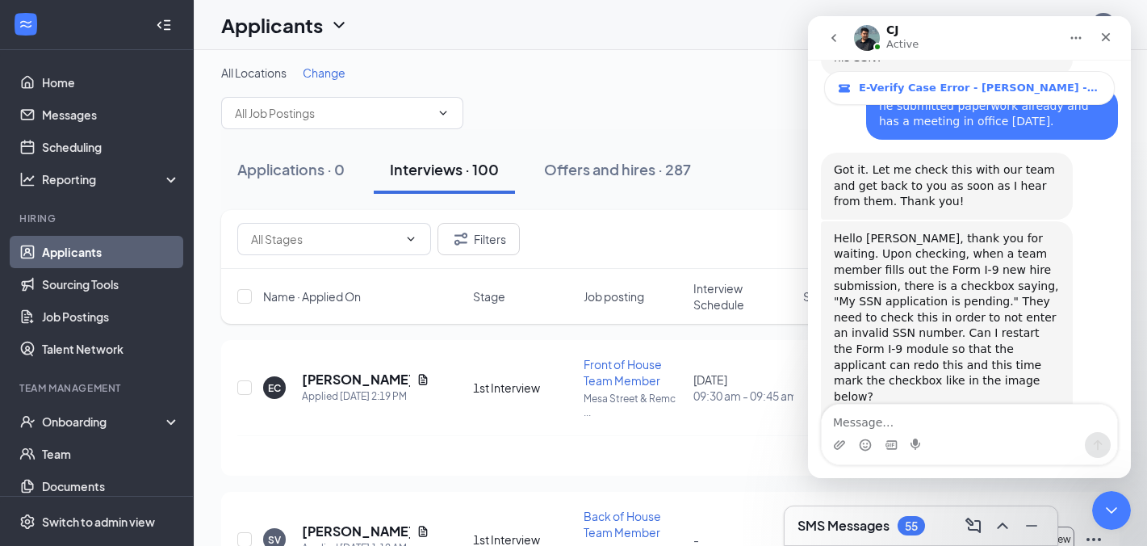
scroll to position [4597, 0]
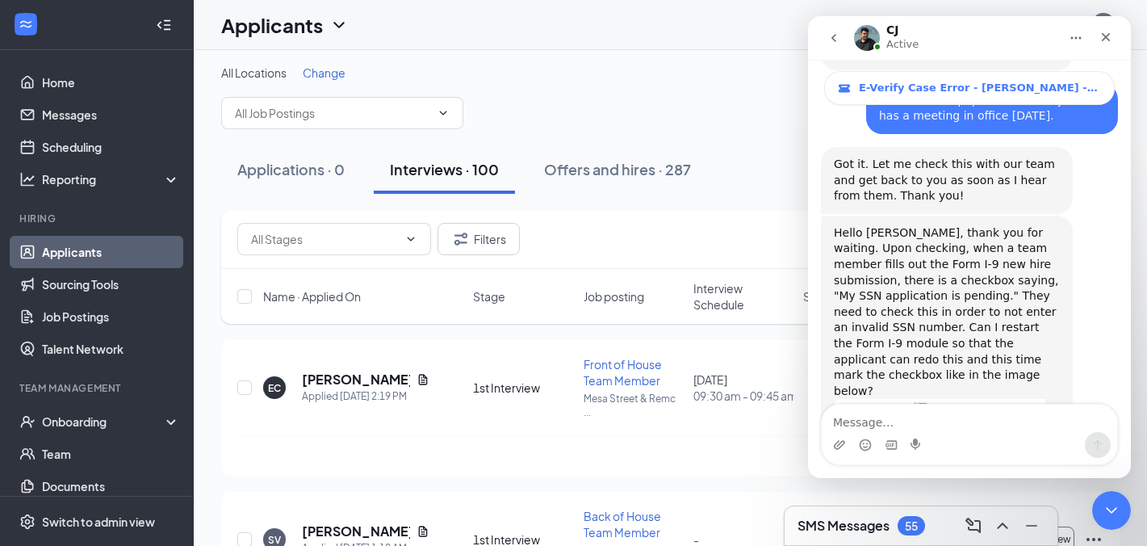
click at [939, 430] on textarea "Message…" at bounding box center [970, 418] width 296 height 27
type textarea "T"
type textarea "ok, thank you"
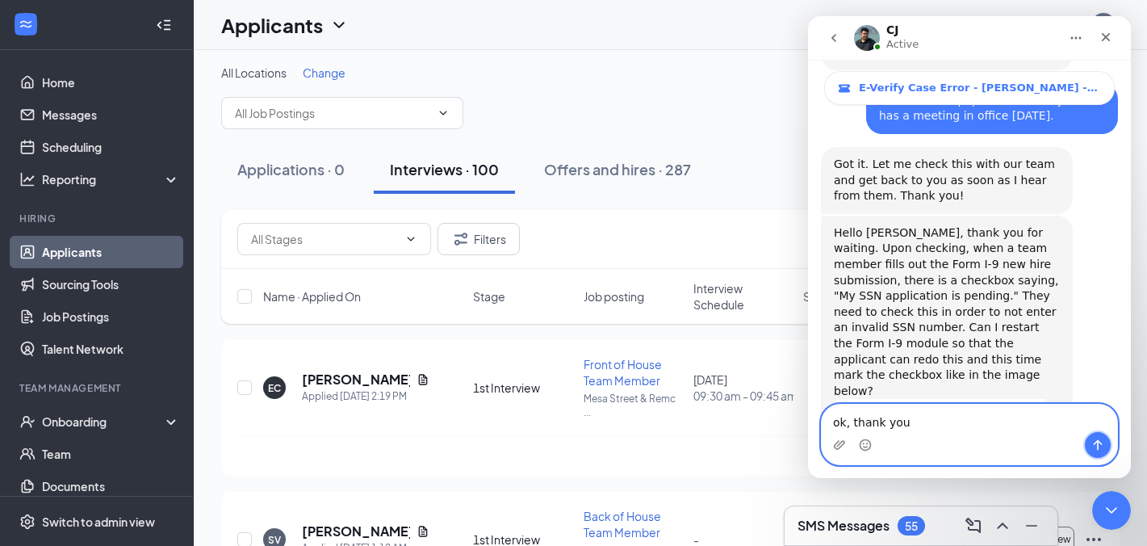
click at [1095, 444] on icon "Send a message…" at bounding box center [1098, 445] width 9 height 10
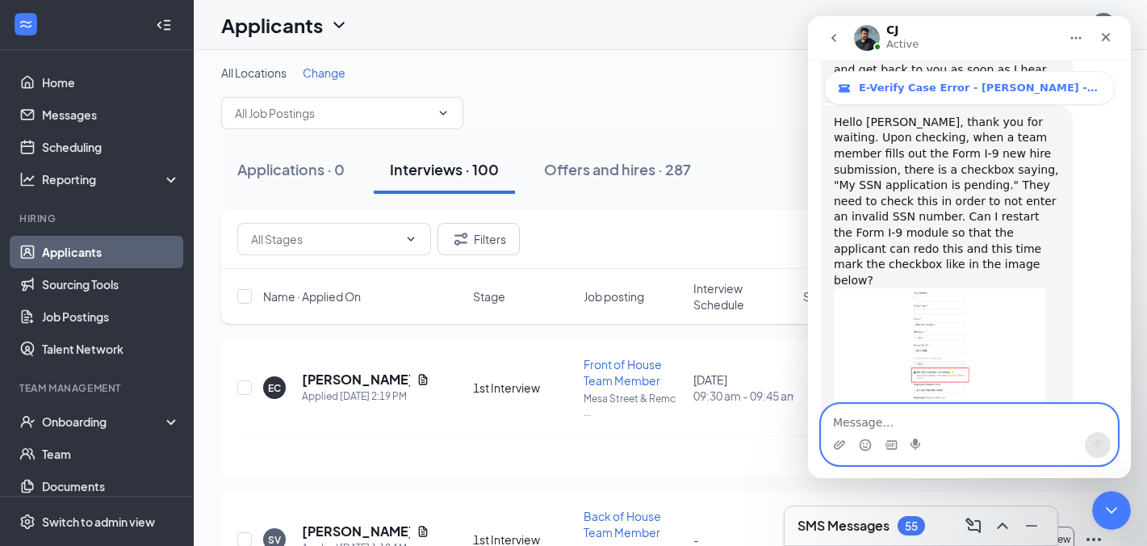
scroll to position [4710, 0]
type textarea "ok, thank you. I will keep you updated"
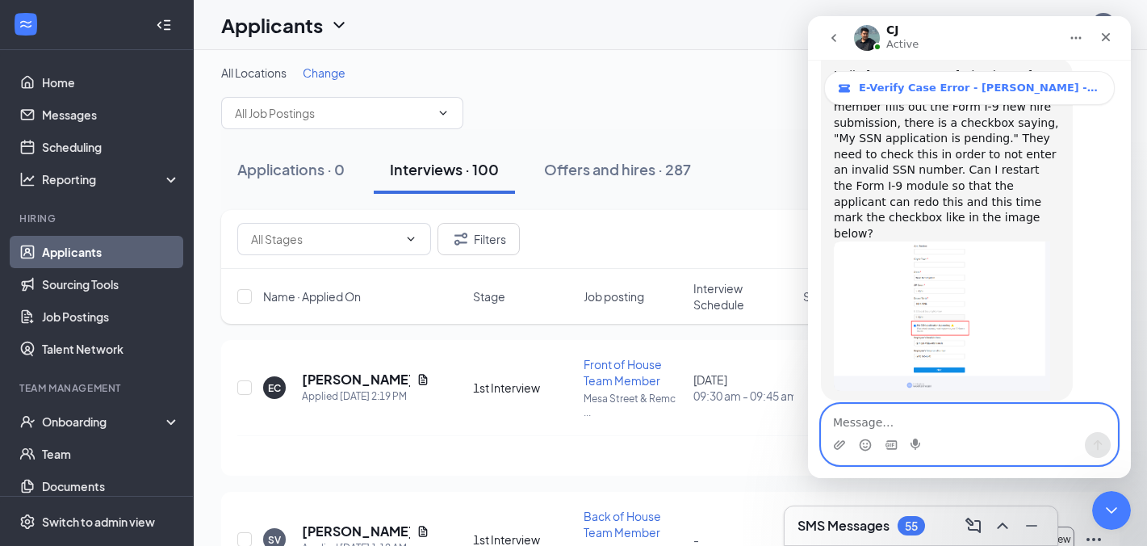
scroll to position [4757, 0]
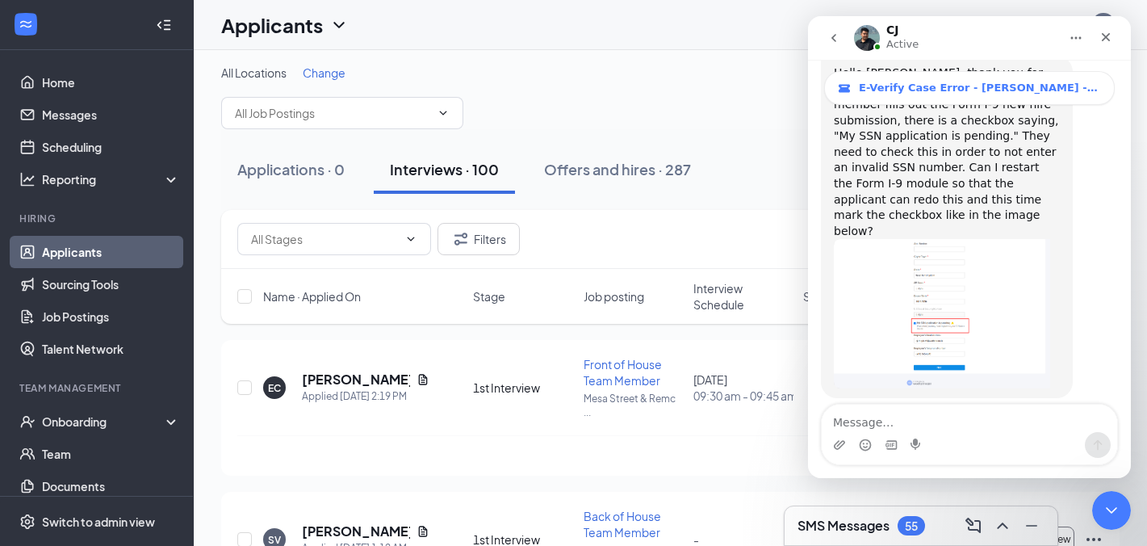
click at [830, 40] on icon "go back" at bounding box center [834, 37] width 13 height 13
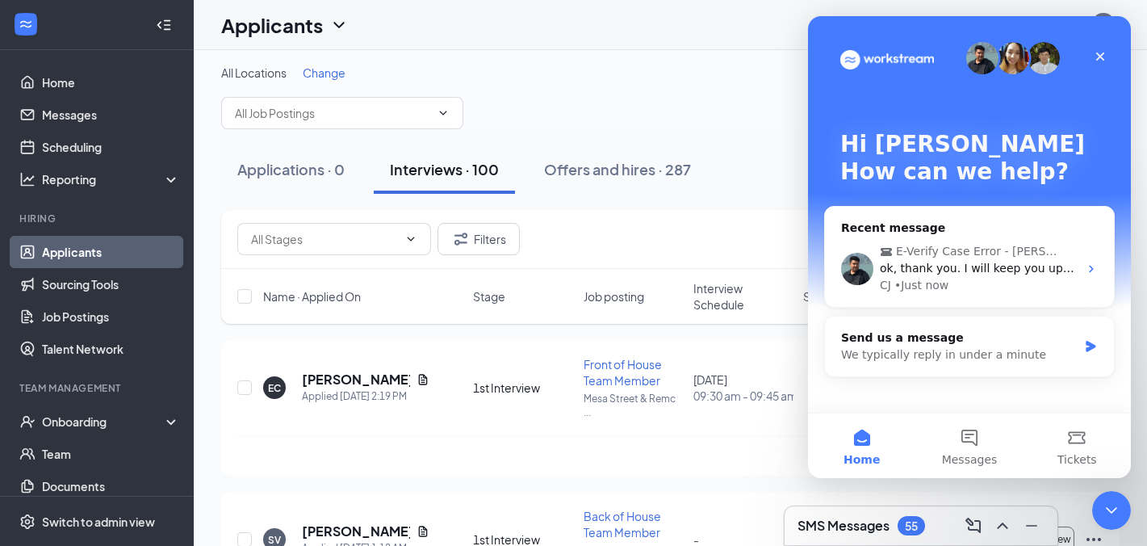
click at [761, 100] on div "All Locations Change" at bounding box center [670, 97] width 899 height 65
click at [1020, 275] on div "ok, thank you. I will keep you updated" at bounding box center [979, 268] width 199 height 17
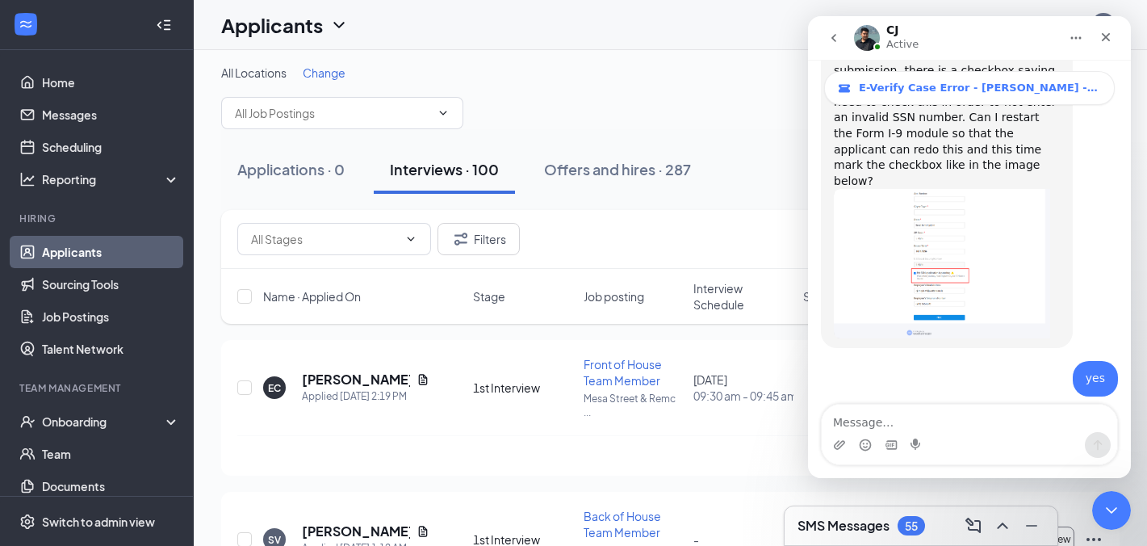
scroll to position [4806, 0]
click at [1113, 40] on div "Close" at bounding box center [1106, 37] width 29 height 29
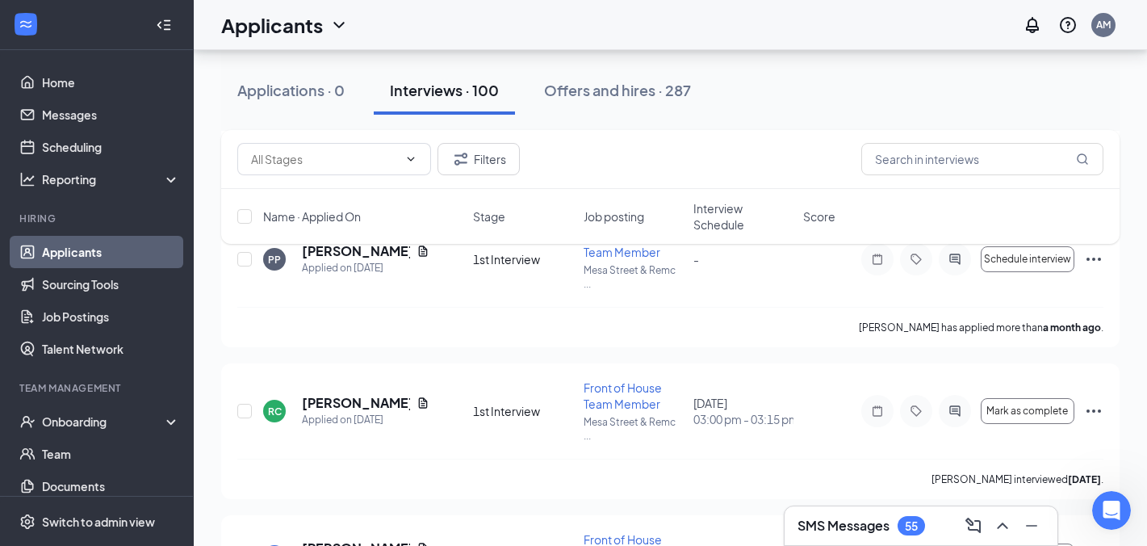
scroll to position [10621, 0]
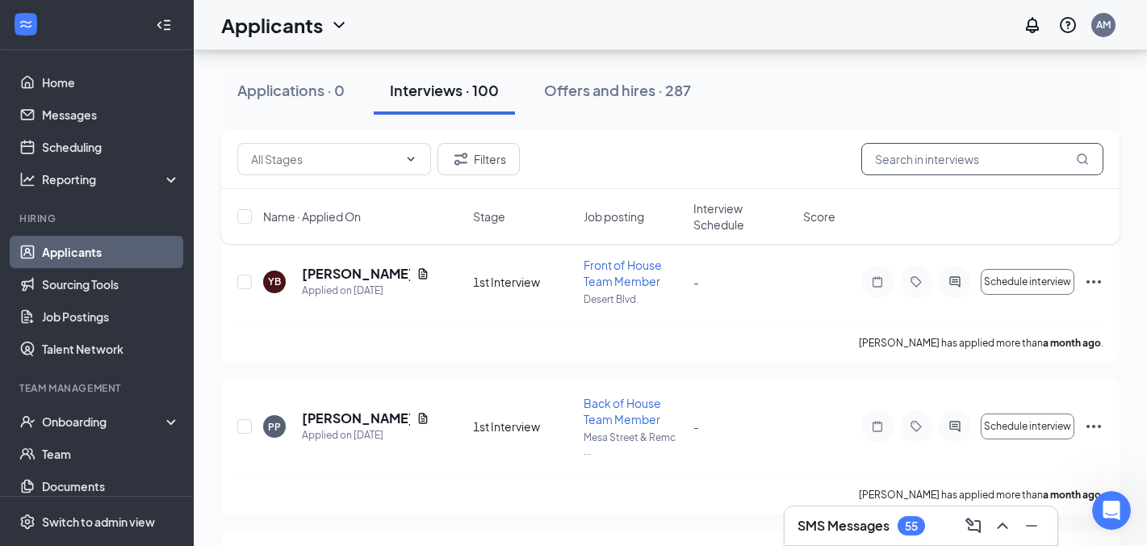
click at [938, 161] on input "text" at bounding box center [983, 159] width 242 height 32
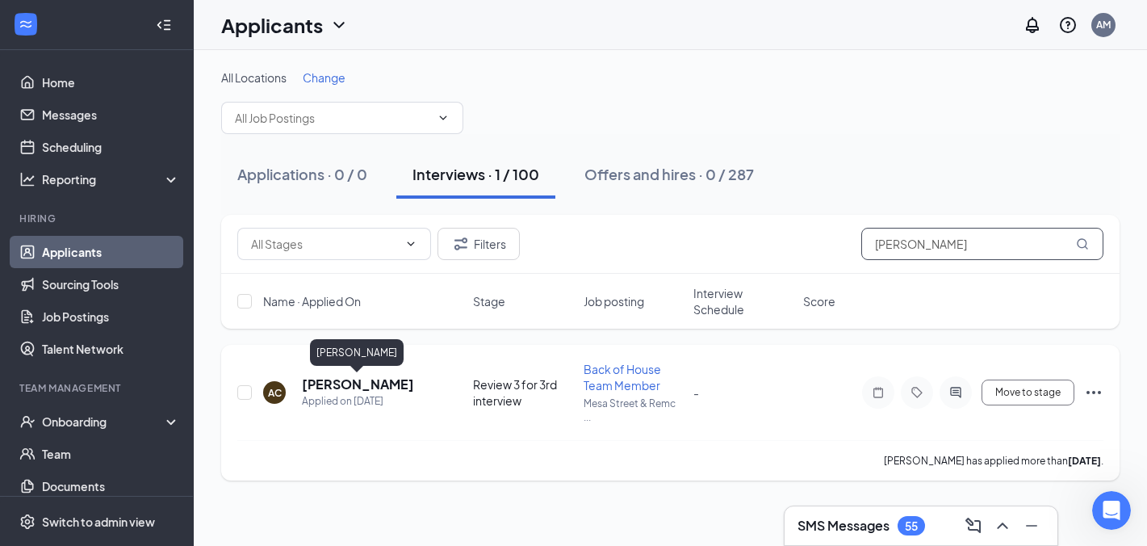
type input "andrew"
click at [356, 384] on h5 "[PERSON_NAME]" at bounding box center [358, 384] width 112 height 18
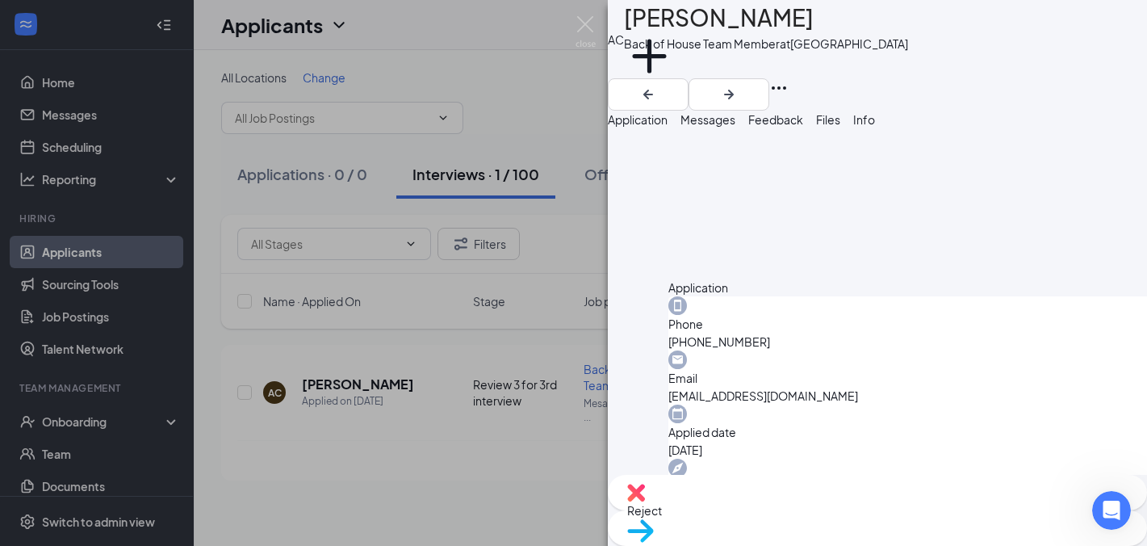
scroll to position [1239, 0]
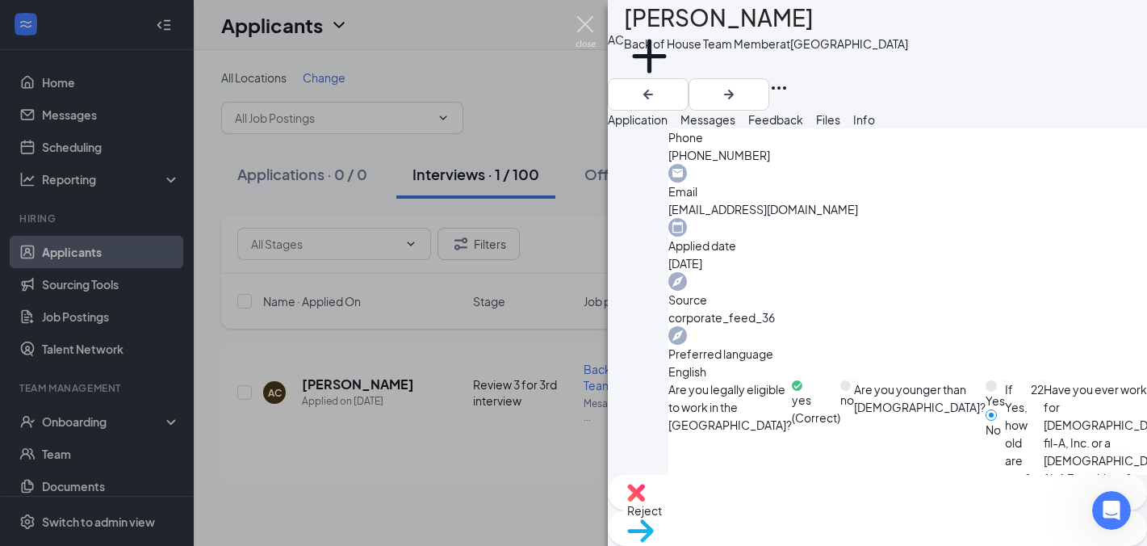
click at [589, 41] on img at bounding box center [586, 31] width 20 height 31
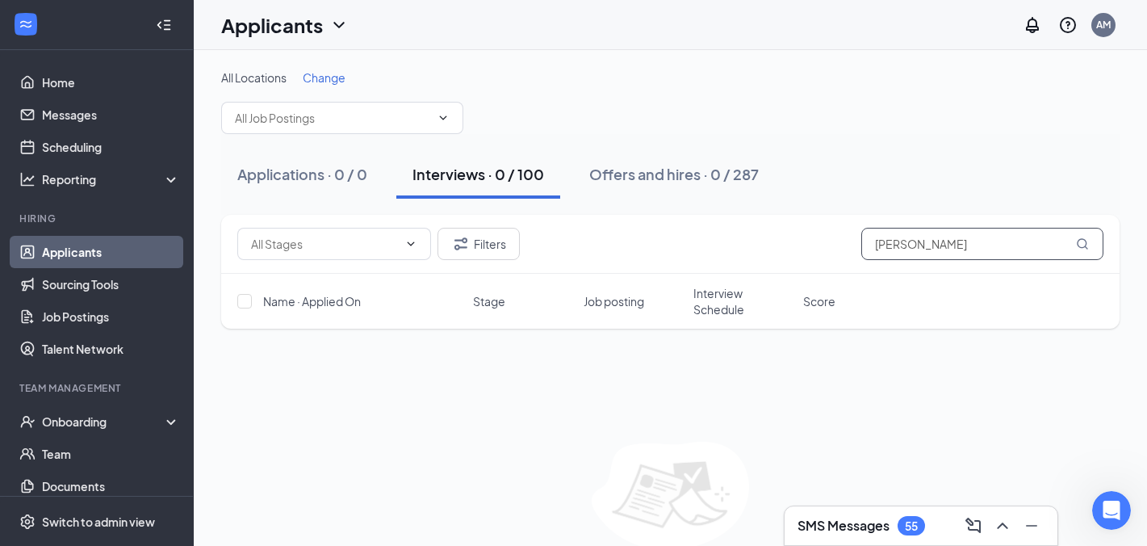
click at [922, 247] on input "andrew" at bounding box center [983, 244] width 242 height 32
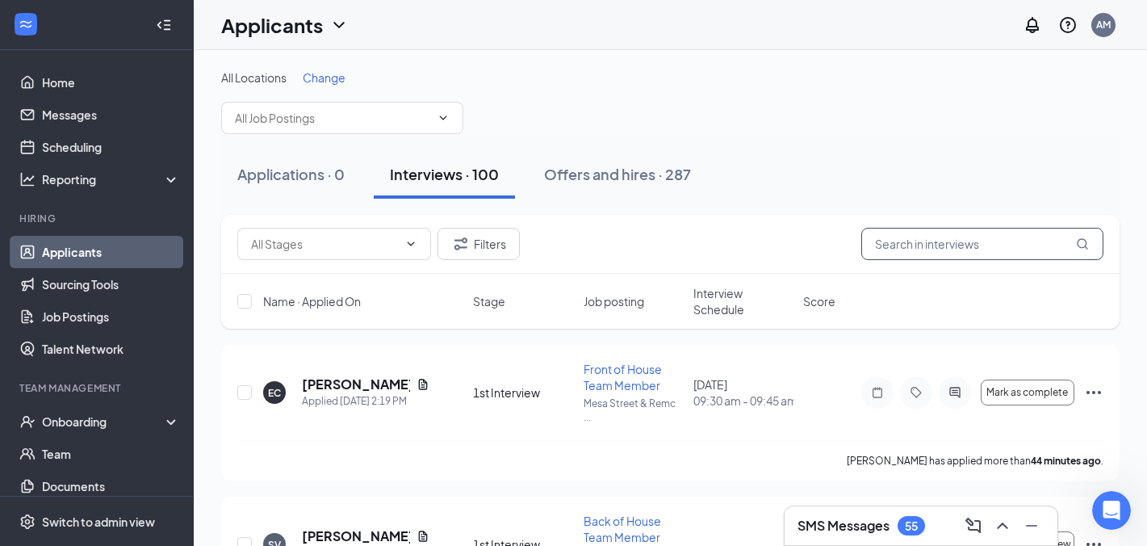
scroll to position [4848, 0]
